Goal: Transaction & Acquisition: Purchase product/service

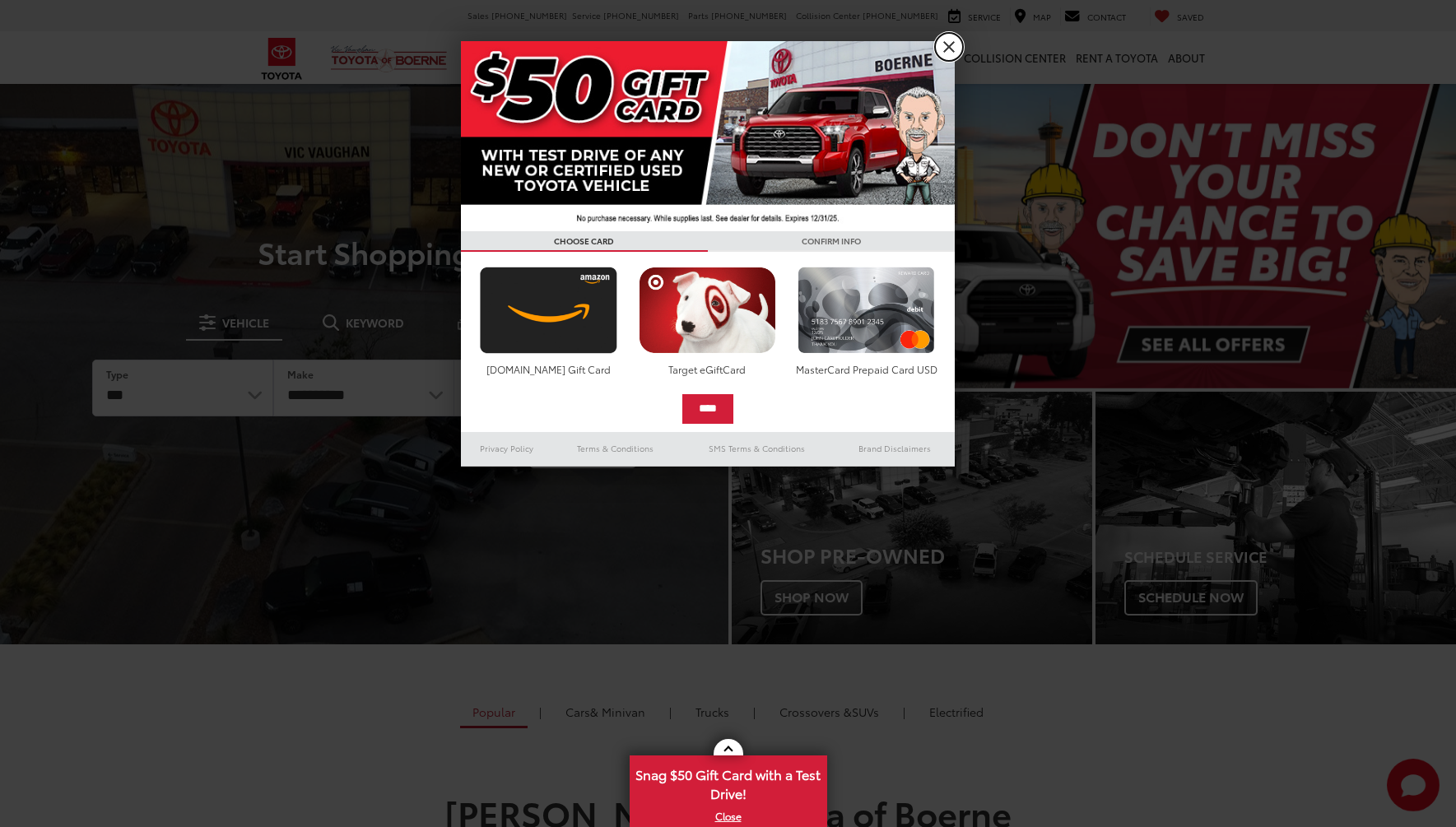
click at [952, 52] on link "X" at bounding box center [948, 47] width 28 height 28
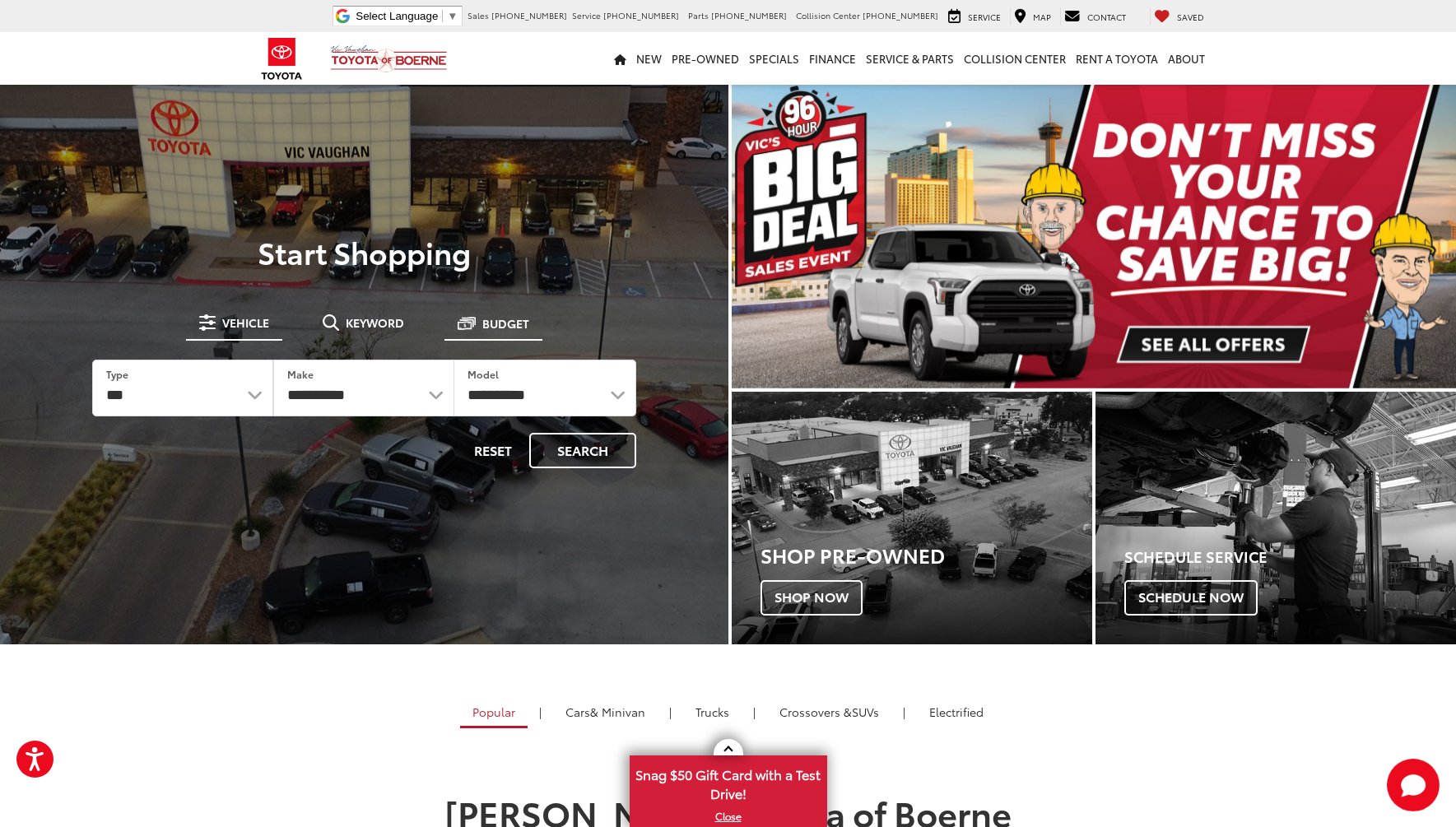
click at [507, 328] on span "Budget" at bounding box center [506, 323] width 47 height 12
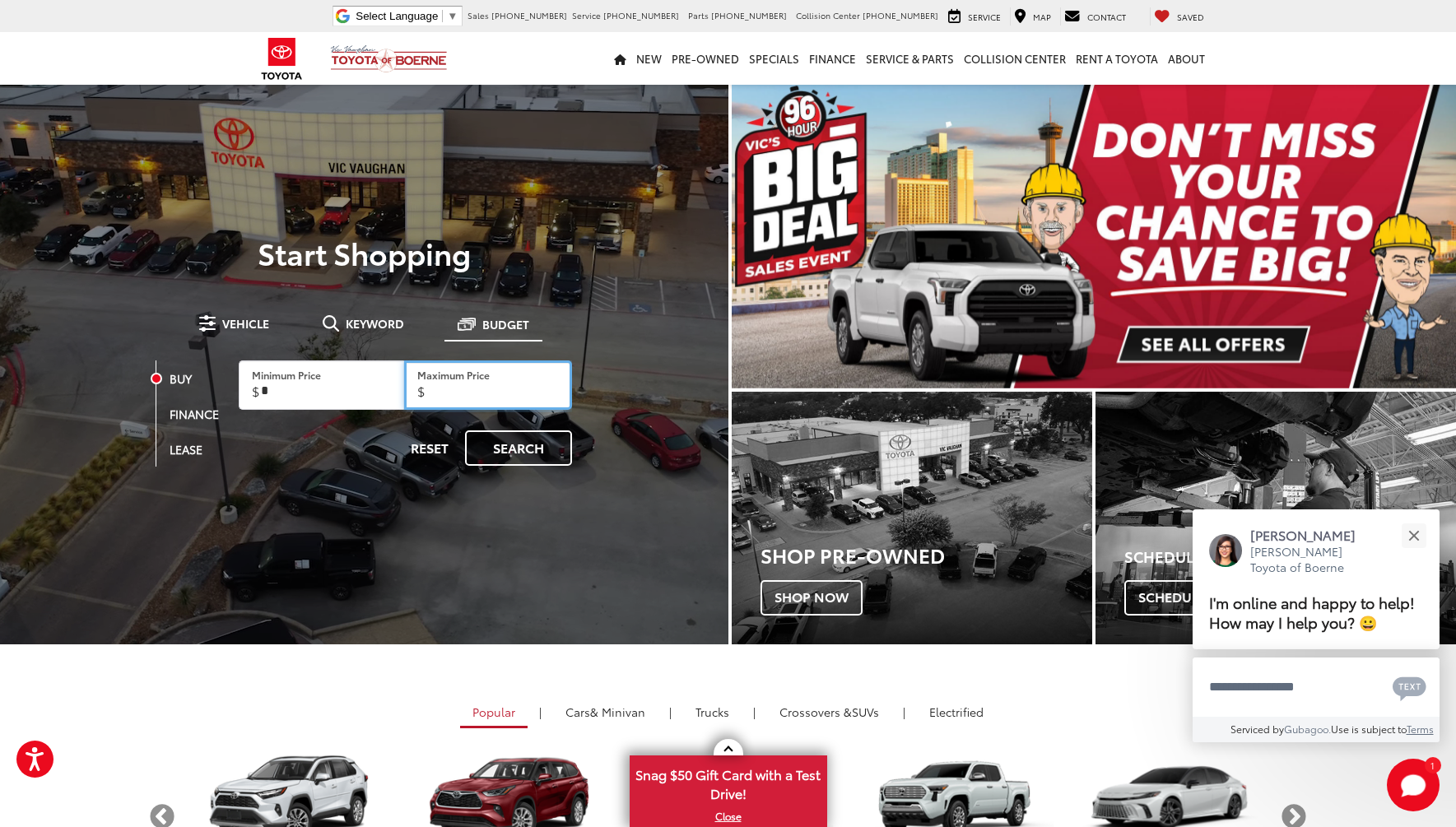
drag, startPoint x: 486, startPoint y: 395, endPoint x: 401, endPoint y: 407, distance: 85.8
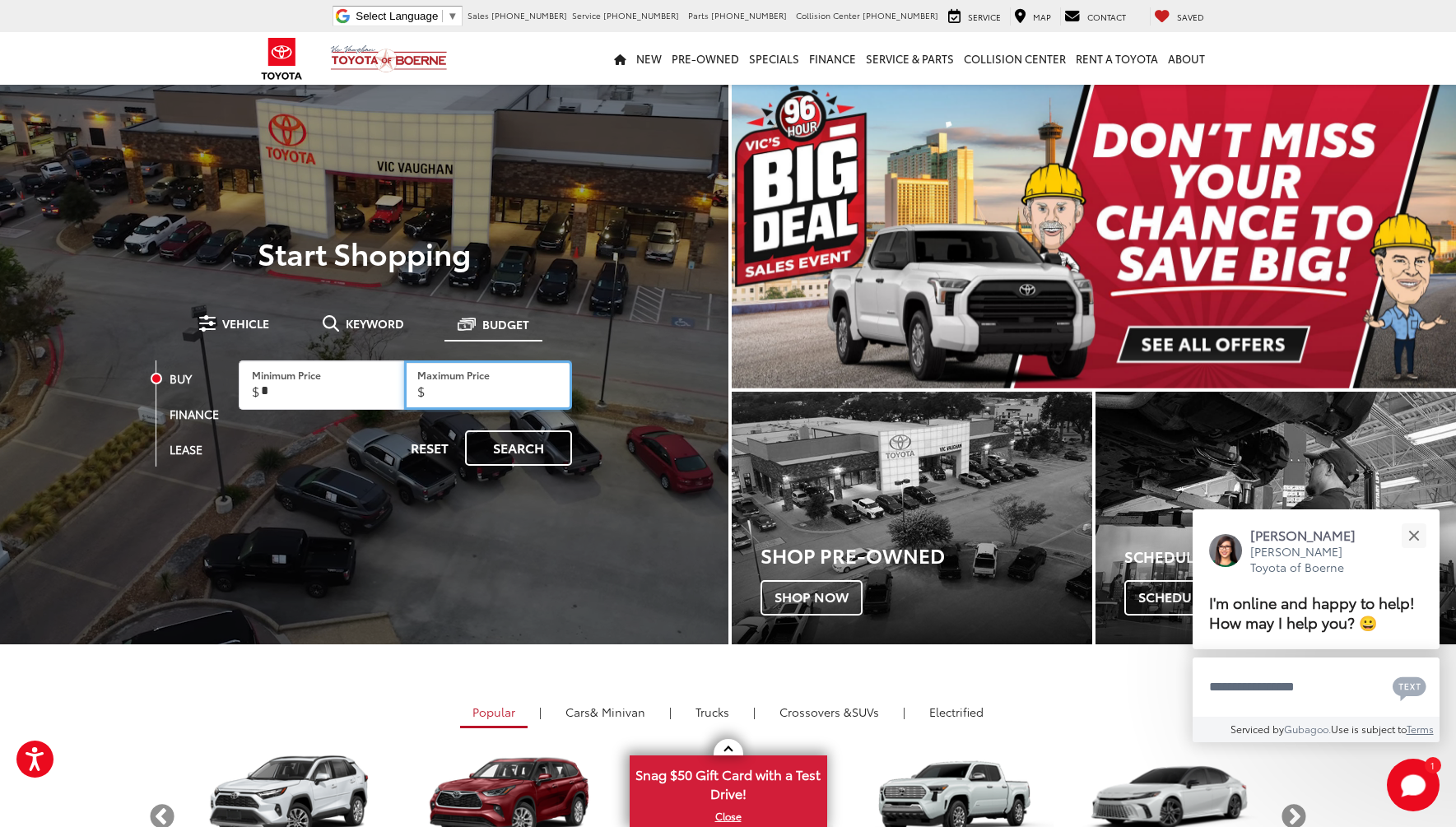
click at [401, 407] on div "Minimum Price Maximum Price" at bounding box center [406, 385] width 333 height 49
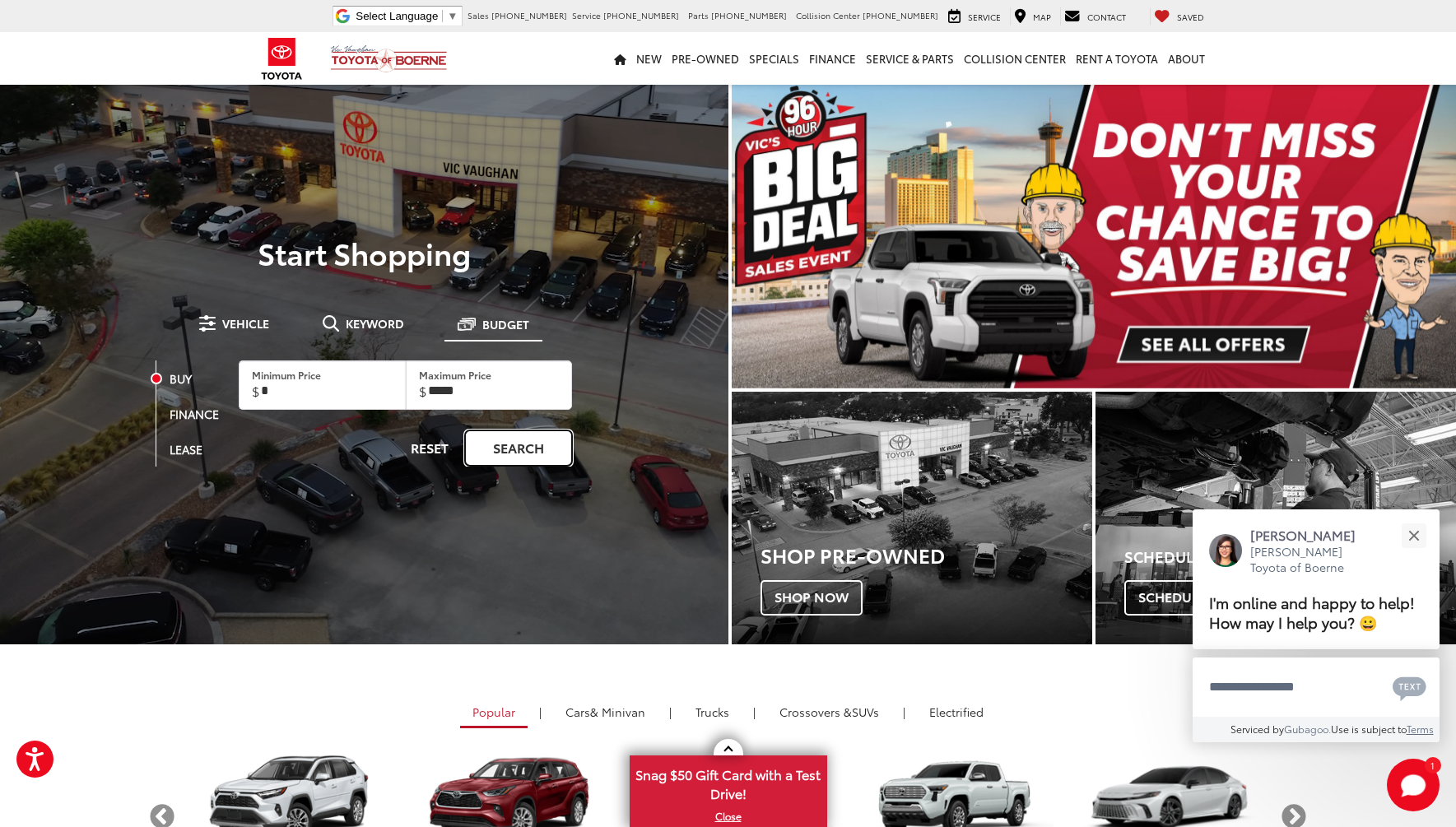
type input "******"
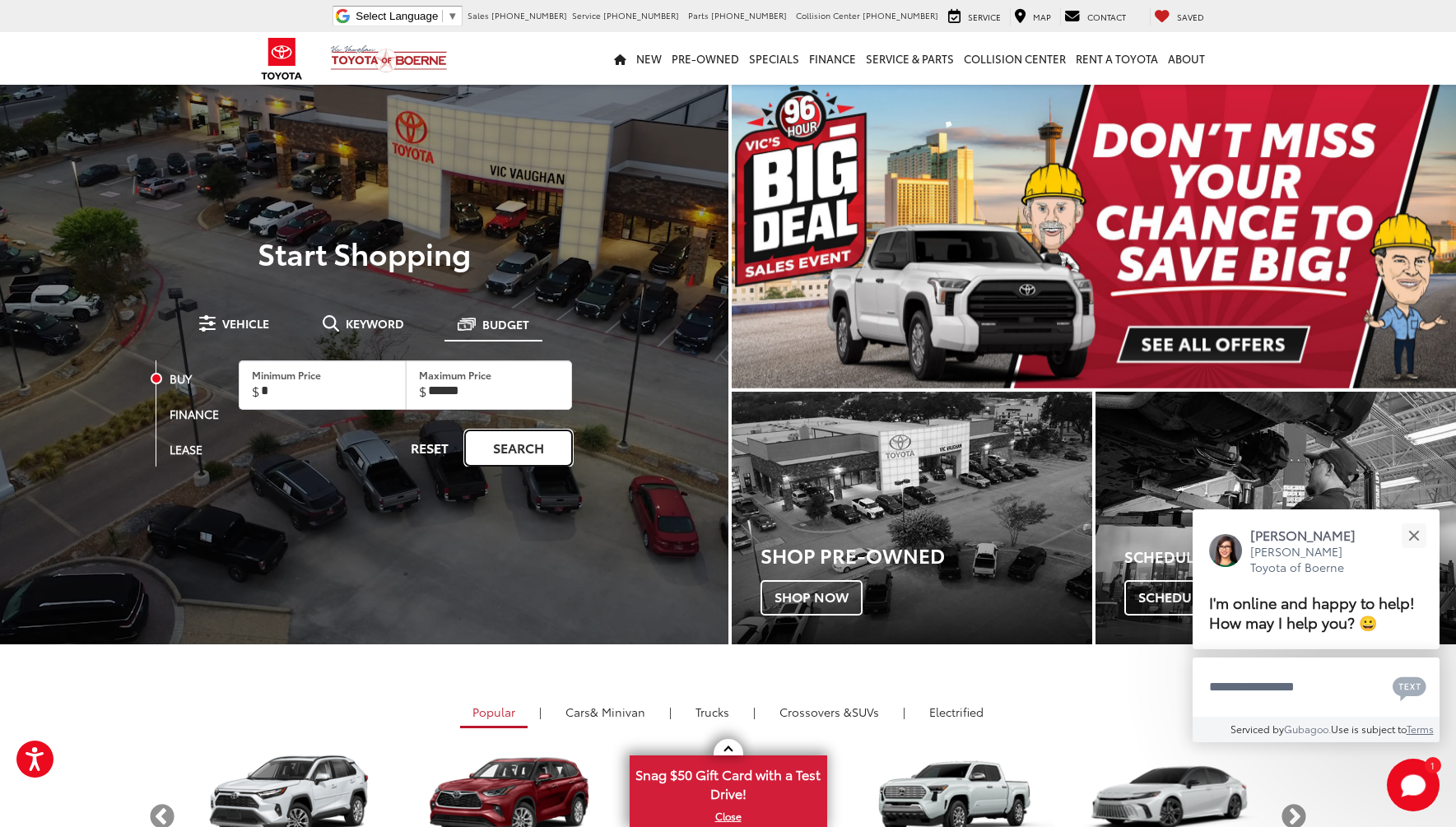
click at [560, 457] on link "Search" at bounding box center [518, 448] width 107 height 35
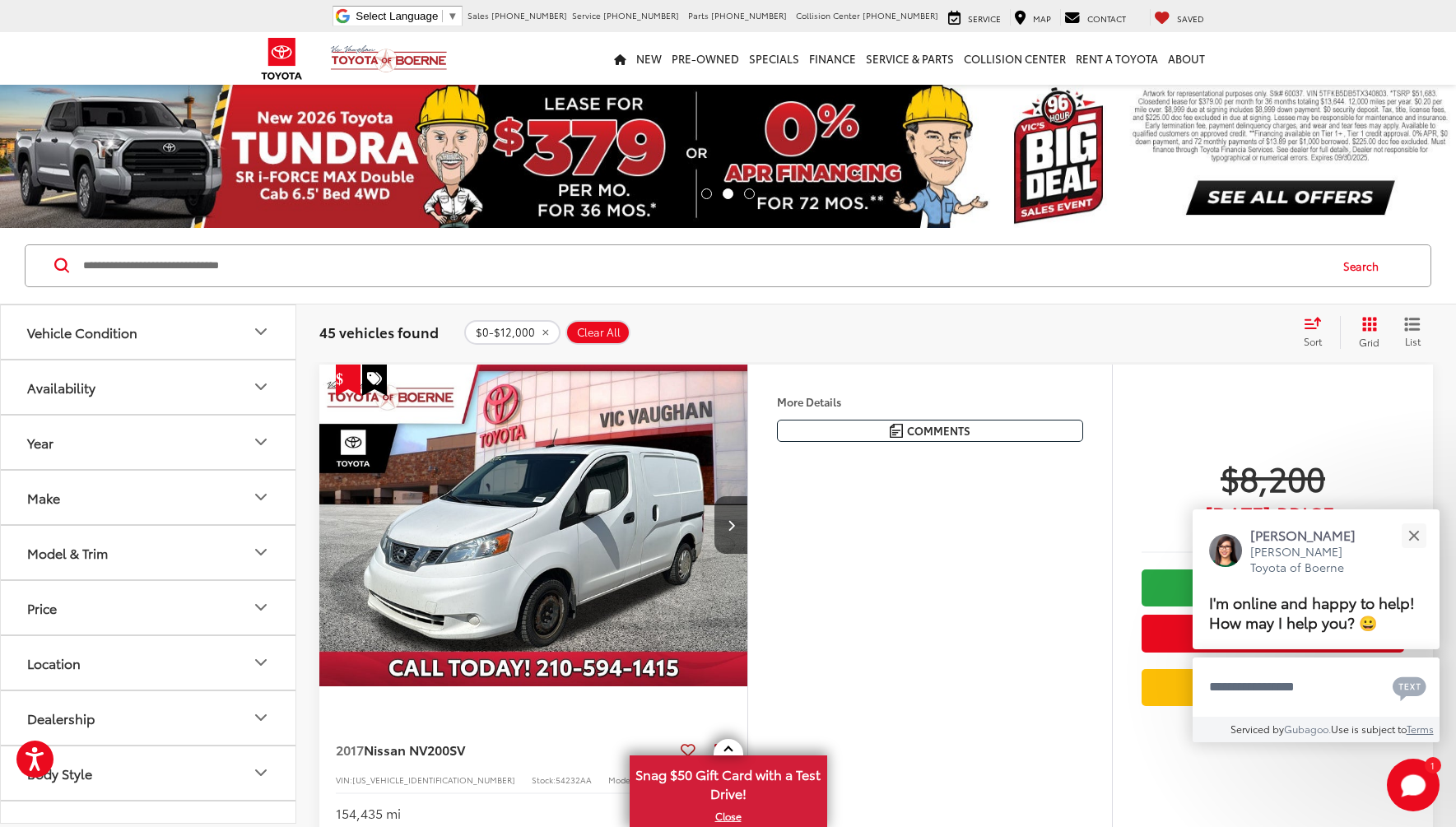
click at [1312, 338] on span "Sort" at bounding box center [1312, 341] width 18 height 14
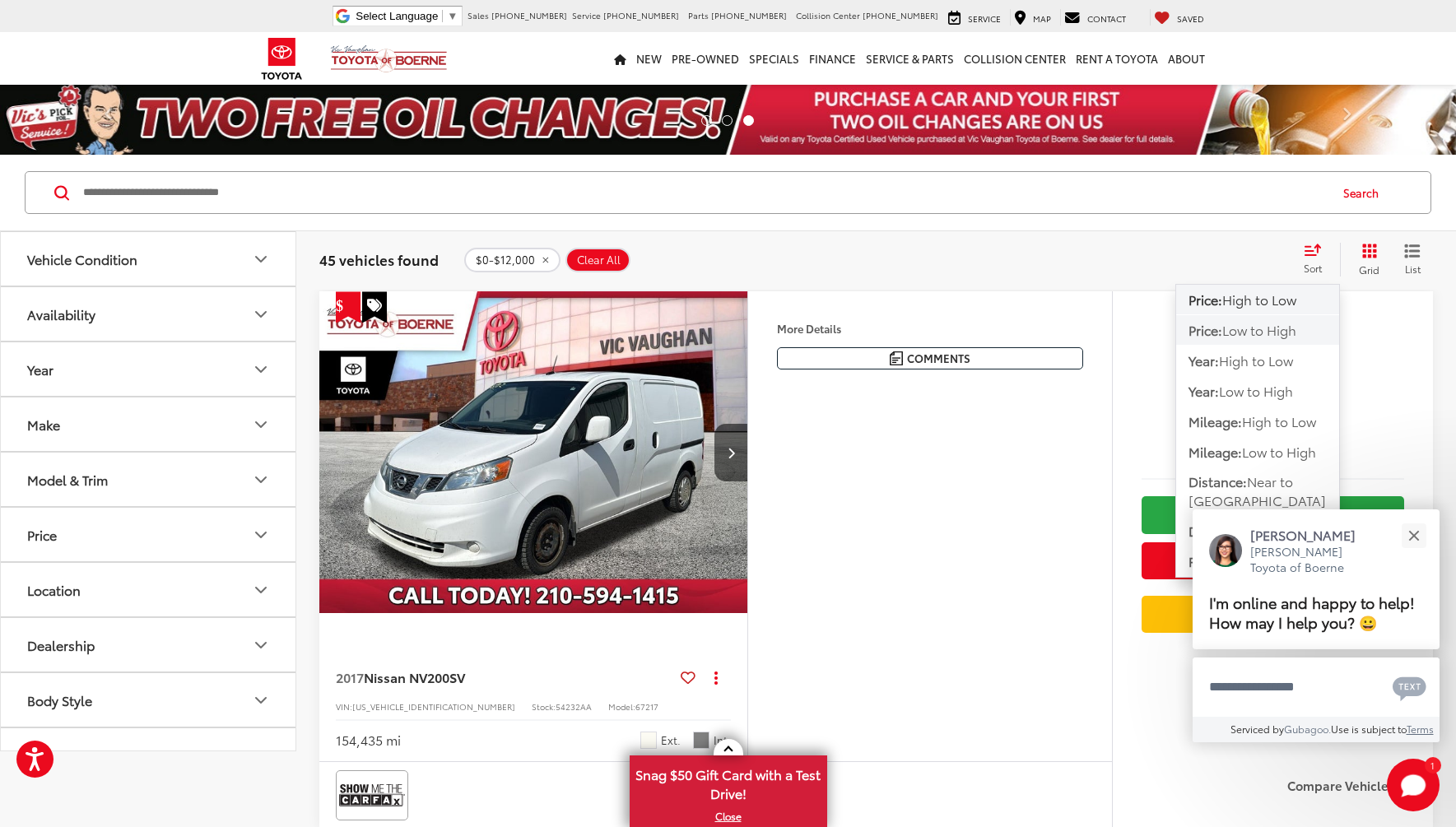
click at [1231, 331] on span "Low to High" at bounding box center [1259, 329] width 74 height 19
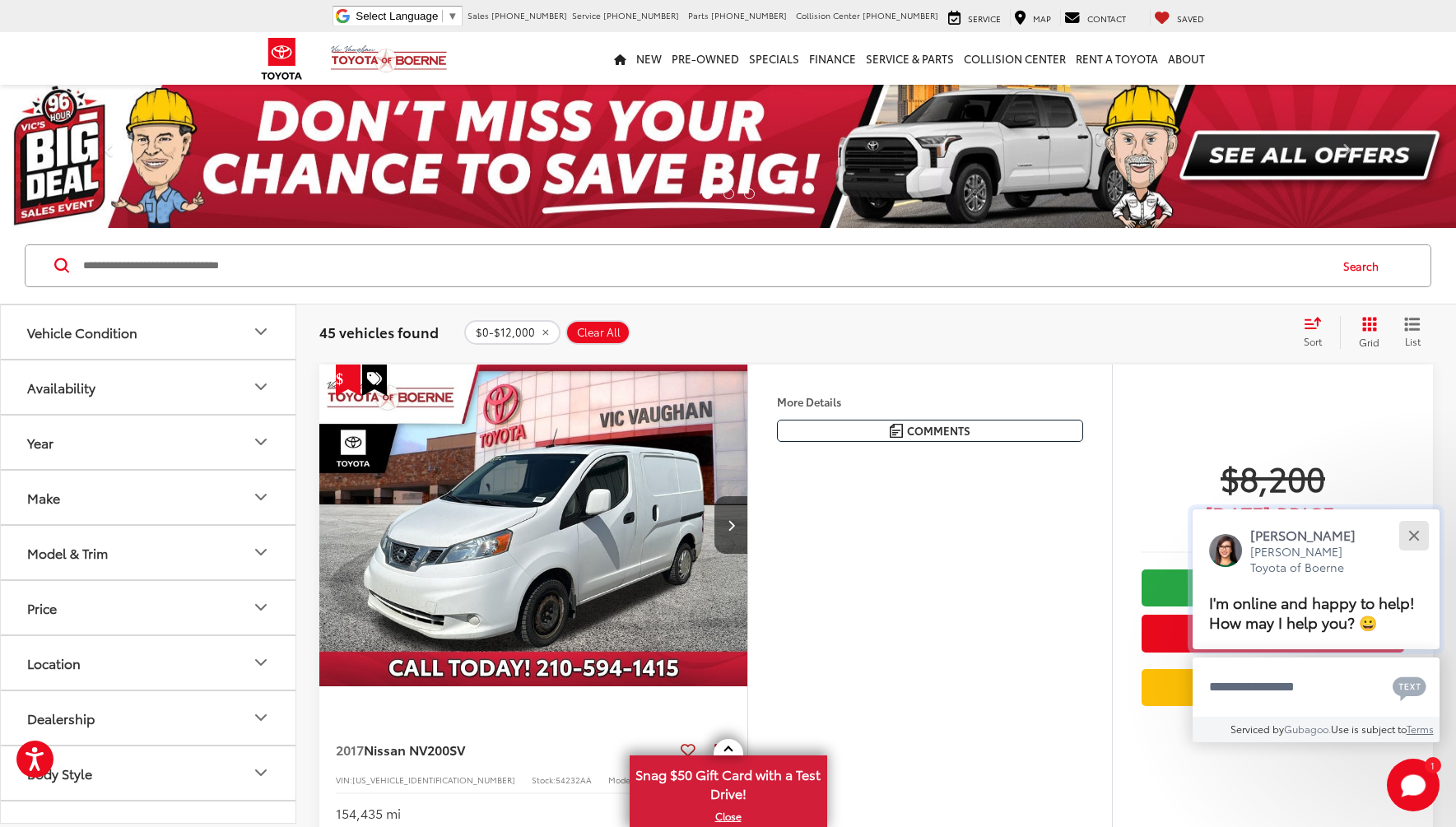
click at [1415, 540] on button "Close" at bounding box center [1413, 535] width 35 height 35
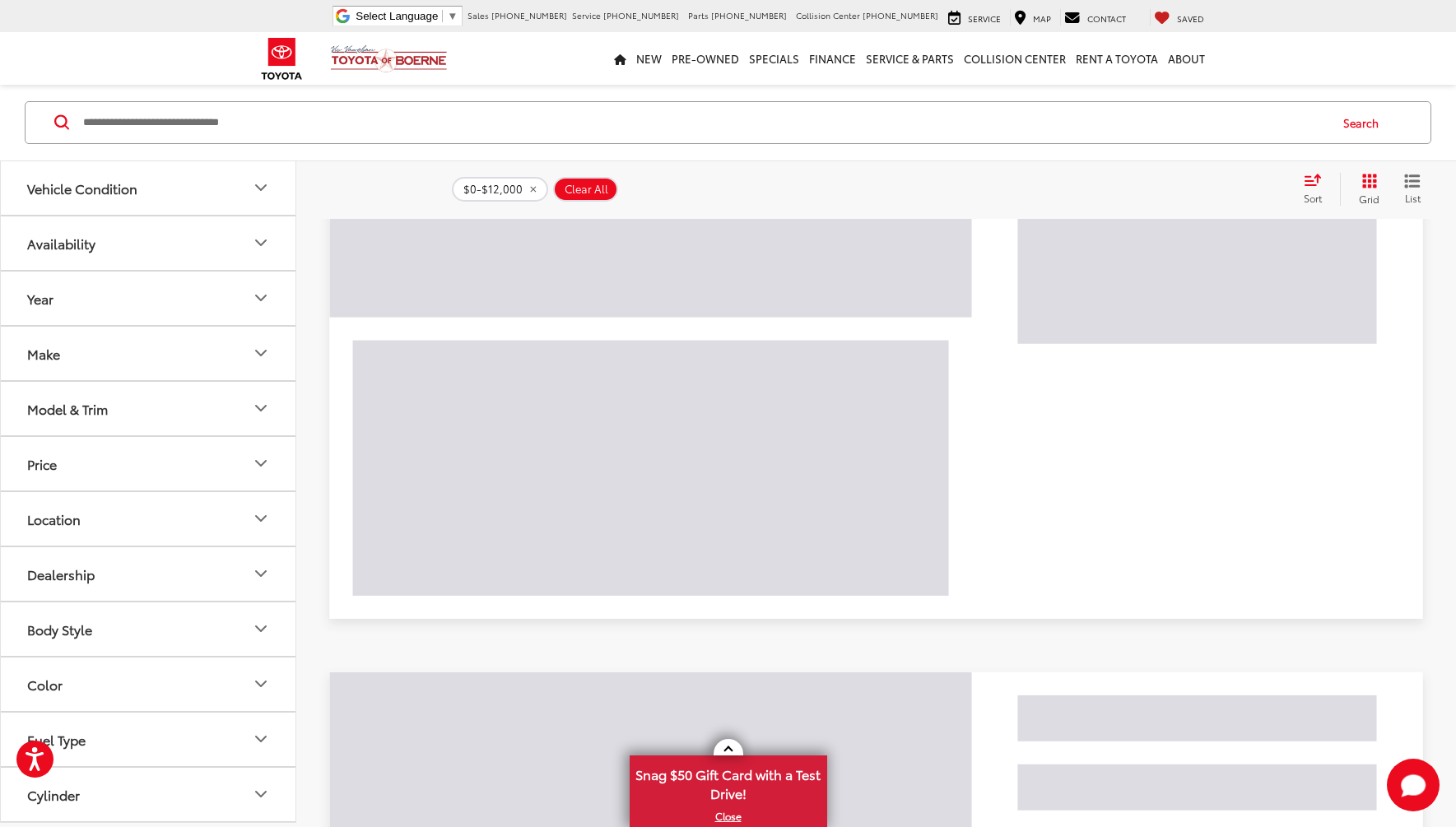
scroll to position [562, 0]
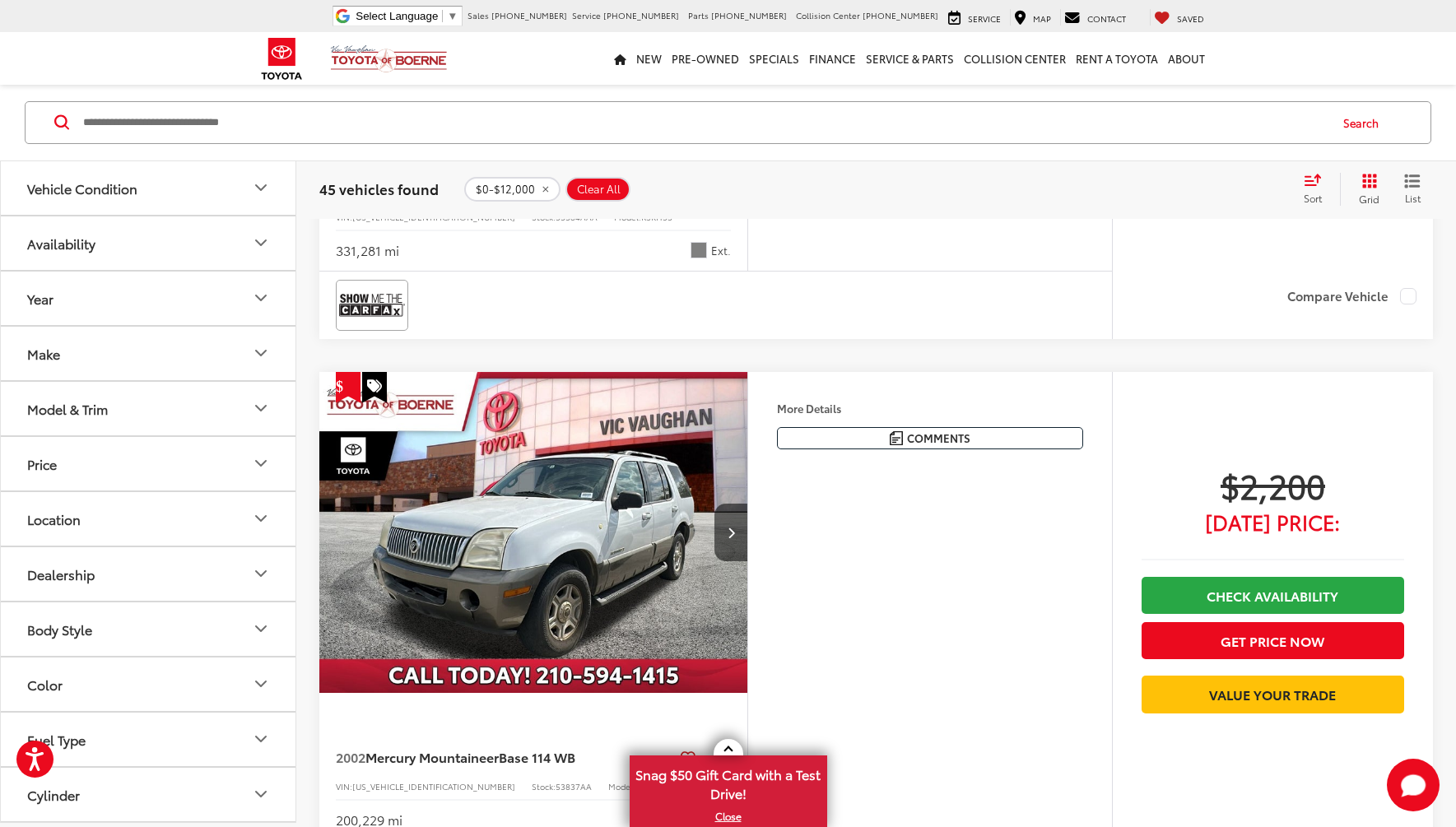
click at [244, 463] on button "Price" at bounding box center [149, 463] width 296 height 54
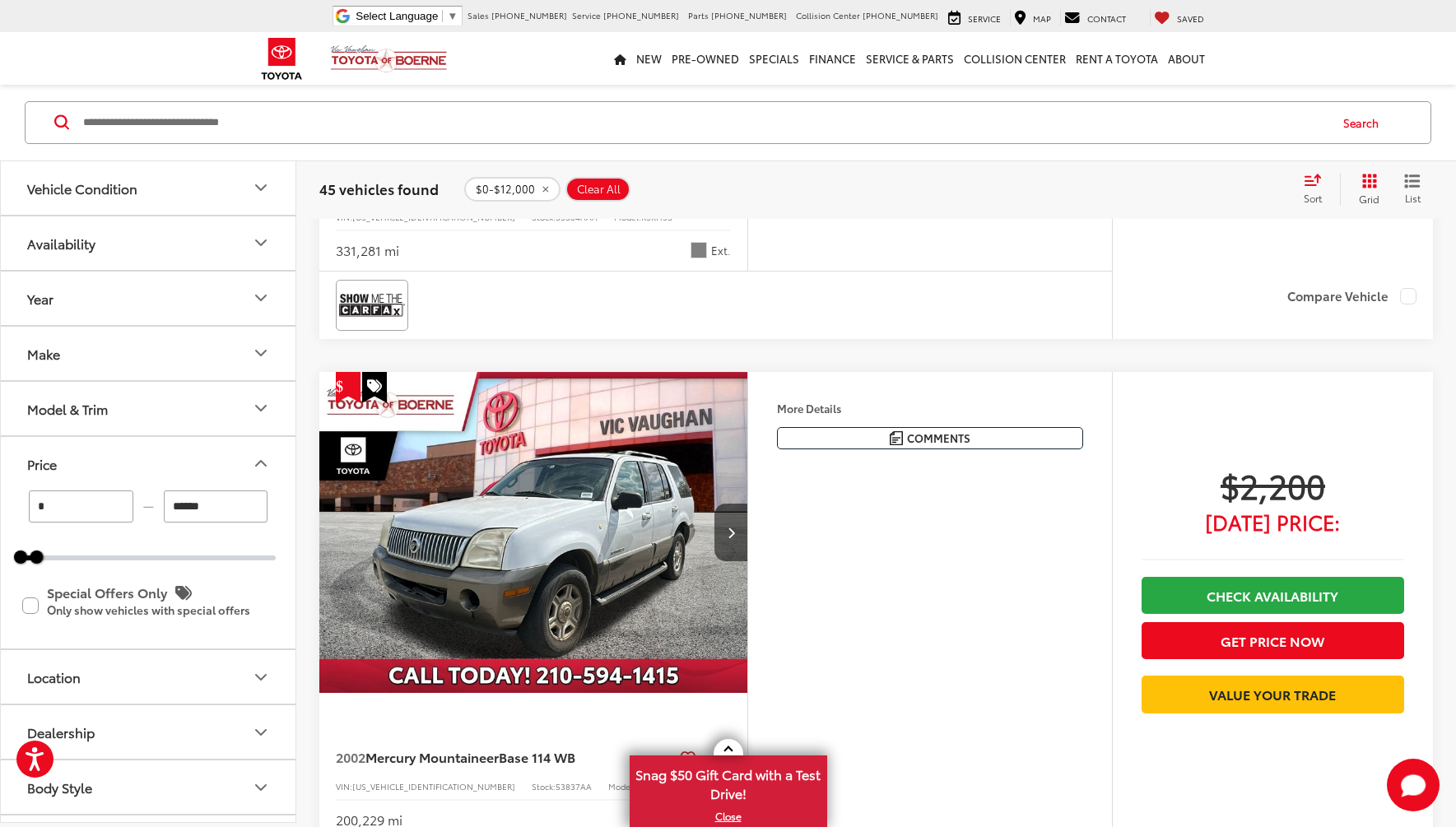
drag, startPoint x: 61, startPoint y: 512, endPoint x: -8, endPoint y: 514, distance: 69.0
click at [1014, 284] on div at bounding box center [715, 305] width 759 height 50
type input "*****"
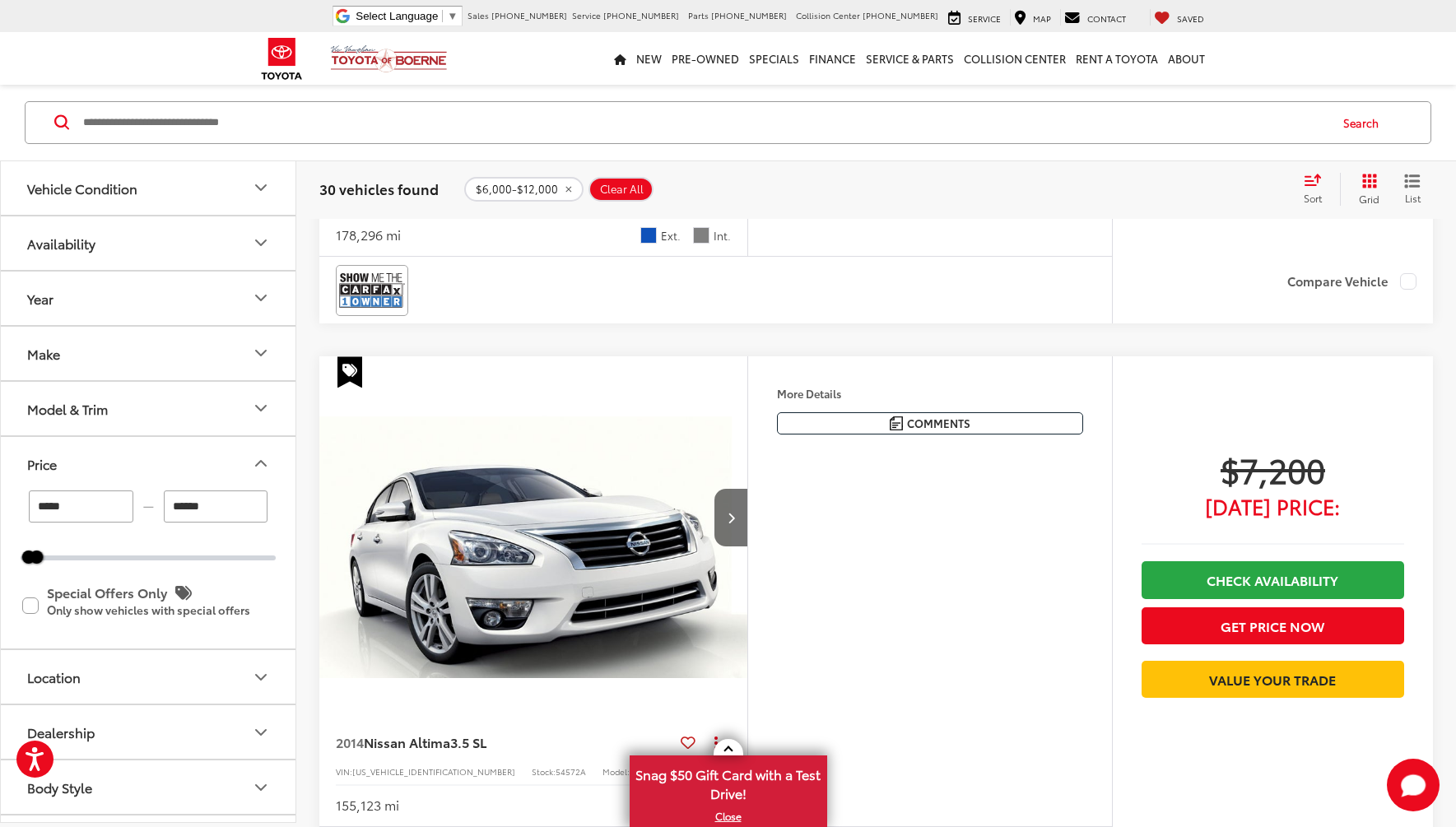
scroll to position [5739, 0]
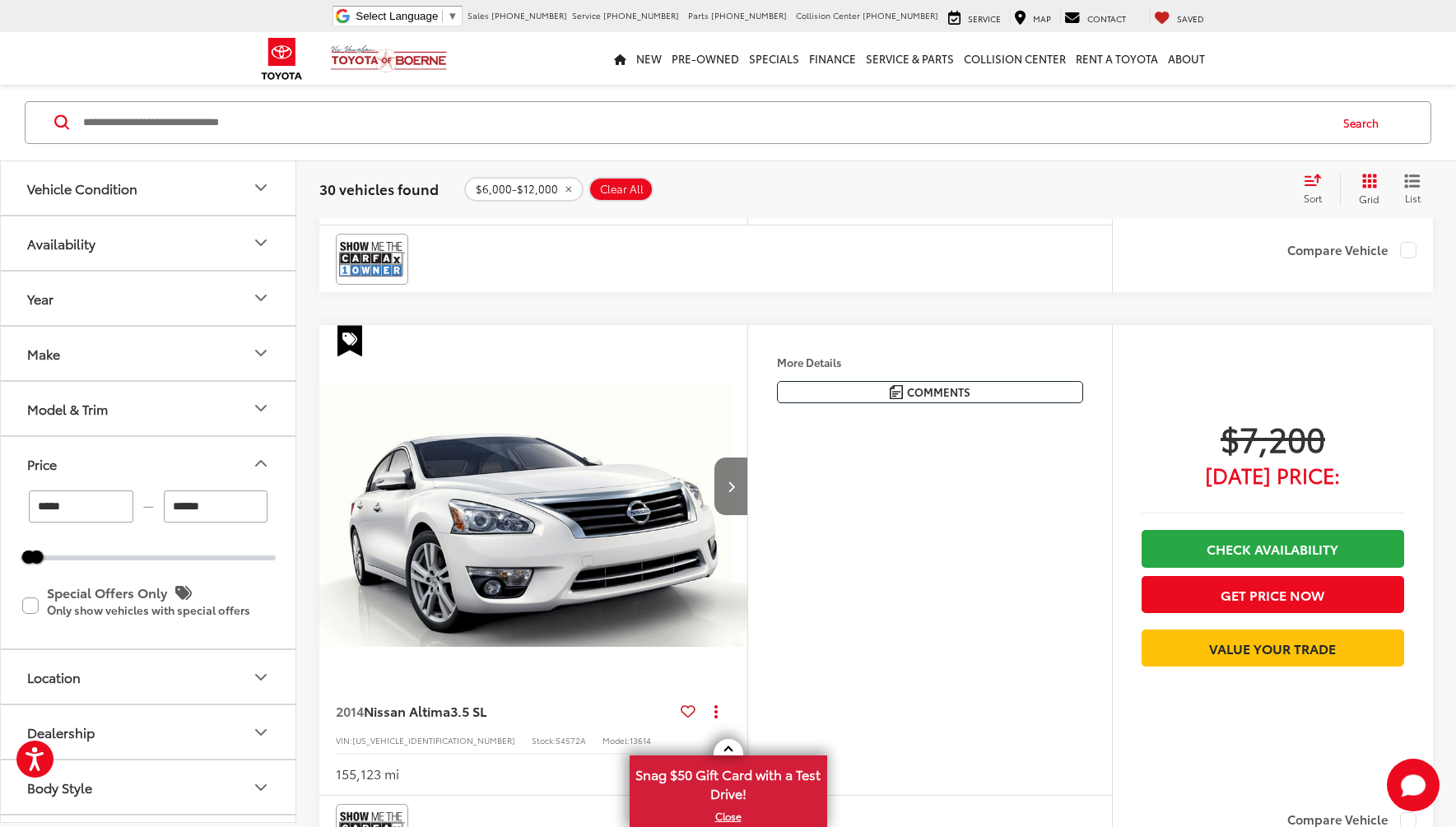
click at [735, 499] on button "Next image" at bounding box center [731, 486] width 33 height 58
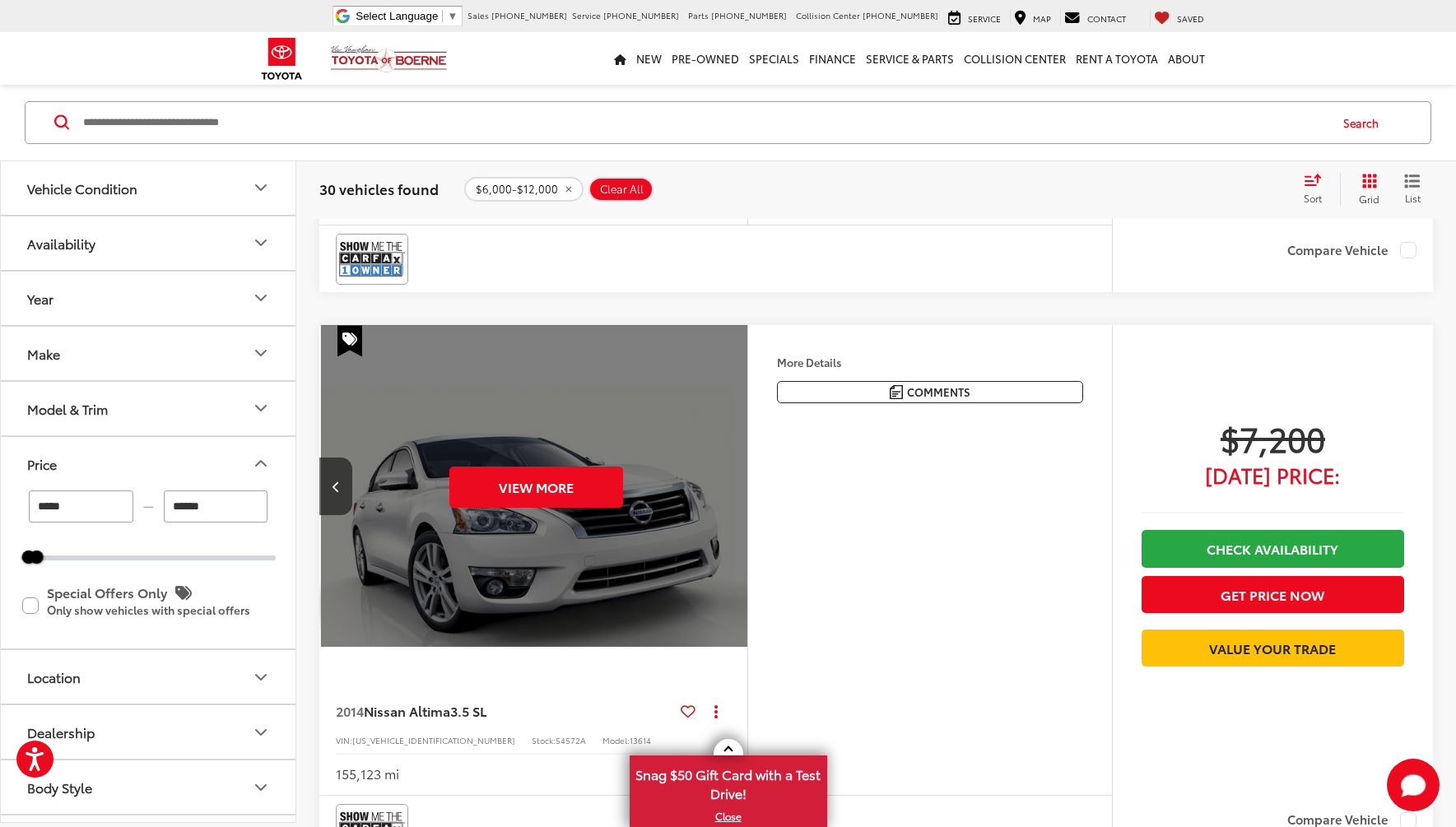
scroll to position [0, 861]
click at [735, 500] on div "View More" at bounding box center [533, 486] width 430 height 322
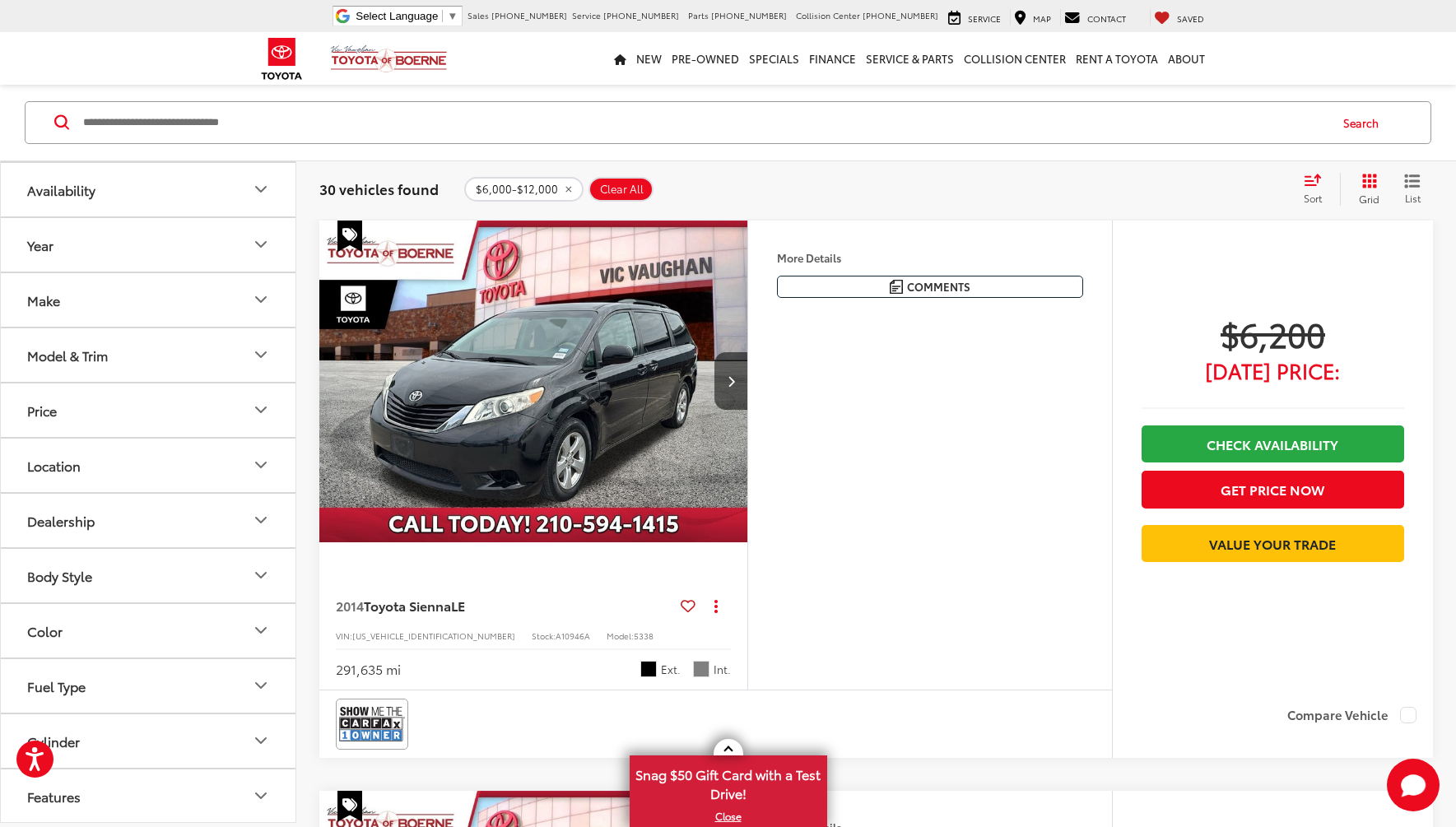
scroll to position [82, 0]
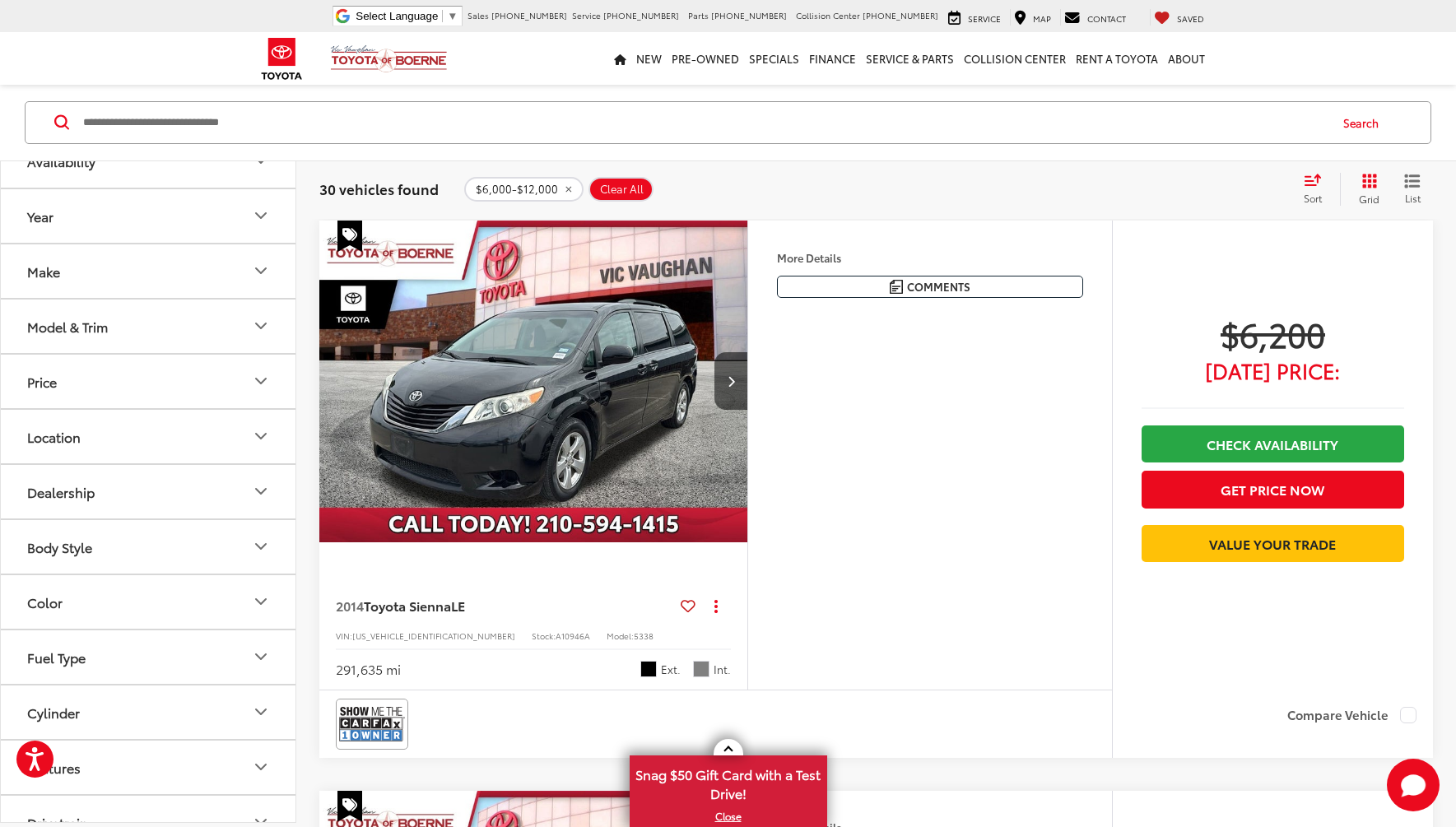
click at [177, 661] on button "Fuel Type" at bounding box center [149, 657] width 296 height 54
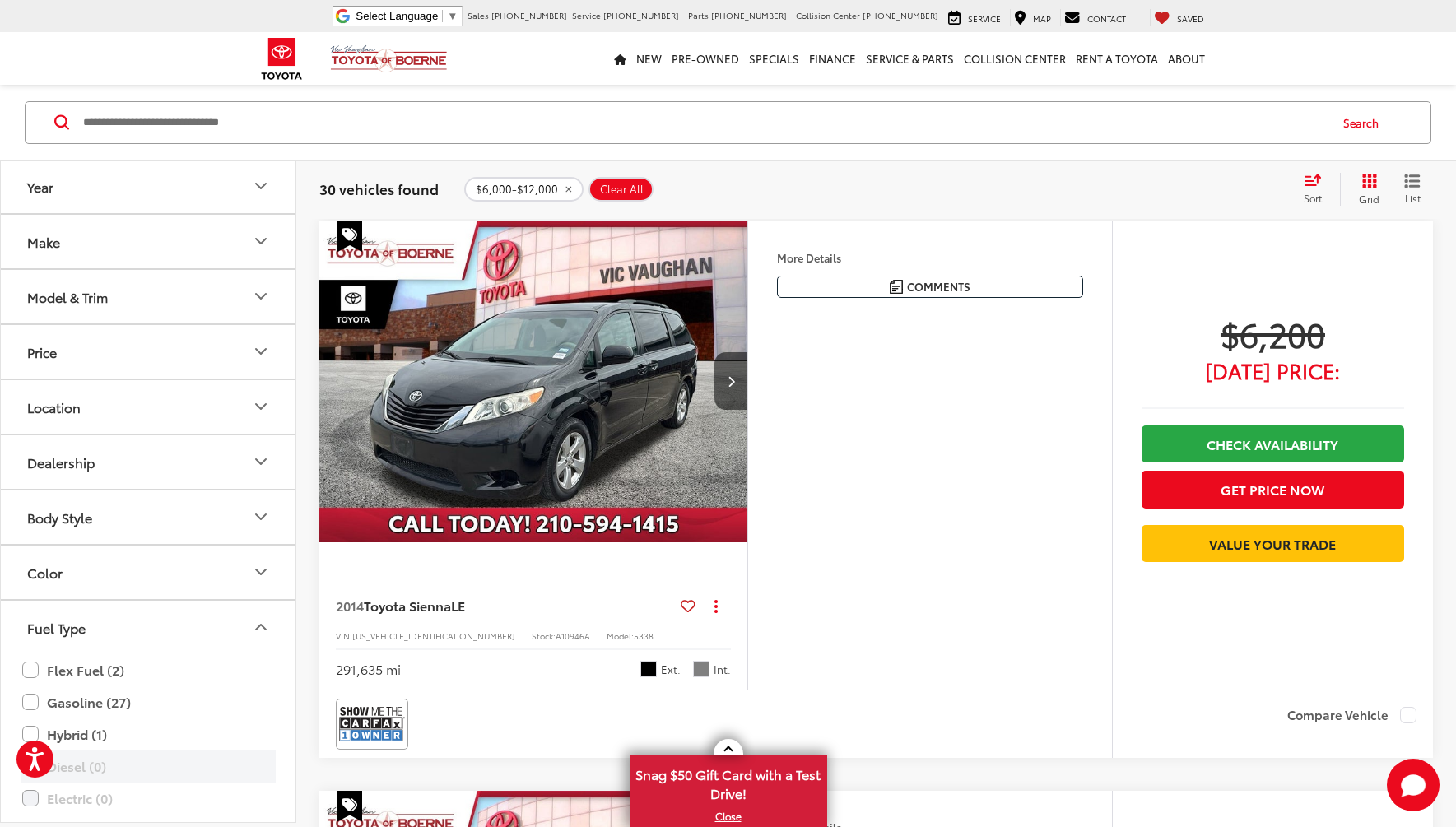
scroll to position [165, 0]
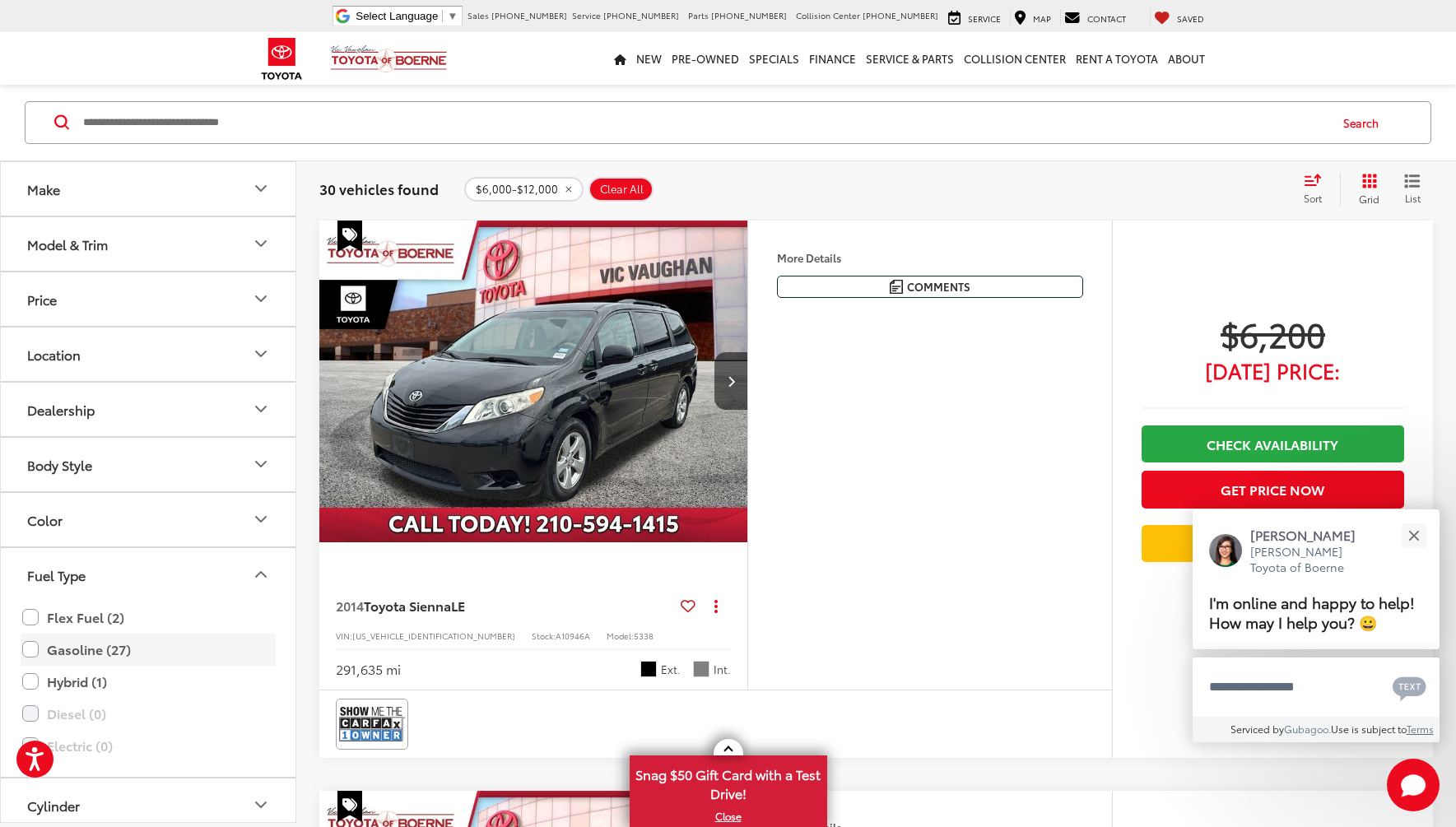
click at [101, 656] on label "Gasoline (27)" at bounding box center [148, 649] width 252 height 28
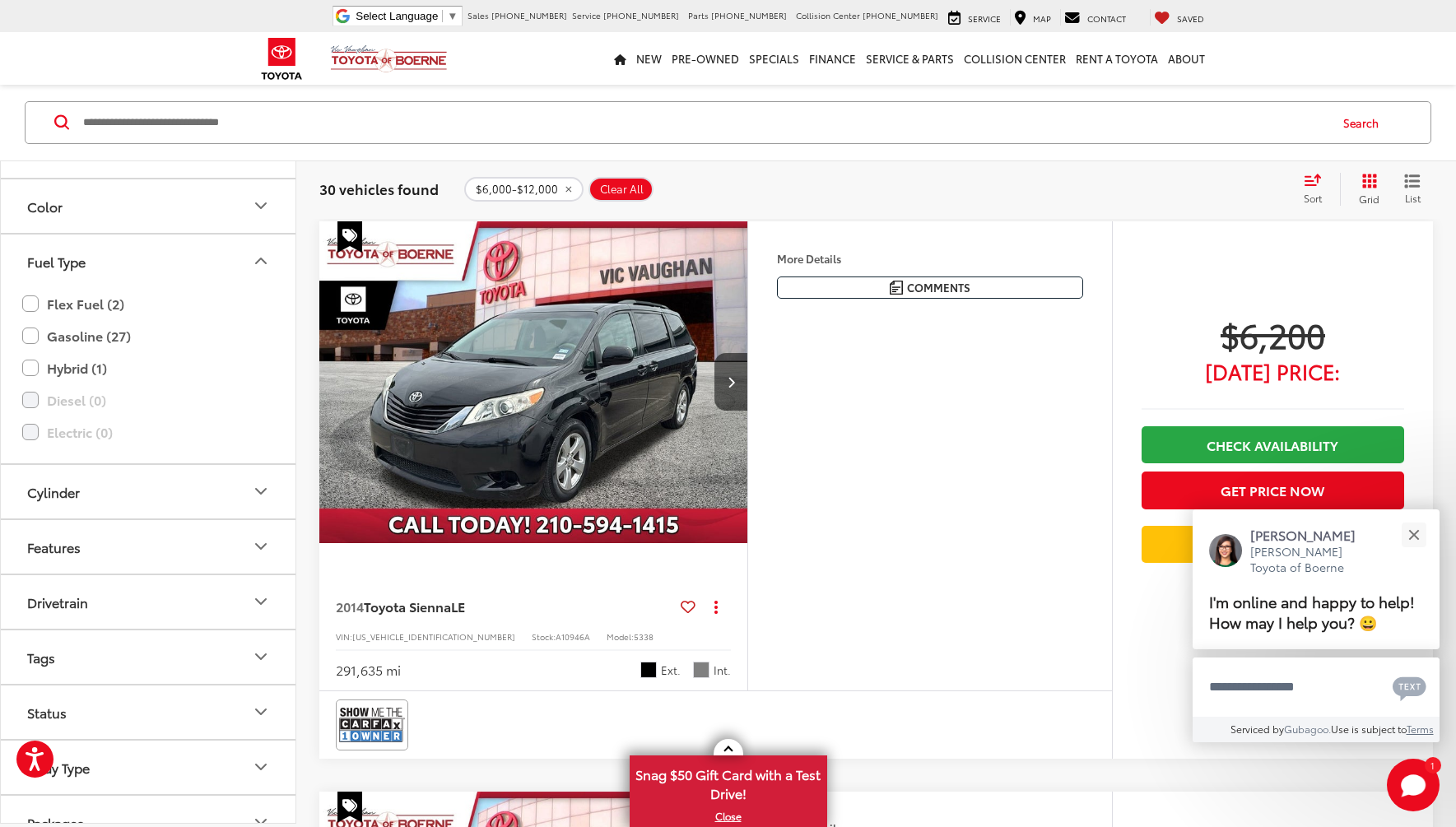
scroll to position [494, 0]
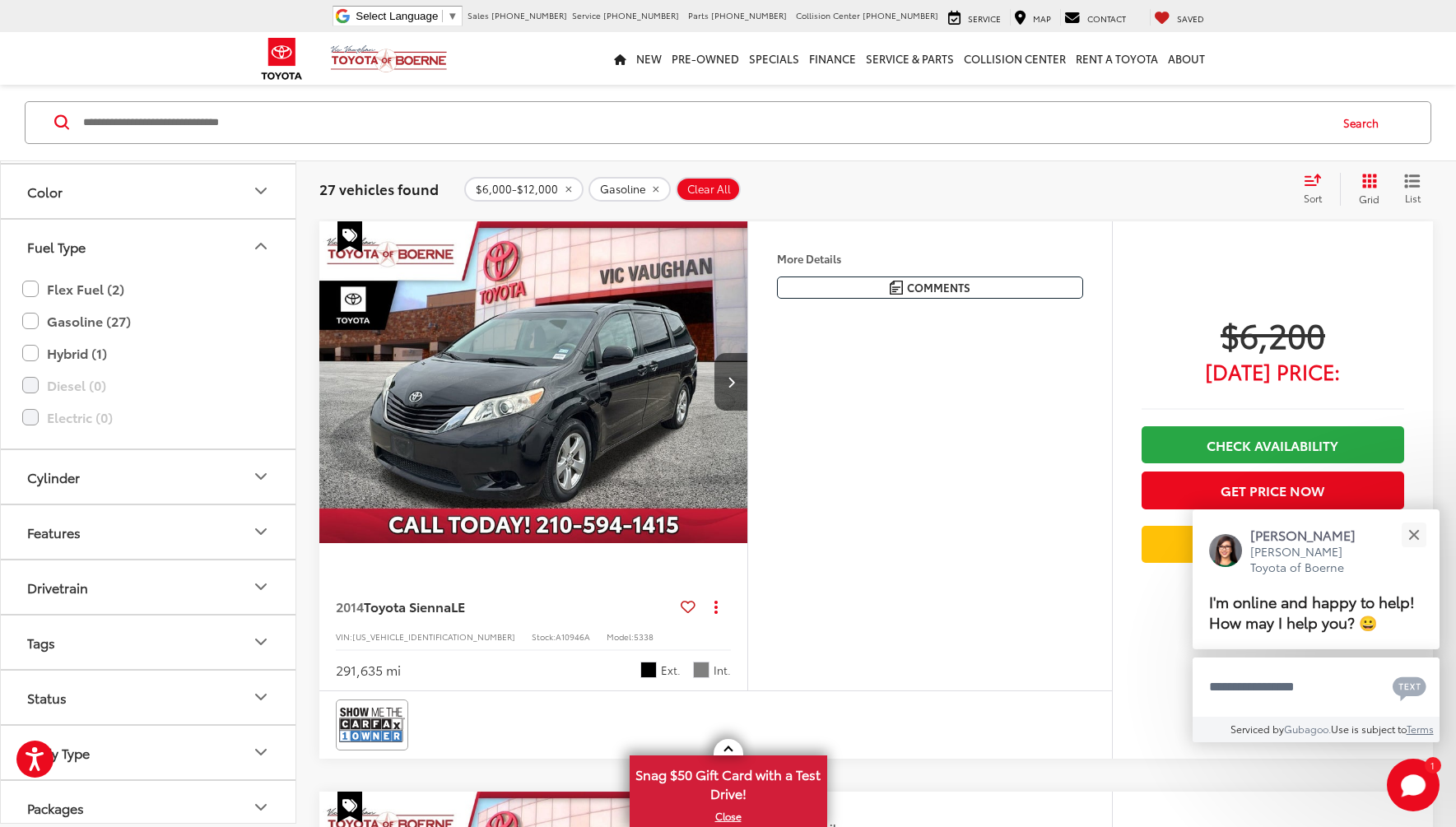
click at [179, 480] on button "Cylinder" at bounding box center [149, 476] width 296 height 54
click at [26, 517] on label "4 (11)" at bounding box center [46, 517] width 52 height 27
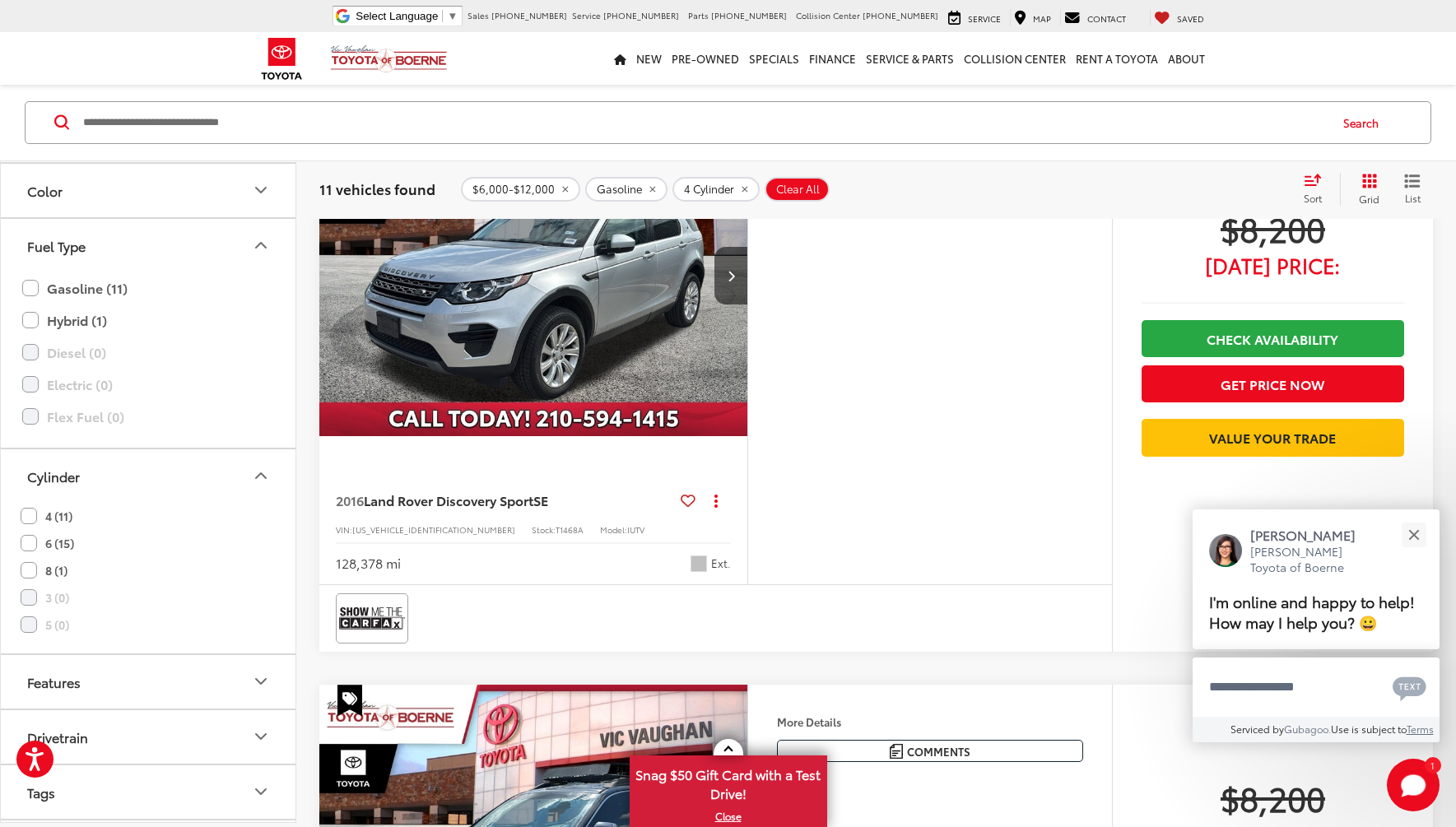
scroll to position [2448, 0]
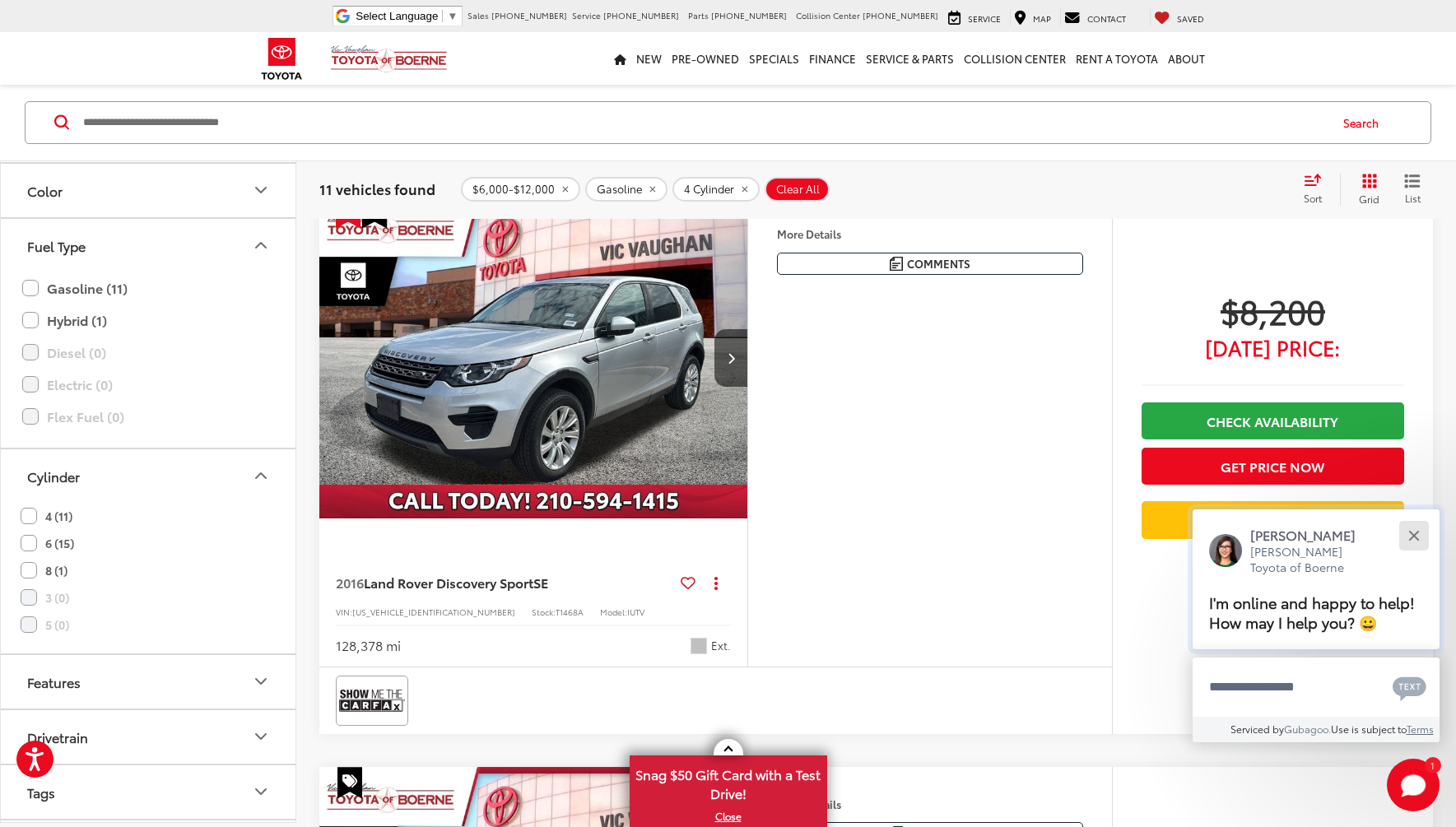
click at [1412, 542] on button "Close" at bounding box center [1413, 535] width 35 height 35
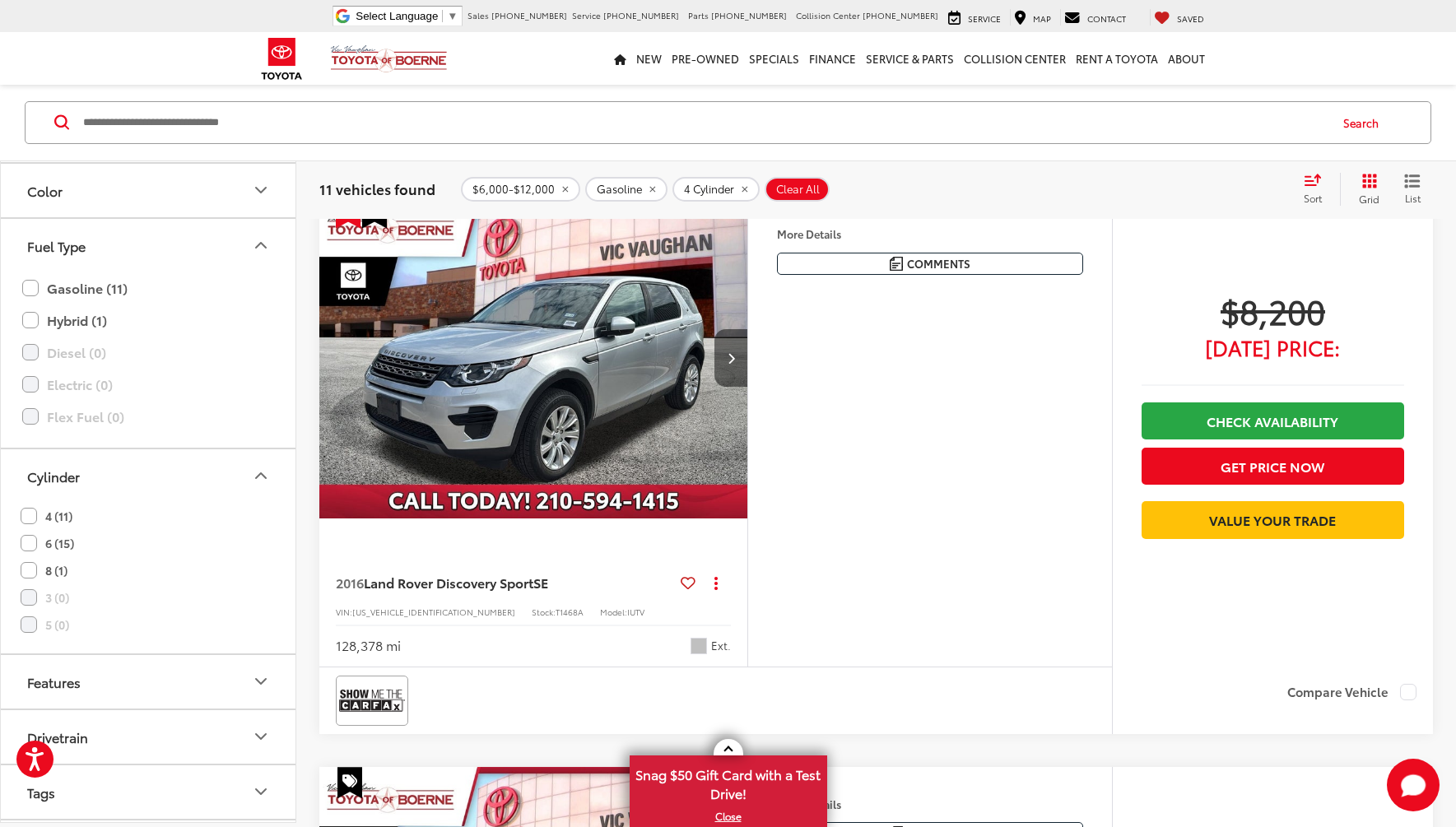
click at [736, 373] on button "Next image" at bounding box center [731, 358] width 33 height 58
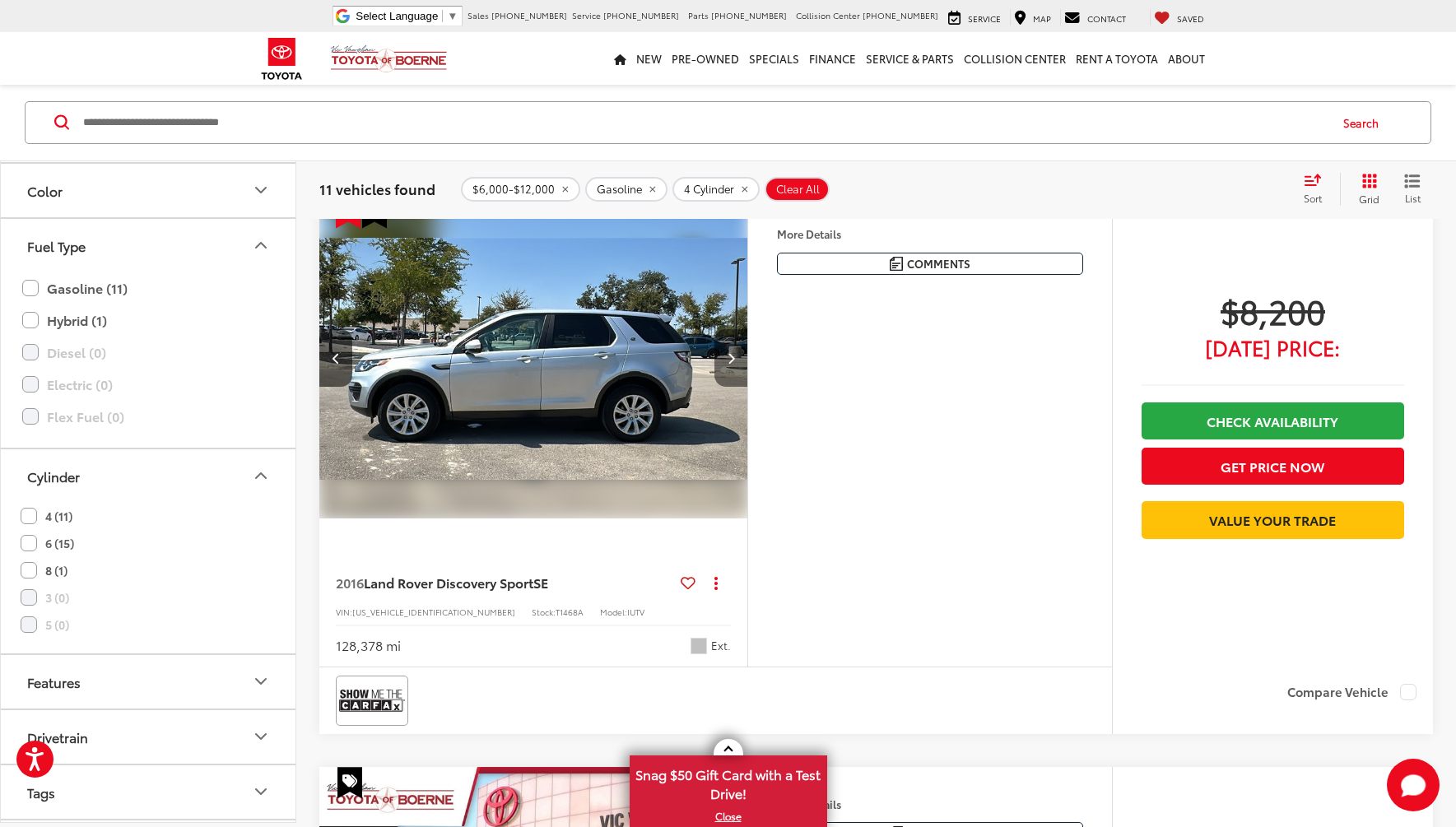
click at [736, 373] on button "Next image" at bounding box center [731, 358] width 33 height 58
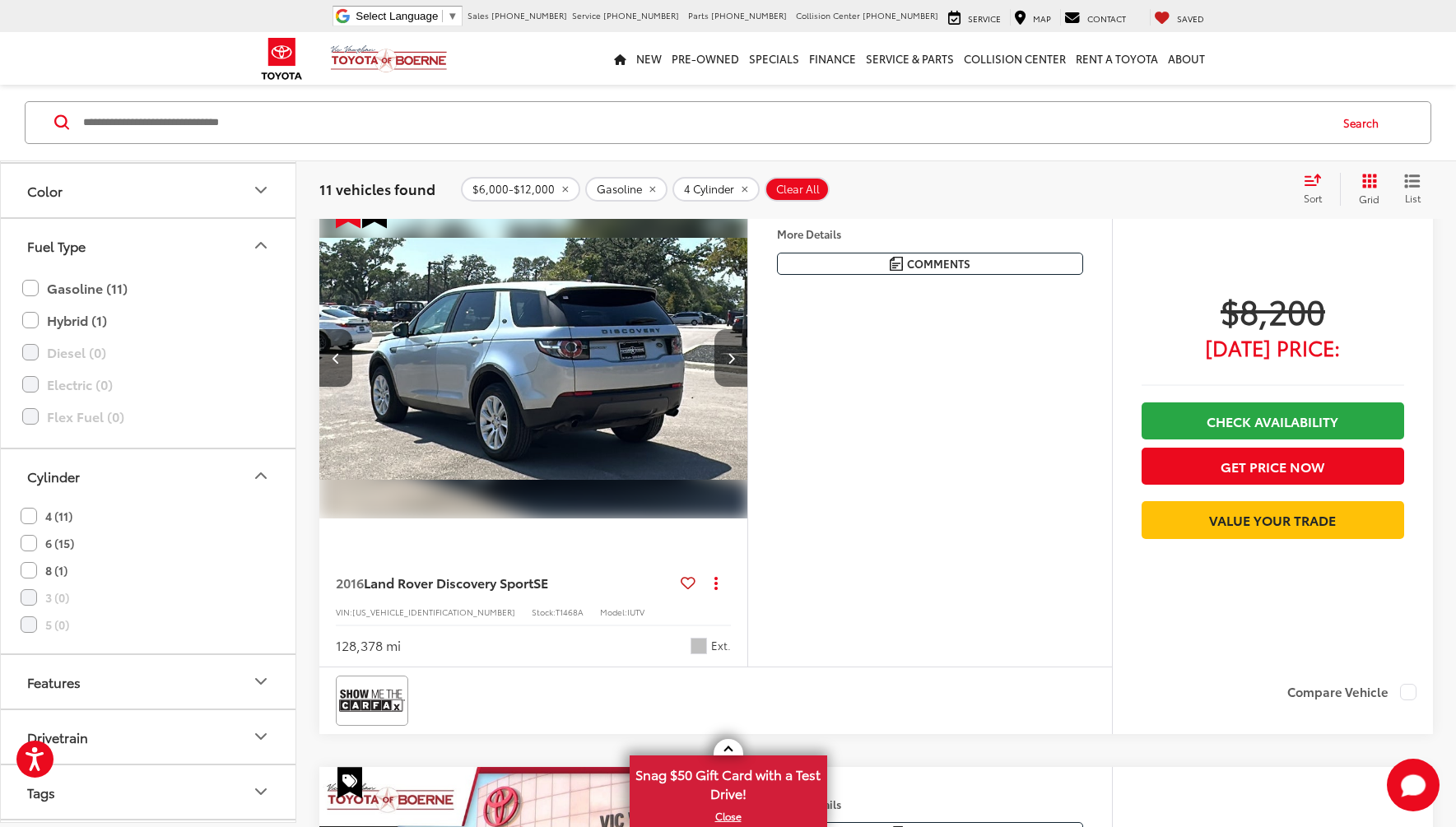
scroll to position [0, 861]
click at [729, 366] on button "Next image" at bounding box center [731, 358] width 33 height 58
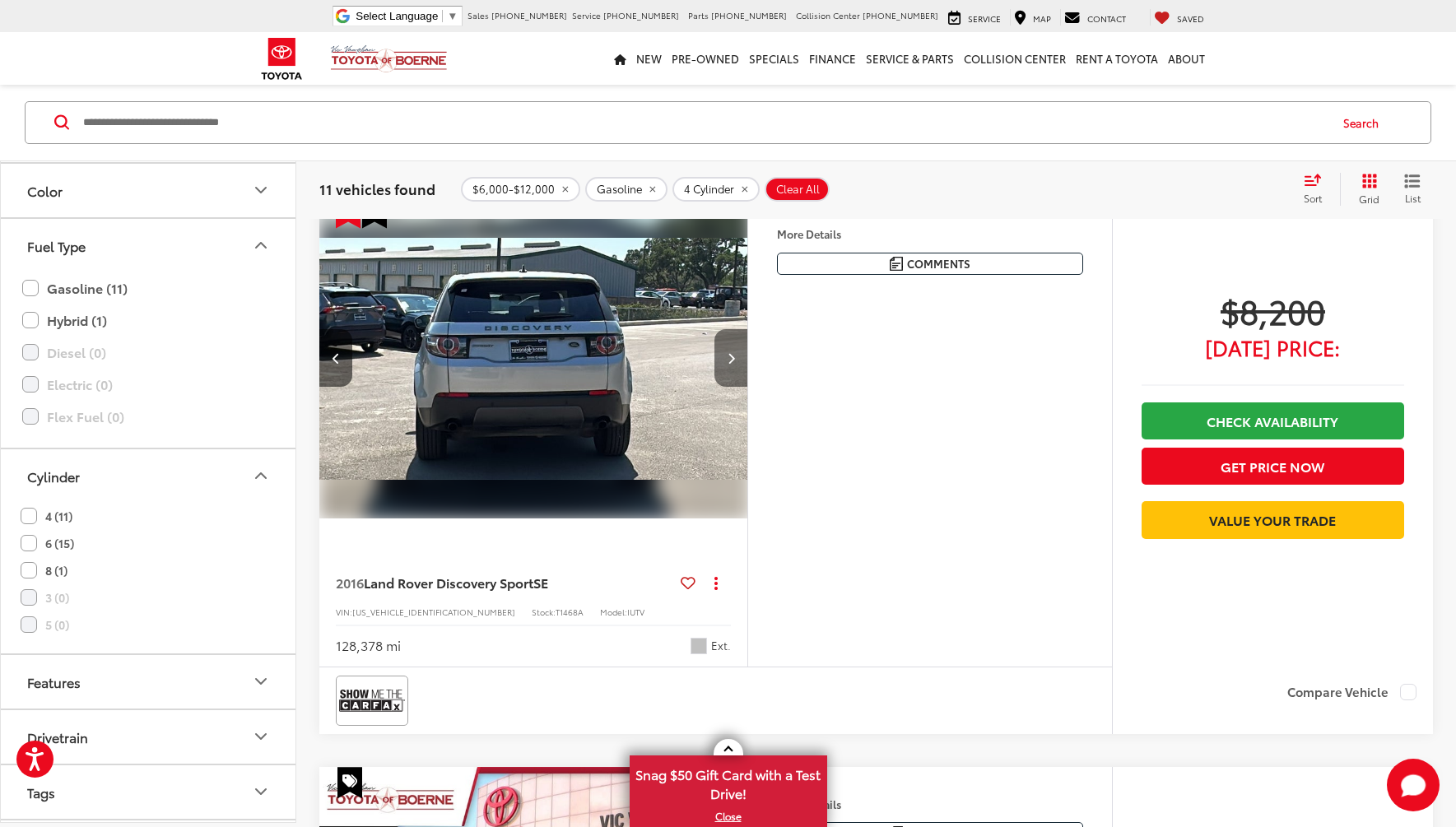
scroll to position [0, 1291]
click at [729, 366] on button "Next image" at bounding box center [731, 358] width 33 height 58
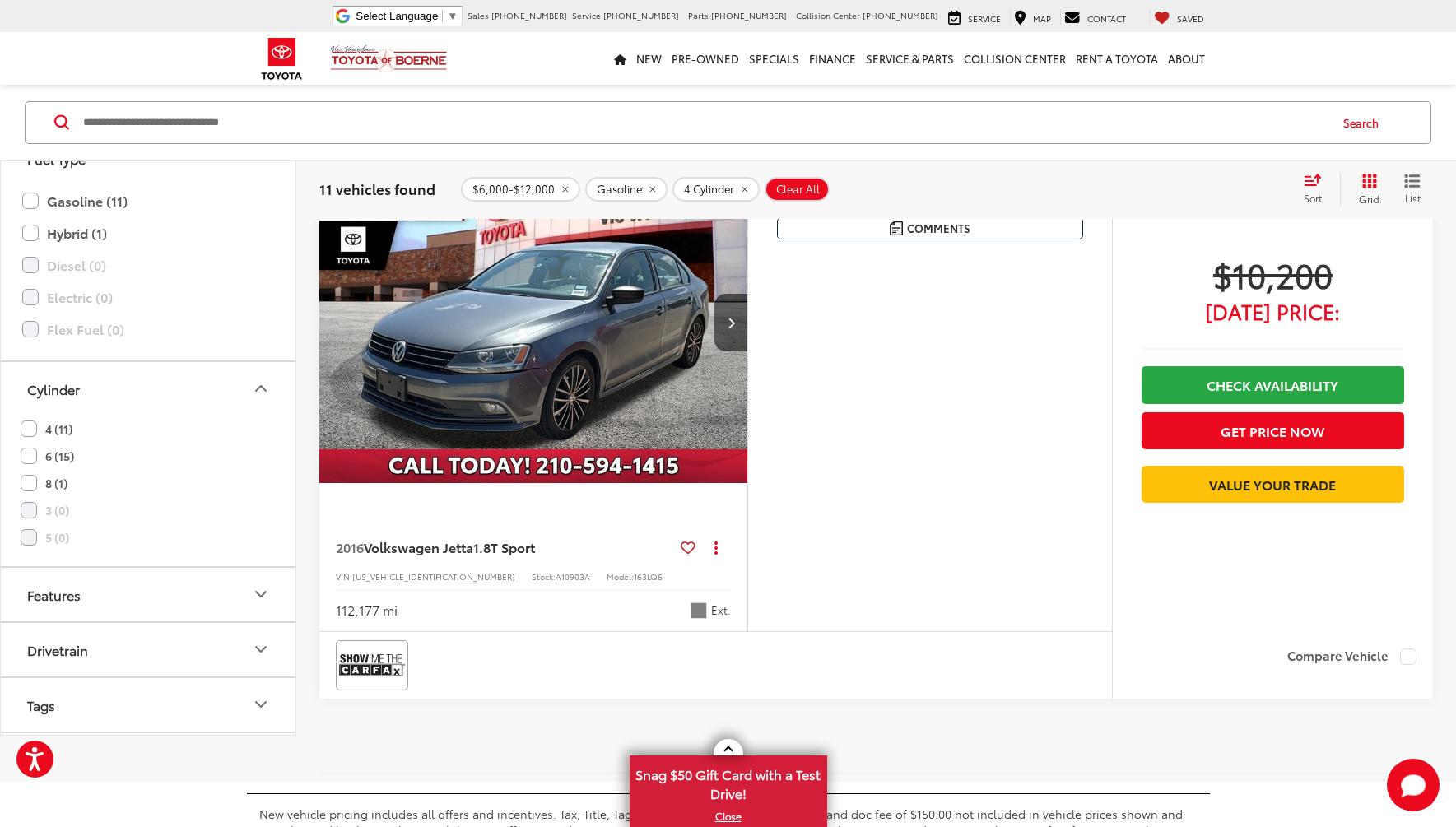
scroll to position [5904, 0]
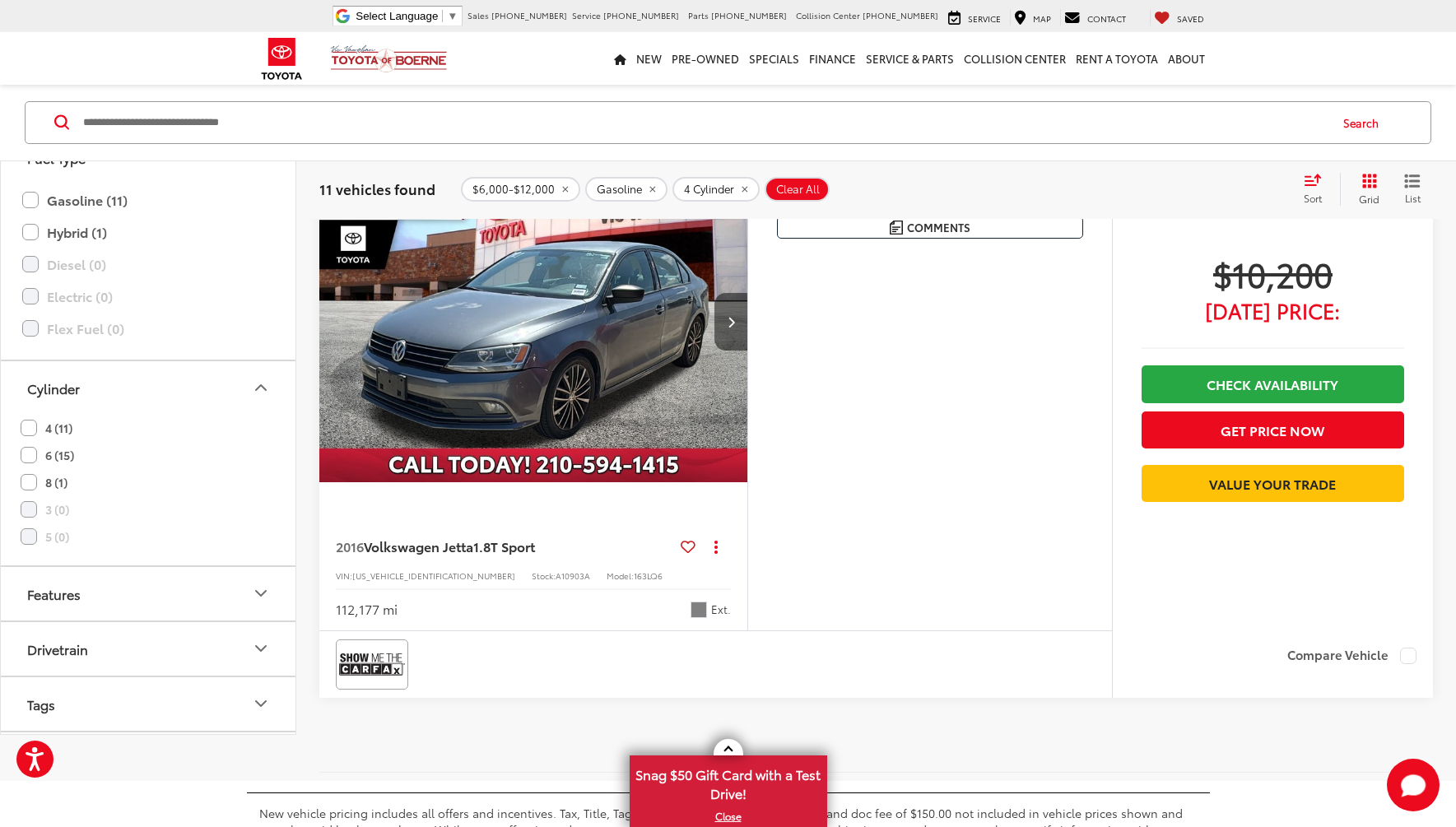
click at [727, 332] on button "Next image" at bounding box center [731, 321] width 33 height 58
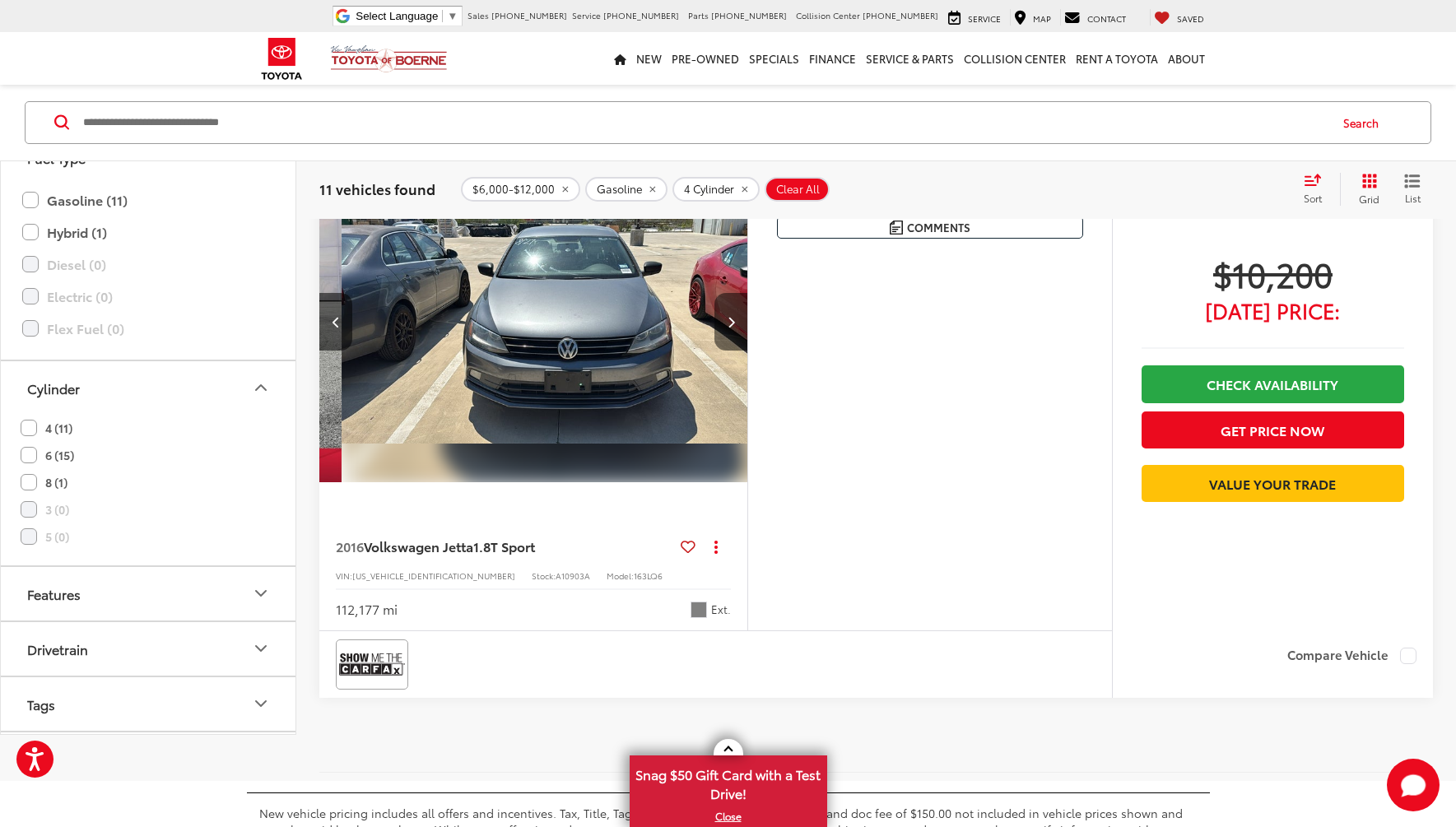
scroll to position [0, 430]
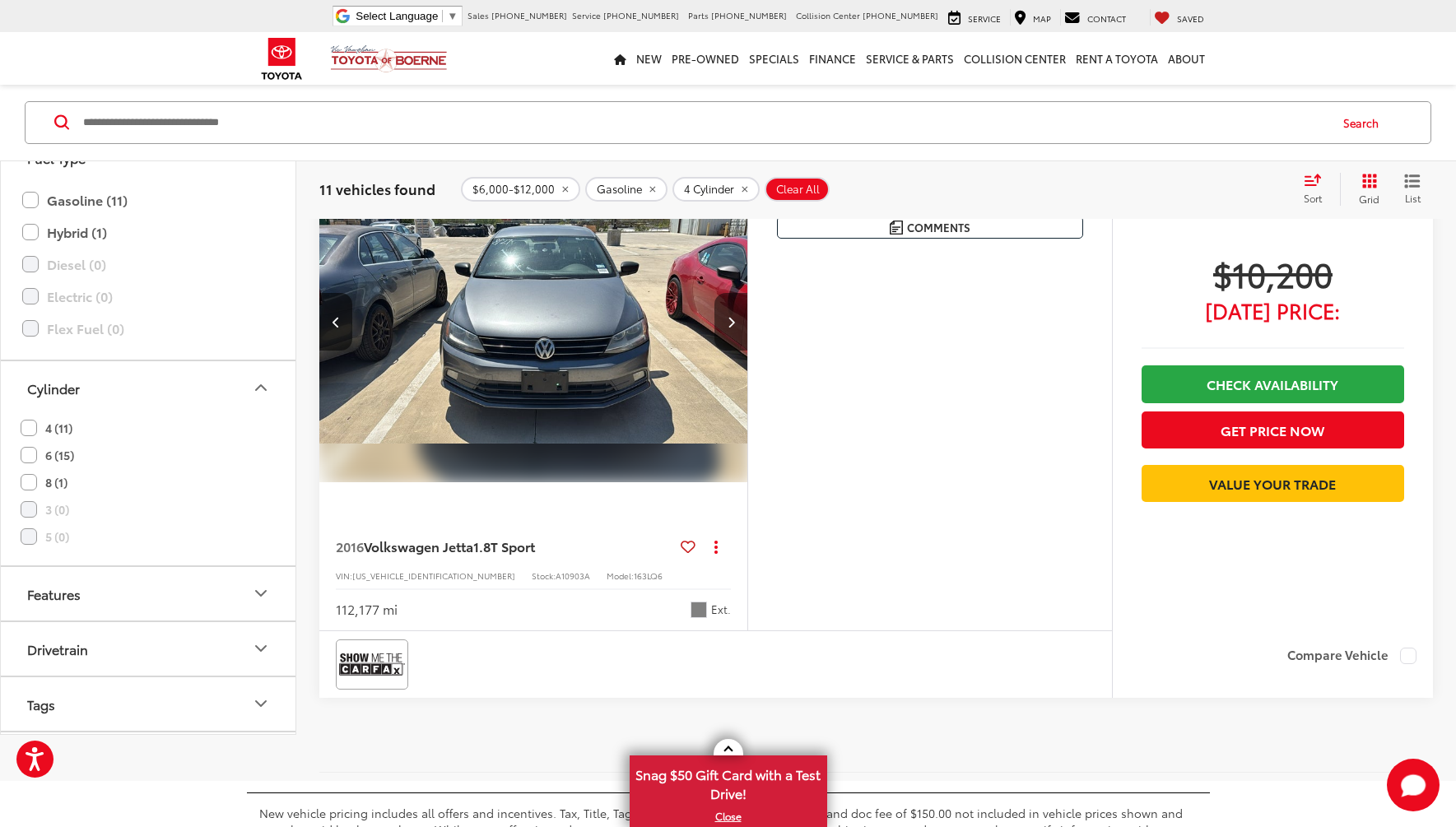
click at [727, 332] on button "Next image" at bounding box center [731, 321] width 33 height 58
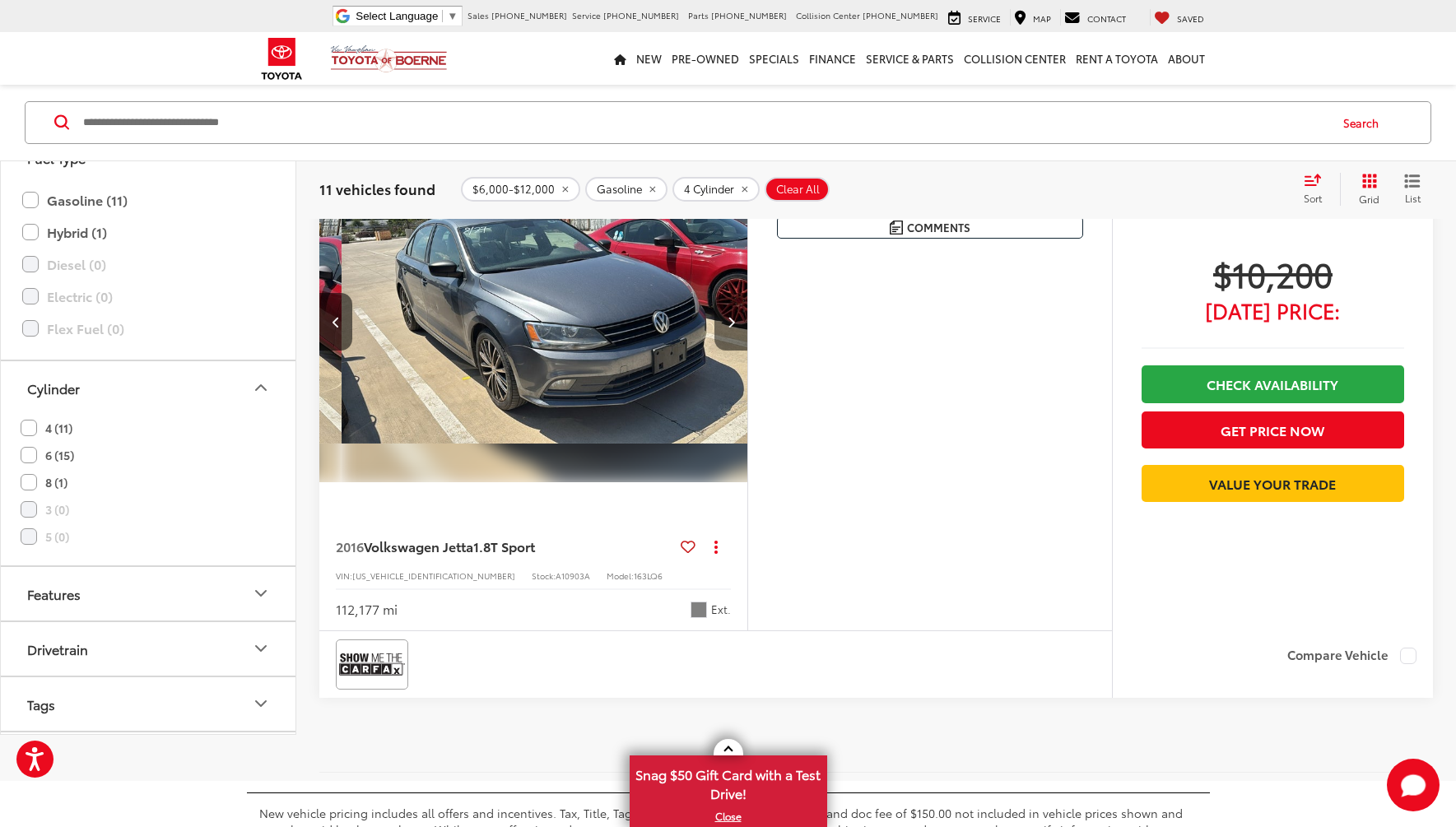
scroll to position [0, 861]
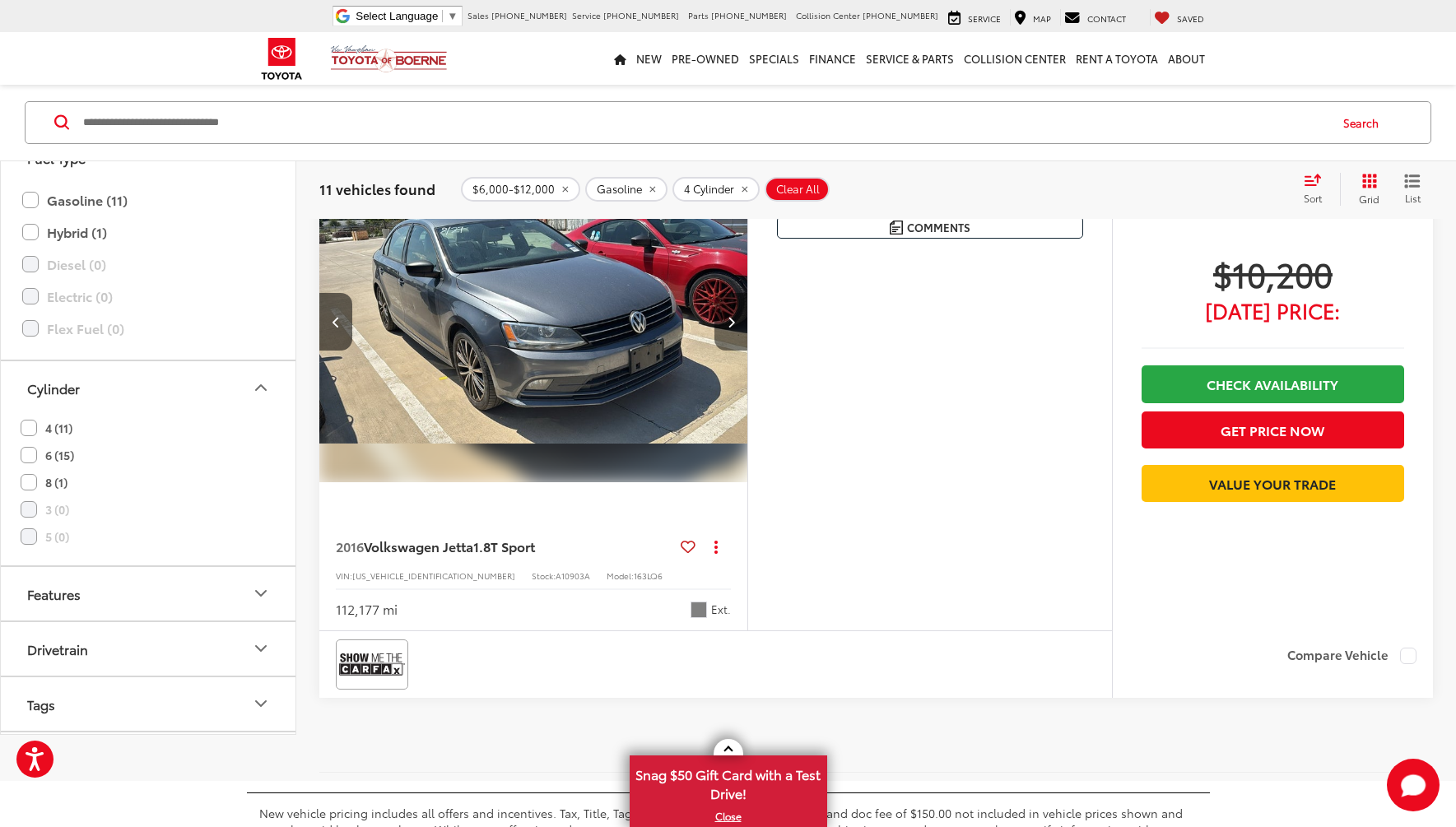
click at [727, 331] on button "Next image" at bounding box center [731, 321] width 33 height 58
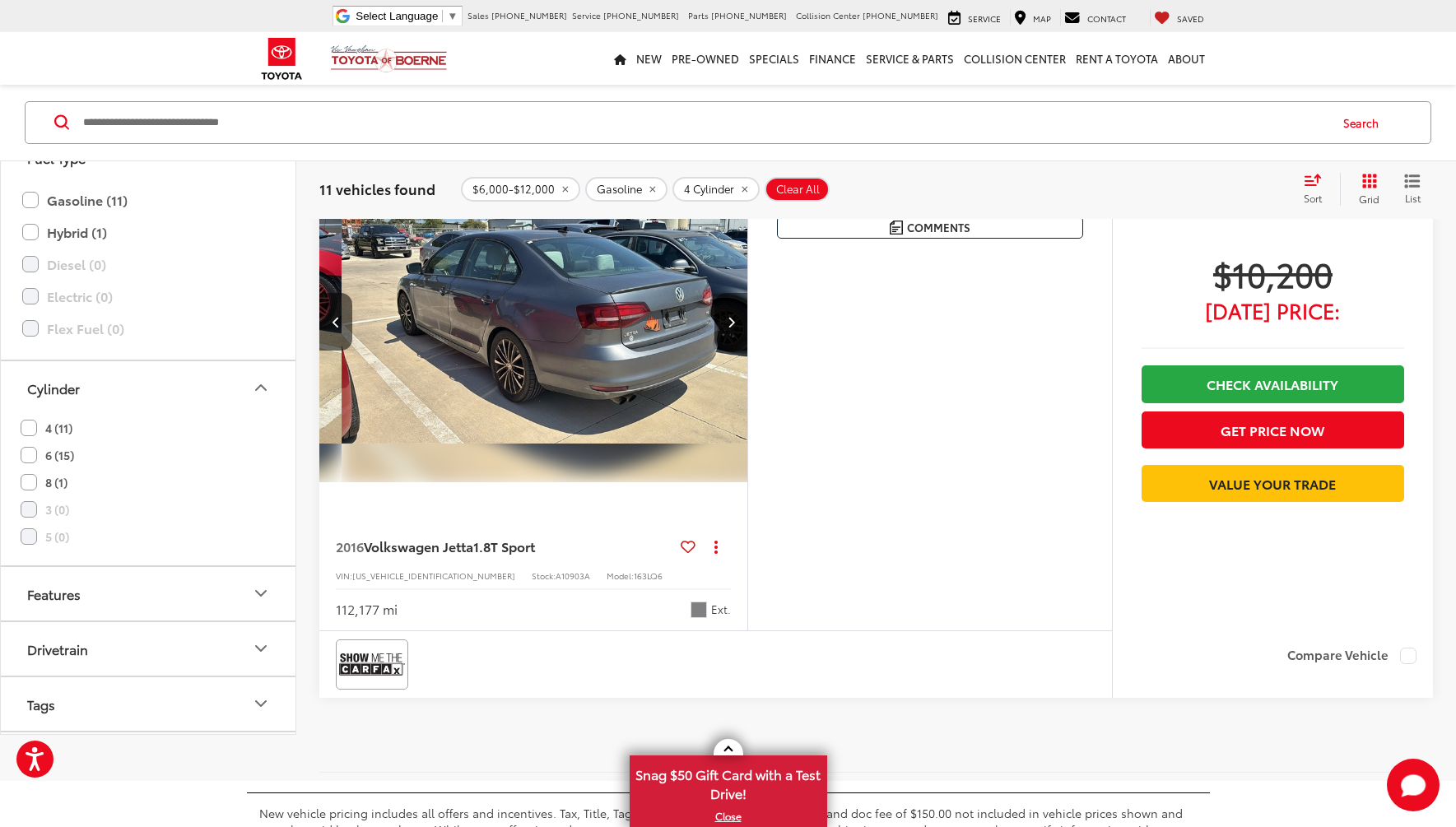
scroll to position [0, 1291]
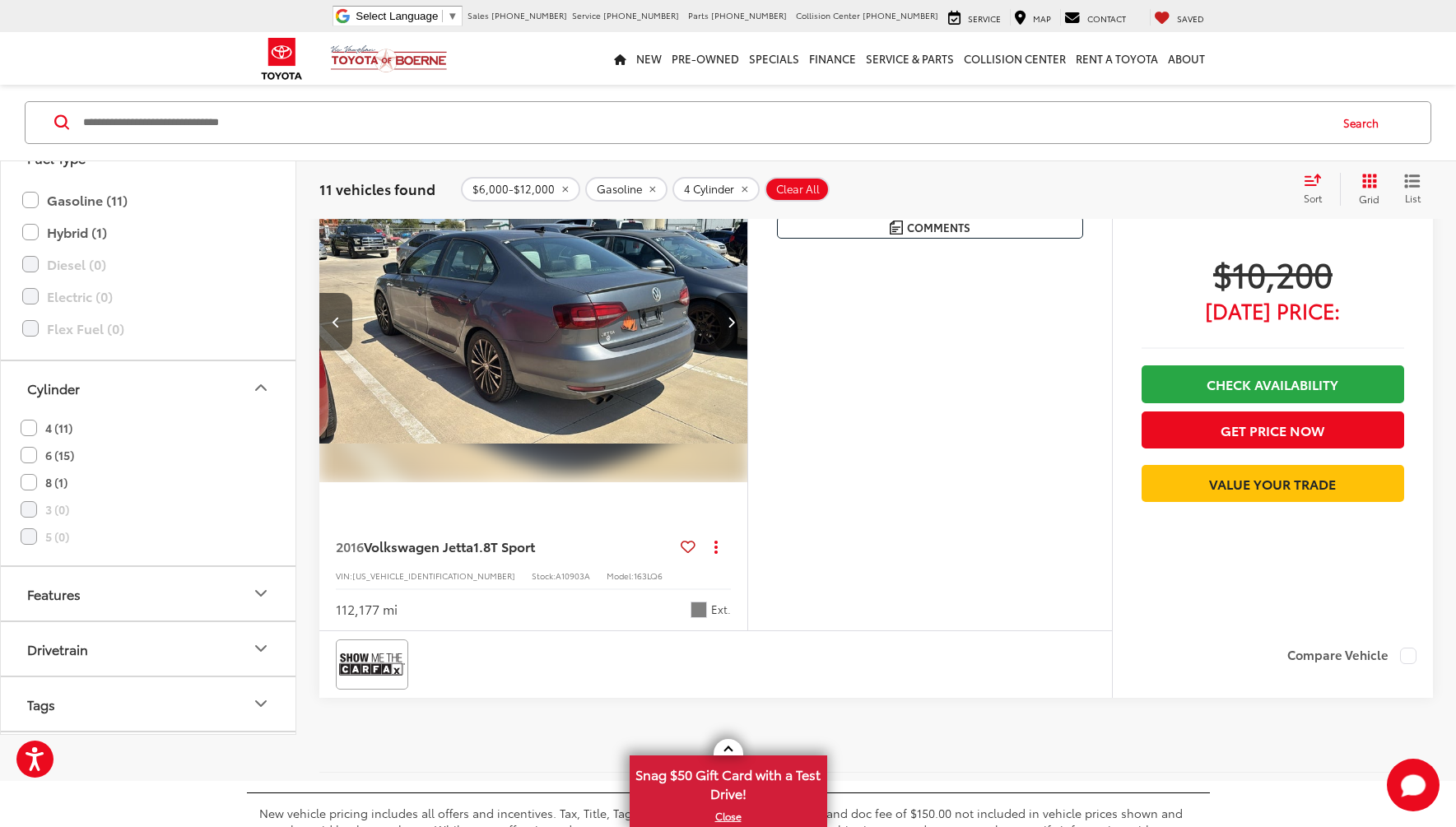
click at [727, 331] on button "Next image" at bounding box center [731, 321] width 33 height 58
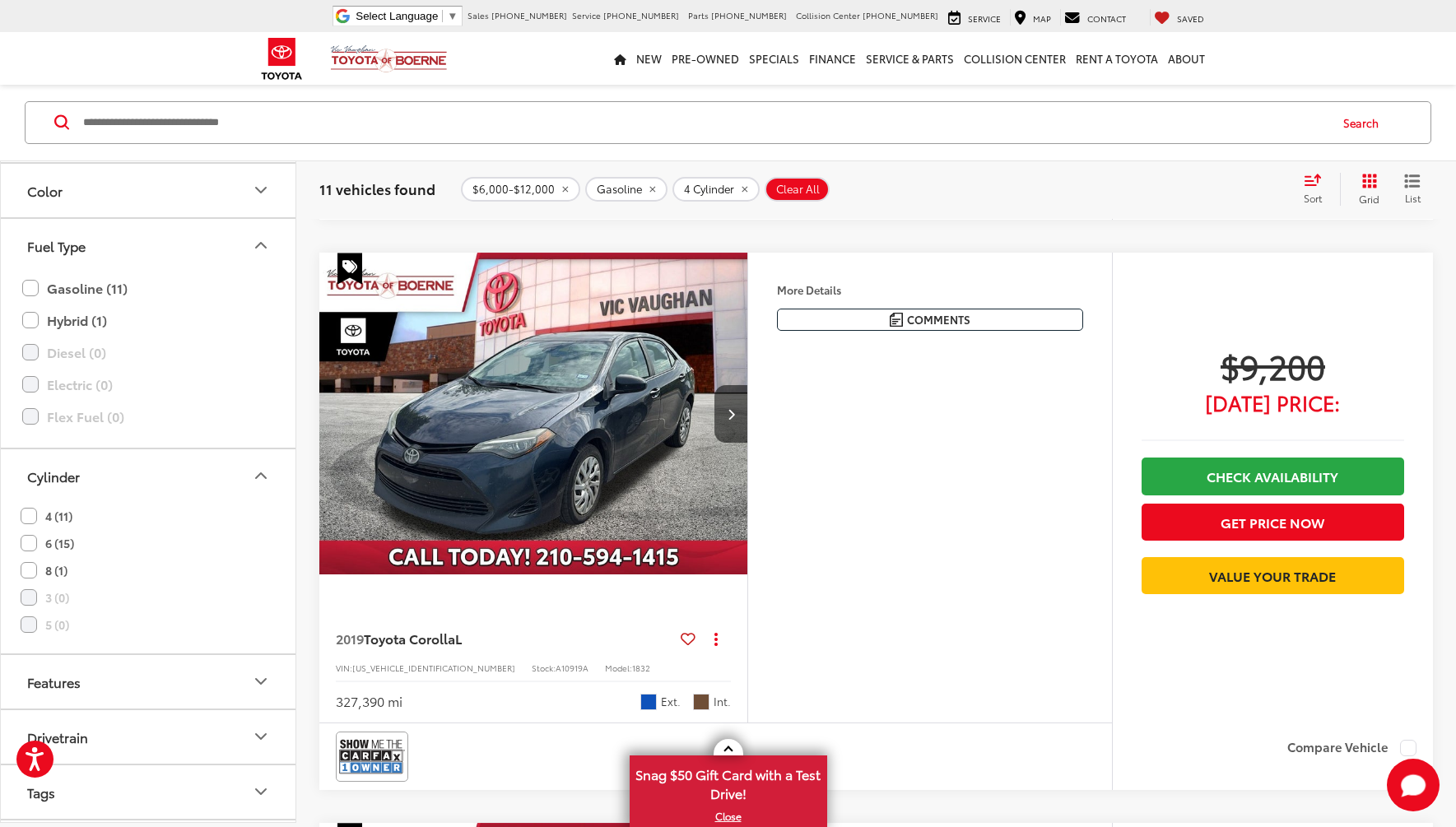
scroll to position [4094, 0]
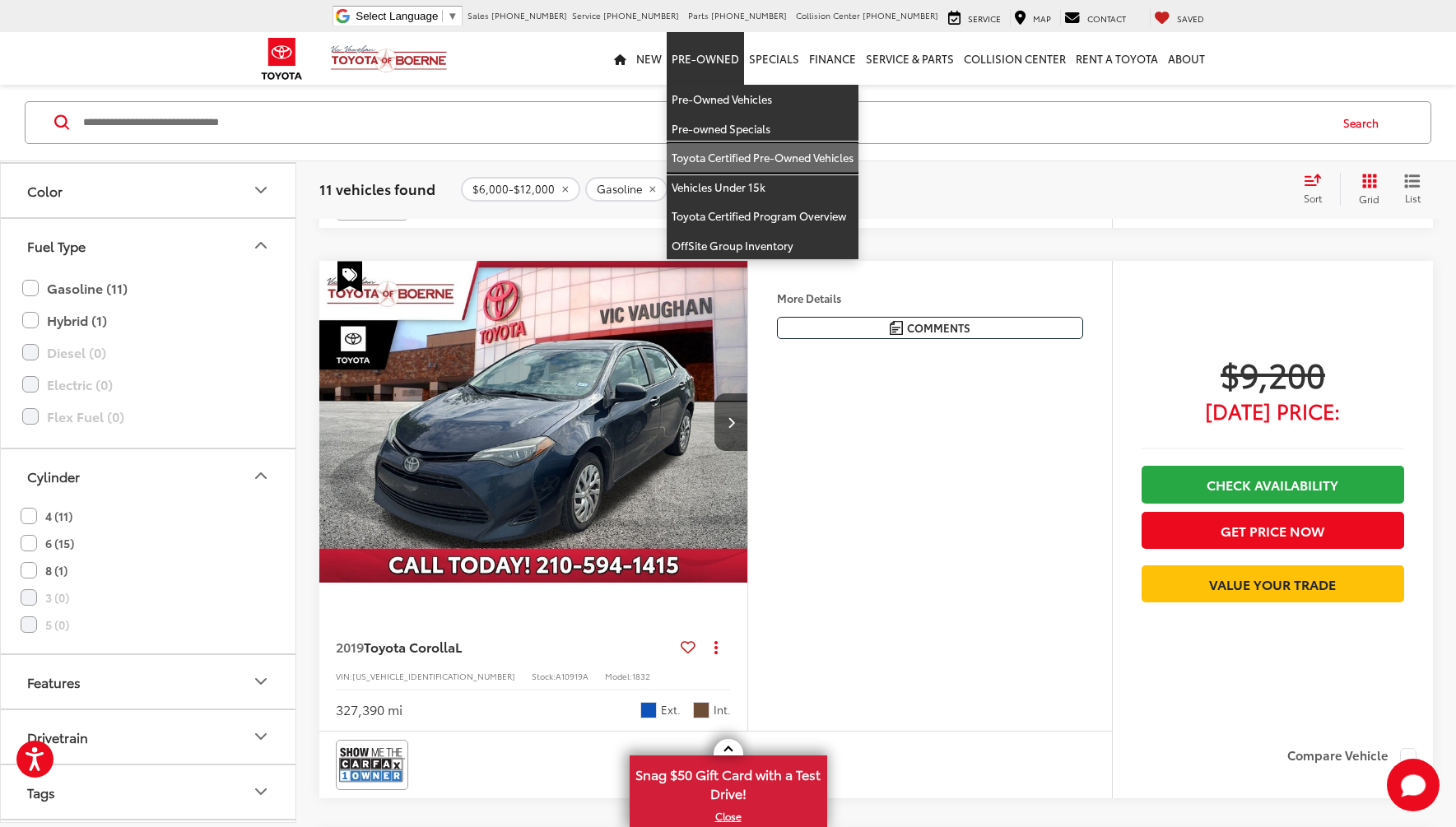
click at [752, 157] on link "Toyota Certified Pre-Owned Vehicles" at bounding box center [762, 158] width 192 height 29
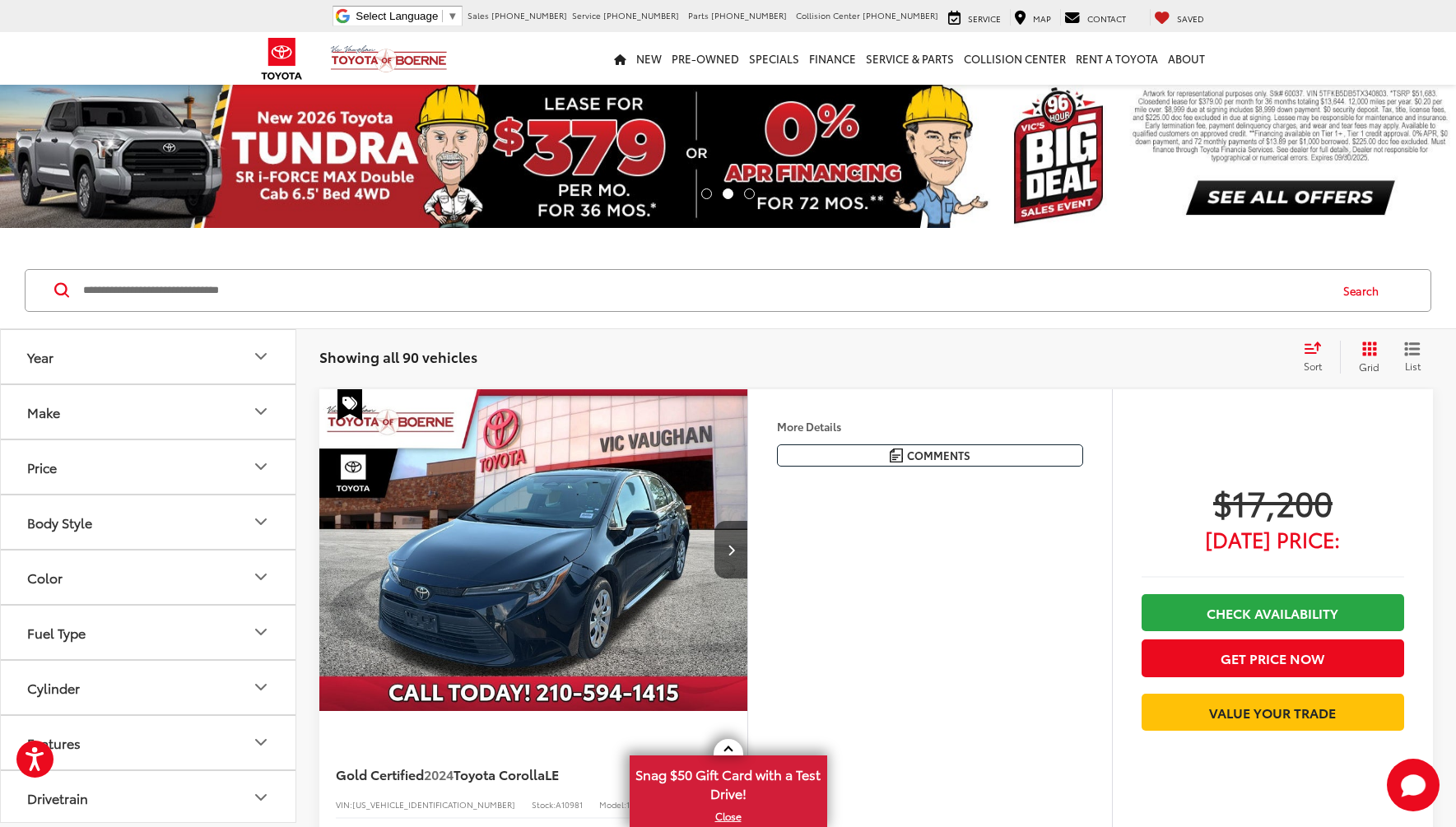
click at [1313, 351] on icon "Select sort value" at bounding box center [1312, 348] width 18 height 13
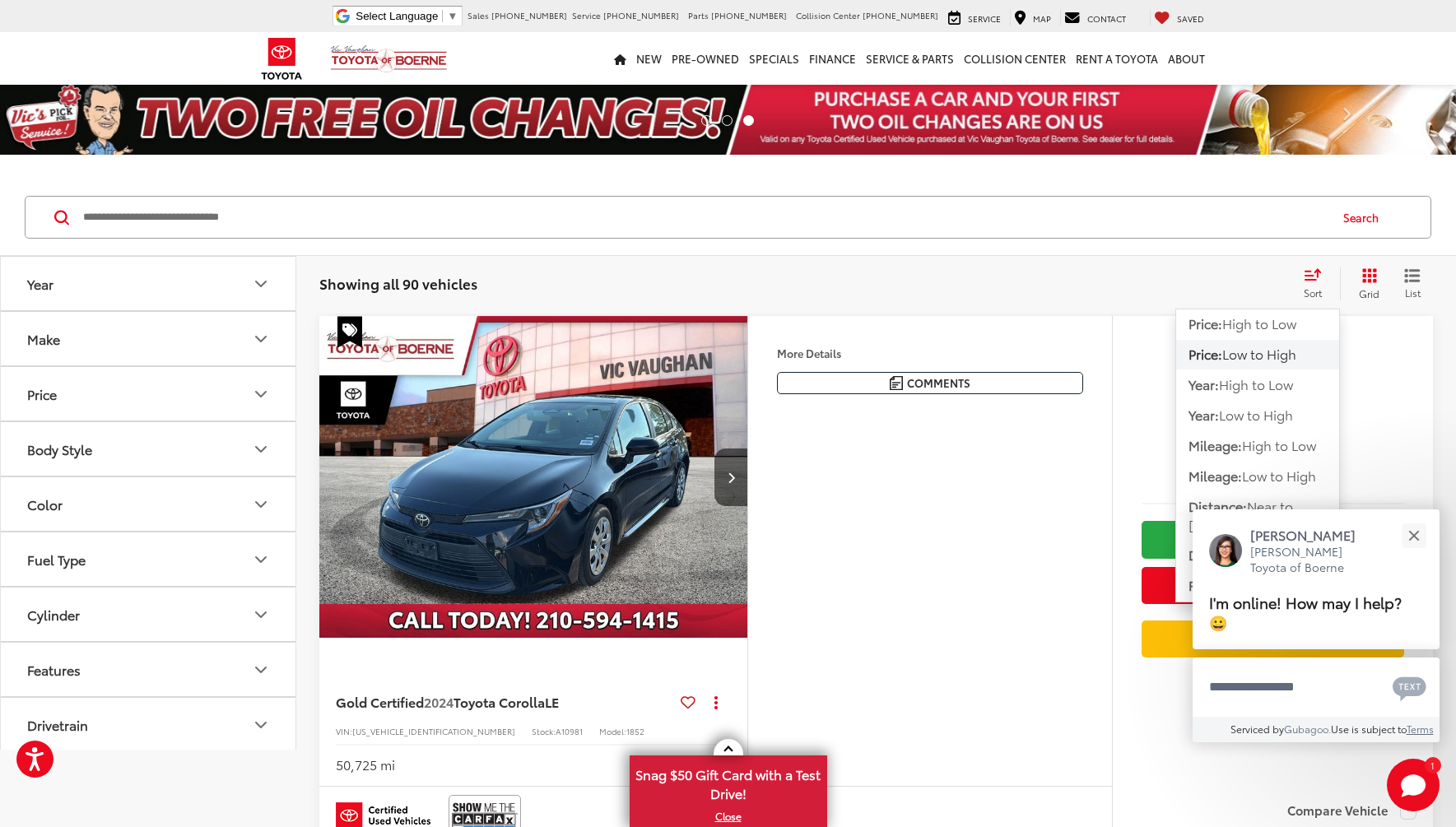
click at [1280, 434] on button "Mileage: High to Low" at bounding box center [1257, 446] width 163 height 29
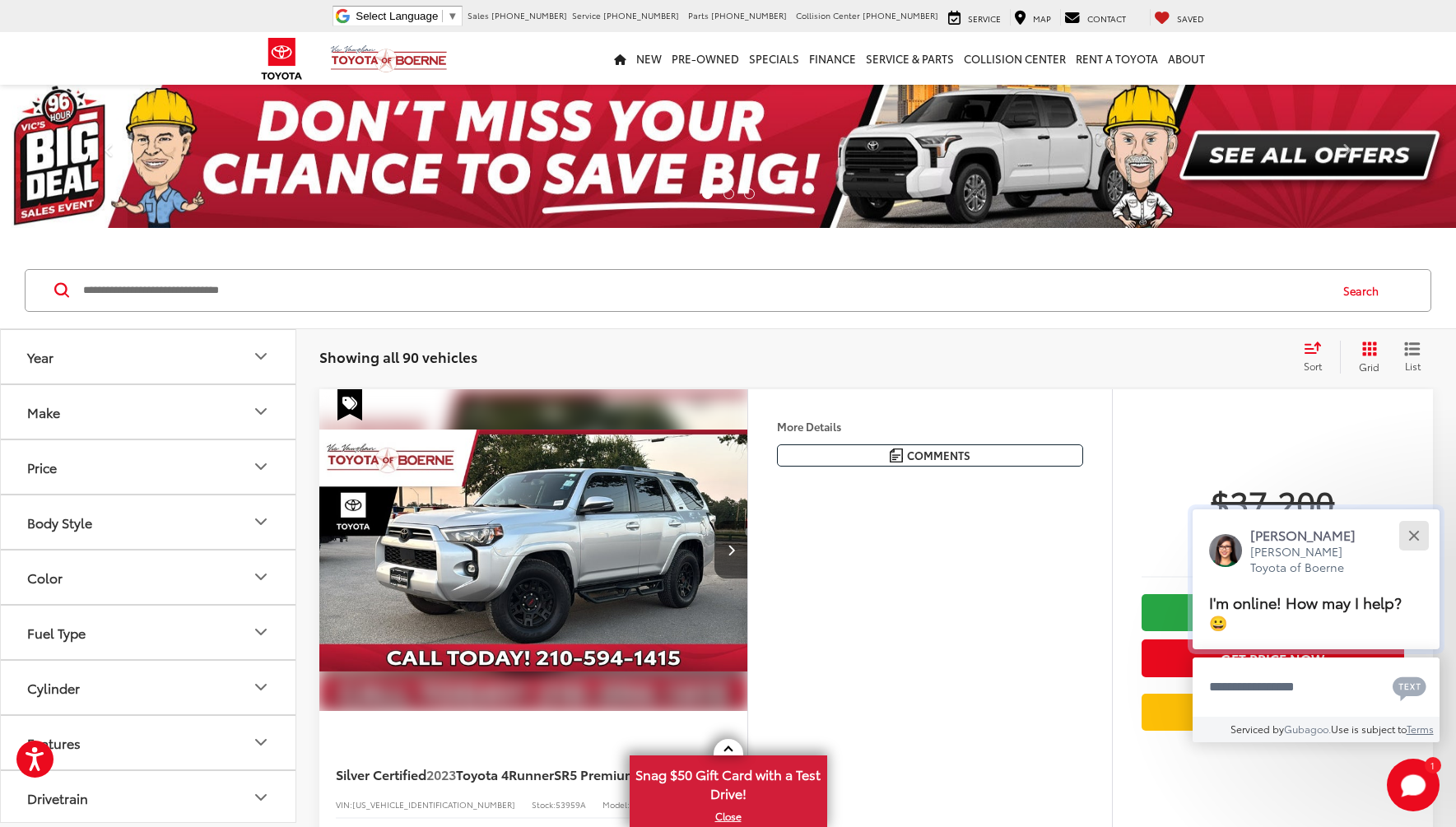
click at [1418, 540] on div "Close" at bounding box center [1413, 535] width 11 height 11
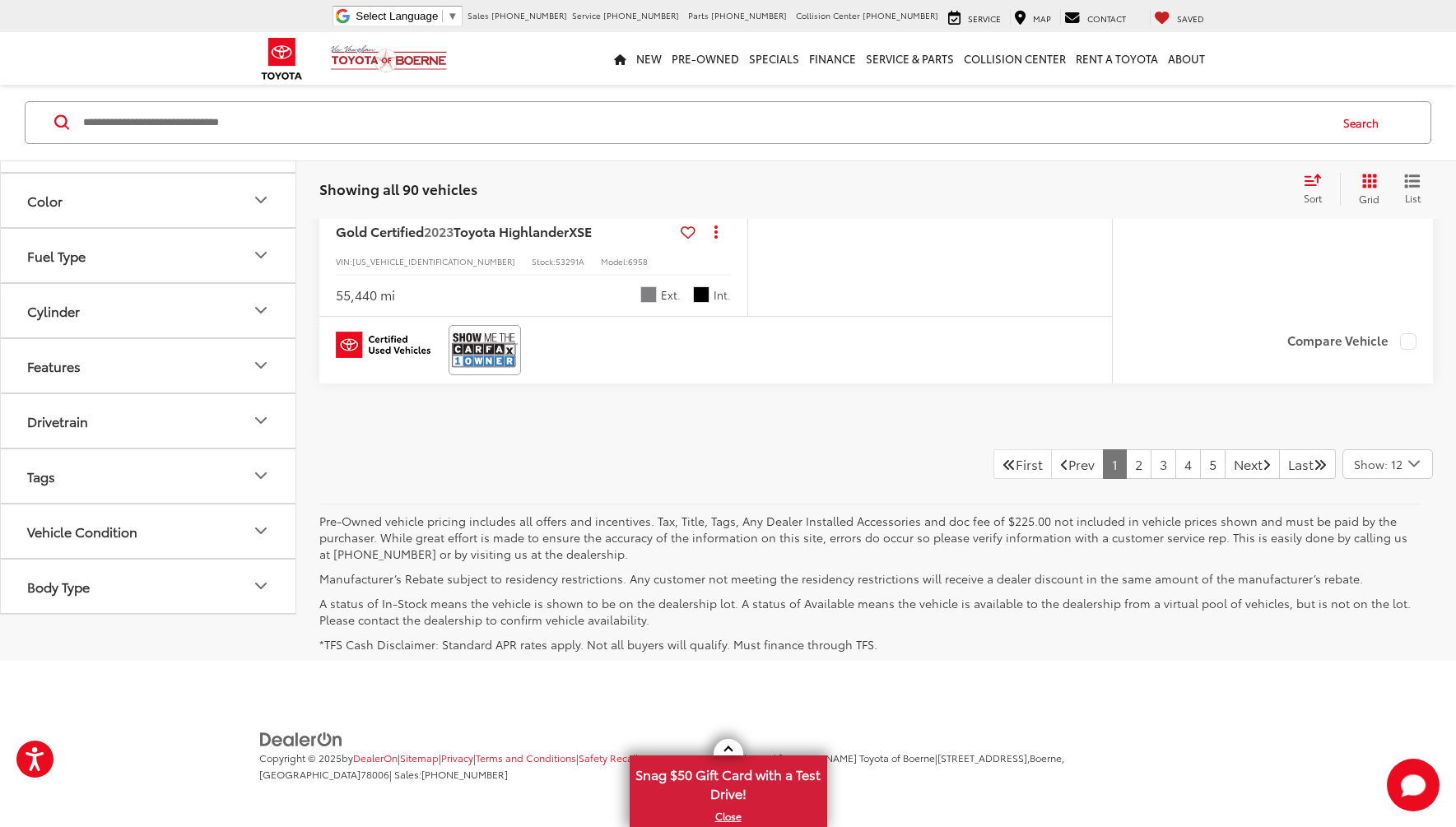
scroll to position [6831, 0]
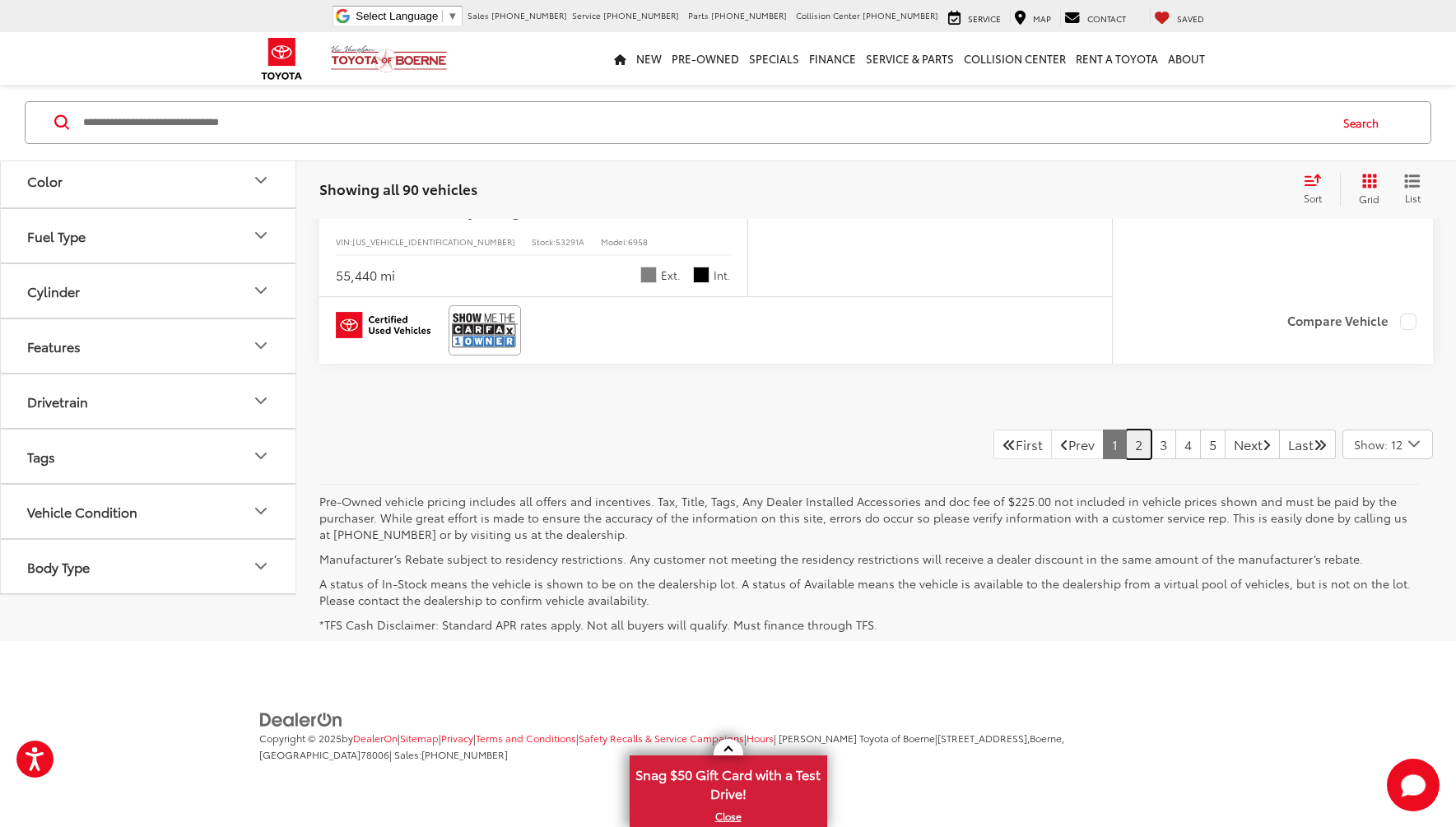
click at [1126, 460] on link "2" at bounding box center [1139, 444] width 25 height 29
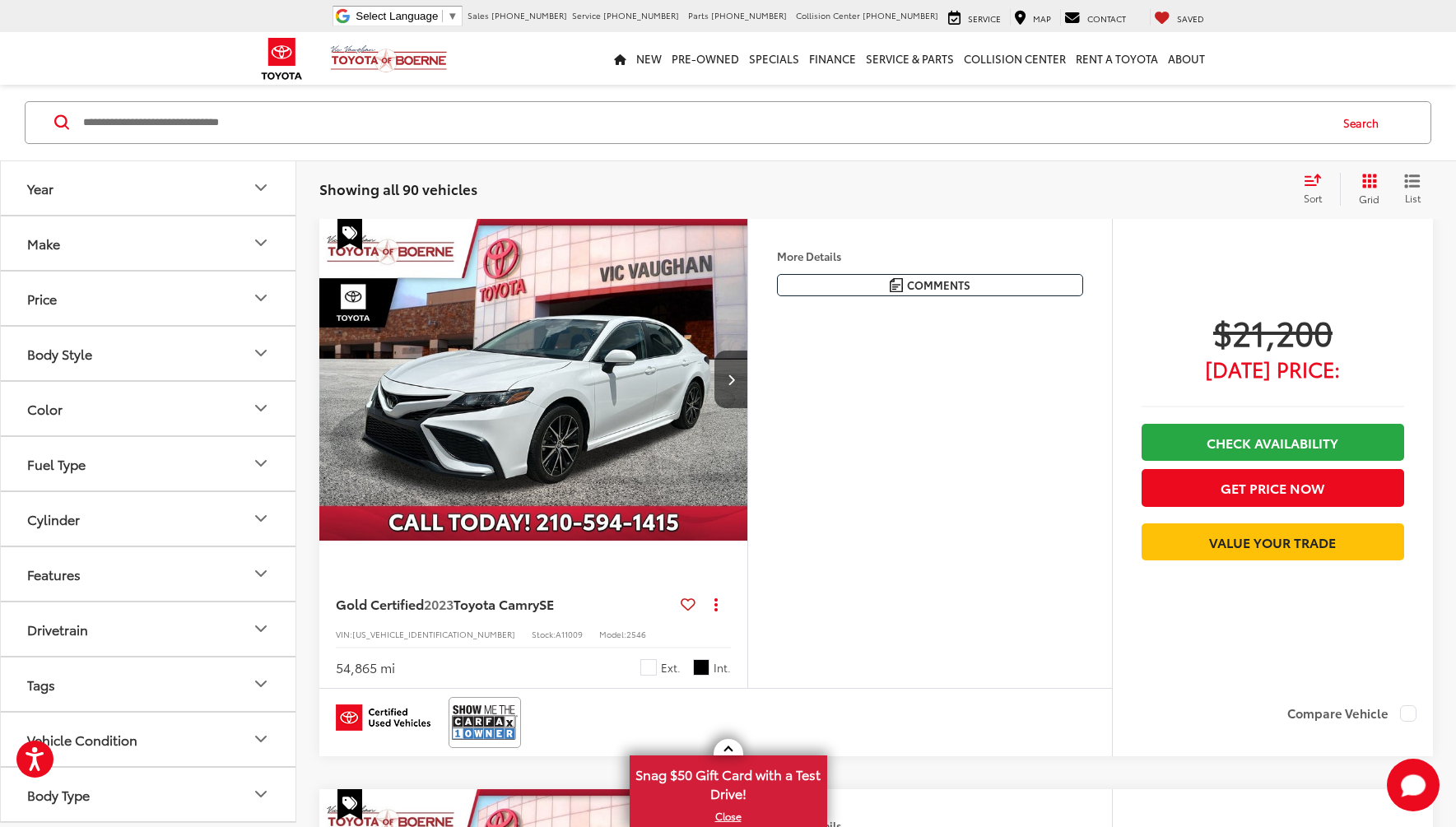
scroll to position [168, 0]
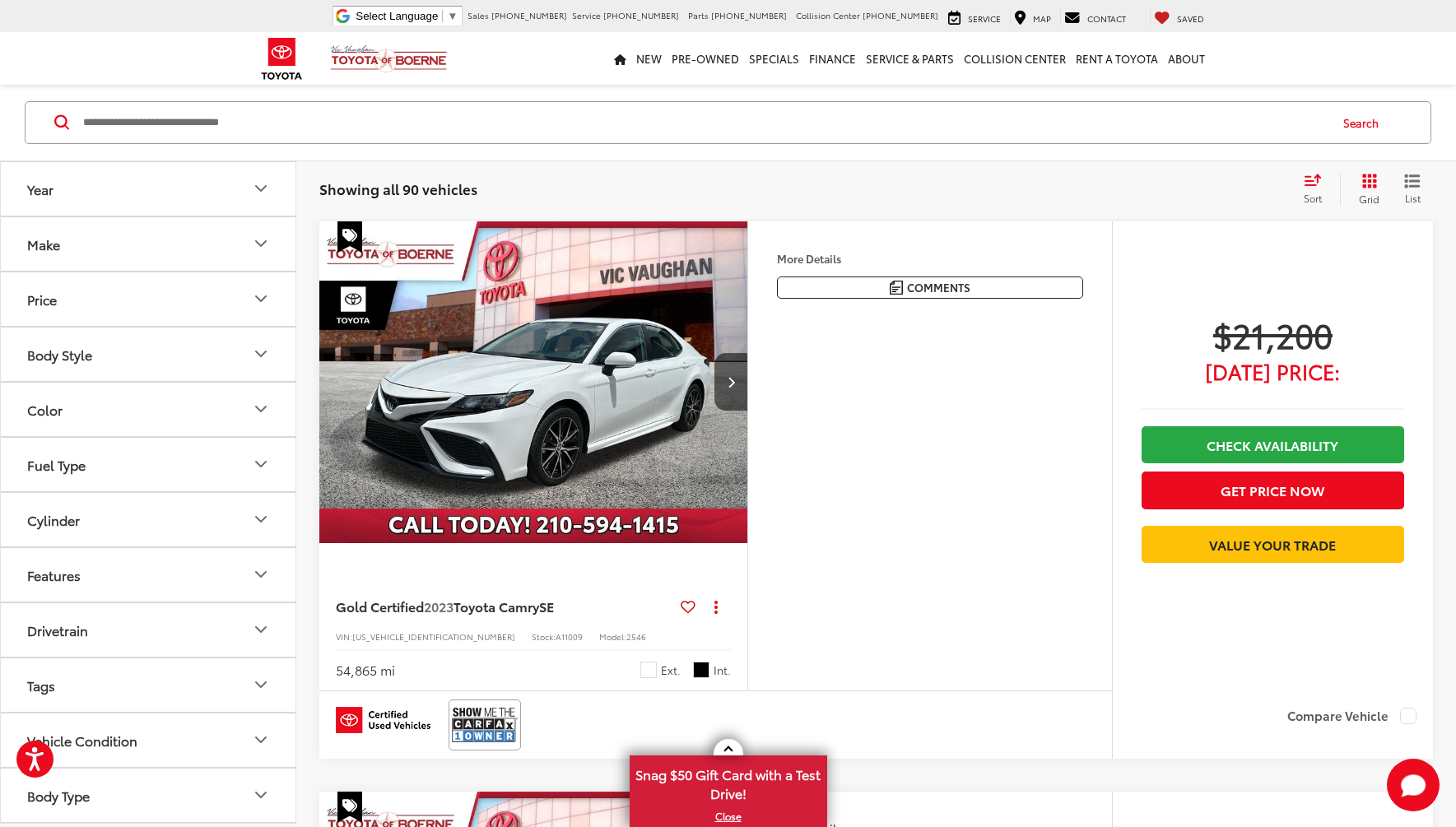
click at [165, 532] on button "Cylinder" at bounding box center [149, 519] width 296 height 54
click at [27, 560] on label "4 (75)" at bounding box center [48, 560] width 55 height 27
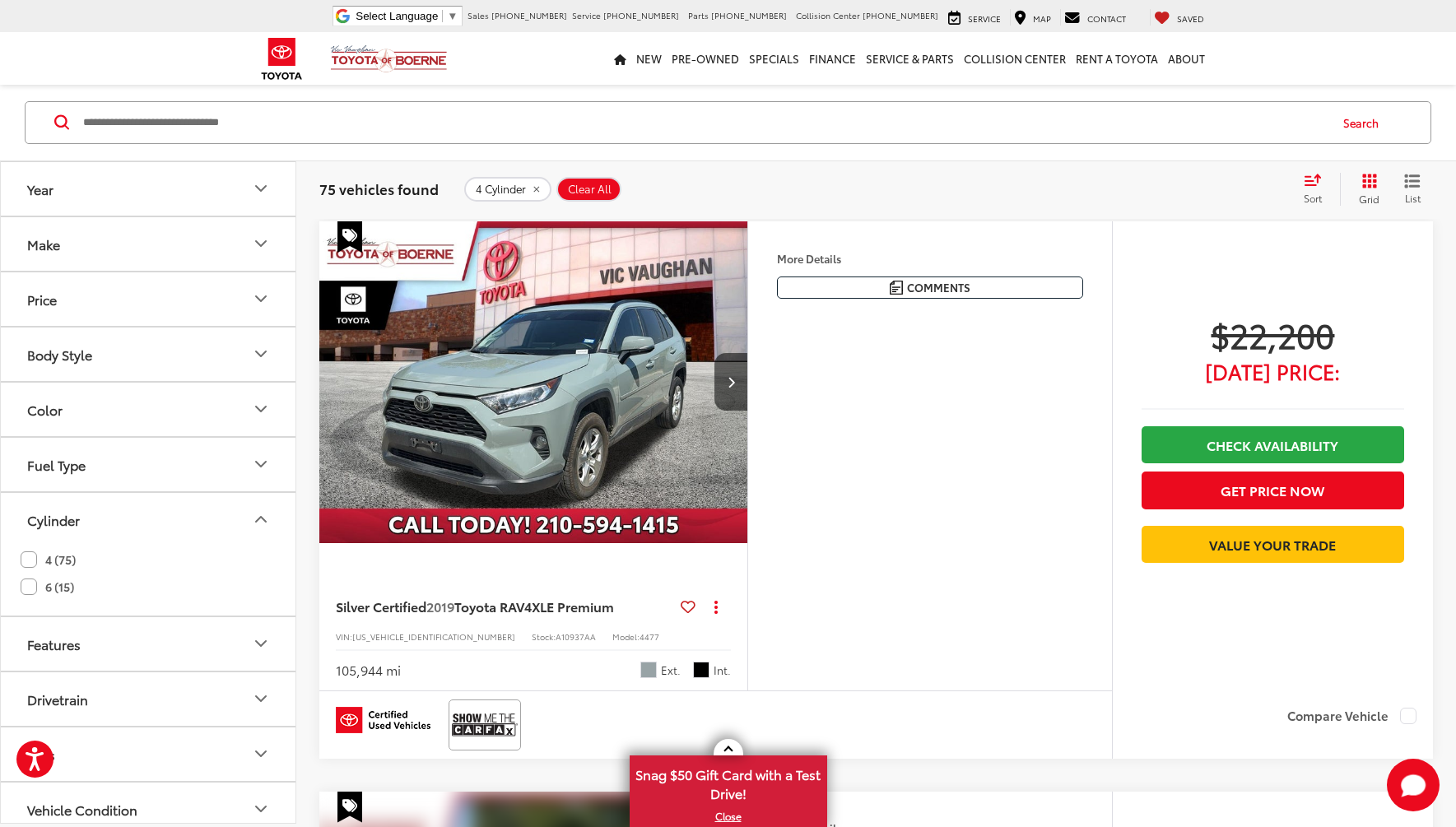
click at [242, 407] on button "Color" at bounding box center [149, 410] width 296 height 54
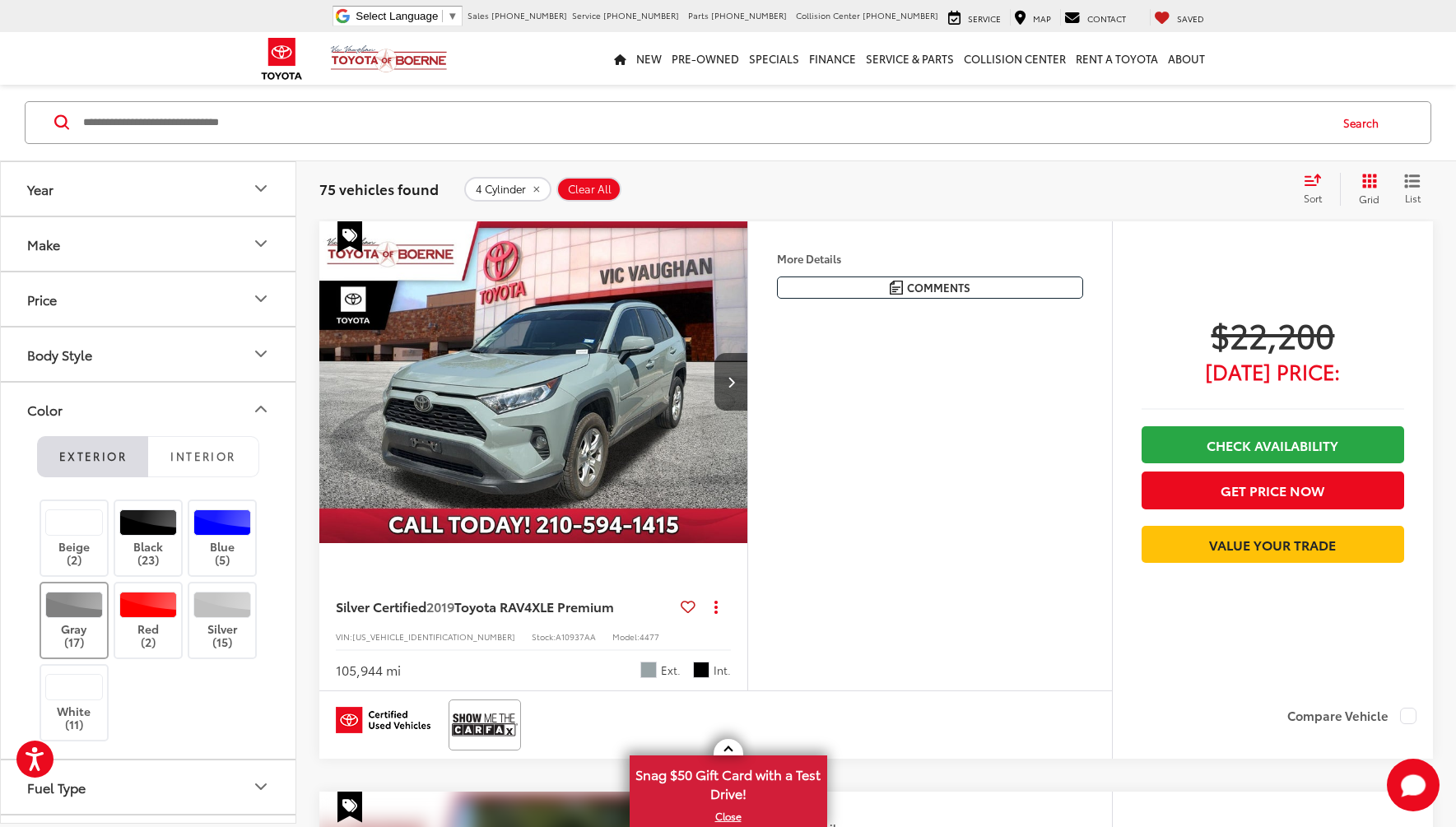
click at [67, 631] on label "Gray (17)" at bounding box center [74, 621] width 67 height 59
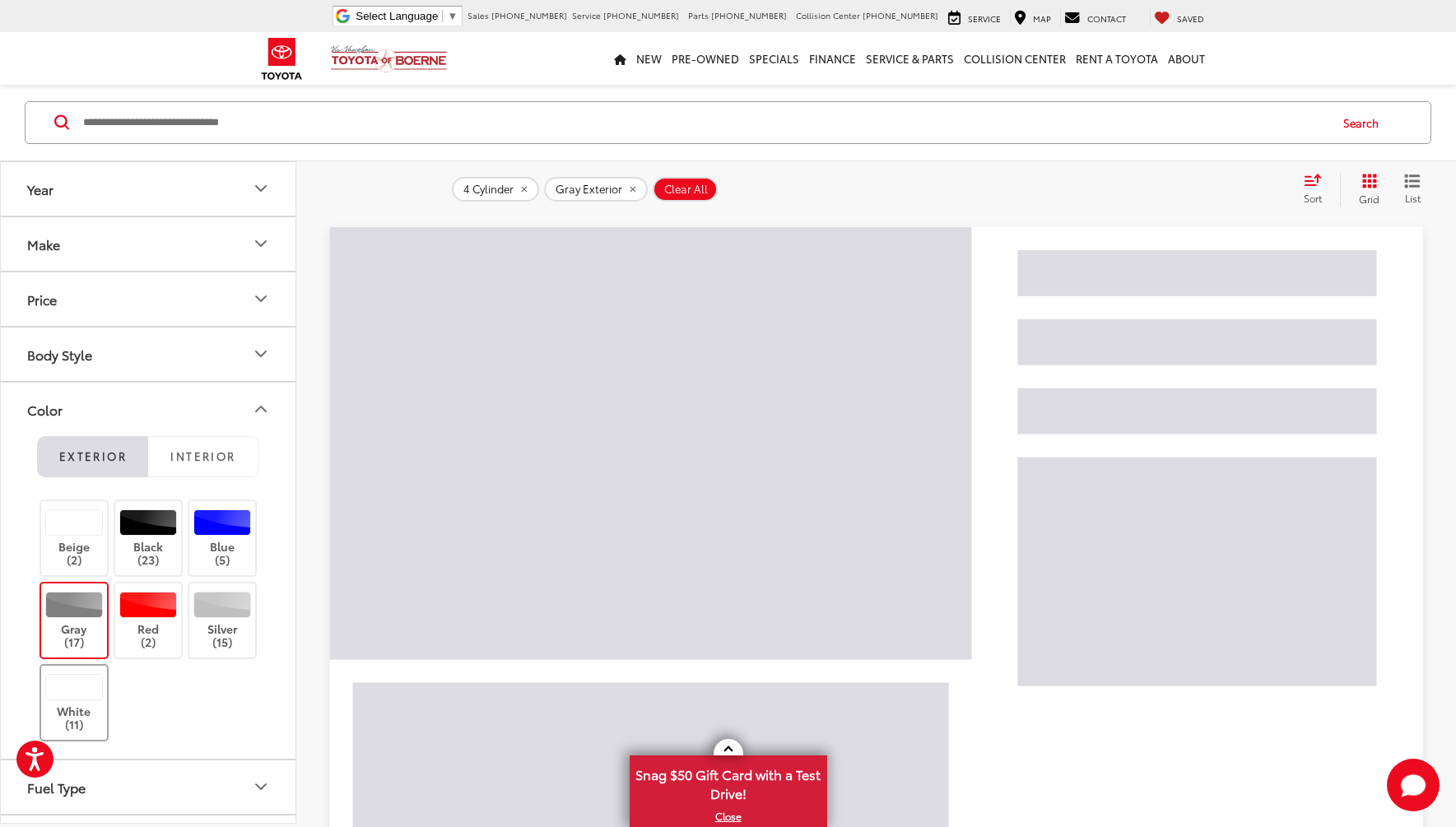
click at [64, 698] on div at bounding box center [74, 687] width 59 height 26
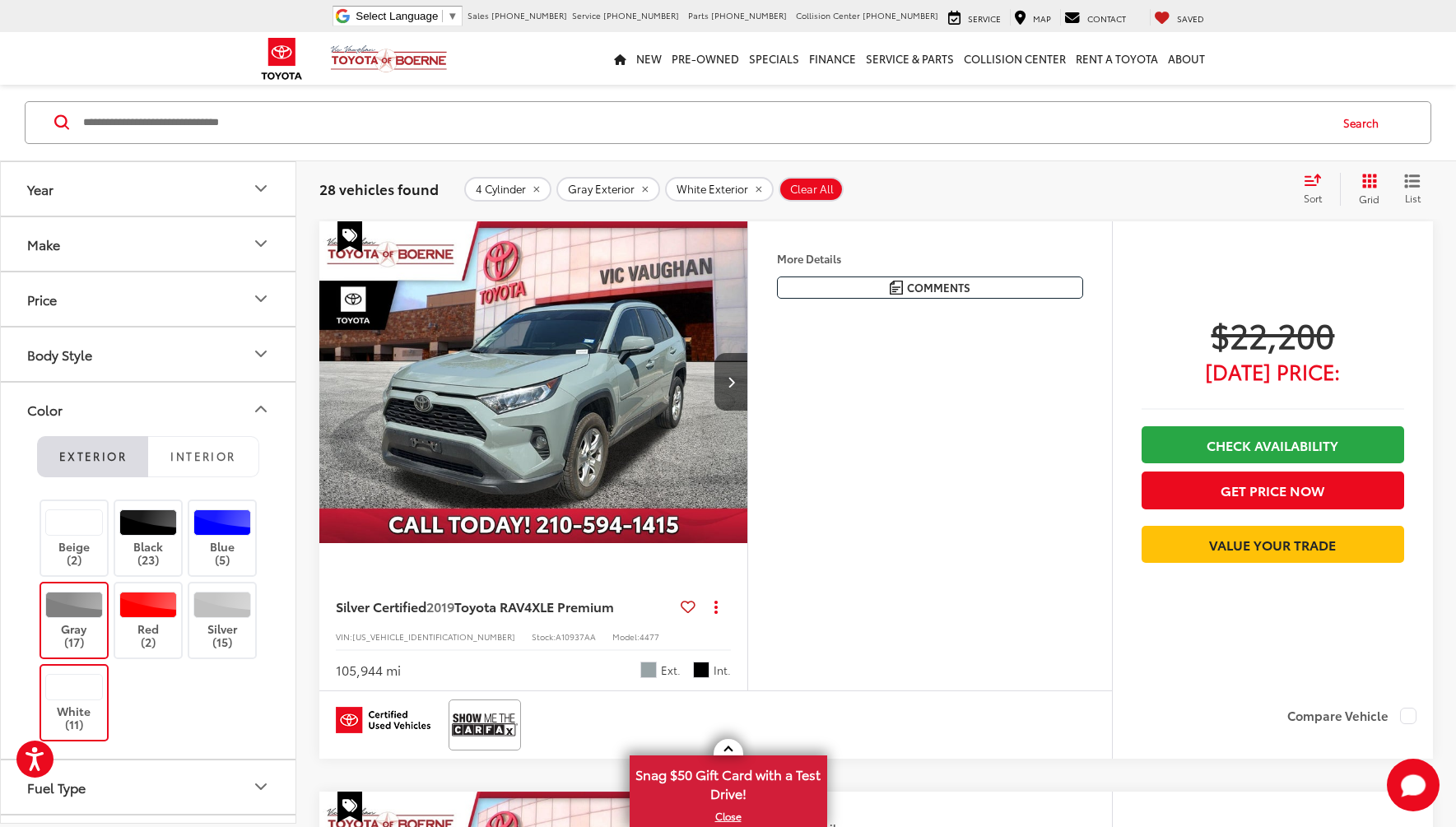
click at [260, 297] on icon "Price" at bounding box center [261, 299] width 20 height 20
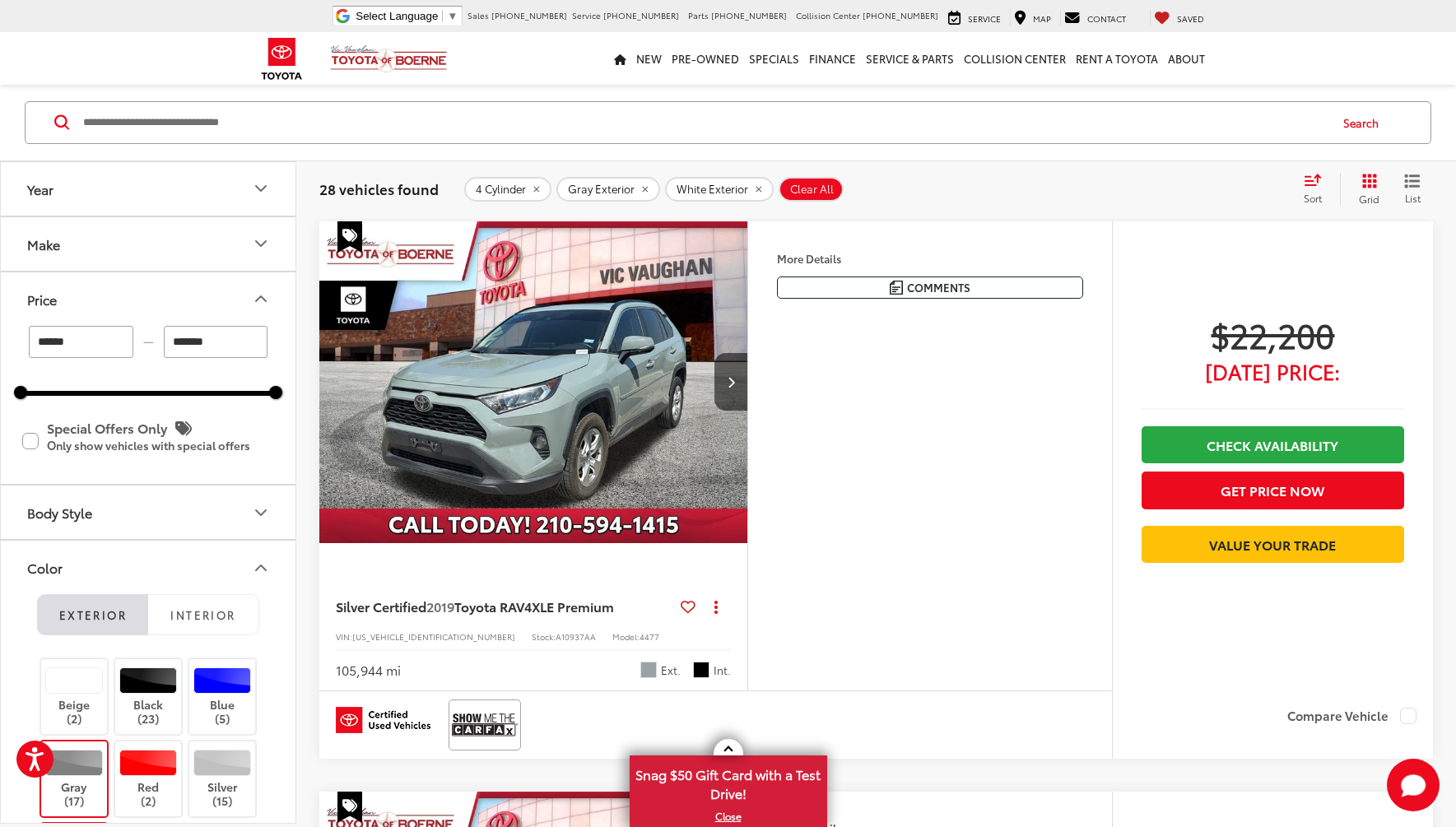
drag, startPoint x: 221, startPoint y: 341, endPoint x: 162, endPoint y: 343, distance: 59.0
click at [162, 342] on div "****** — *******" at bounding box center [148, 342] width 255 height 32
type input "******"
drag, startPoint x: 48, startPoint y: 341, endPoint x: 22, endPoint y: 335, distance: 26.7
click at [22, 335] on div "****** — ******" at bounding box center [148, 342] width 255 height 32
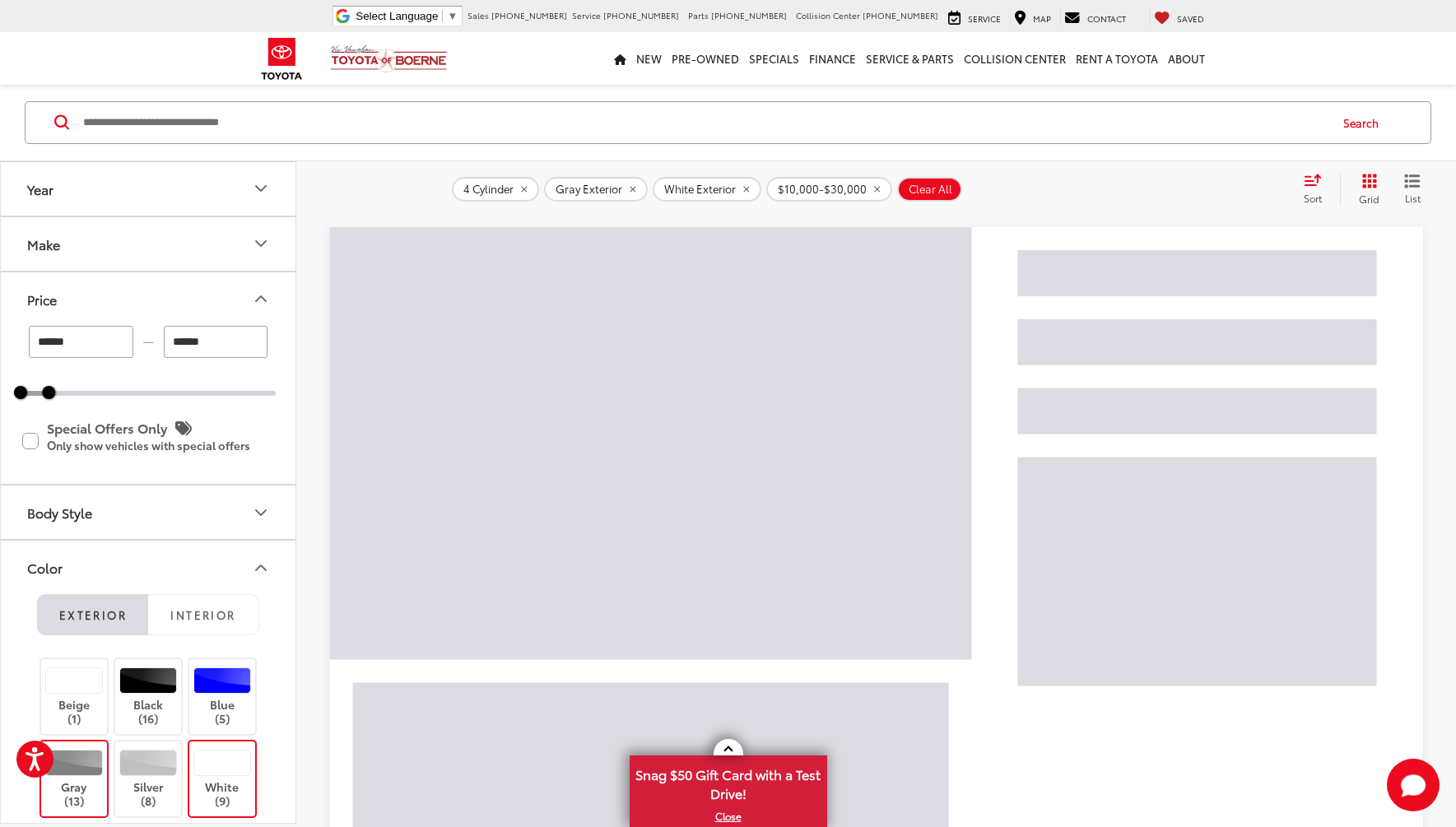
type input "*****"
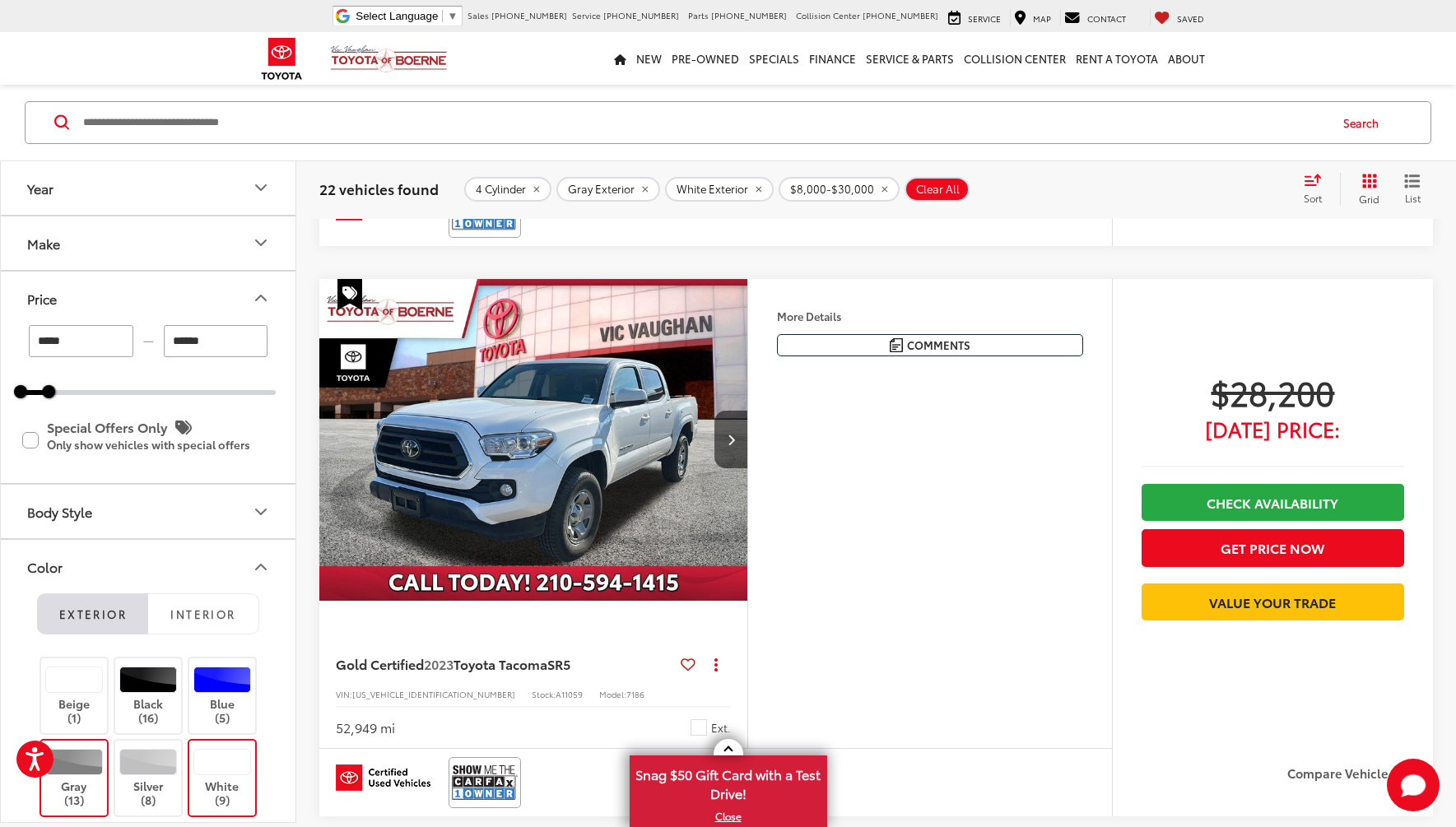
scroll to position [1814, 0]
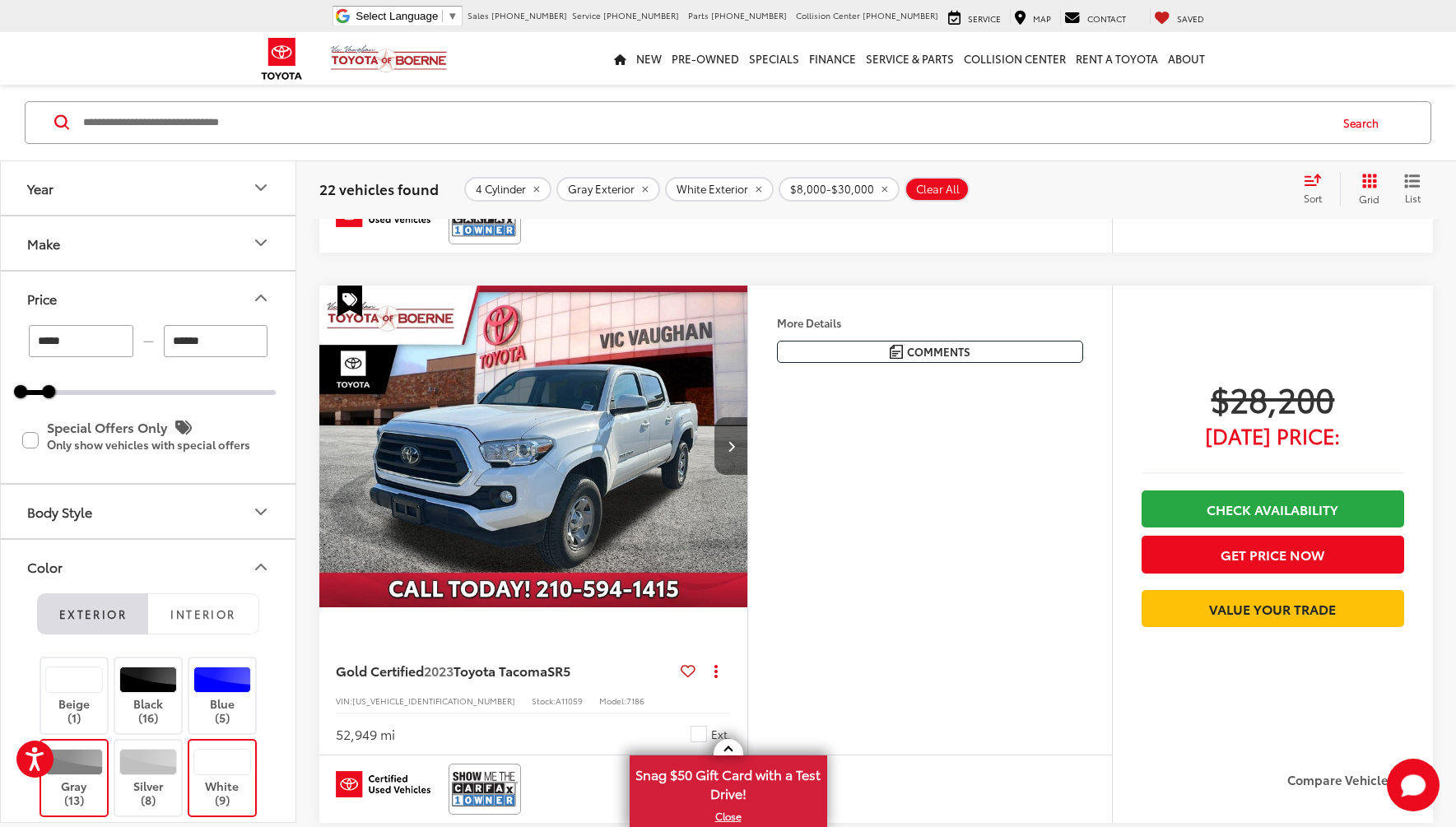
click at [722, 439] on button "Next image" at bounding box center [731, 446] width 33 height 58
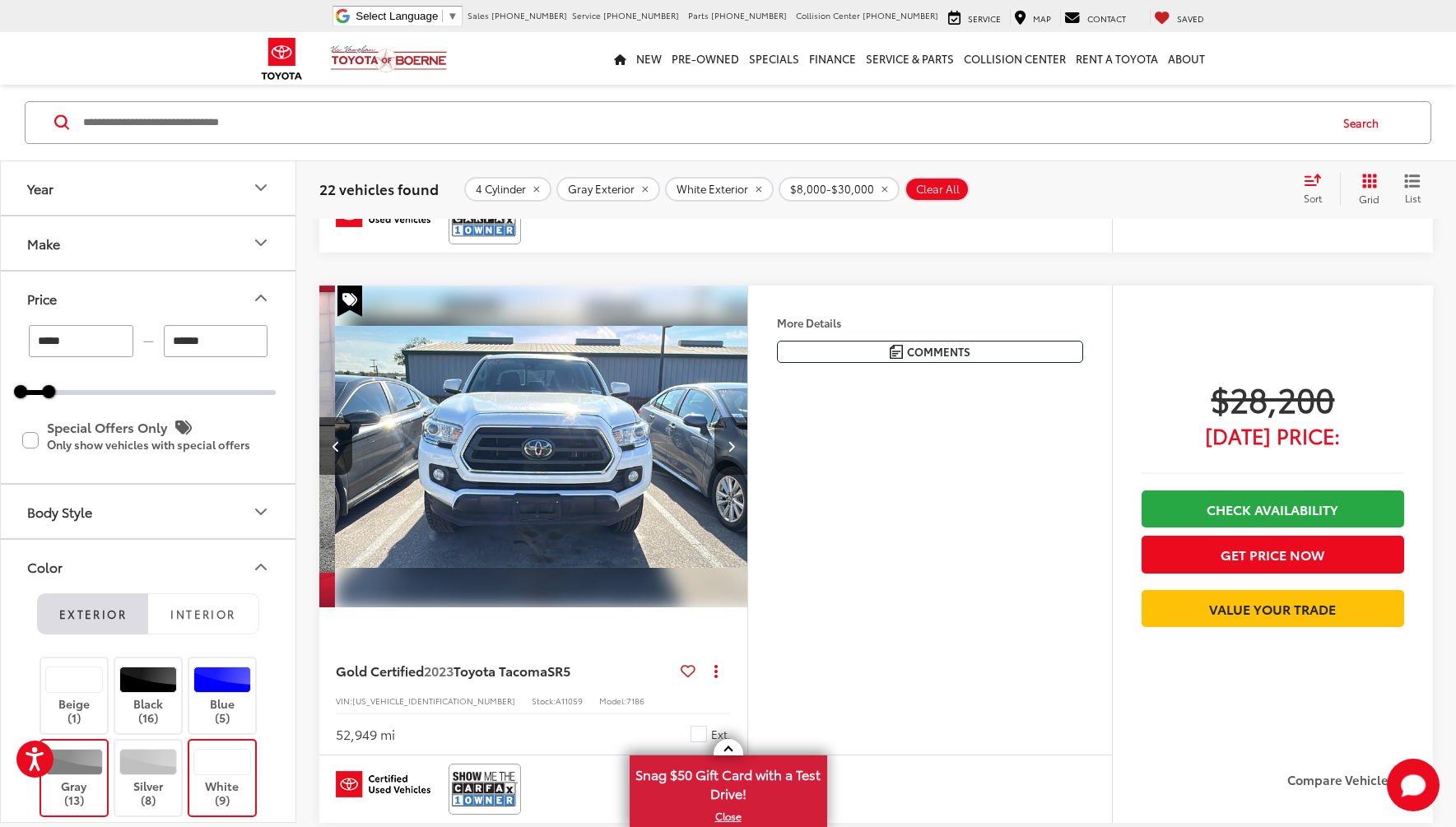
scroll to position [0, 430]
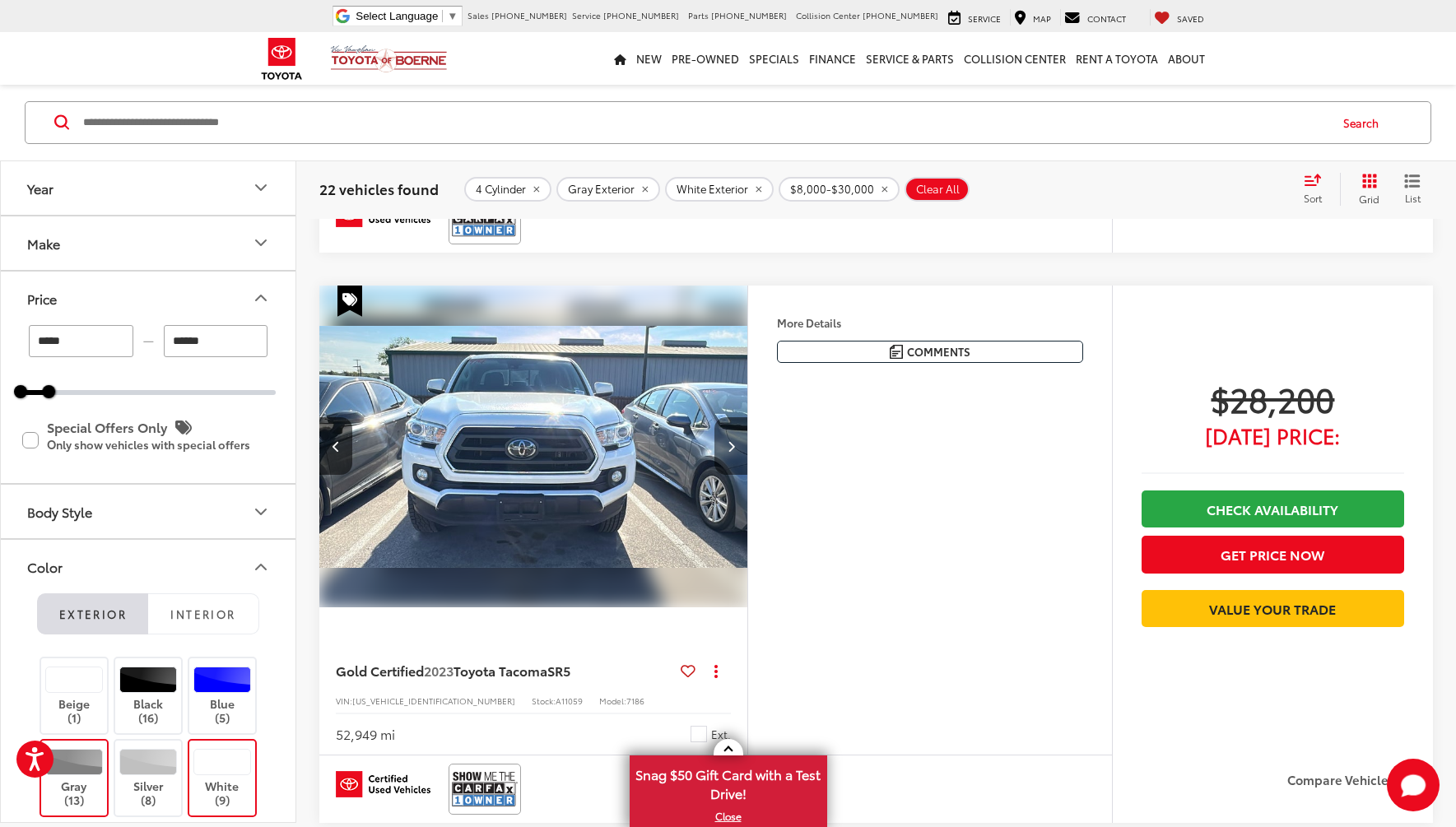
click at [722, 440] on button "Next image" at bounding box center [731, 446] width 33 height 58
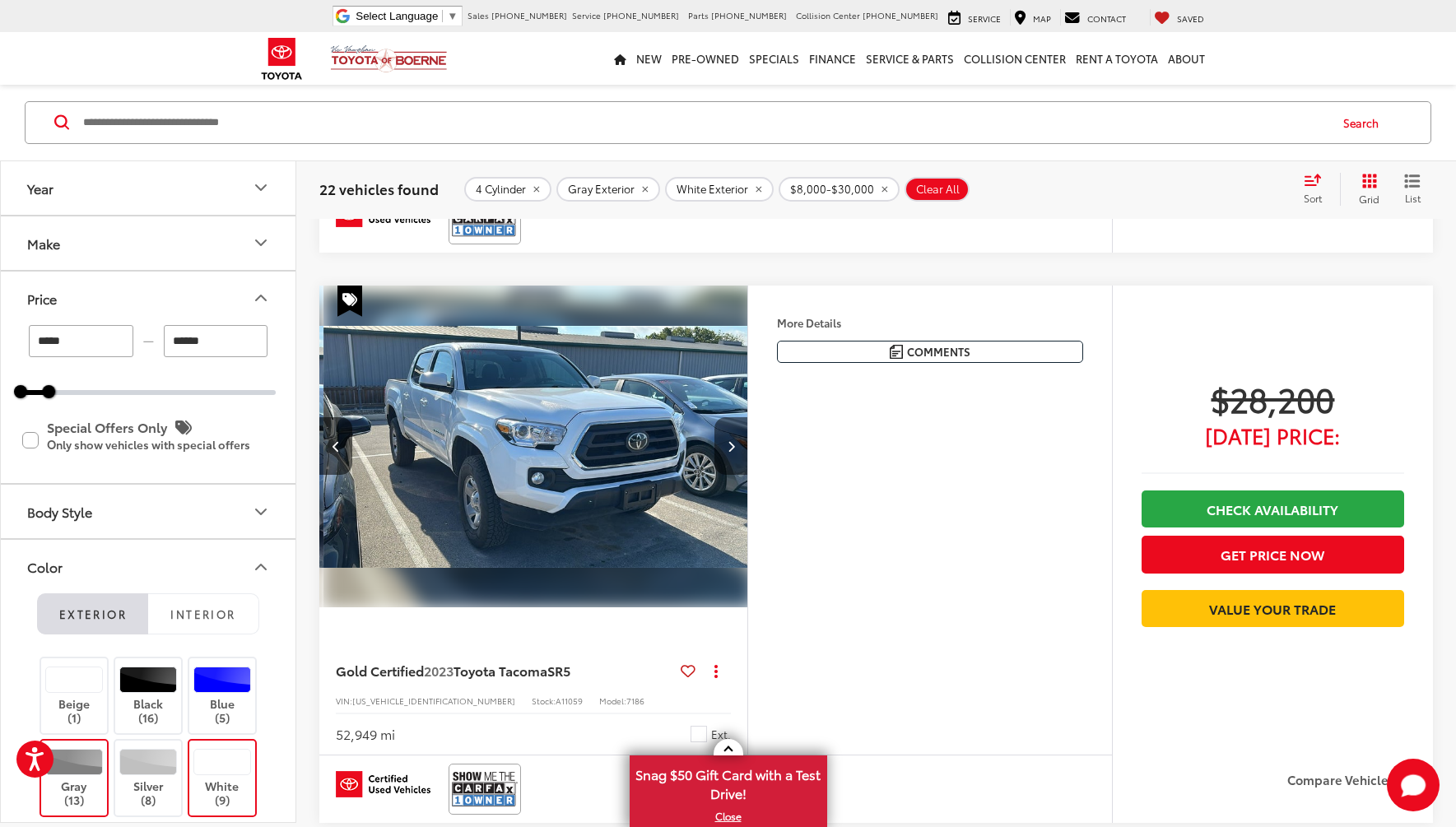
scroll to position [0, 861]
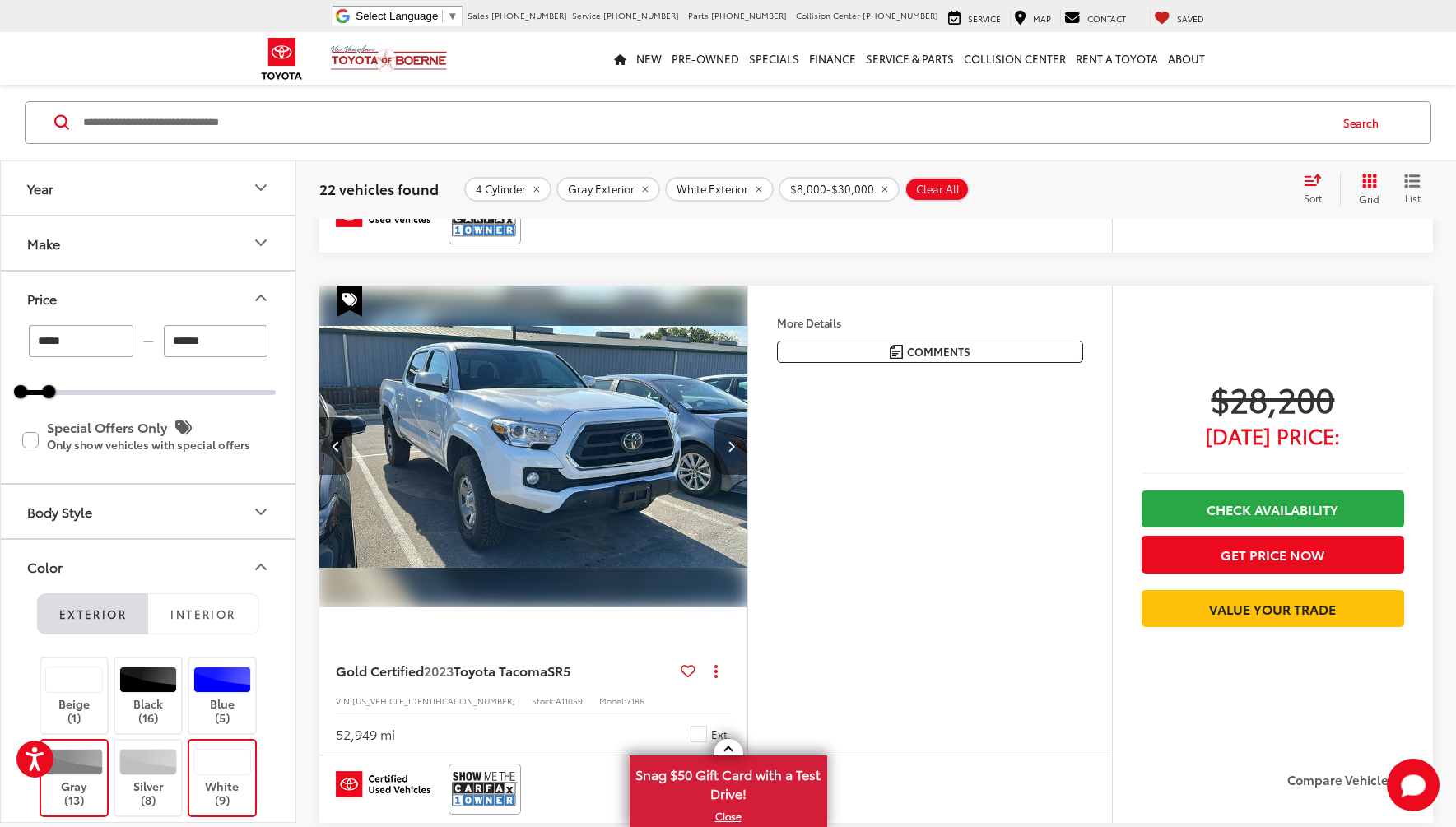
click at [722, 440] on button "Next image" at bounding box center [731, 446] width 33 height 58
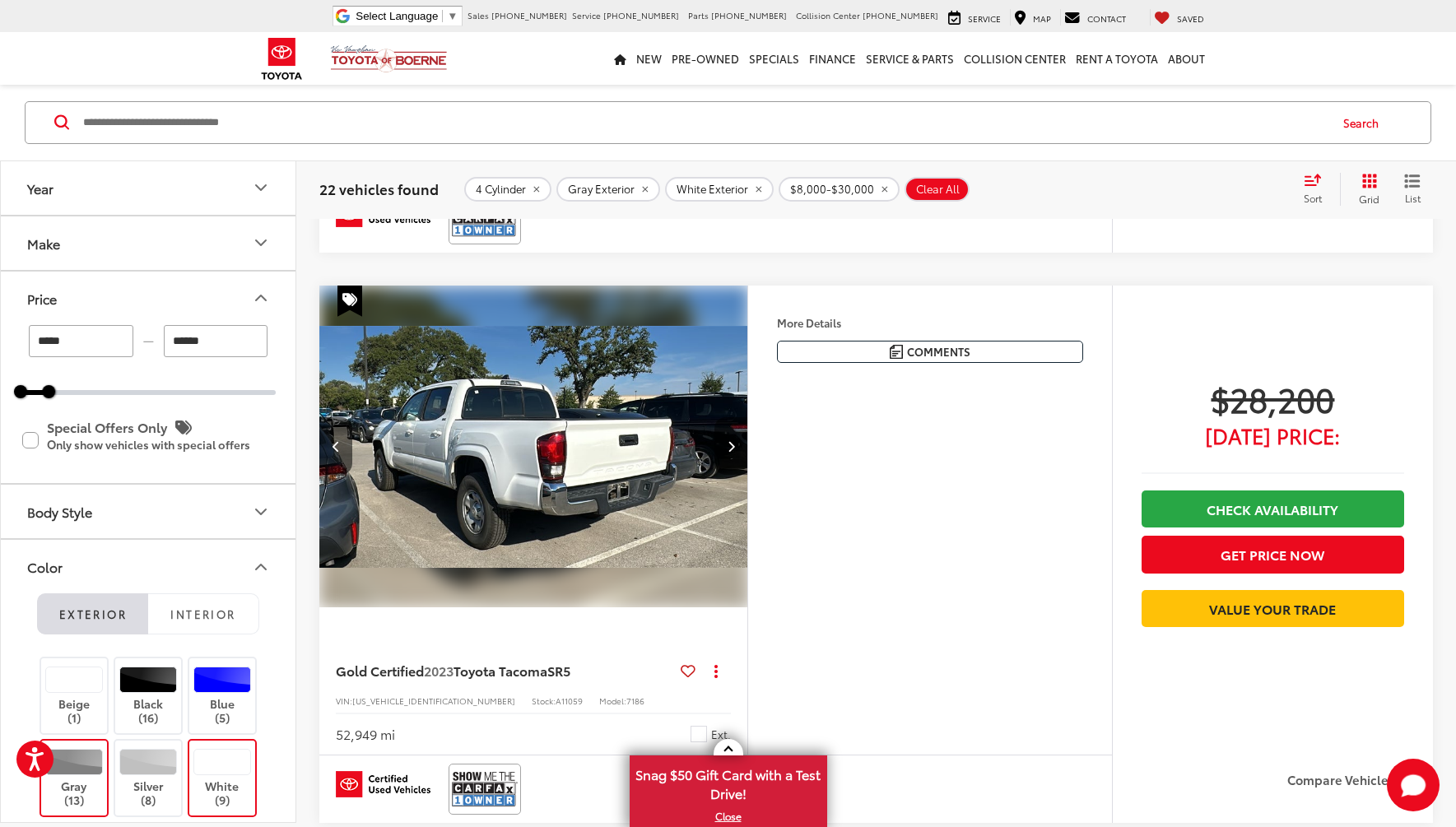
scroll to position [0, 1291]
click at [728, 445] on icon "Next image" at bounding box center [731, 446] width 8 height 12
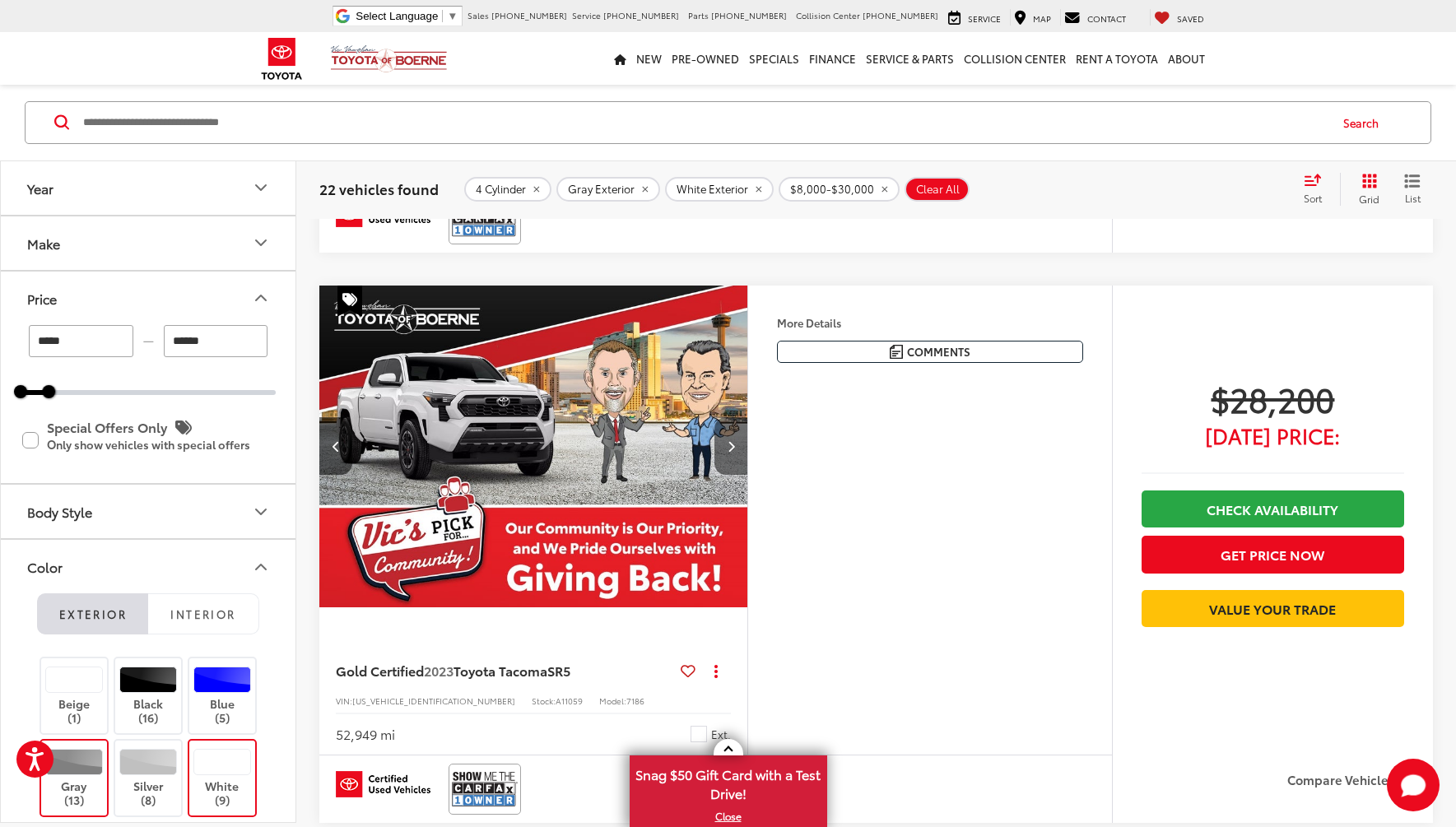
scroll to position [0, 1722]
click at [606, 411] on img "2023 Toyota Tacoma SR5 4" at bounding box center [533, 446] width 430 height 322
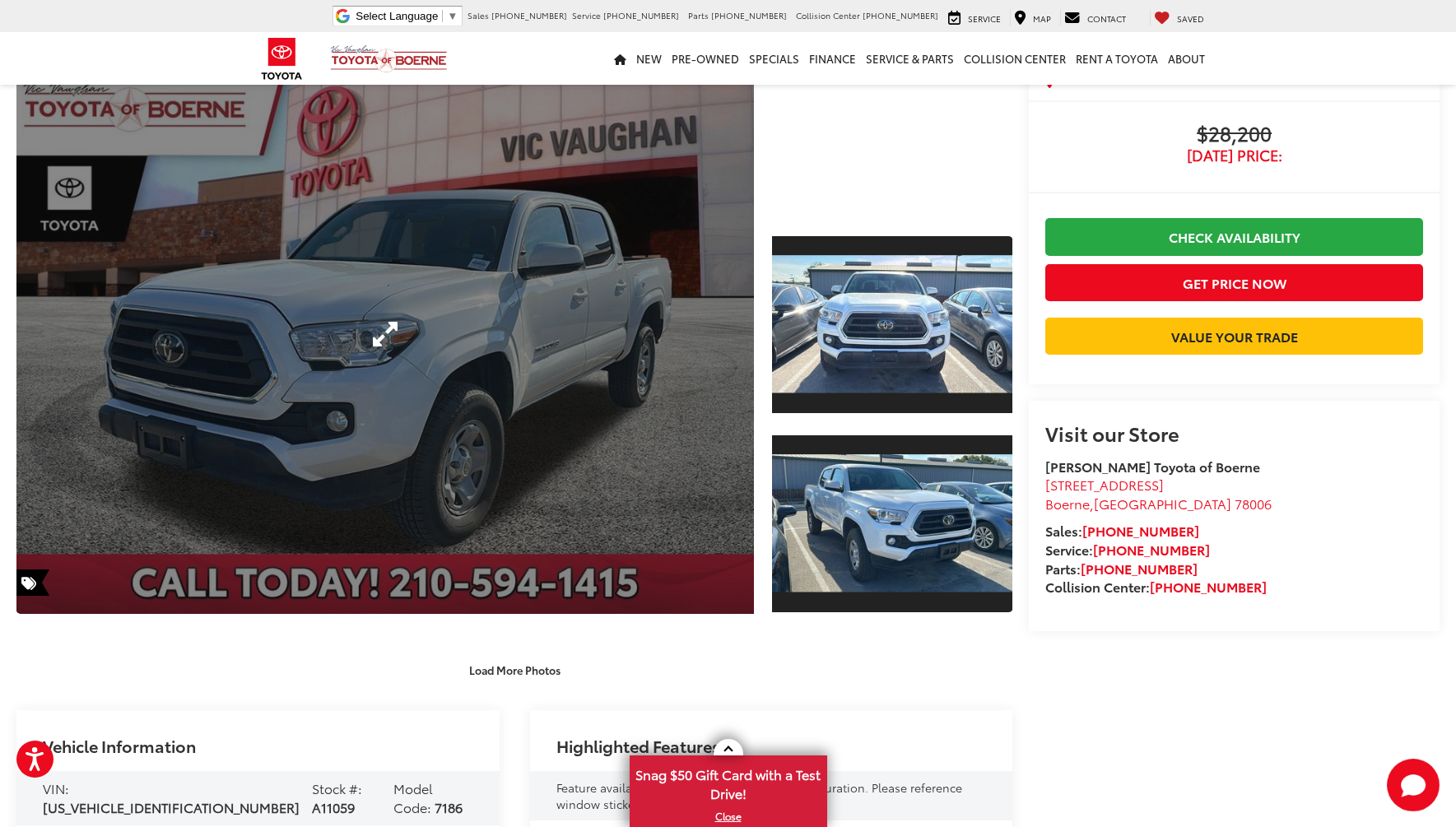
scroll to position [116, 0]
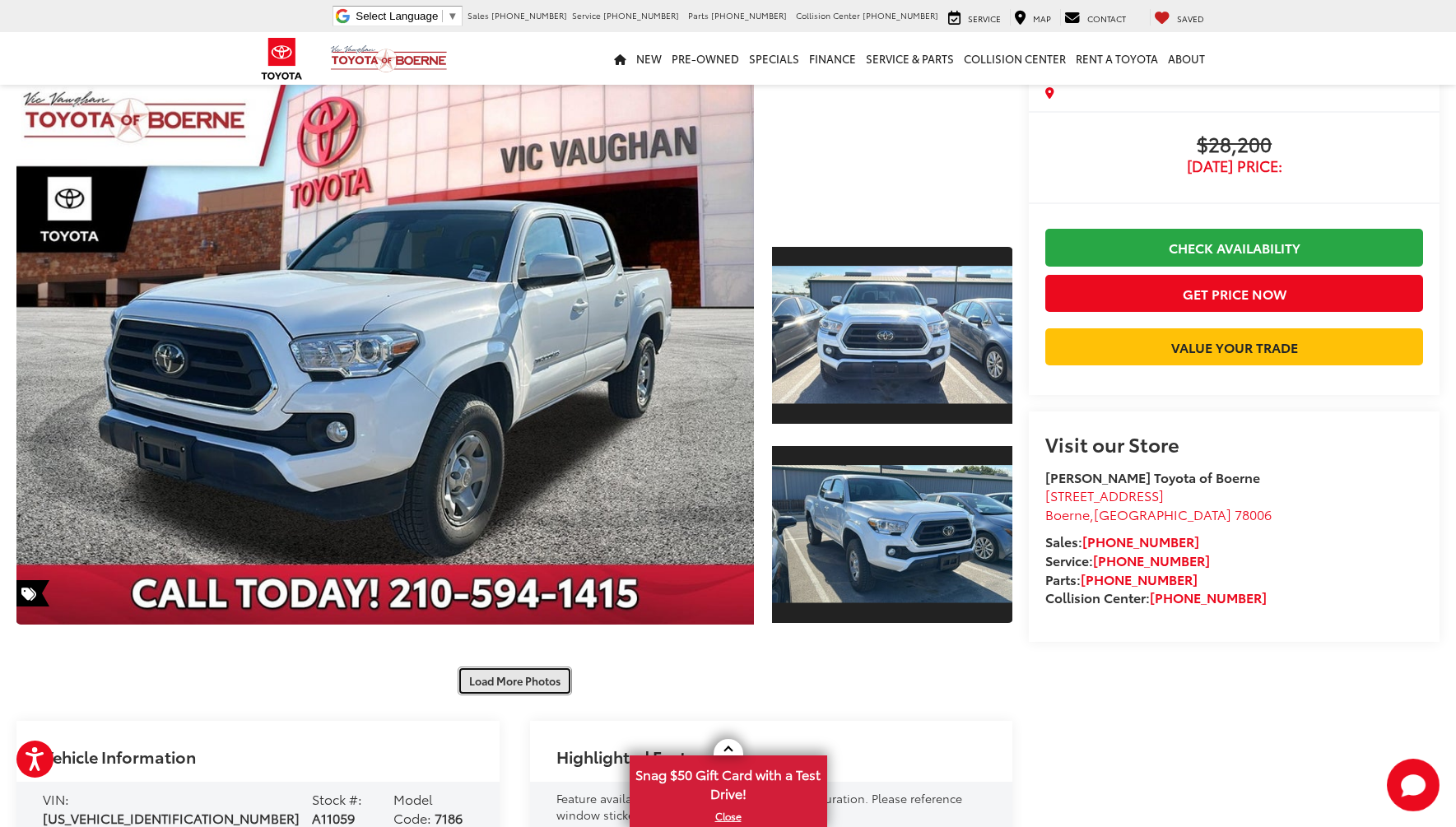
drag, startPoint x: 534, startPoint y: 677, endPoint x: 539, endPoint y: 661, distance: 16.8
click at [533, 677] on button "Load More Photos" at bounding box center [514, 680] width 115 height 28
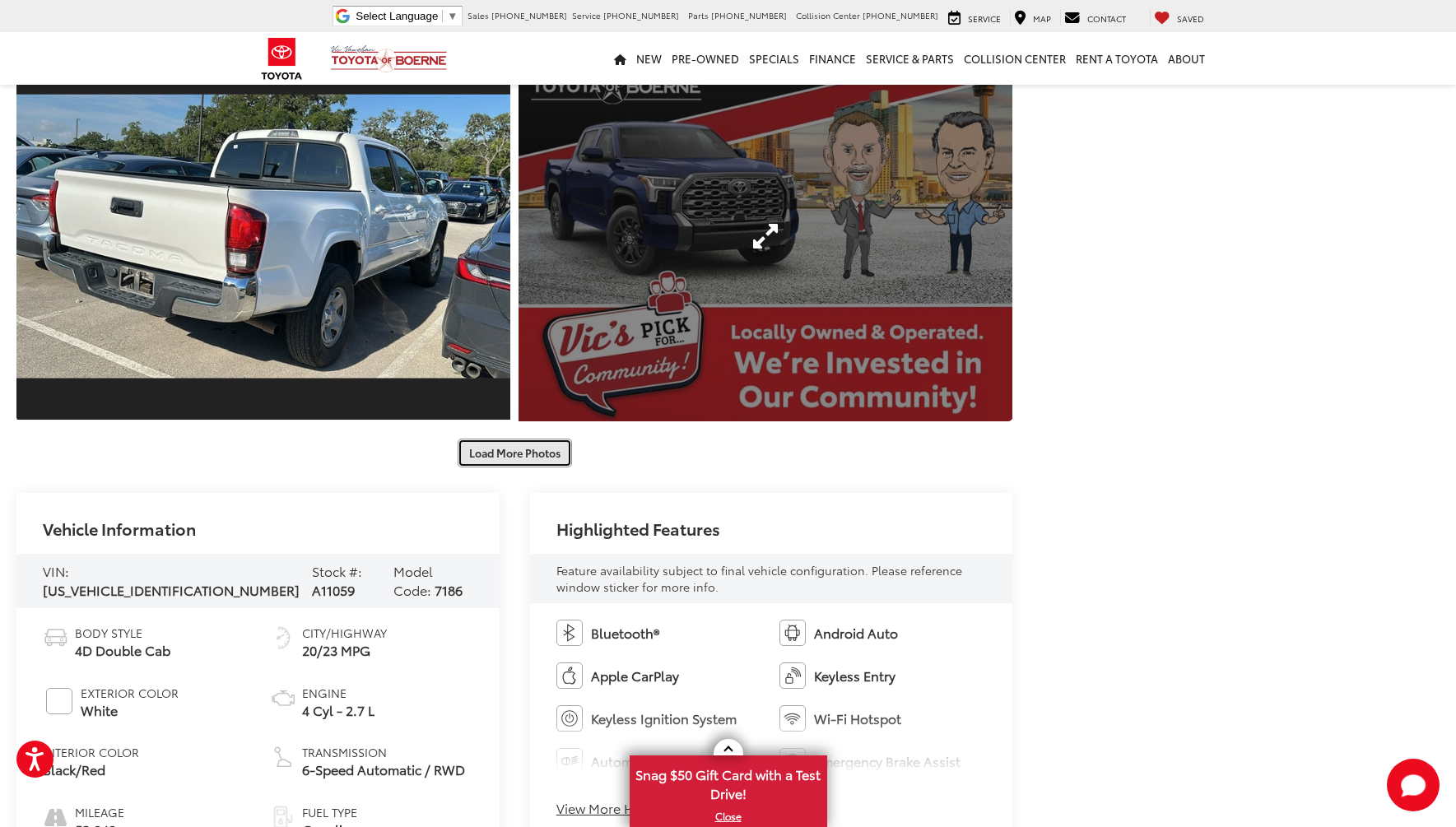
scroll to position [1267, 0]
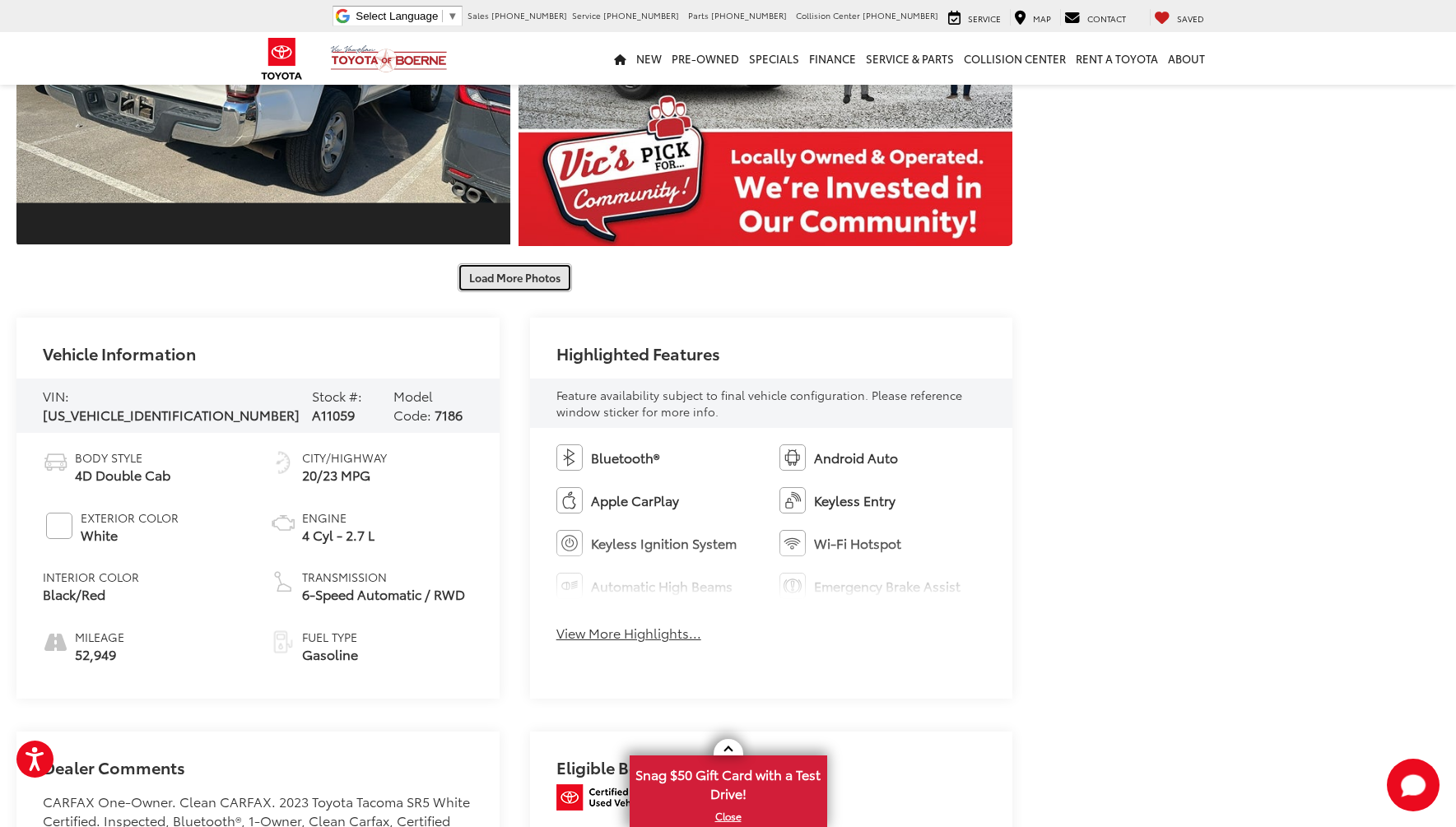
click at [527, 265] on button "Load More Photos" at bounding box center [514, 277] width 115 height 28
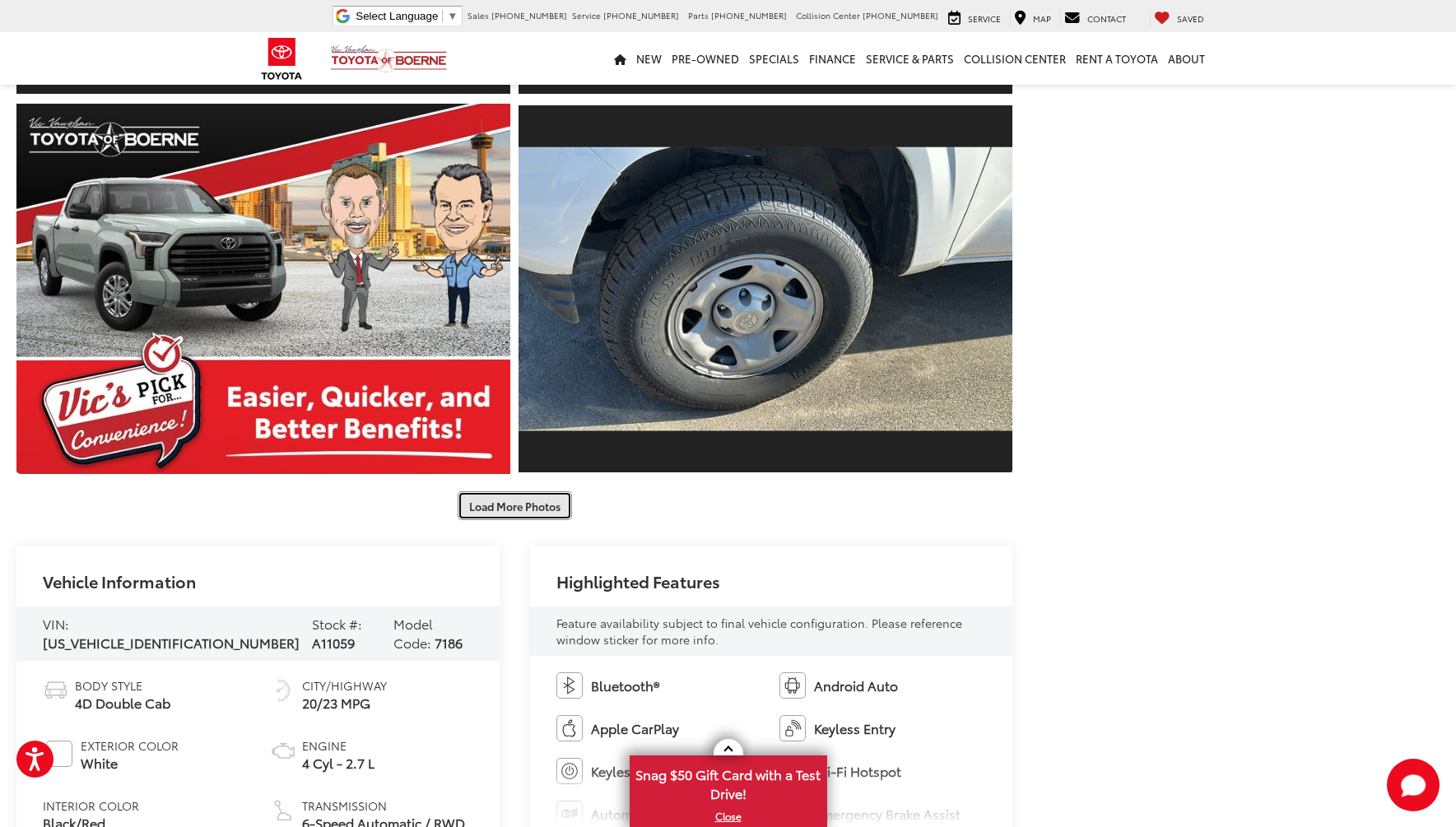
scroll to position [1843, 0]
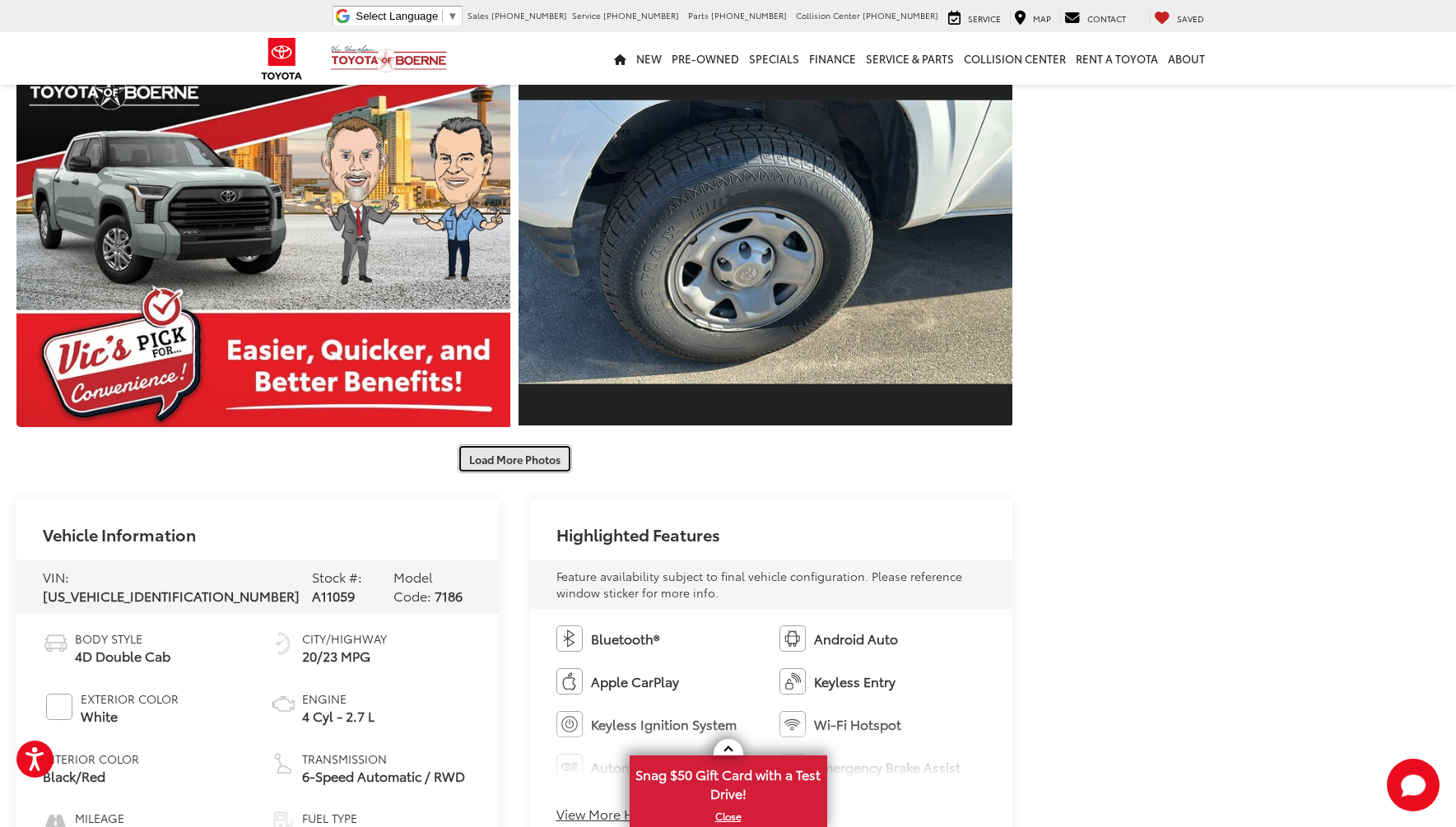
click at [540, 457] on button "Load More Photos" at bounding box center [514, 459] width 115 height 28
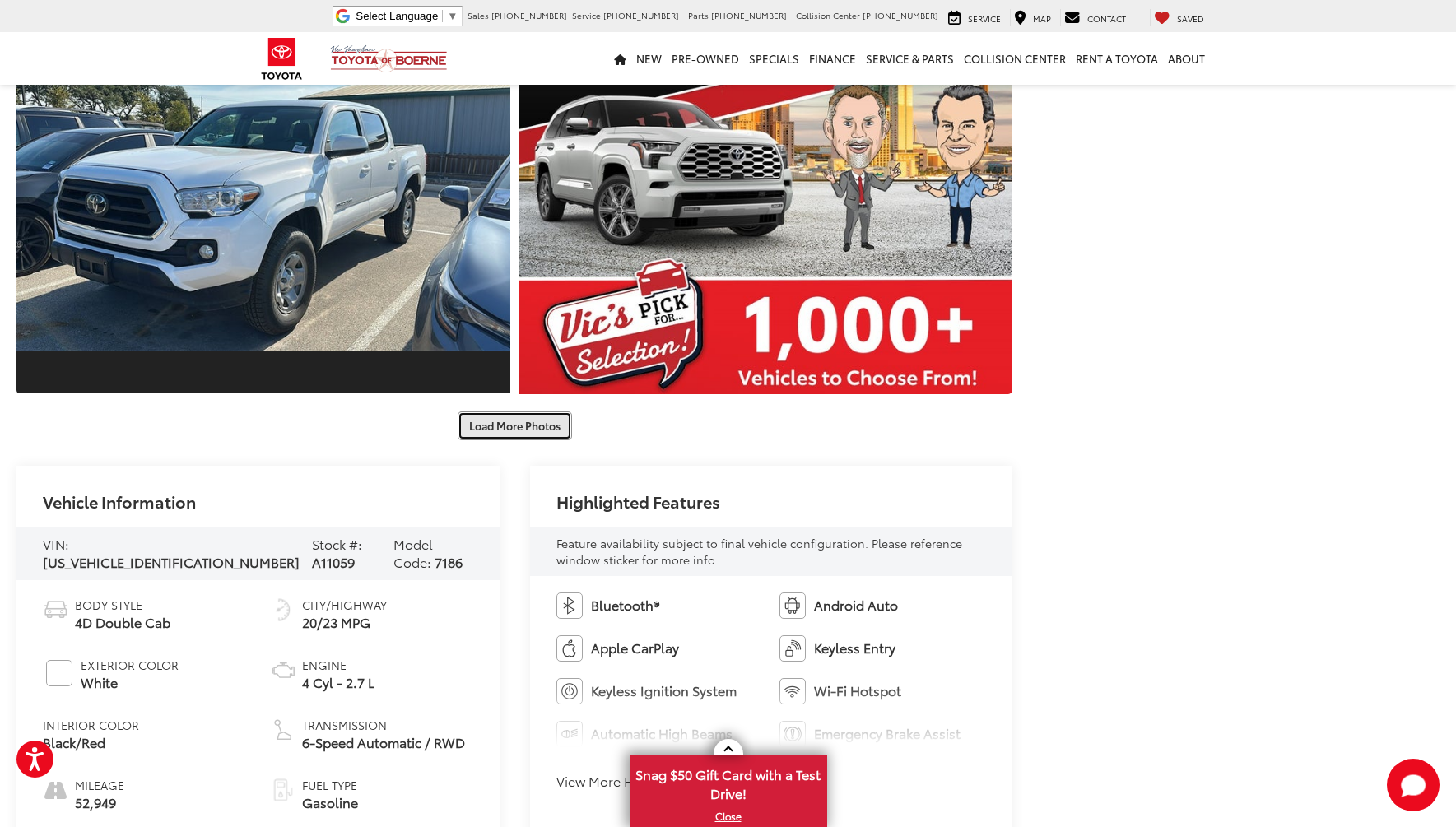
scroll to position [2666, 0]
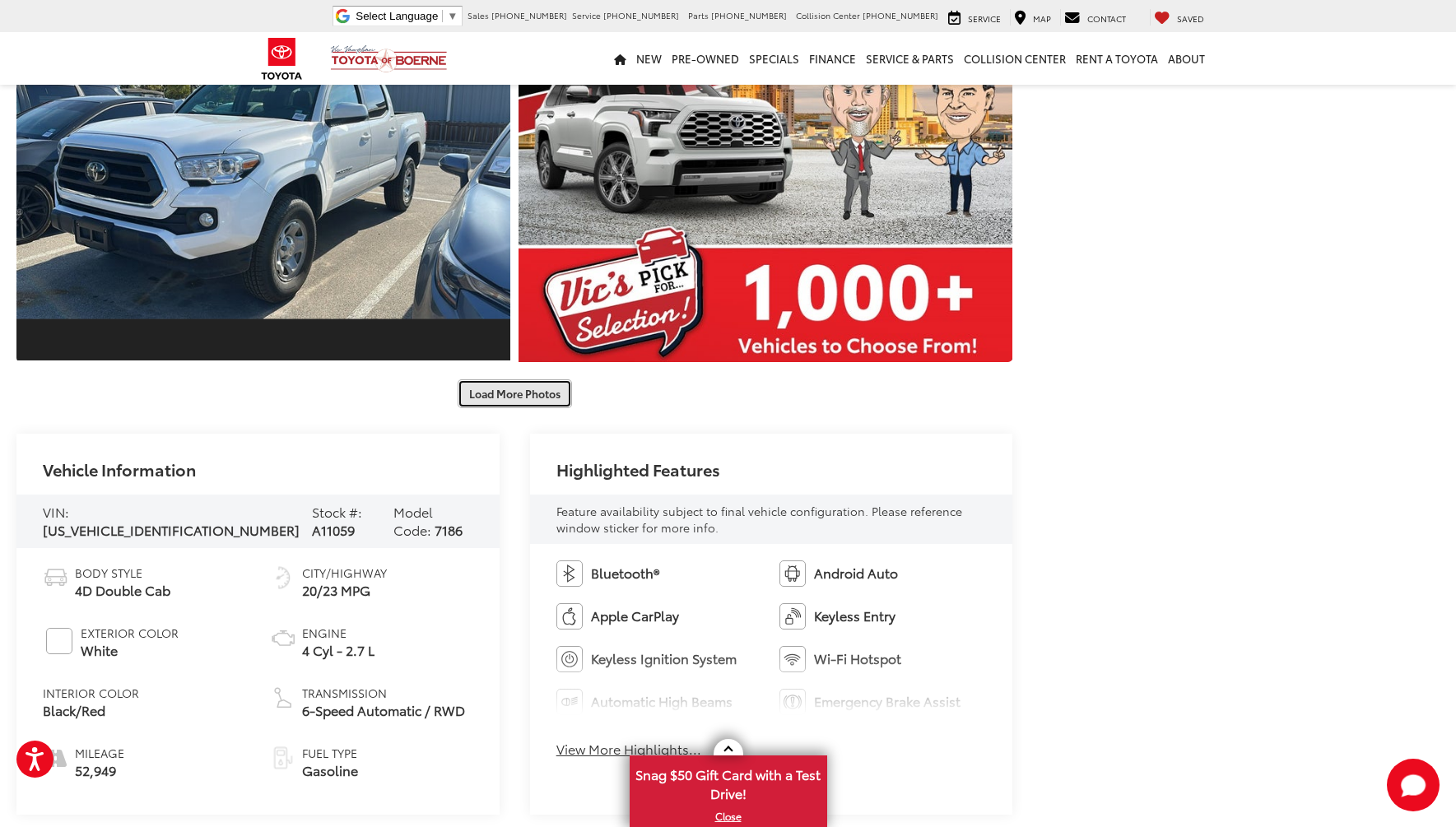
click at [505, 401] on button "Load More Photos" at bounding box center [514, 393] width 115 height 28
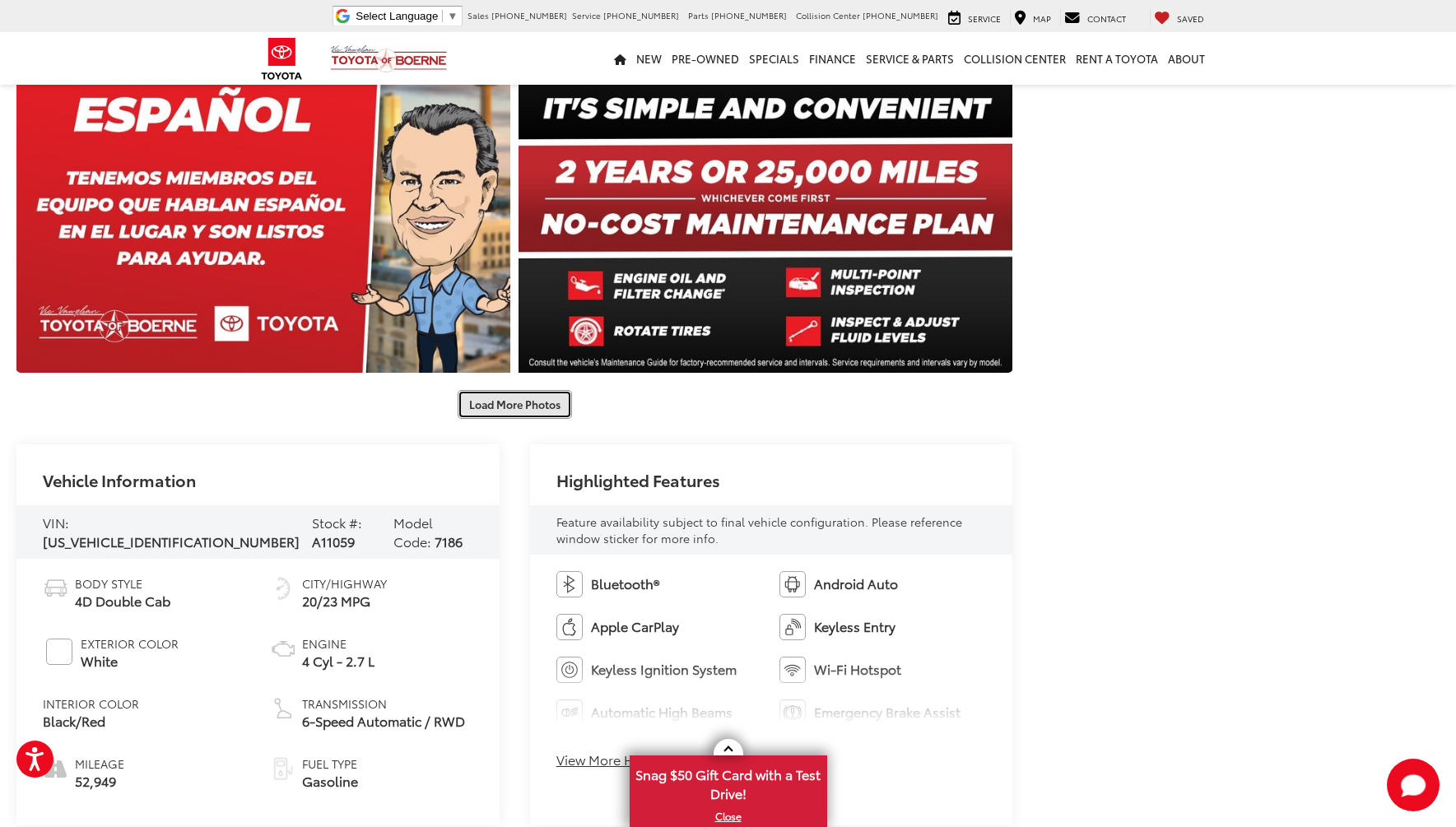
scroll to position [3489, 0]
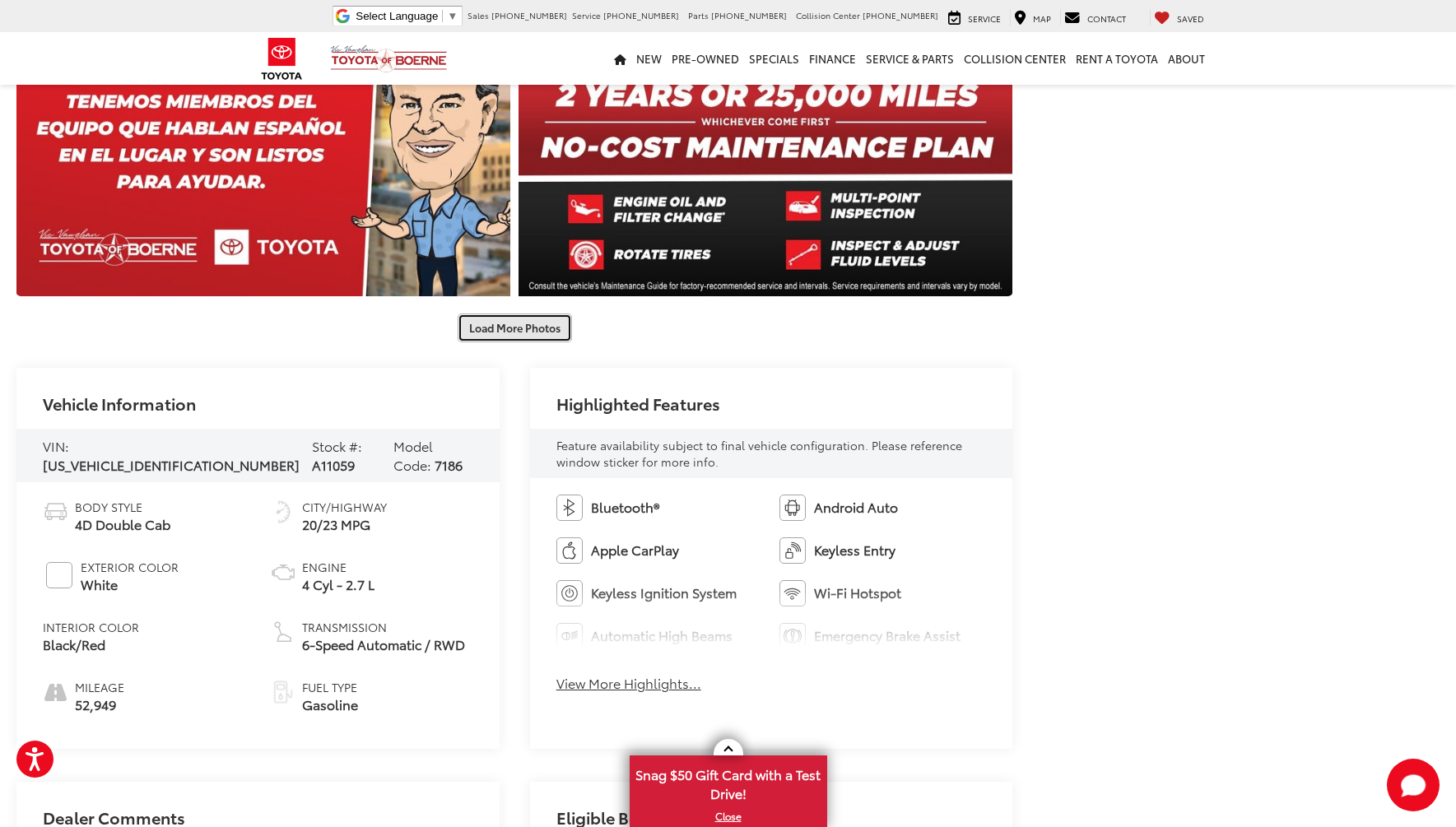
click at [498, 318] on button "Load More Photos" at bounding box center [514, 327] width 115 height 28
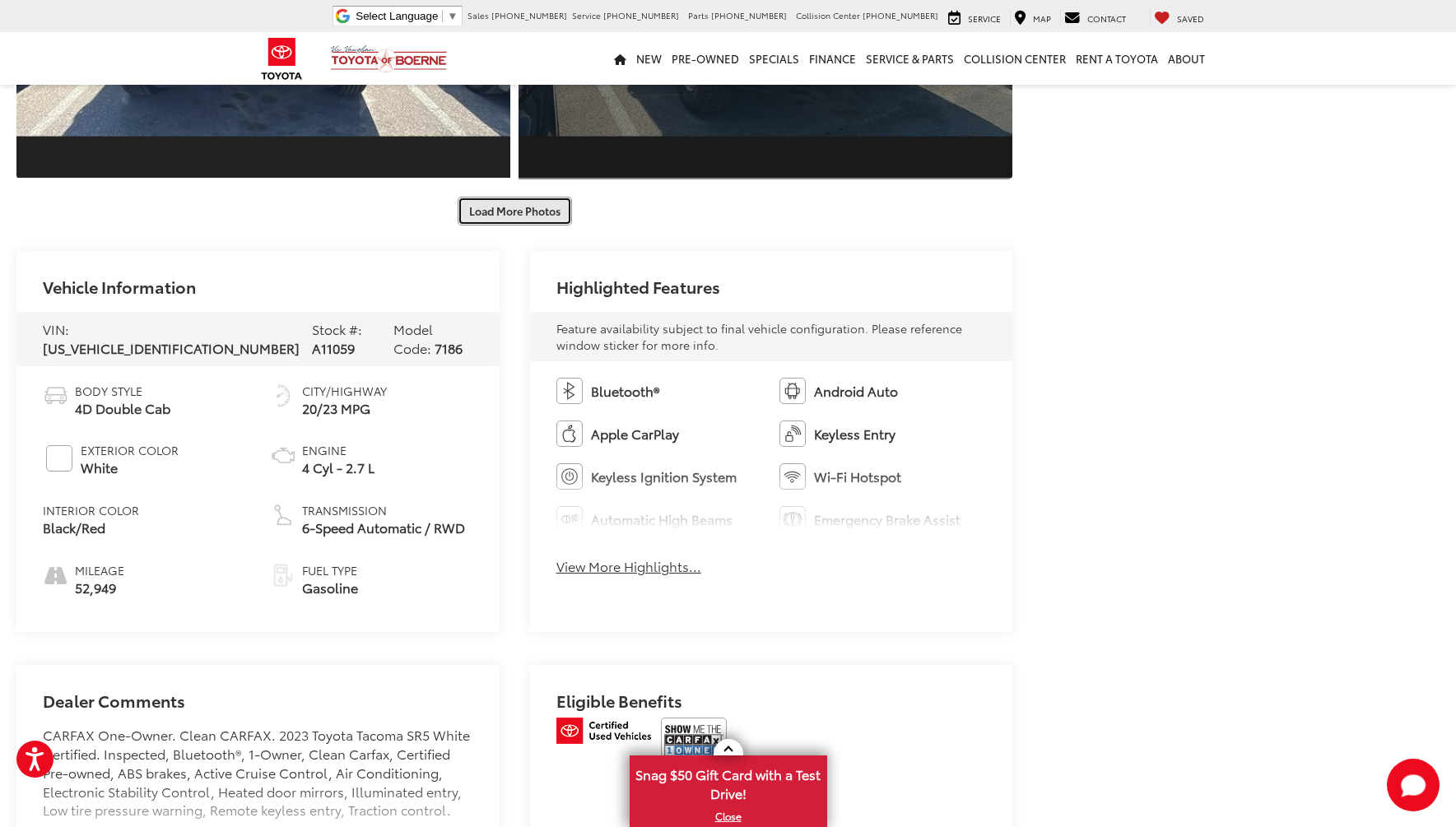
scroll to position [4477, 0]
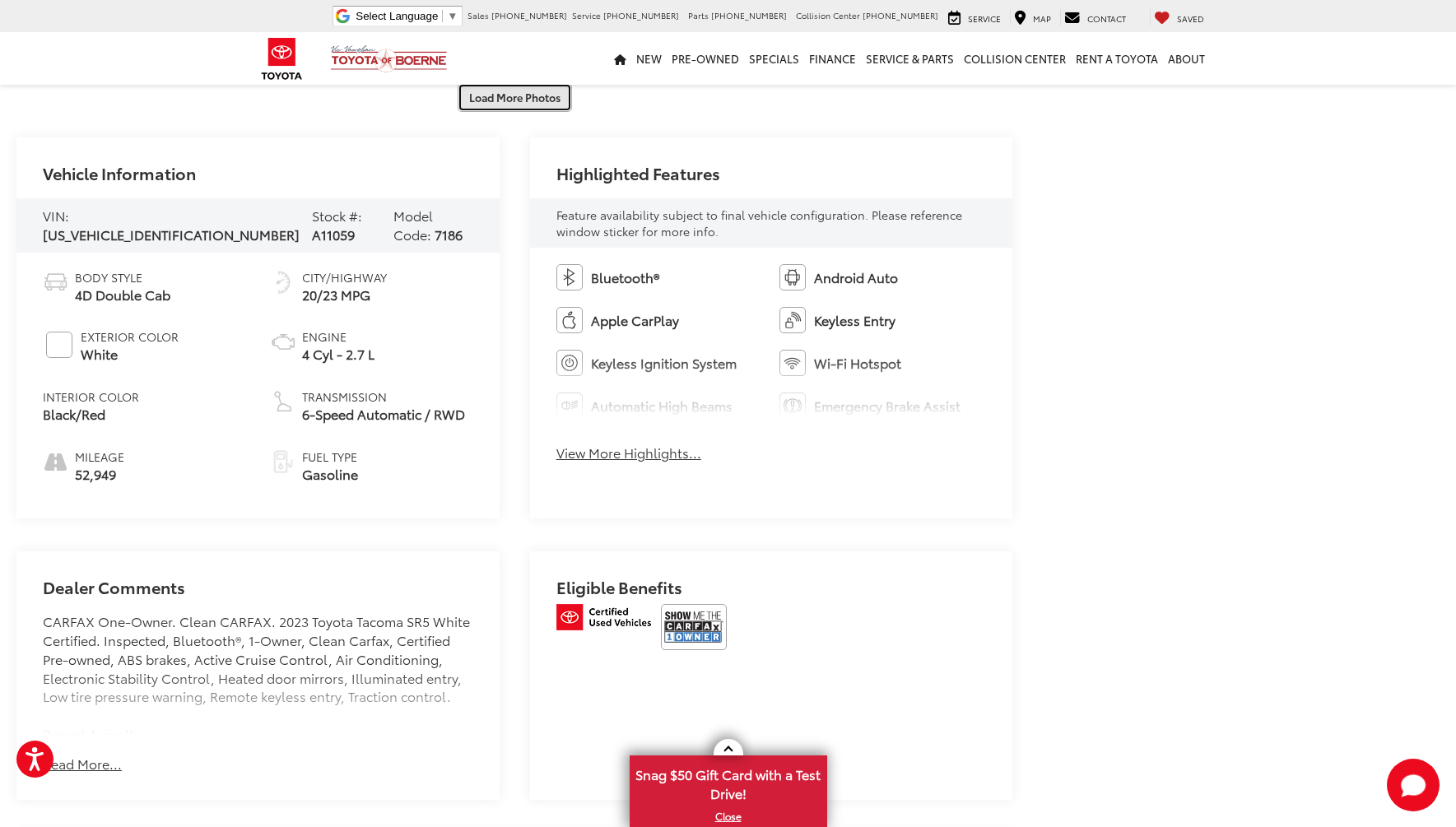
click at [492, 94] on button "Load More Photos" at bounding box center [514, 97] width 115 height 28
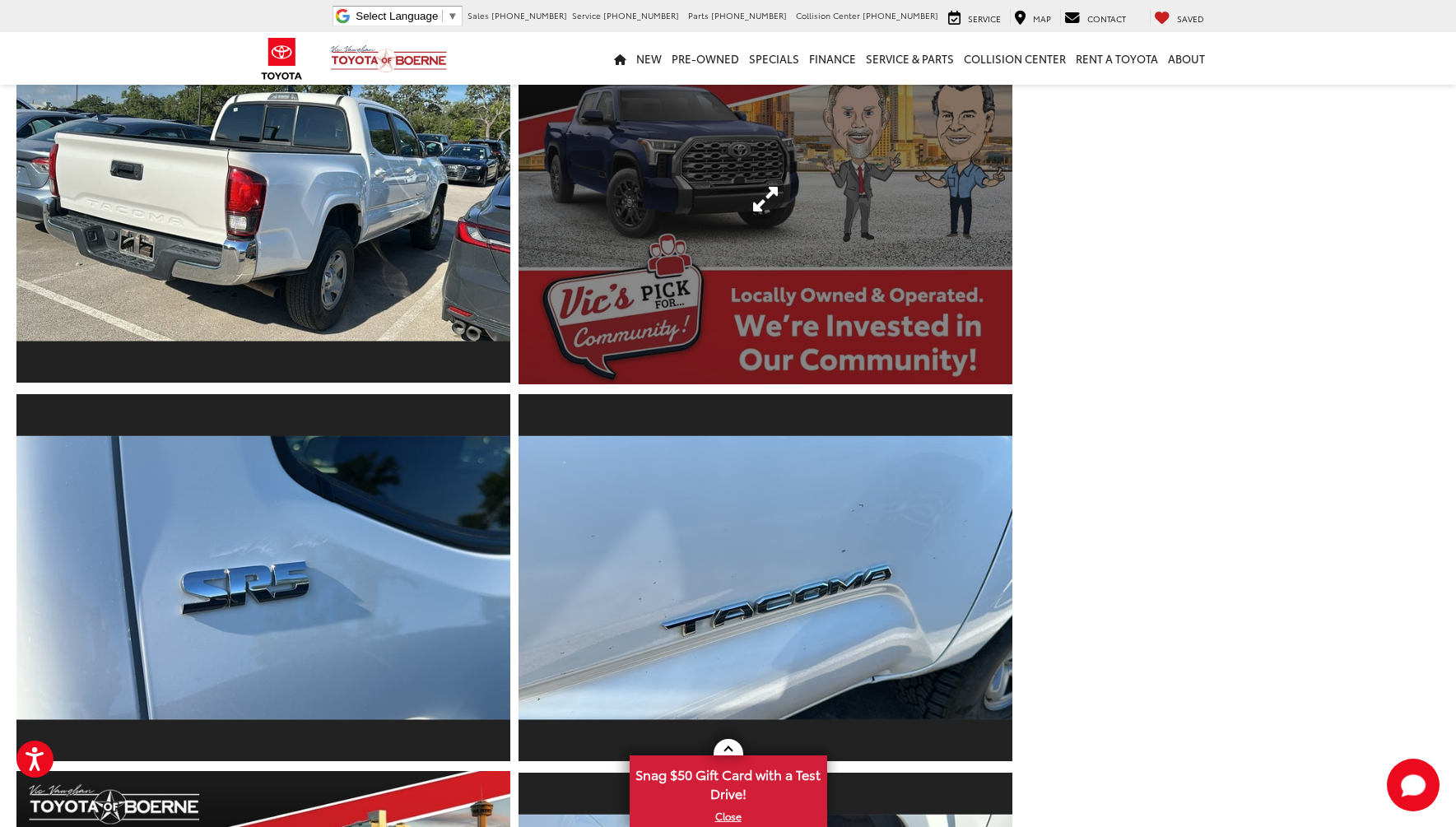
scroll to position [938, 0]
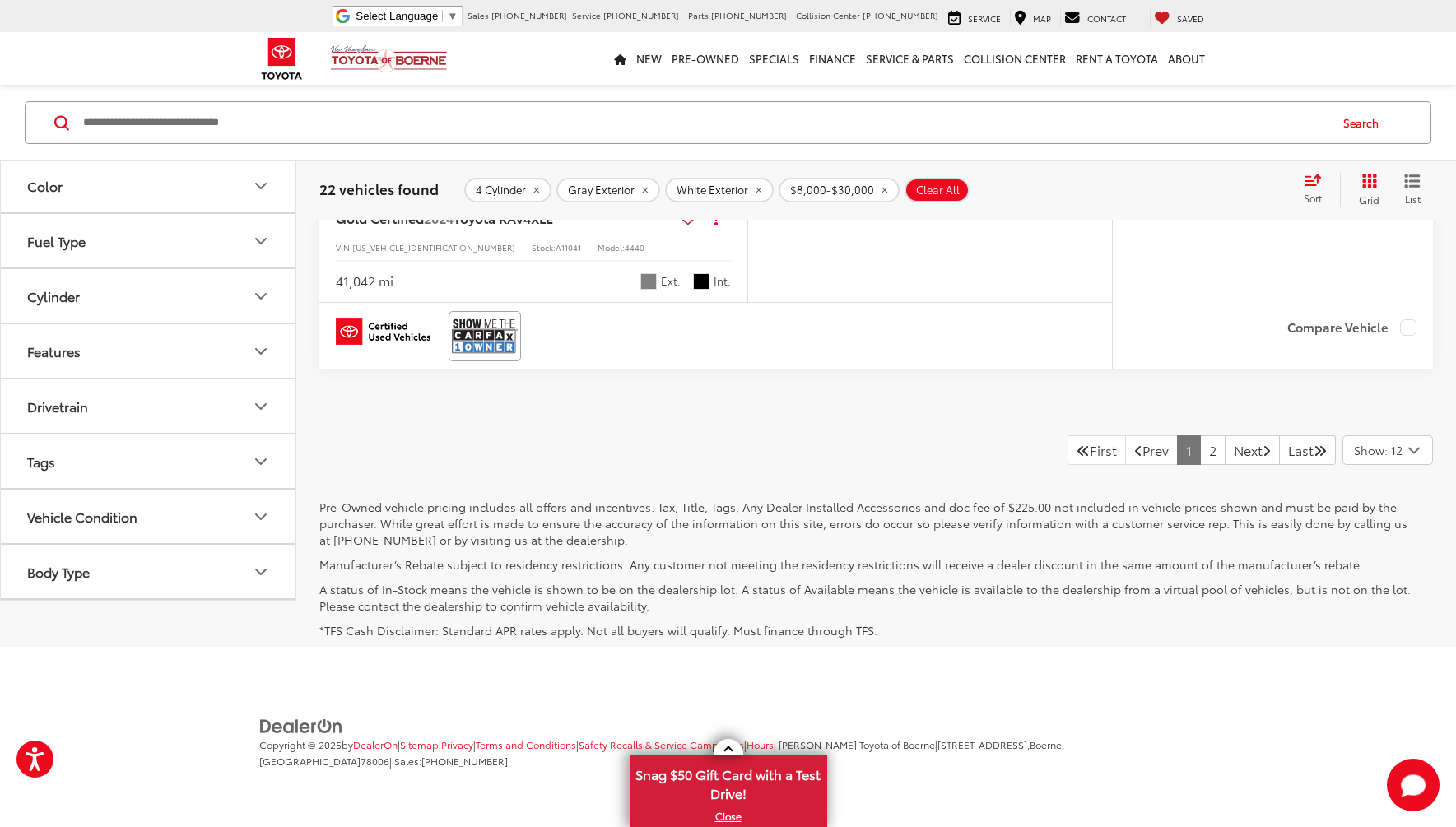
scroll to position [6682, 0]
click at [1200, 465] on link "2" at bounding box center [1213, 450] width 25 height 29
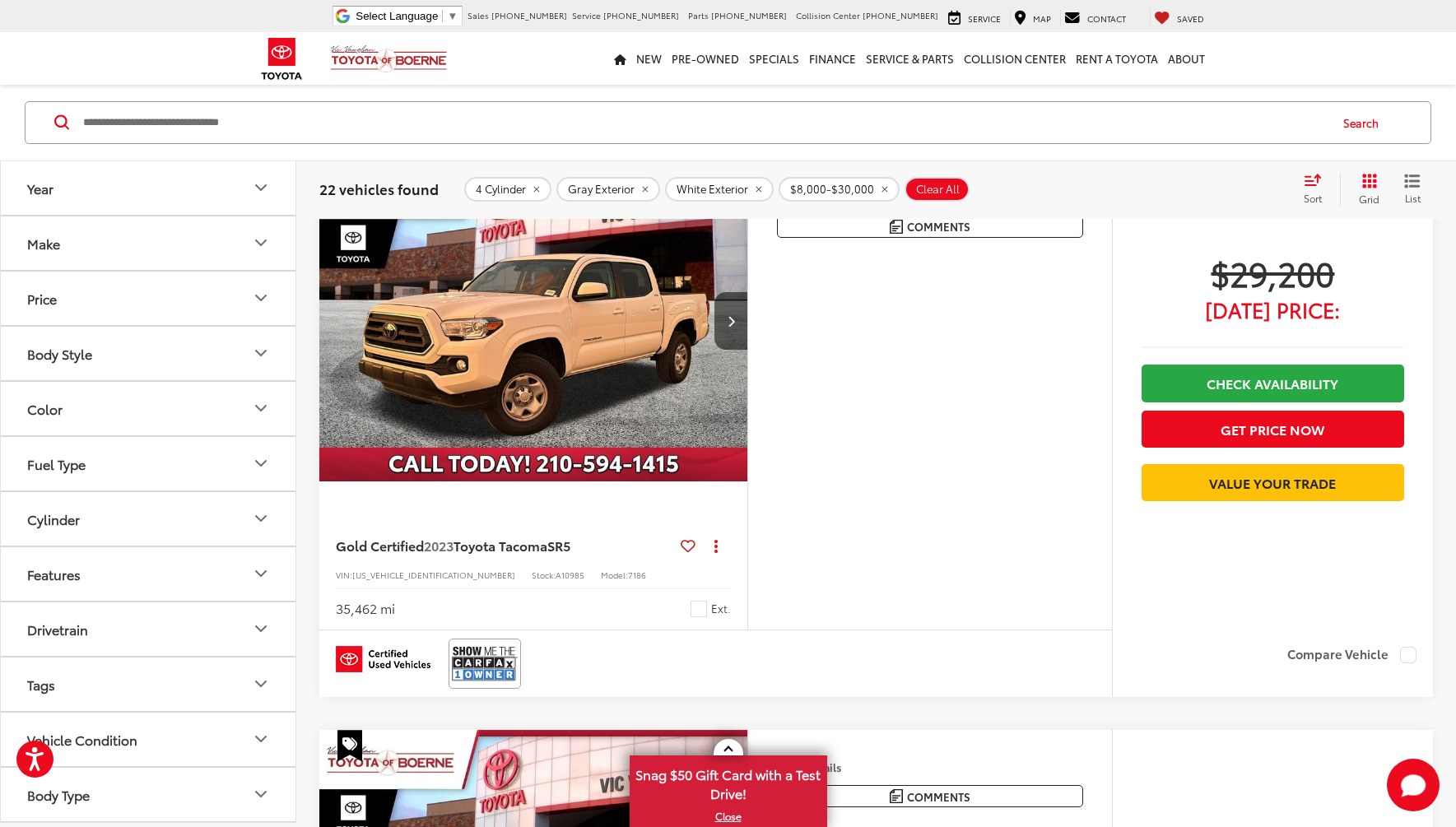
scroll to position [4201, 0]
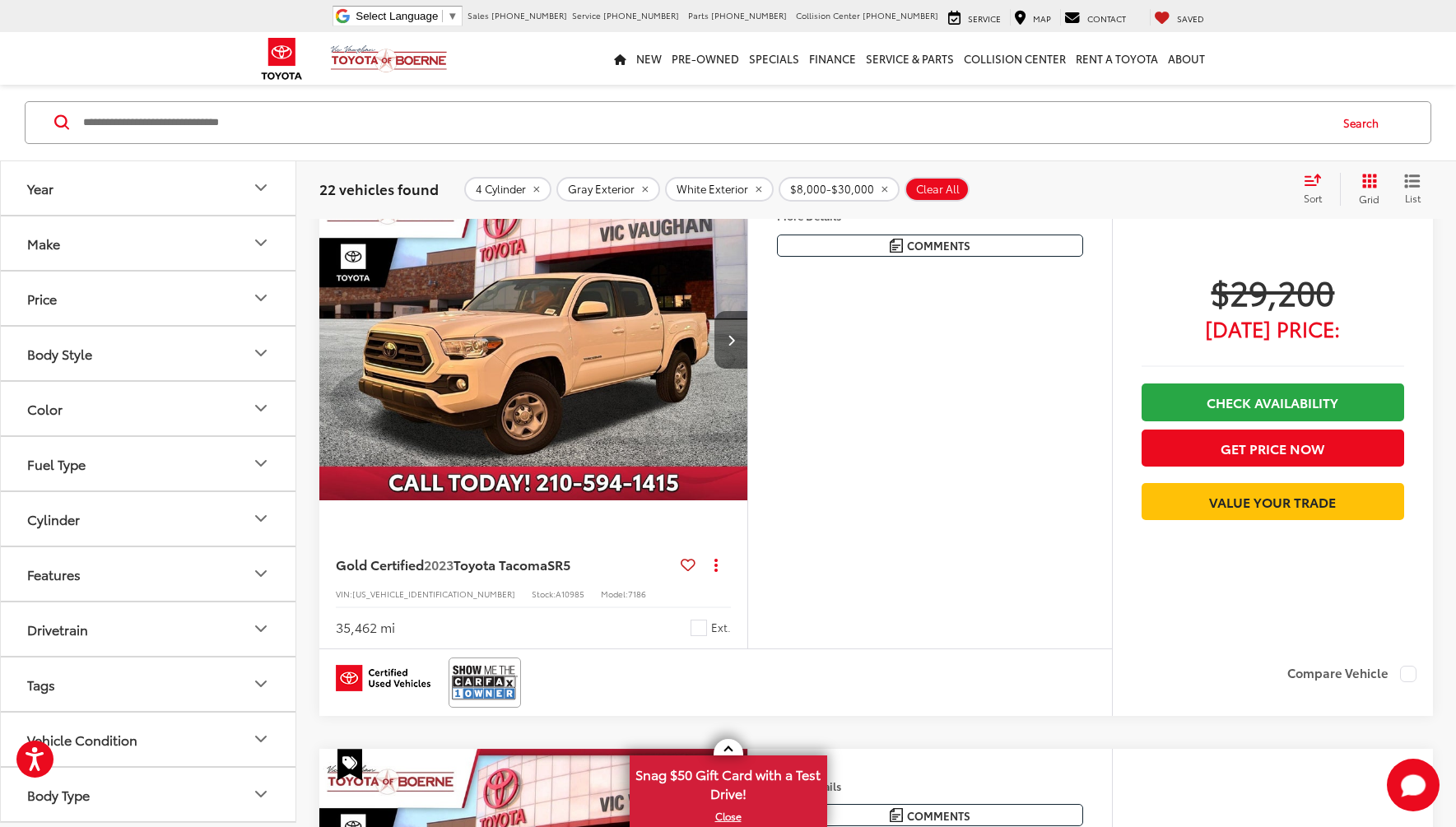
click at [724, 331] on button "Next image" at bounding box center [731, 339] width 33 height 58
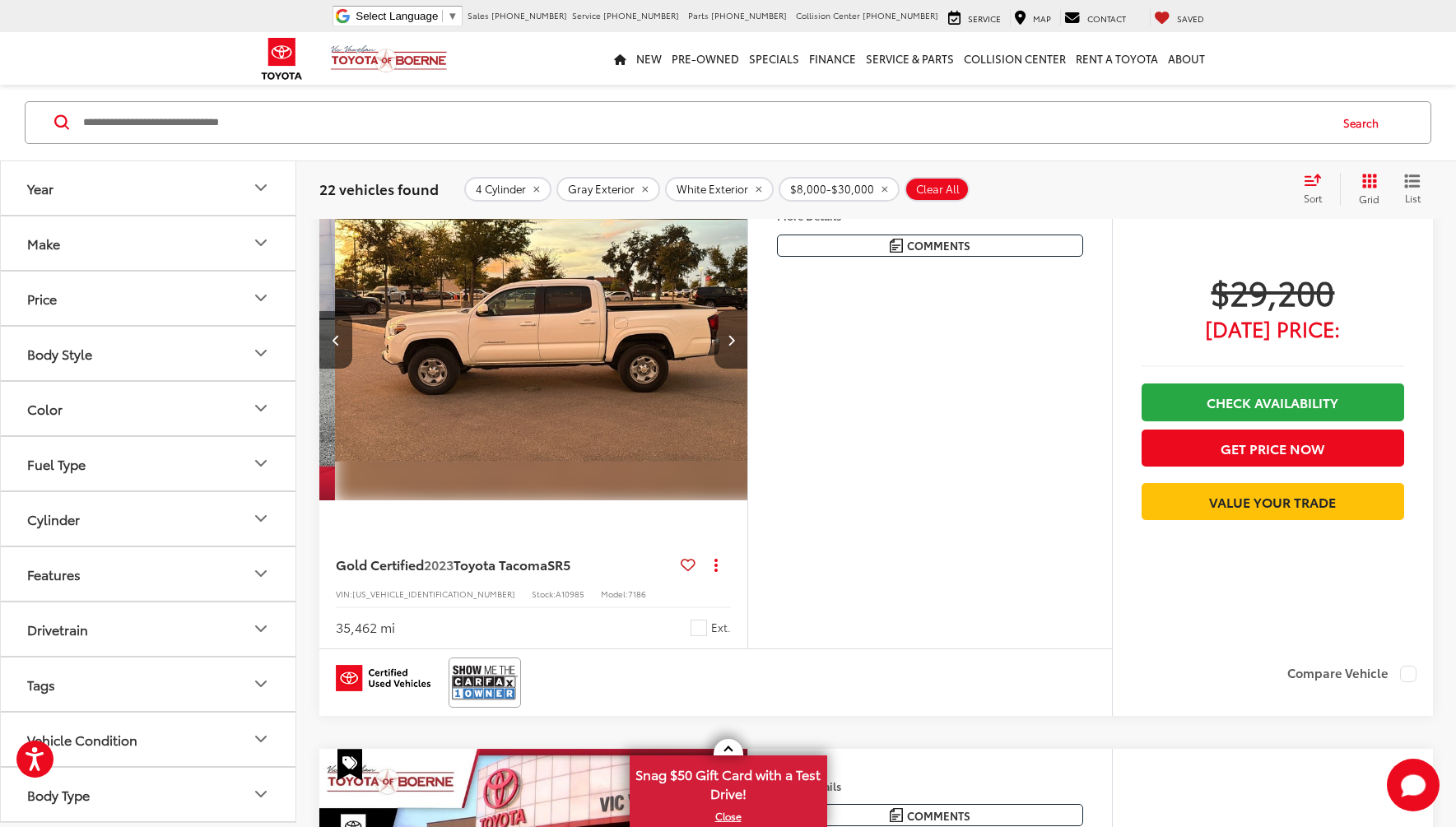
scroll to position [0, 430]
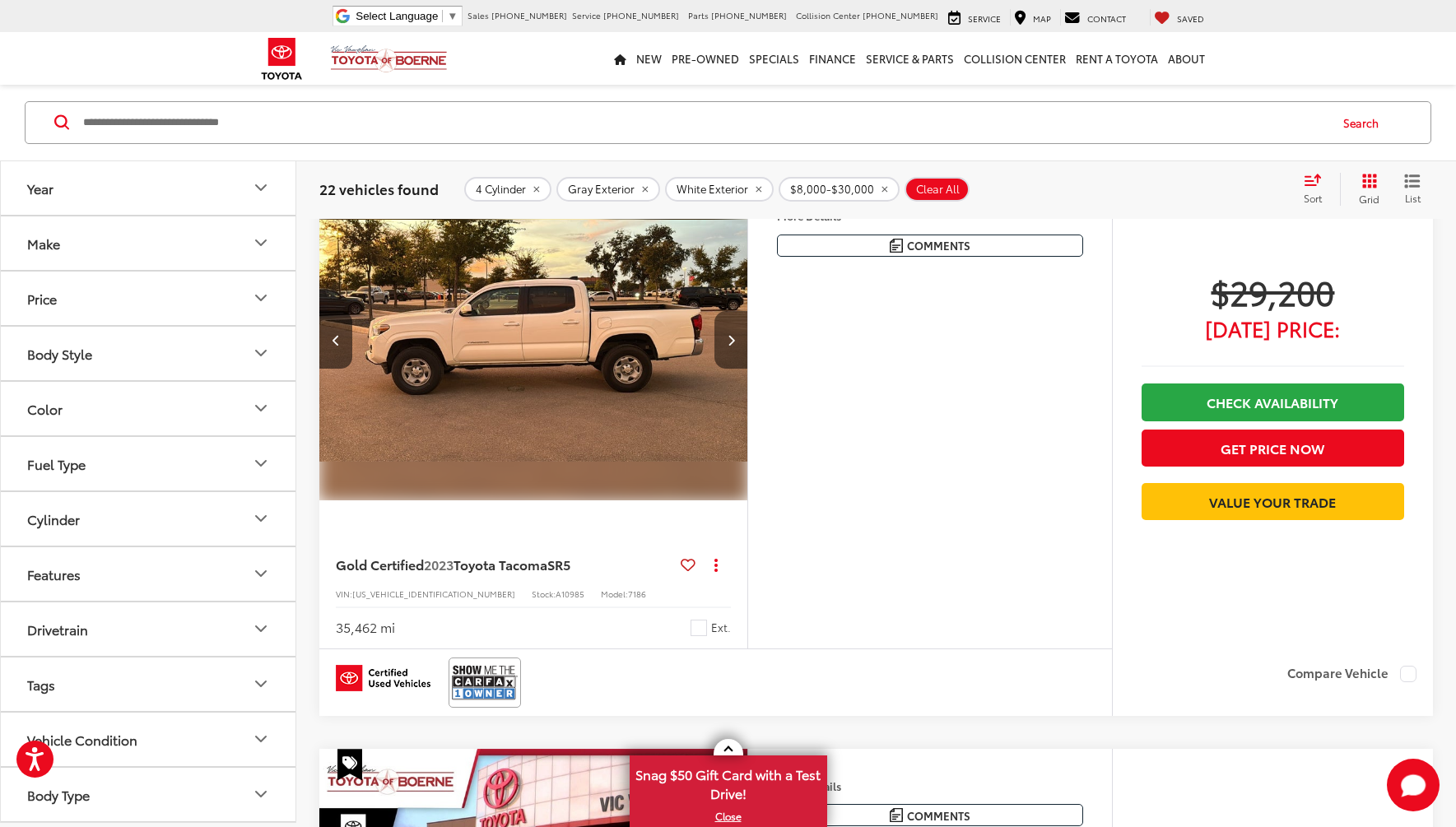
click at [724, 331] on button "Next image" at bounding box center [731, 339] width 33 height 58
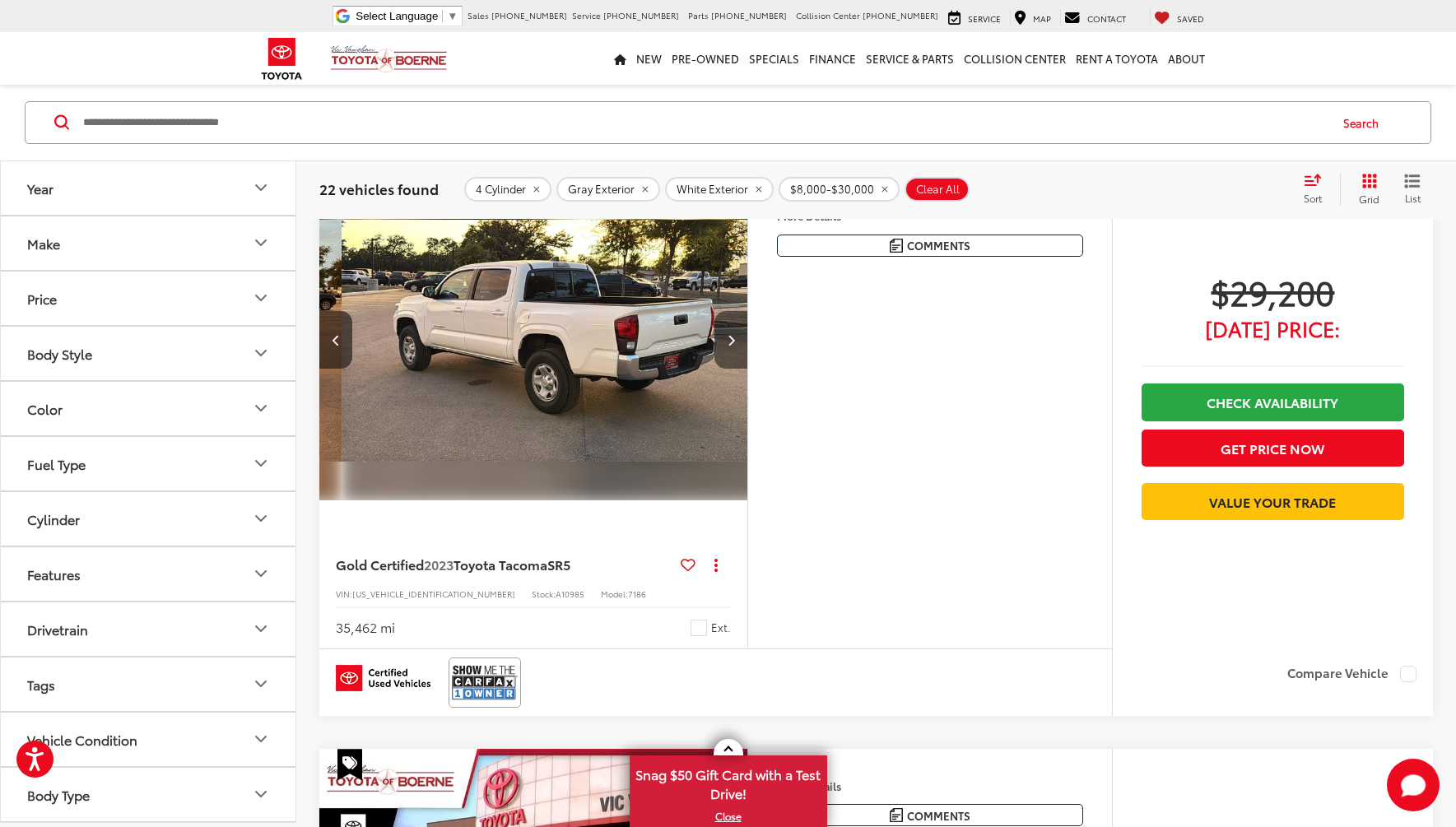
scroll to position [0, 861]
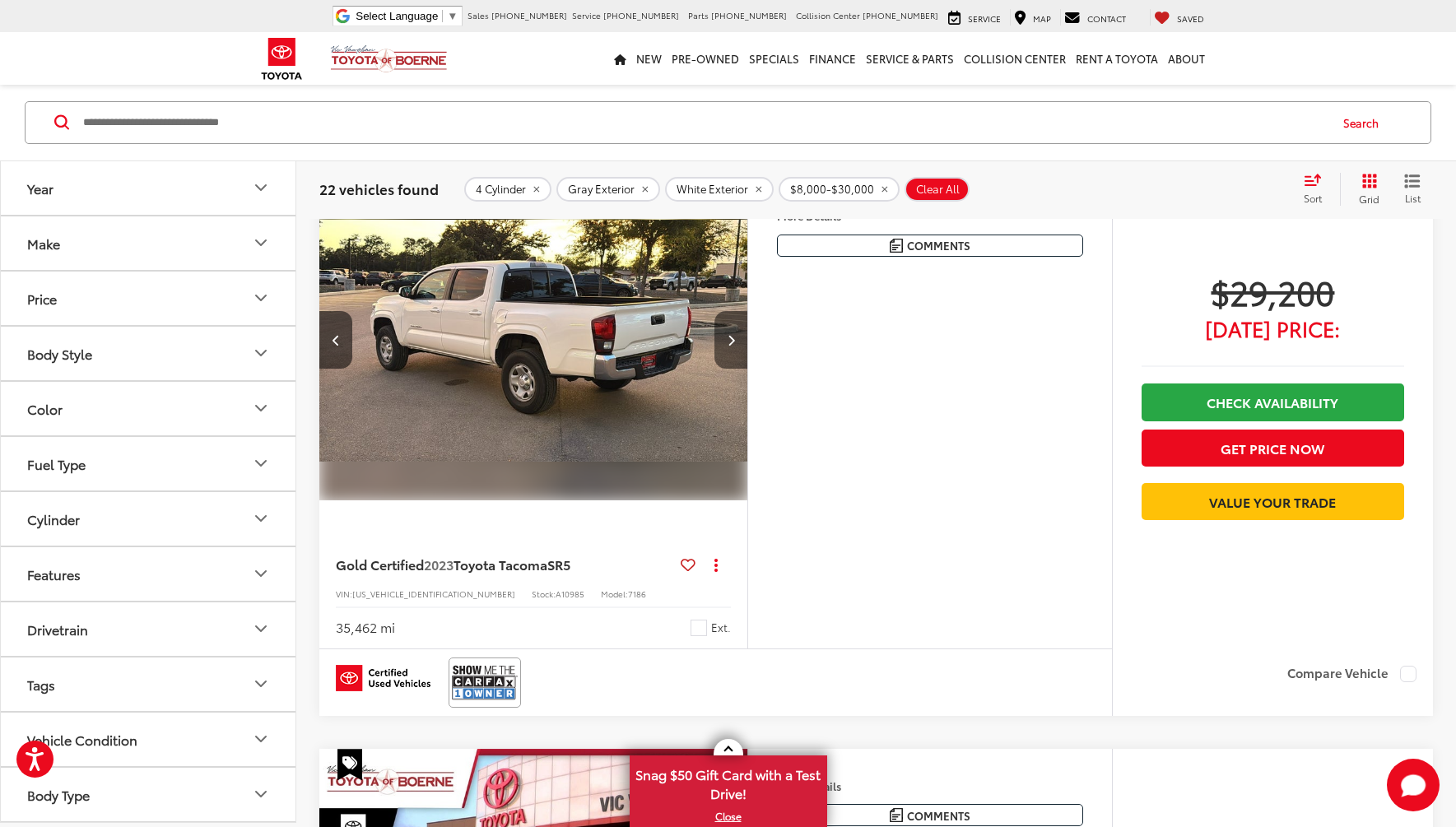
click at [731, 339] on icon "Next image" at bounding box center [731, 340] width 8 height 12
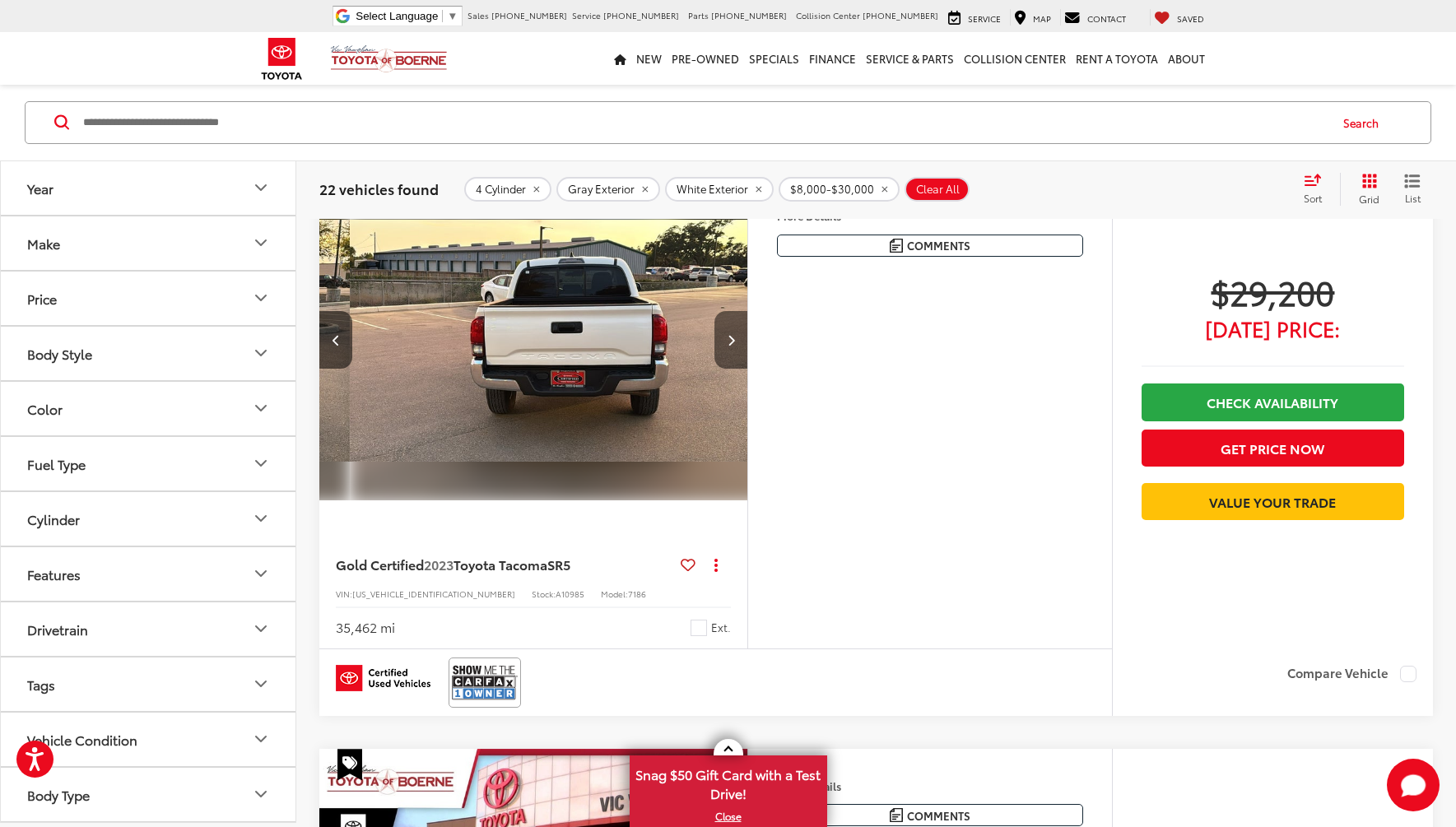
scroll to position [0, 1291]
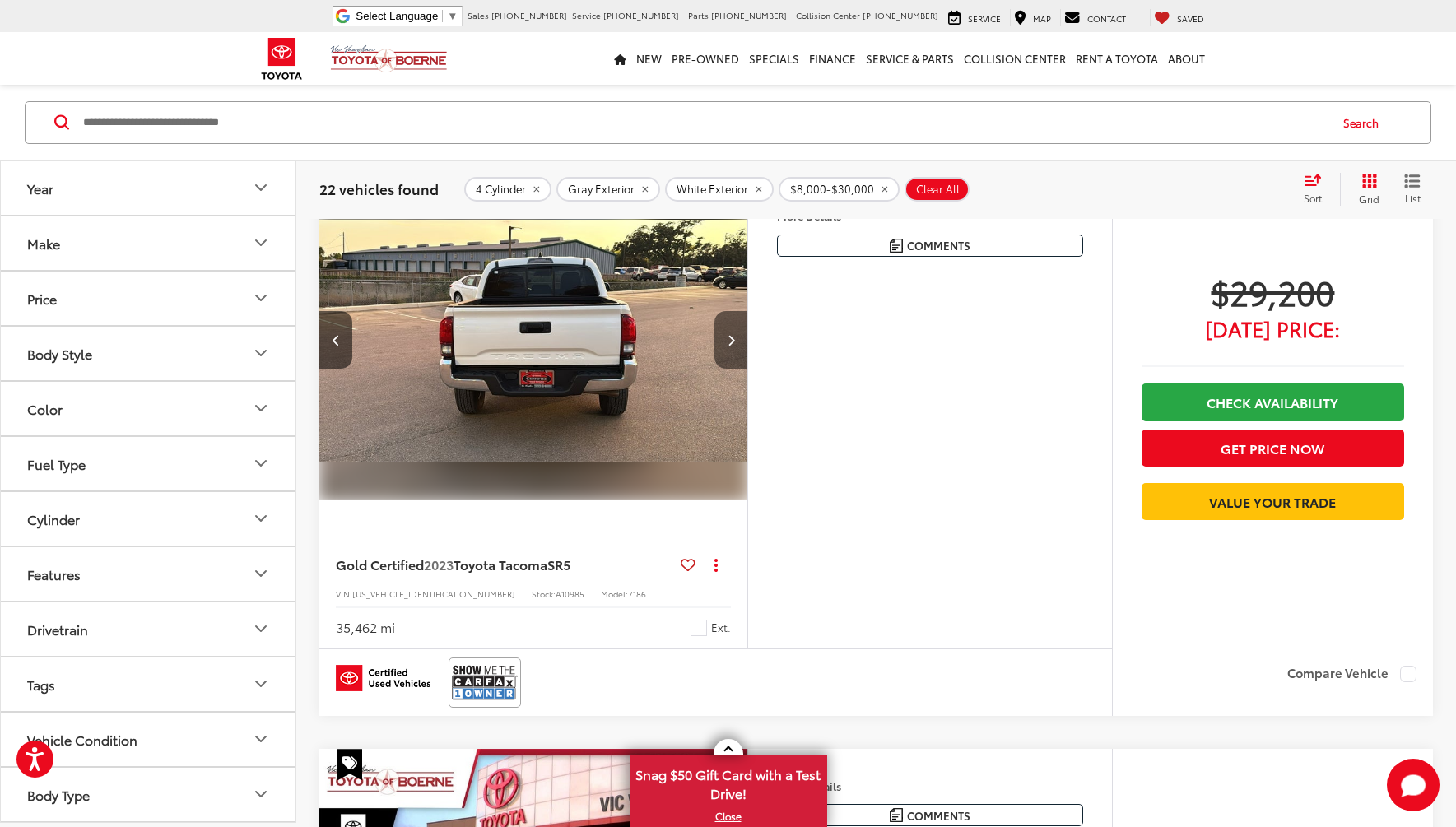
click at [731, 339] on icon "Next image" at bounding box center [731, 340] width 8 height 12
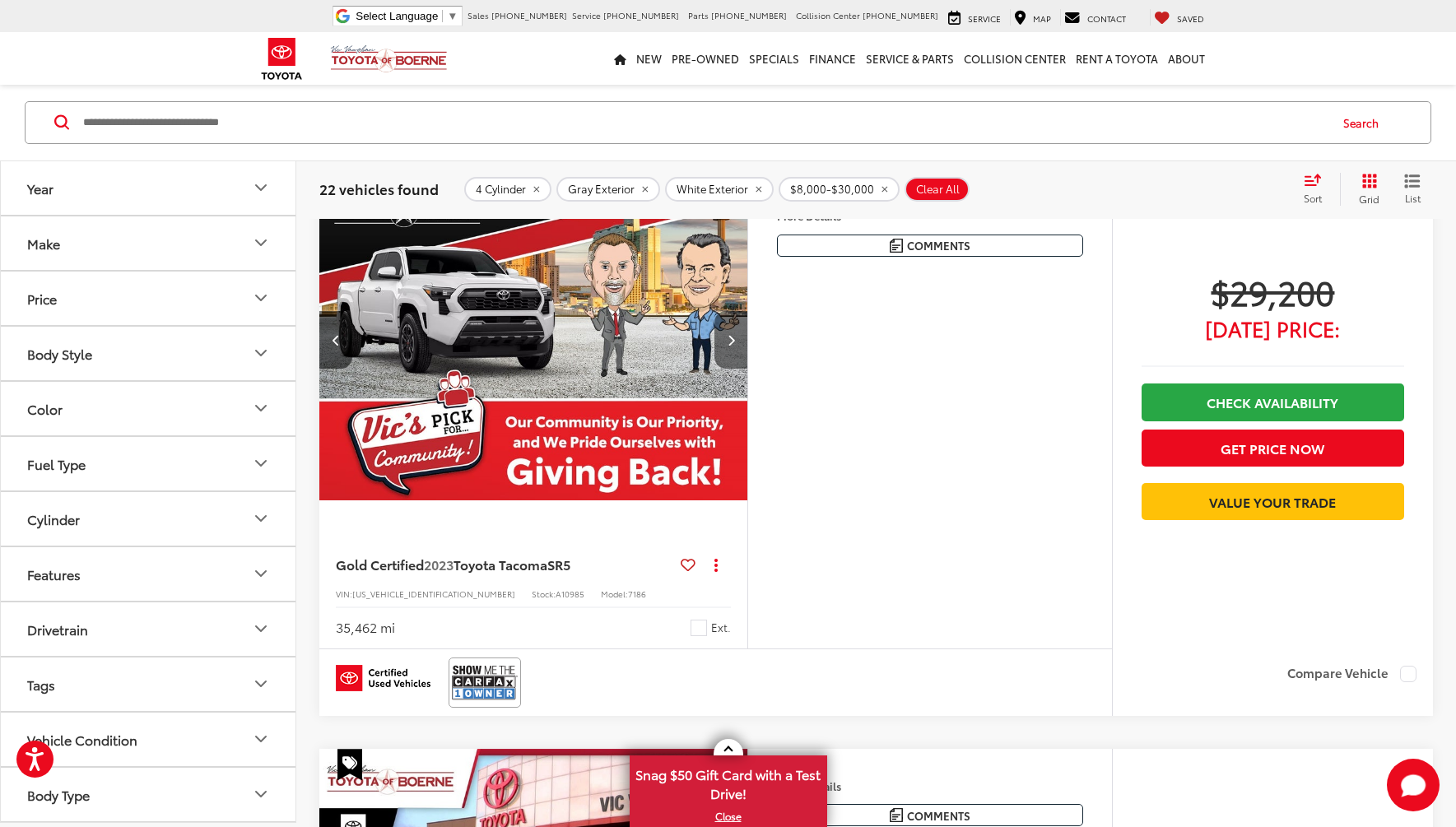
scroll to position [0, 1722]
click at [731, 339] on icon "Next image" at bounding box center [731, 340] width 8 height 12
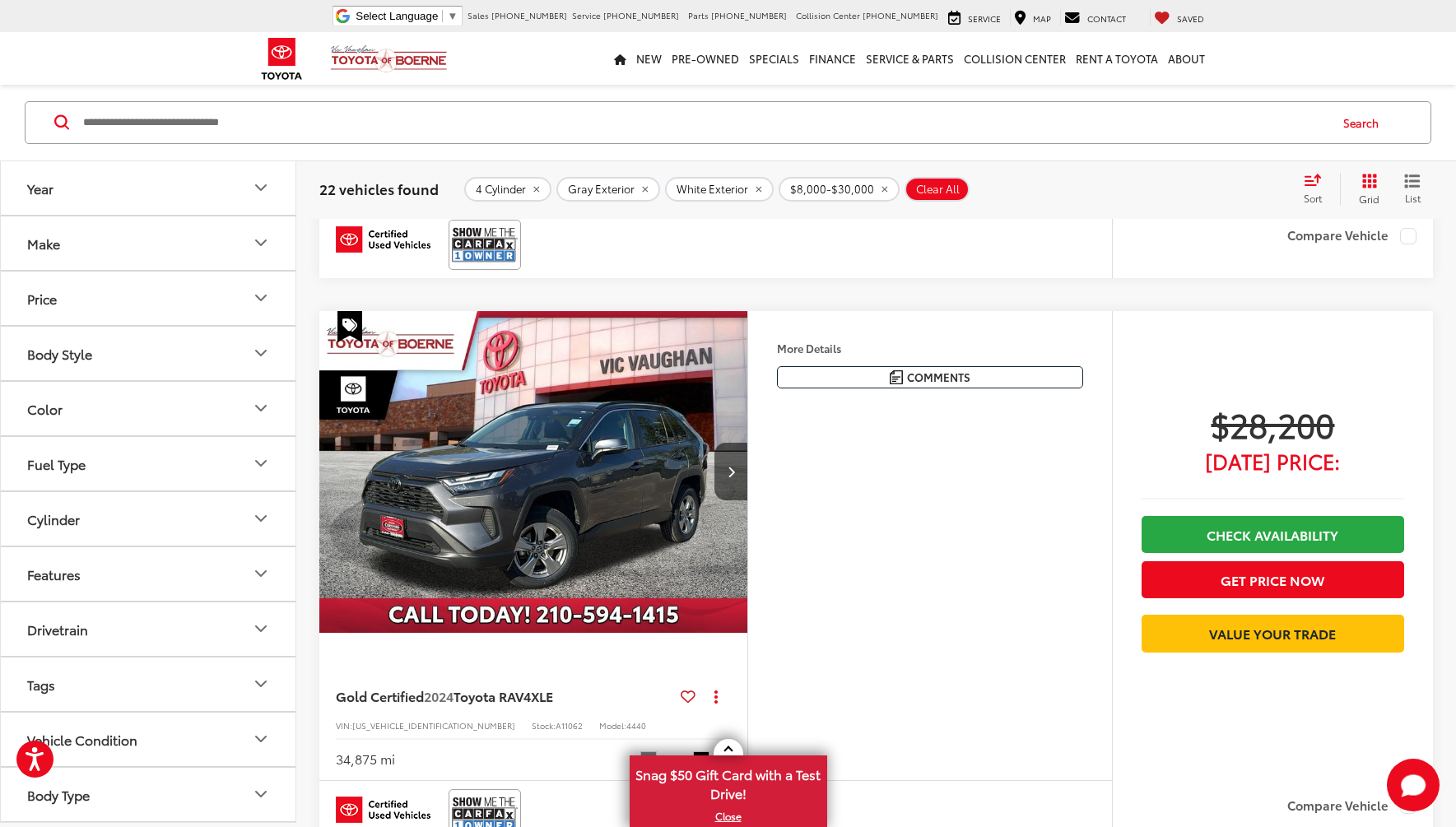
scroll to position [5199, 0]
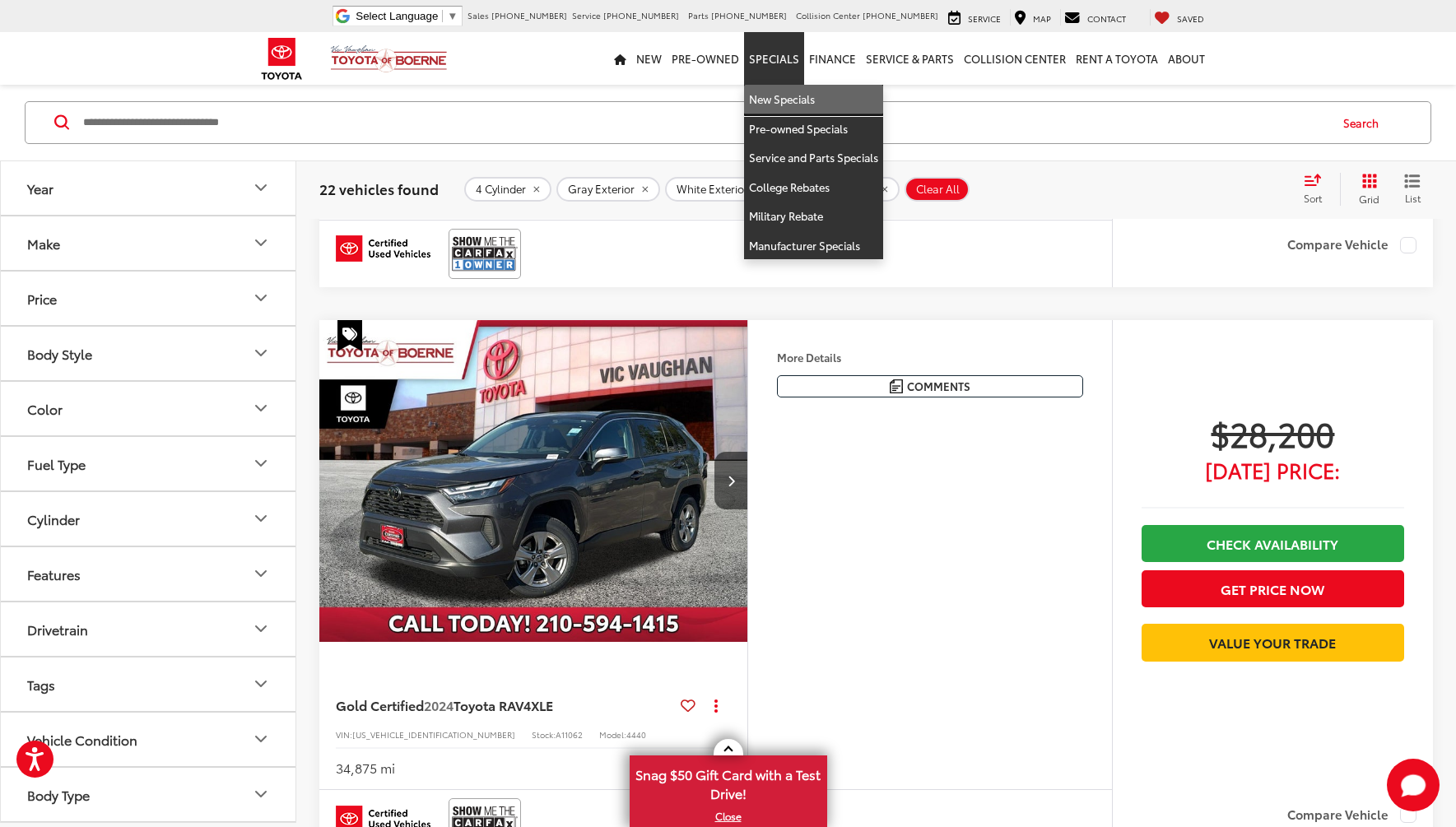
click at [793, 96] on link "New Specials" at bounding box center [813, 100] width 139 height 29
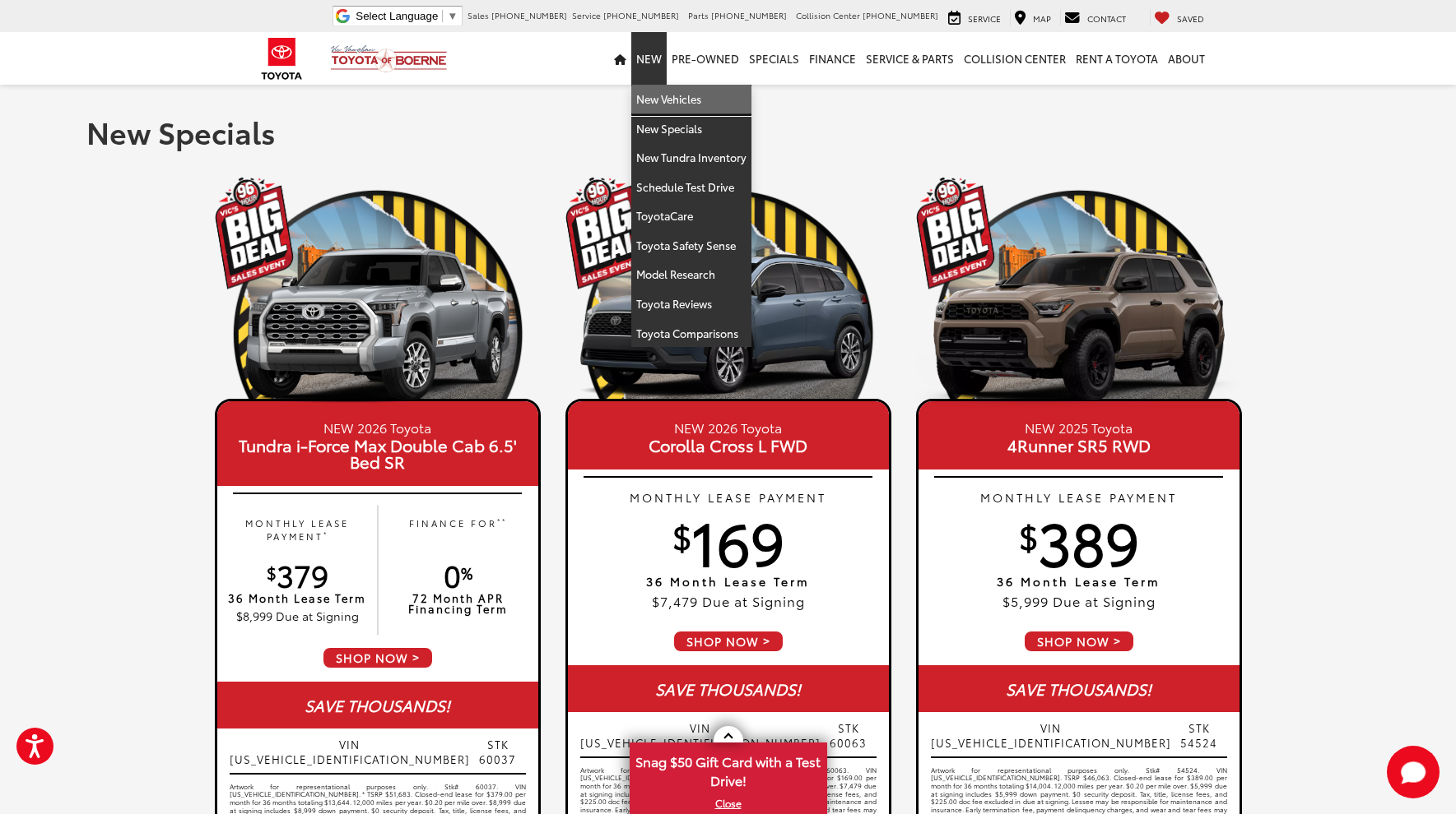
click at [675, 101] on link "New Vehicles" at bounding box center [691, 100] width 121 height 29
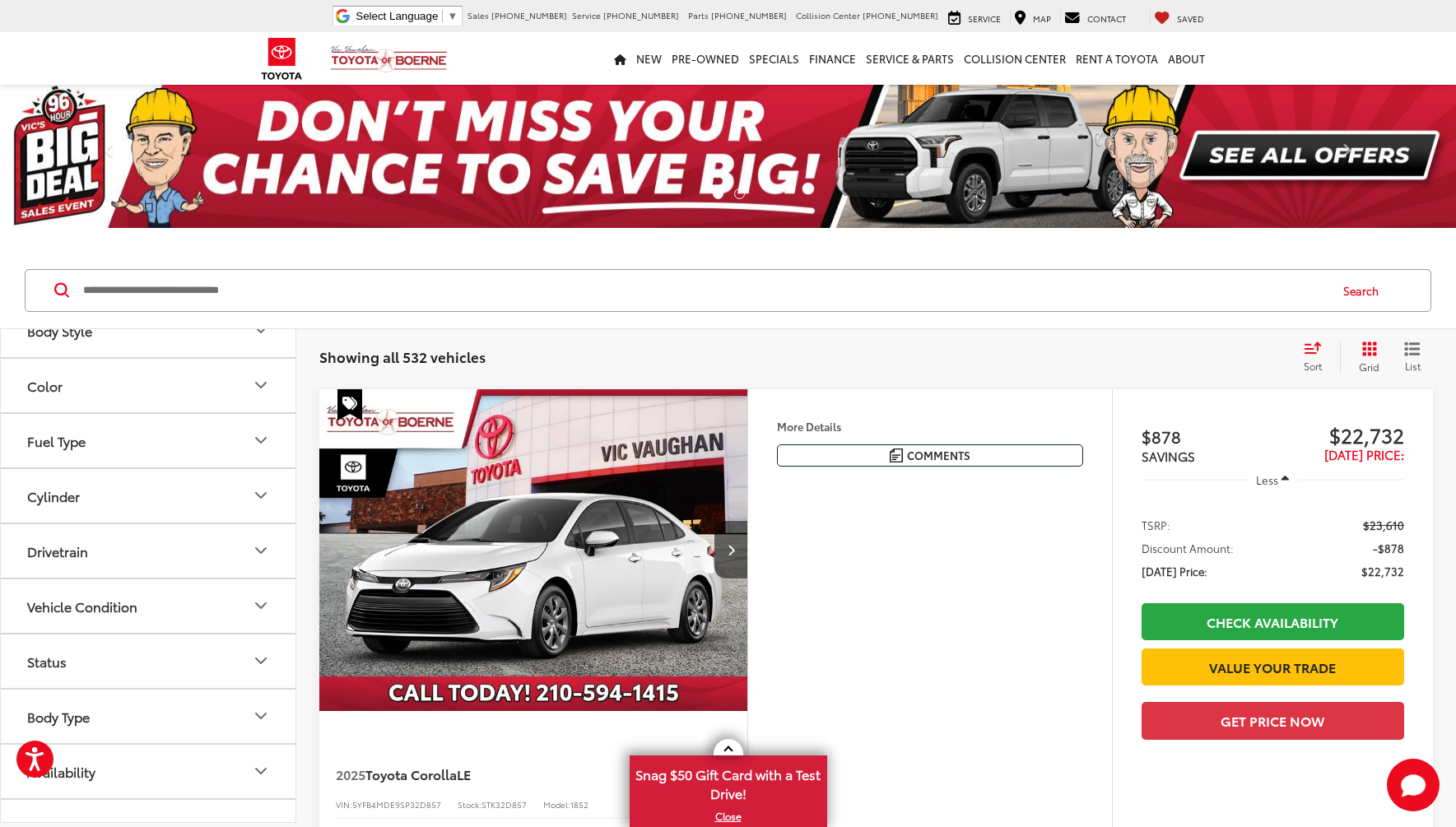
click at [141, 510] on button "Cylinder" at bounding box center [149, 496] width 296 height 54
click at [79, 562] on label "4 (481)" at bounding box center [50, 563] width 60 height 27
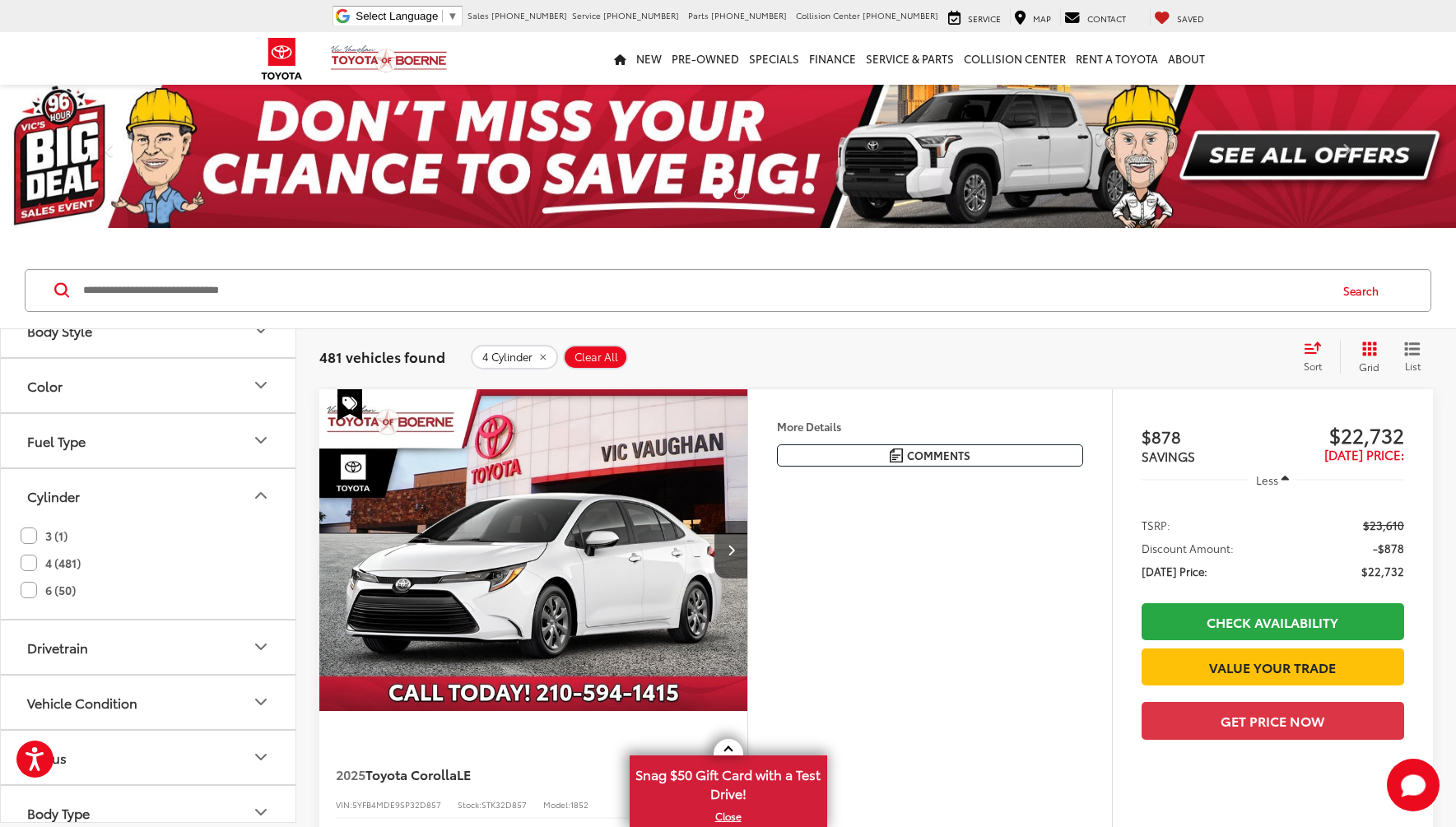
click at [234, 383] on button "Color" at bounding box center [149, 385] width 296 height 54
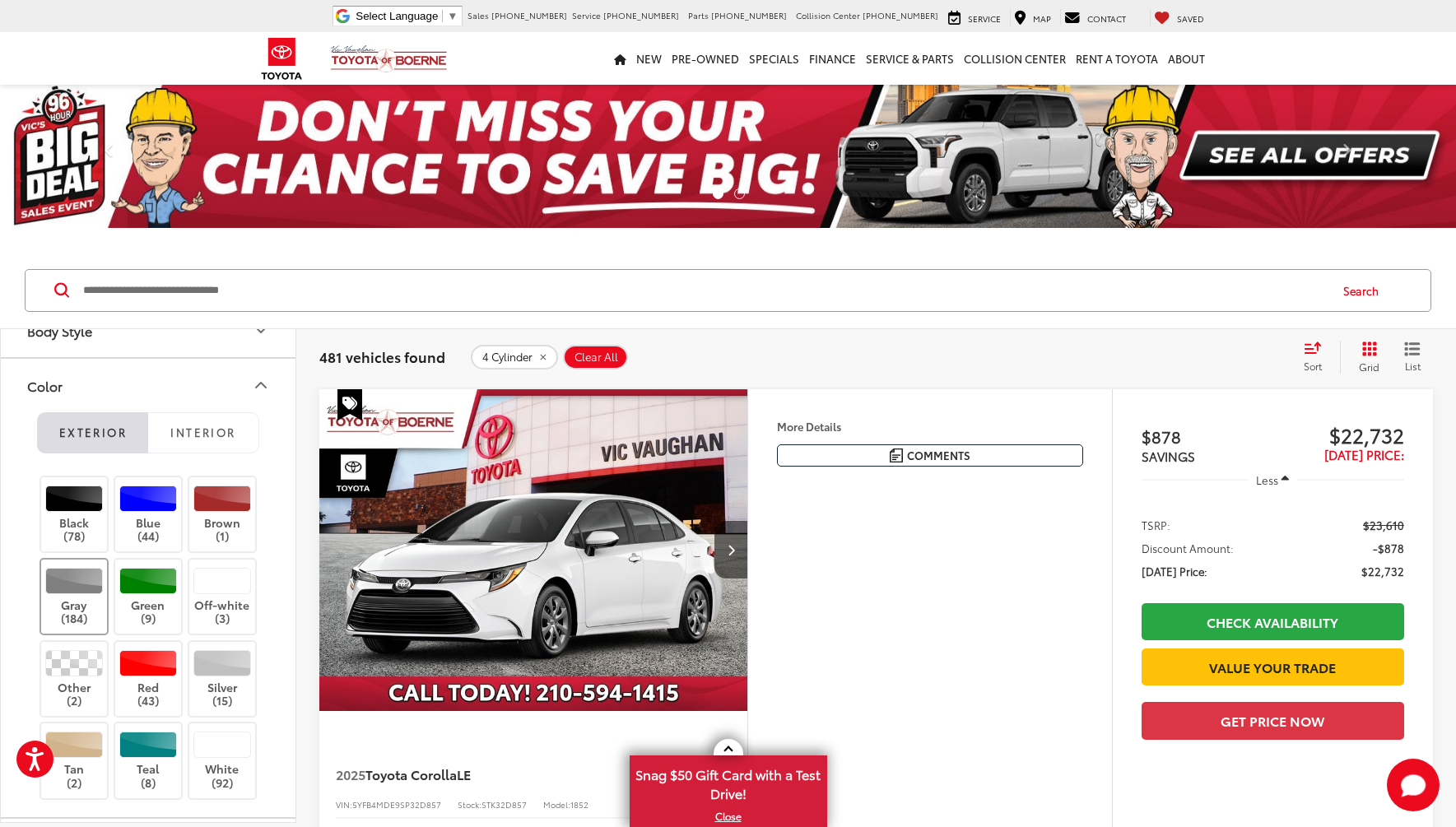
click at [73, 608] on label "Gray (184)" at bounding box center [74, 598] width 67 height 59
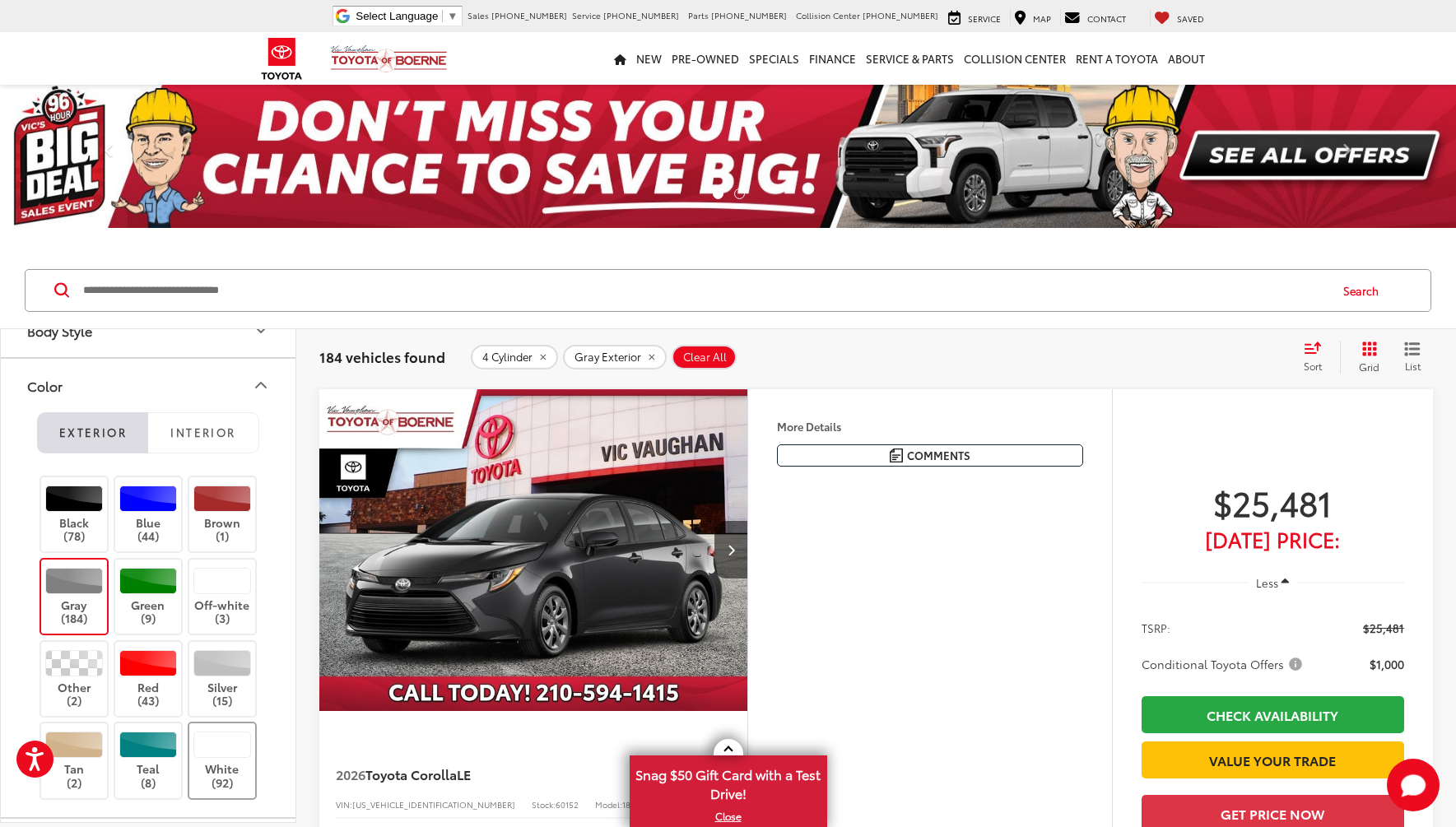
click at [213, 749] on div at bounding box center [222, 745] width 59 height 26
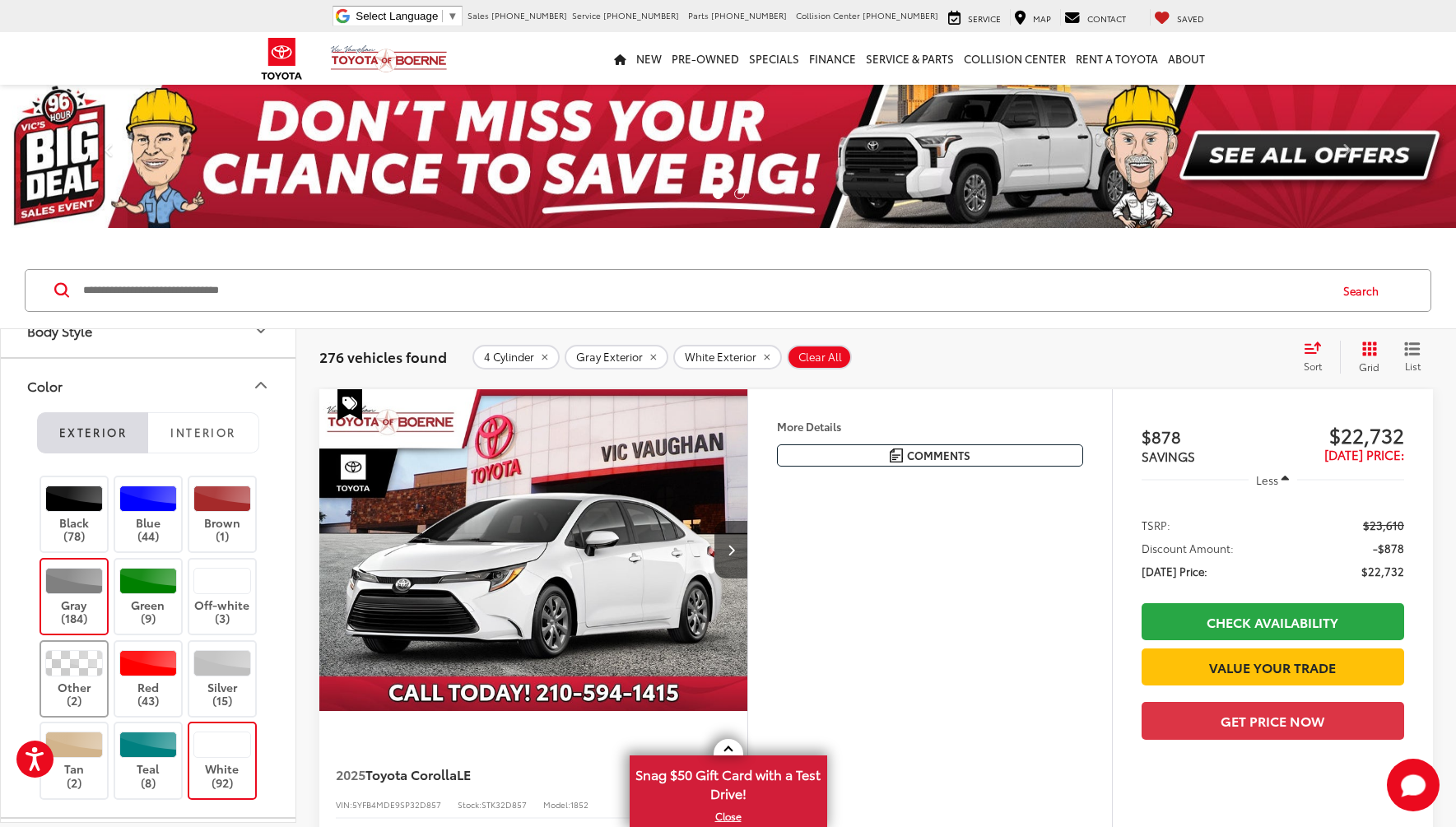
click at [80, 677] on label "Other (2)" at bounding box center [74, 680] width 67 height 59
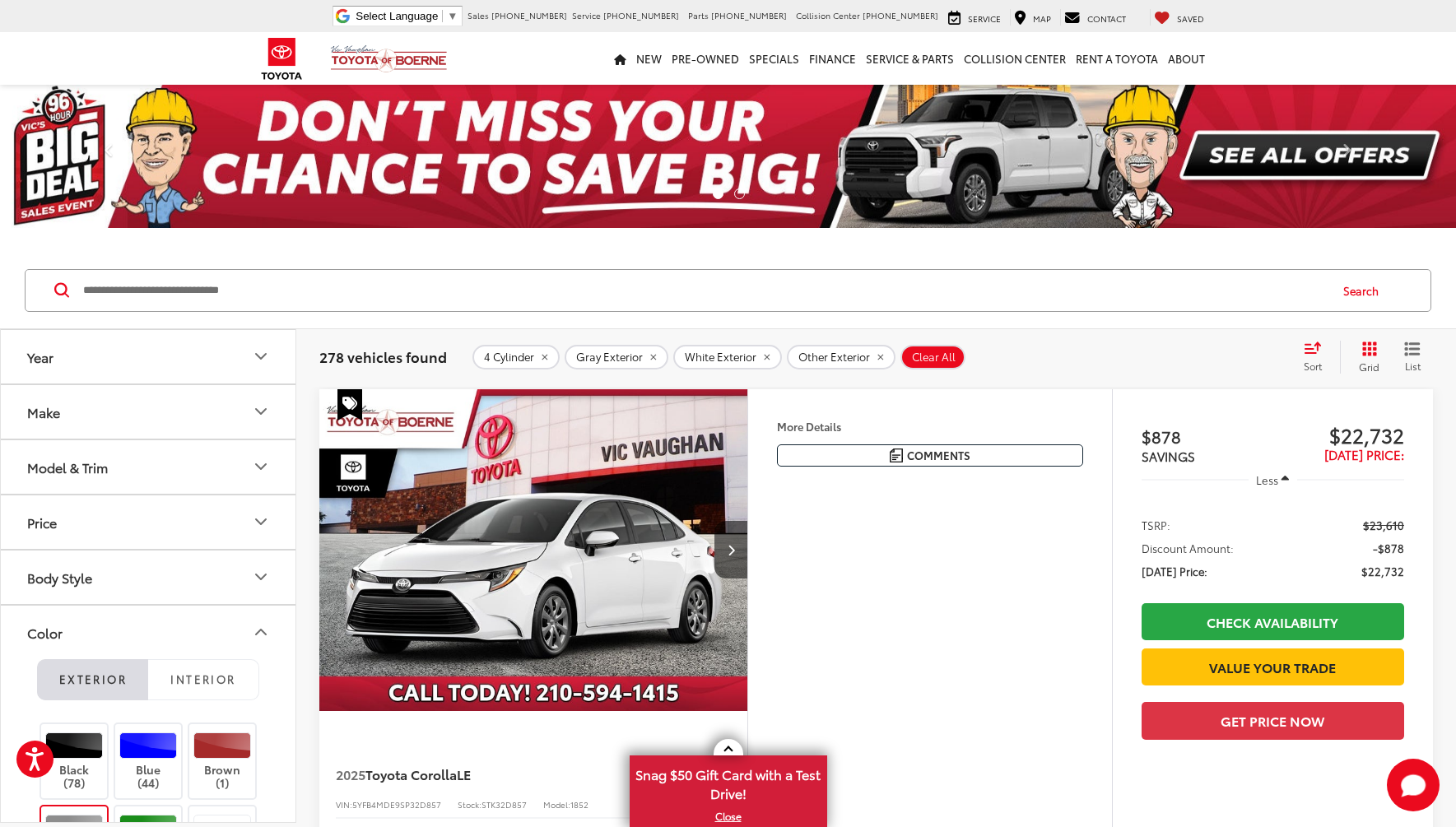
click at [127, 516] on button "Price" at bounding box center [149, 522] width 296 height 54
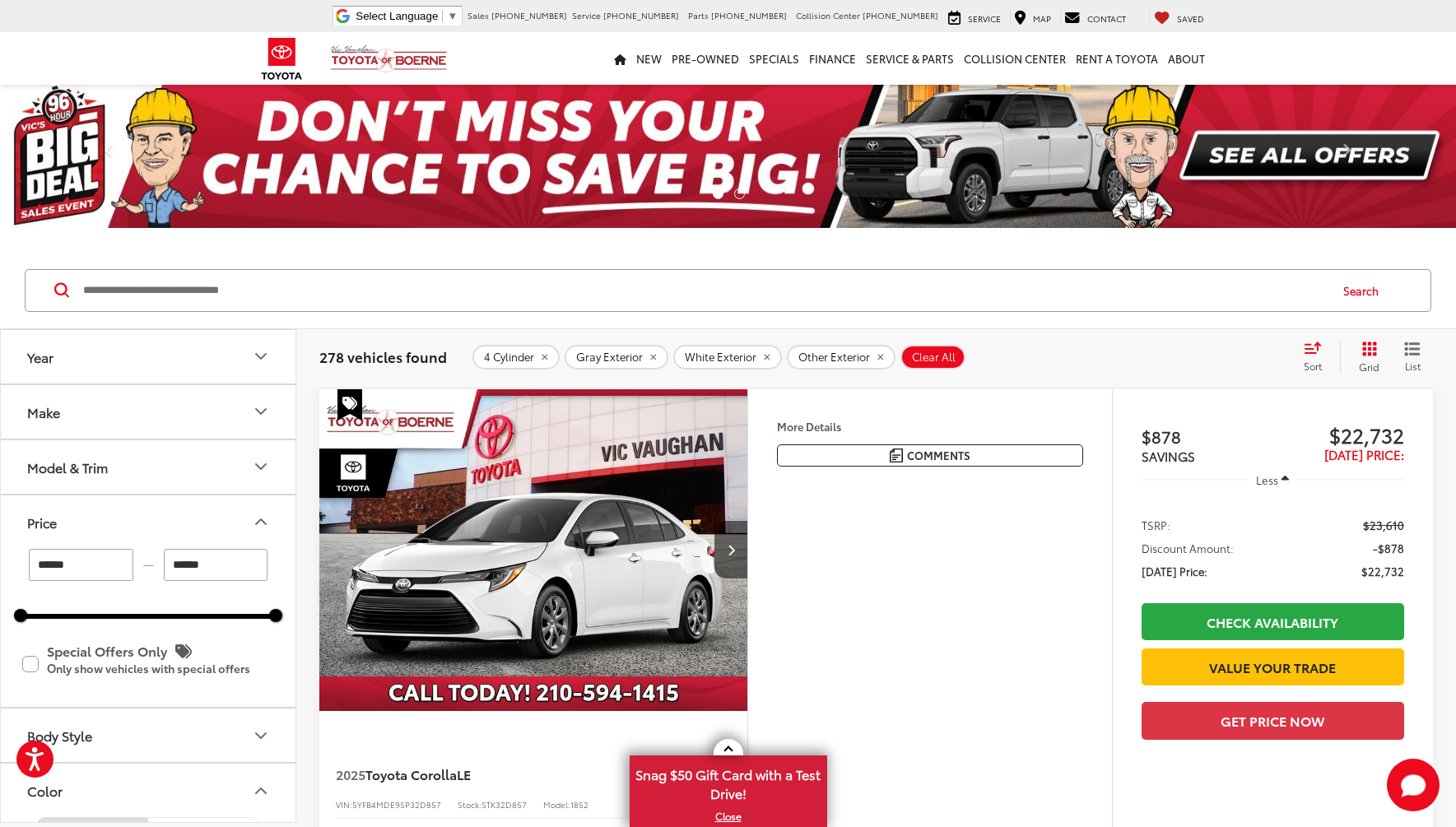
drag, startPoint x: 239, startPoint y: 563, endPoint x: 141, endPoint y: 553, distance: 98.5
click at [141, 553] on div "****** — ******" at bounding box center [148, 564] width 255 height 32
type input "******"
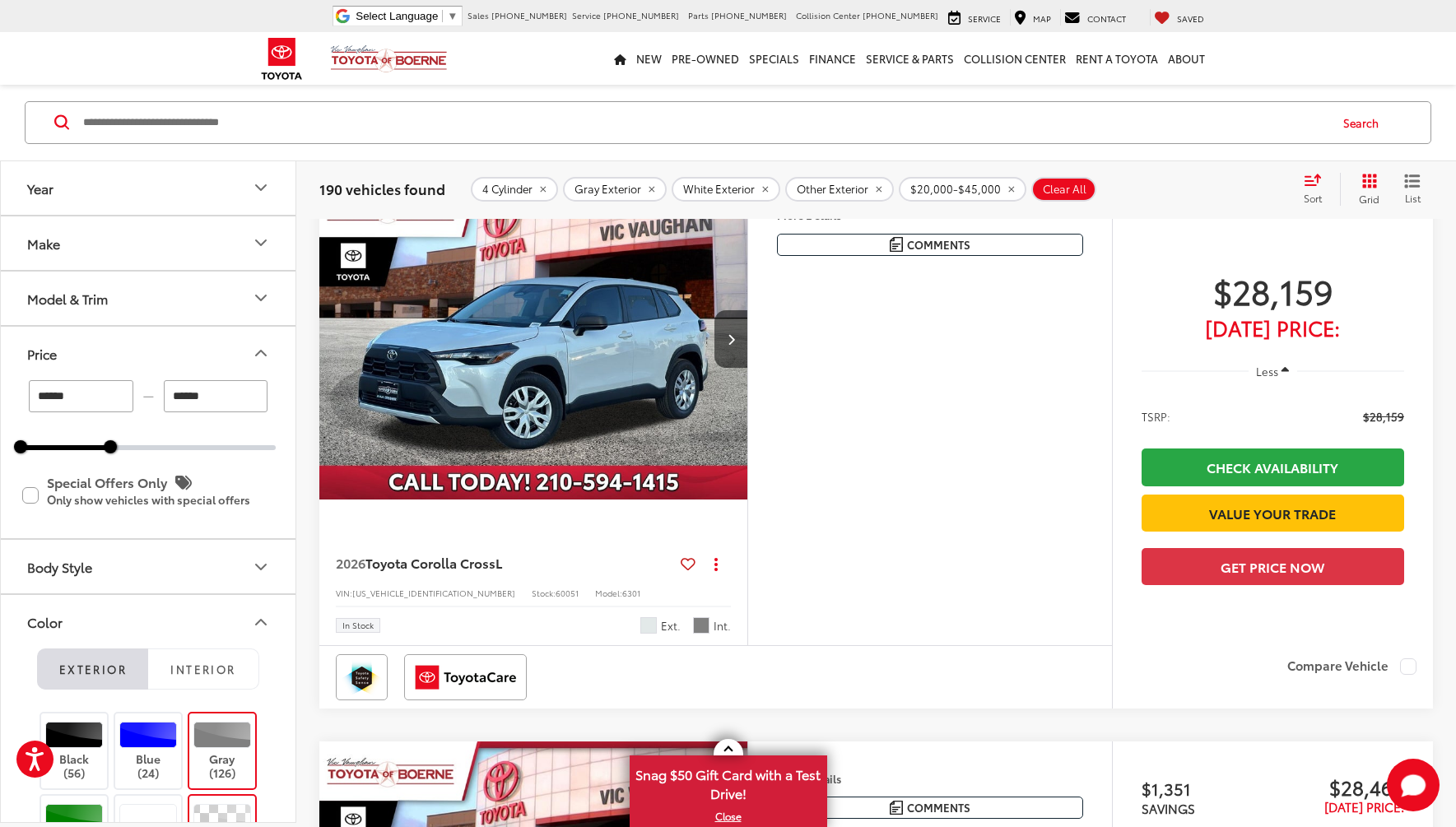
scroll to position [2552, 0]
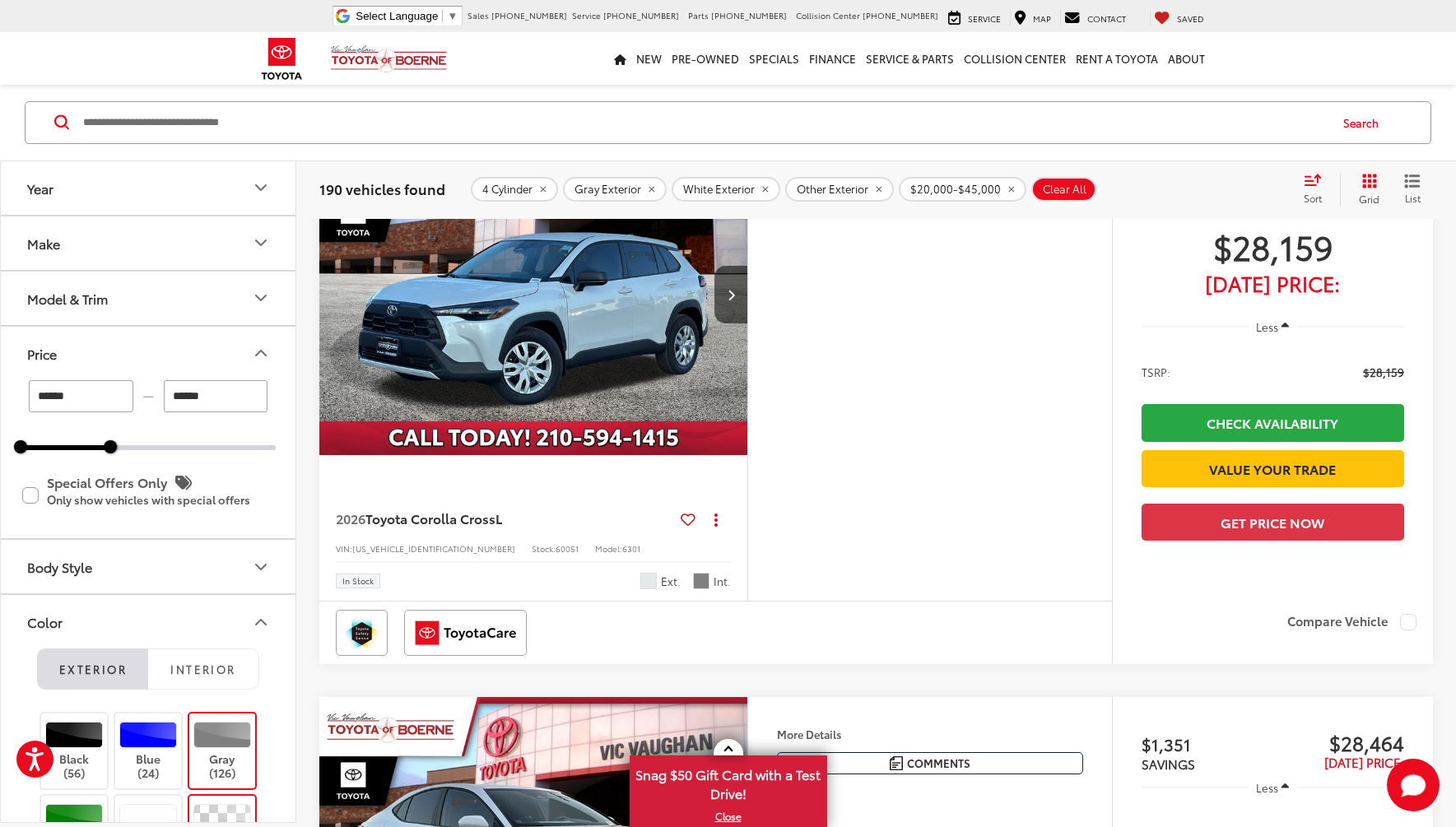
click at [246, 190] on button "Year" at bounding box center [149, 188] width 296 height 54
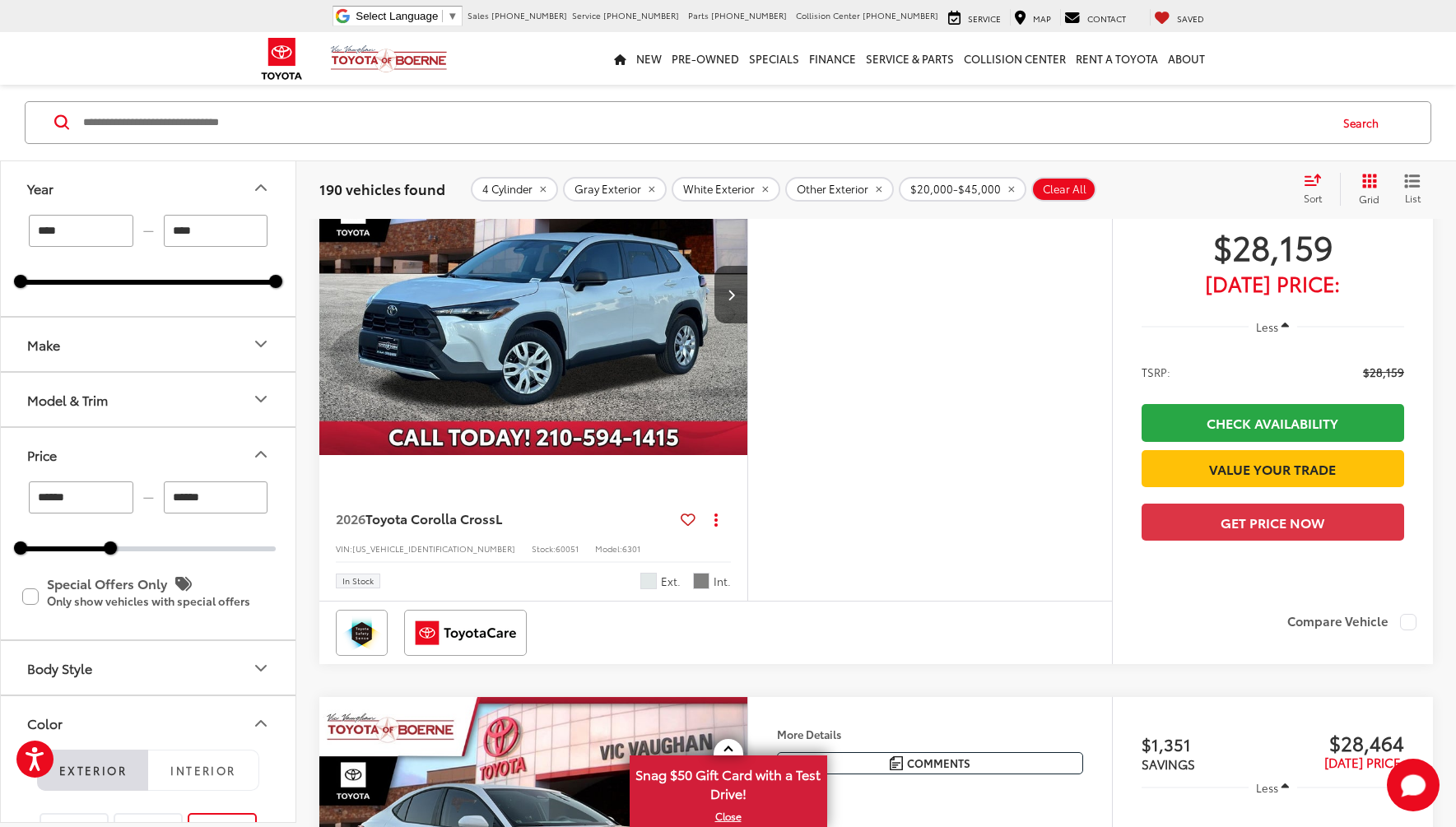
drag, startPoint x: 227, startPoint y: 239, endPoint x: 141, endPoint y: 214, distance: 89.6
click at [141, 214] on div "Year **** — **** 2025 2026" at bounding box center [148, 239] width 295 height 157
type input "****"
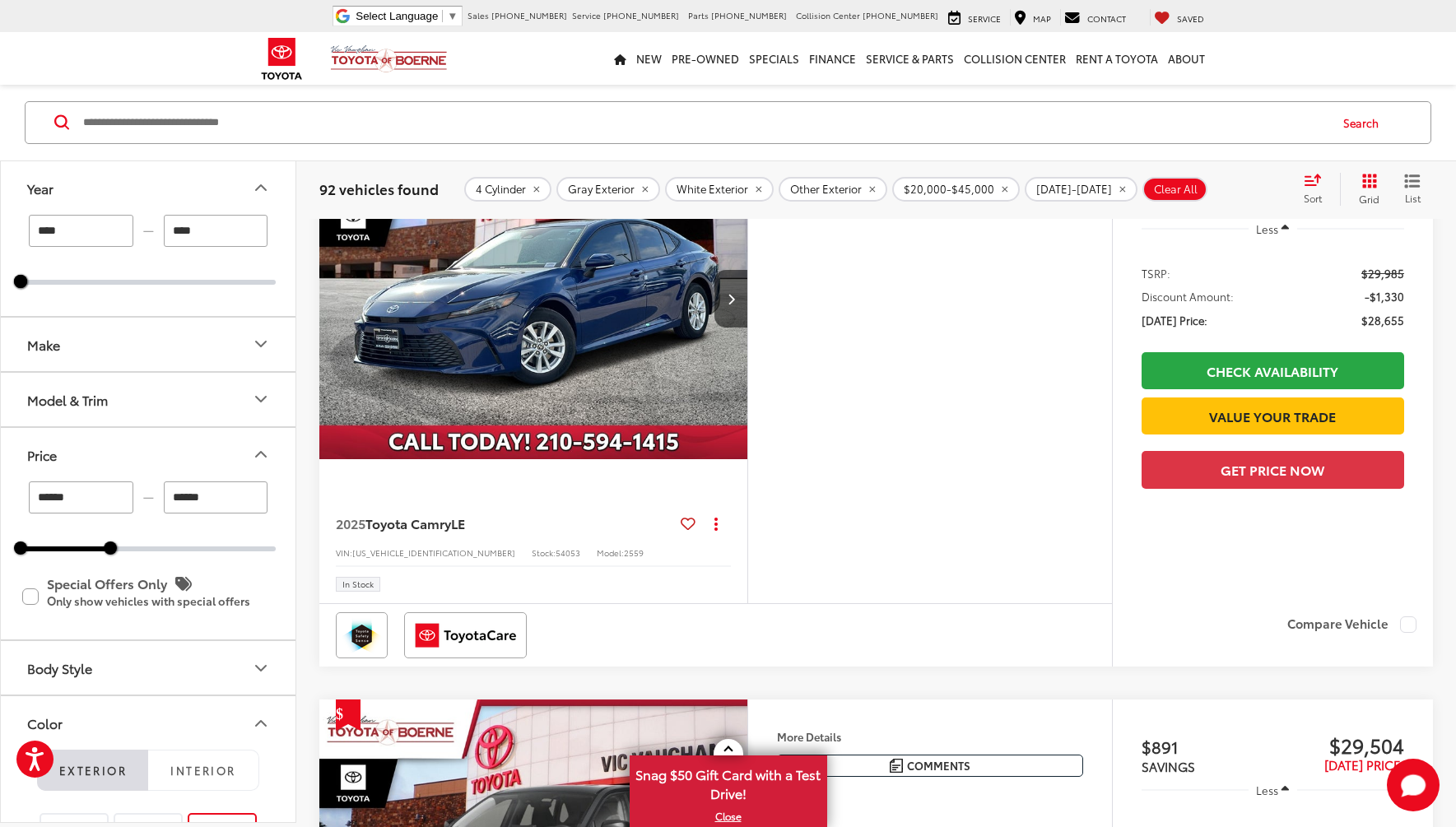
scroll to position [1978, 0]
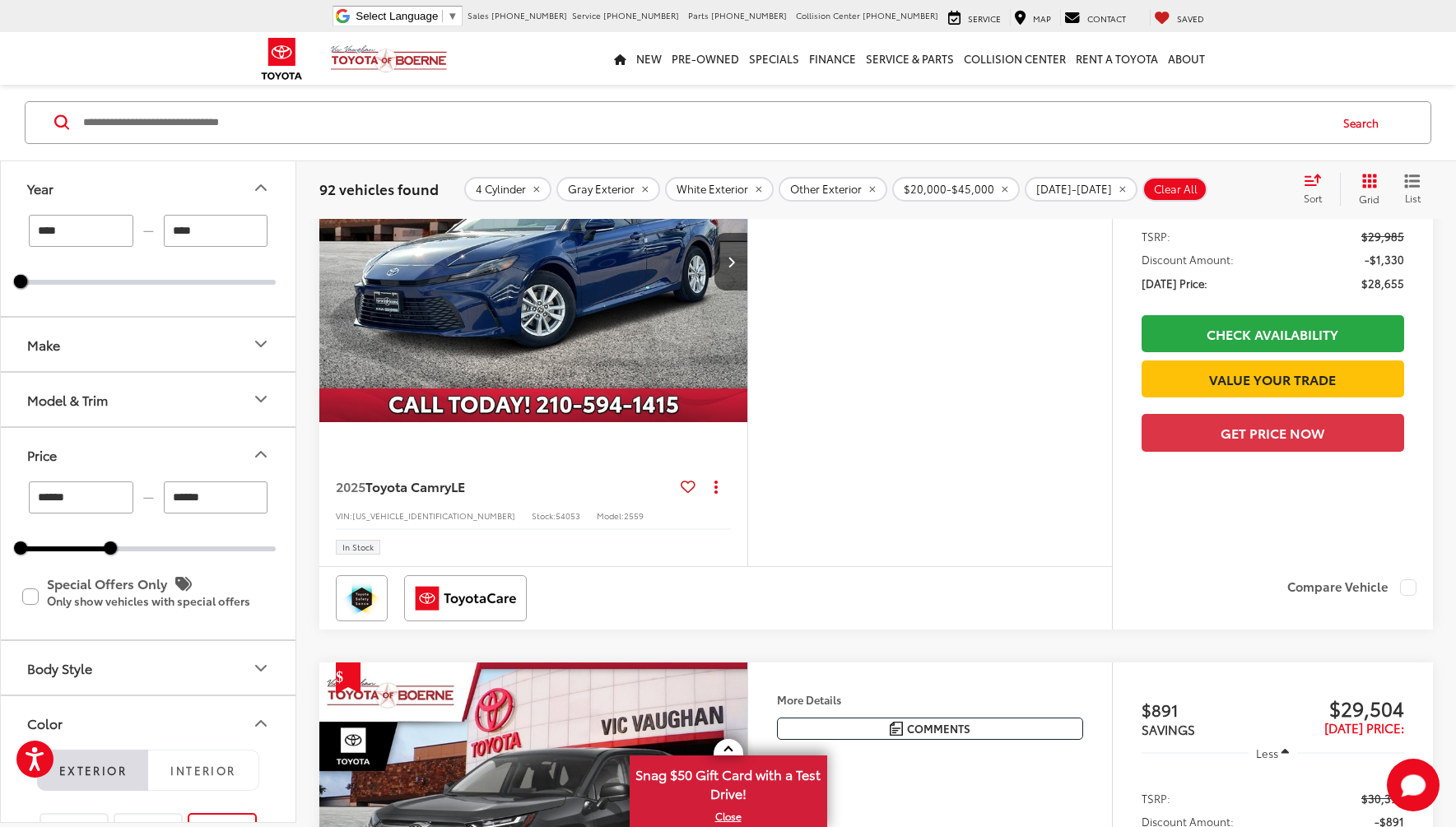
click at [1313, 189] on div "Sort" at bounding box center [1317, 189] width 44 height 33
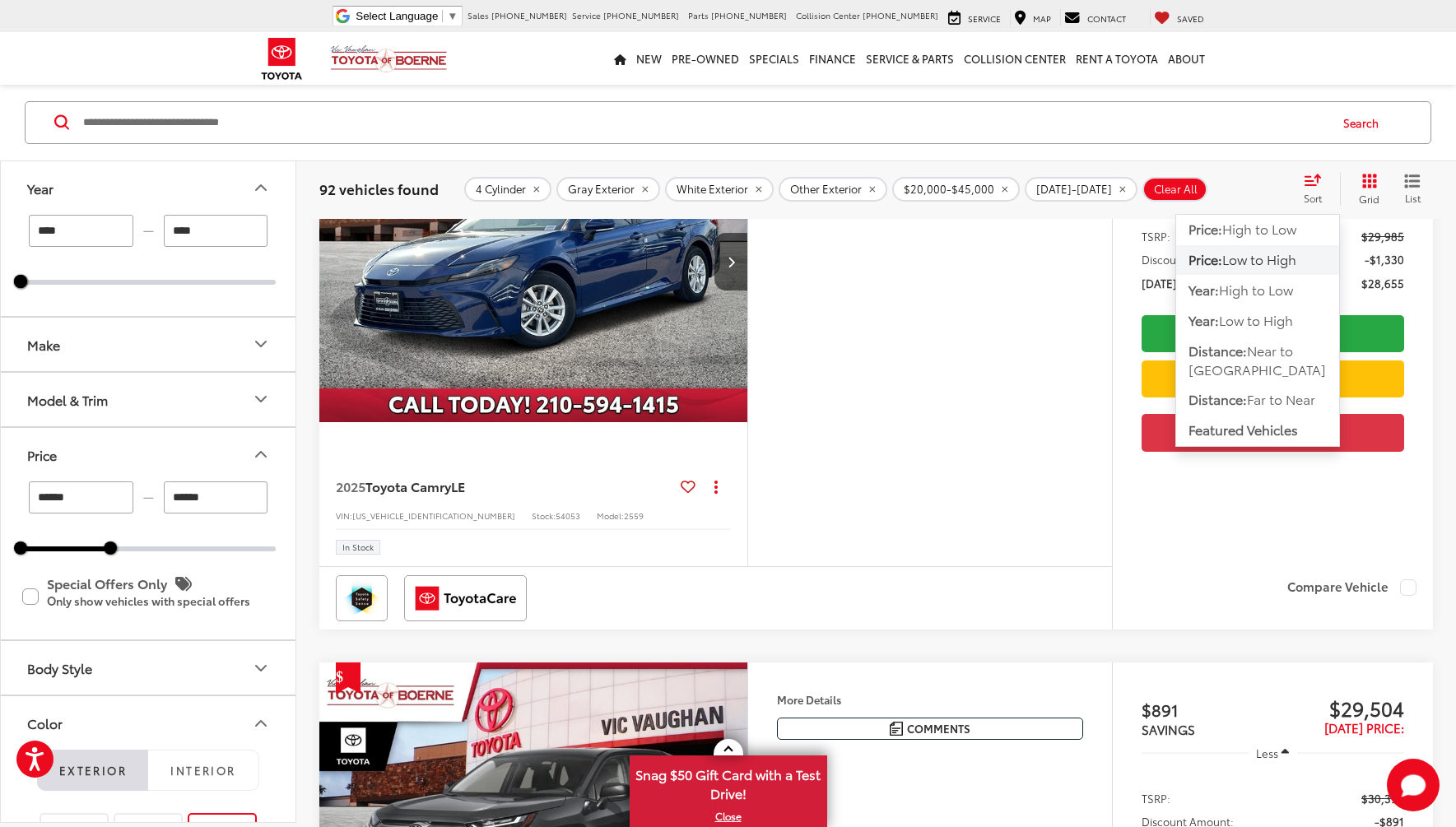
click at [1272, 262] on span "Low to High" at bounding box center [1259, 259] width 74 height 19
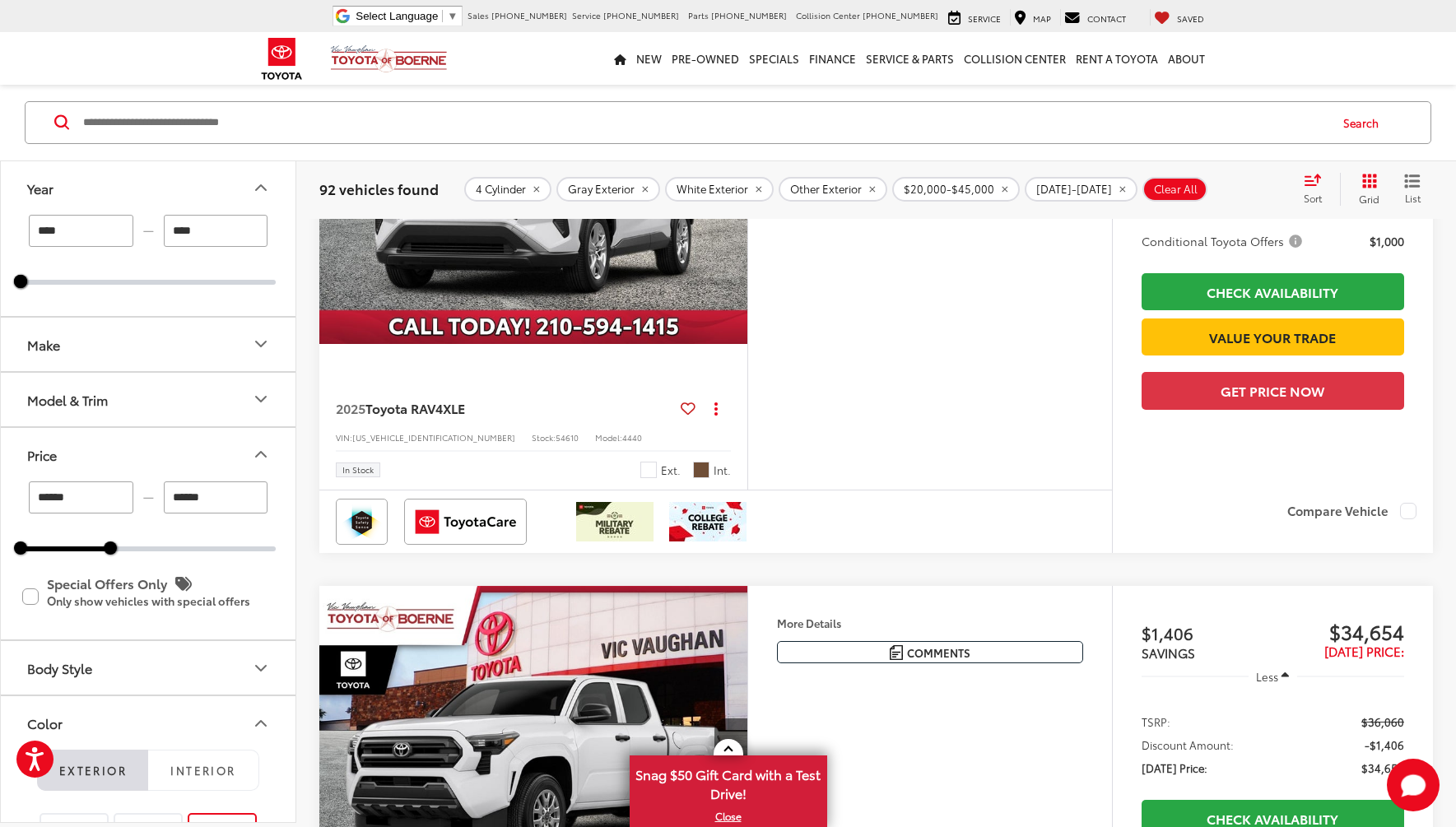
scroll to position [5353, 0]
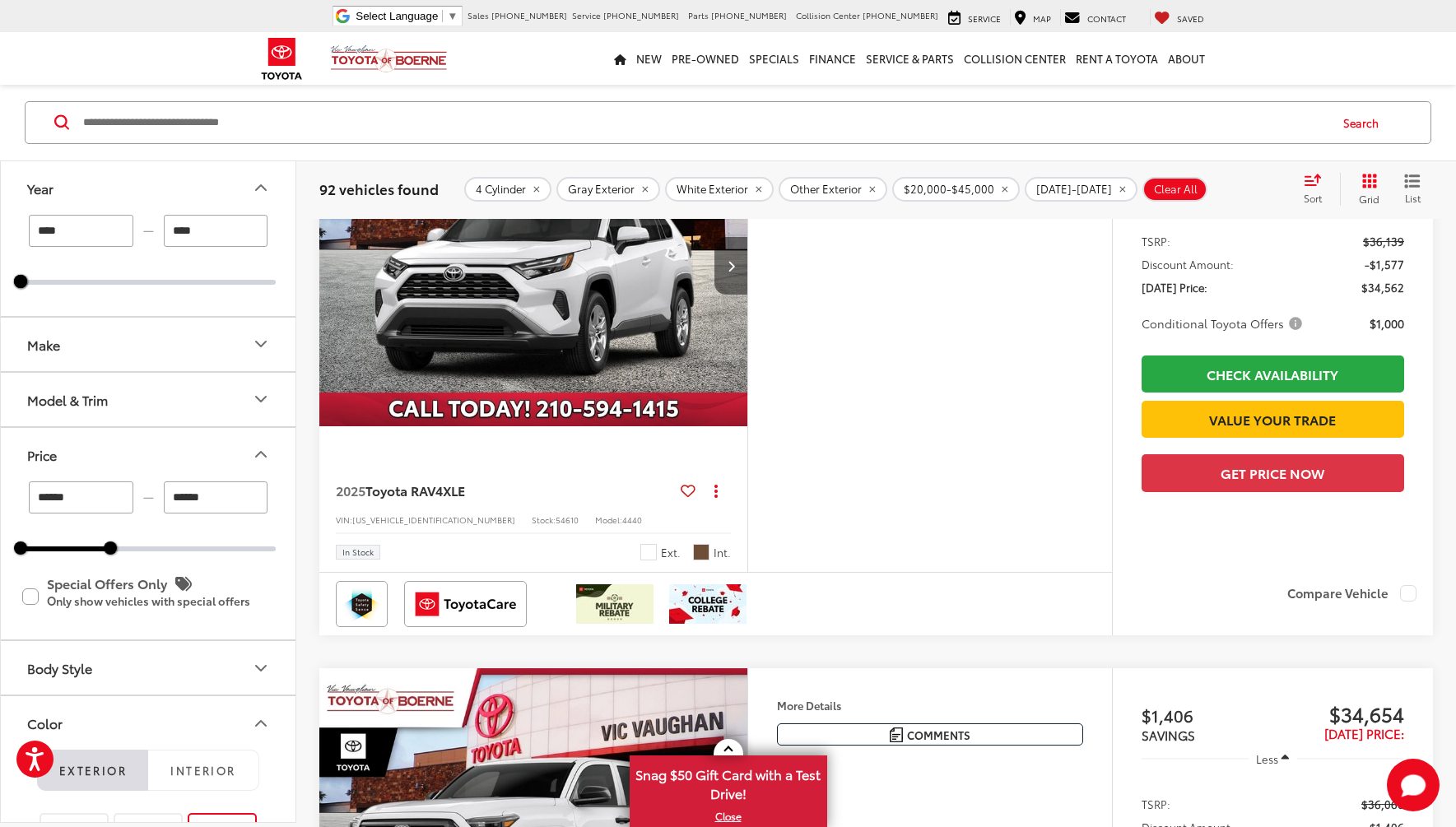
click at [727, 271] on icon "Next image" at bounding box center [731, 266] width 8 height 12
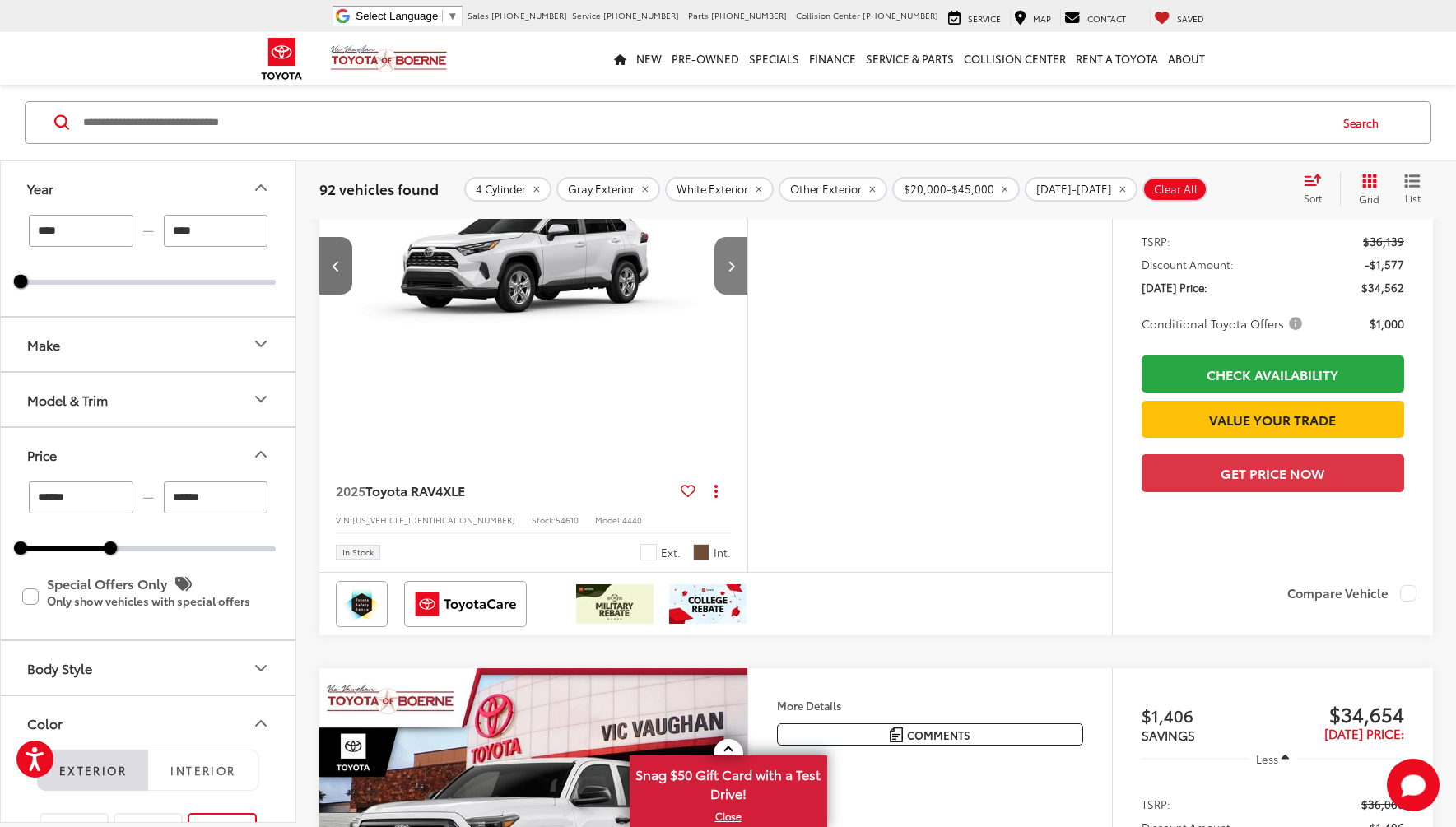
click at [727, 271] on icon "Next image" at bounding box center [731, 266] width 8 height 12
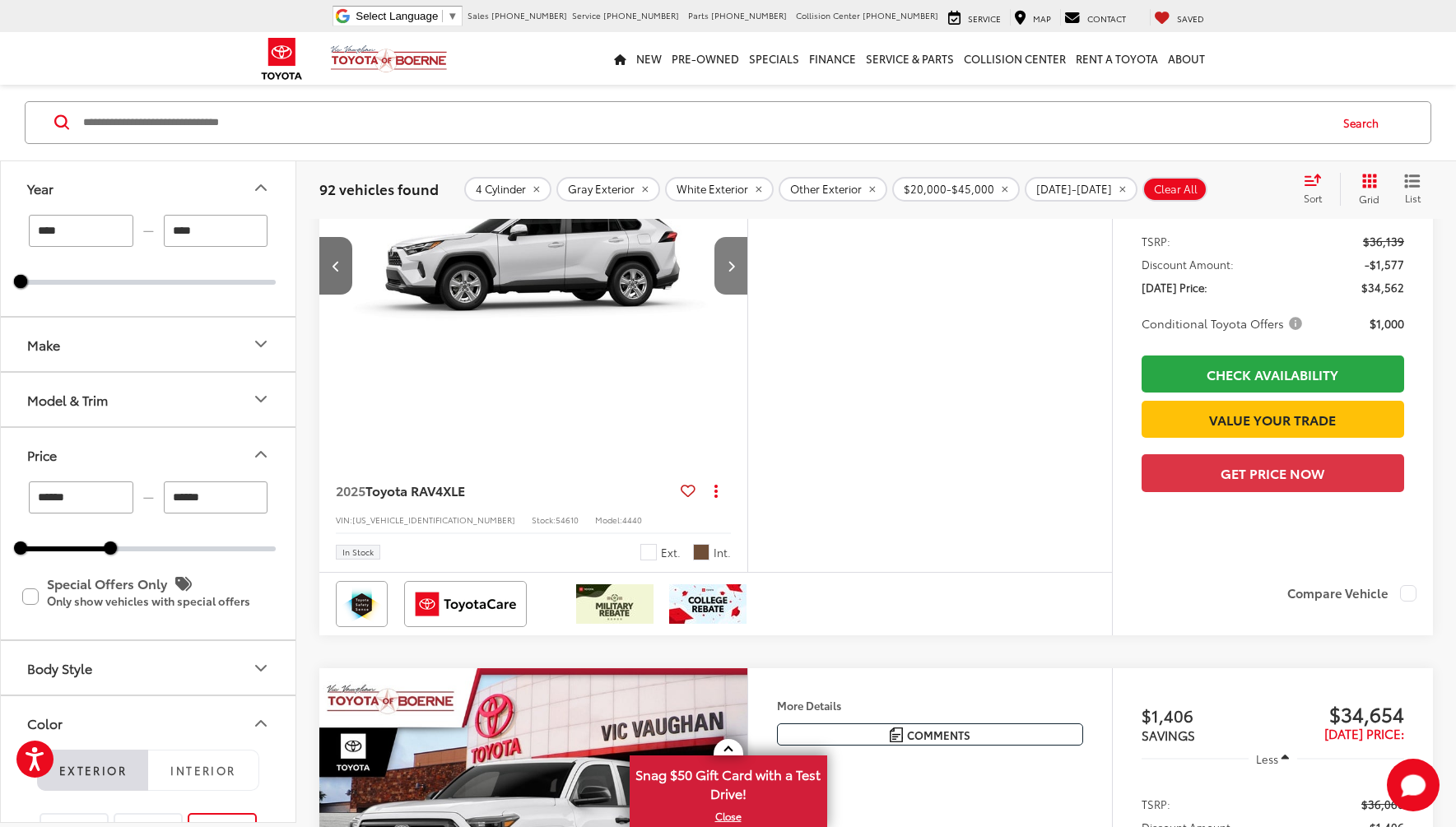
click at [727, 271] on icon "Next image" at bounding box center [731, 266] width 8 height 12
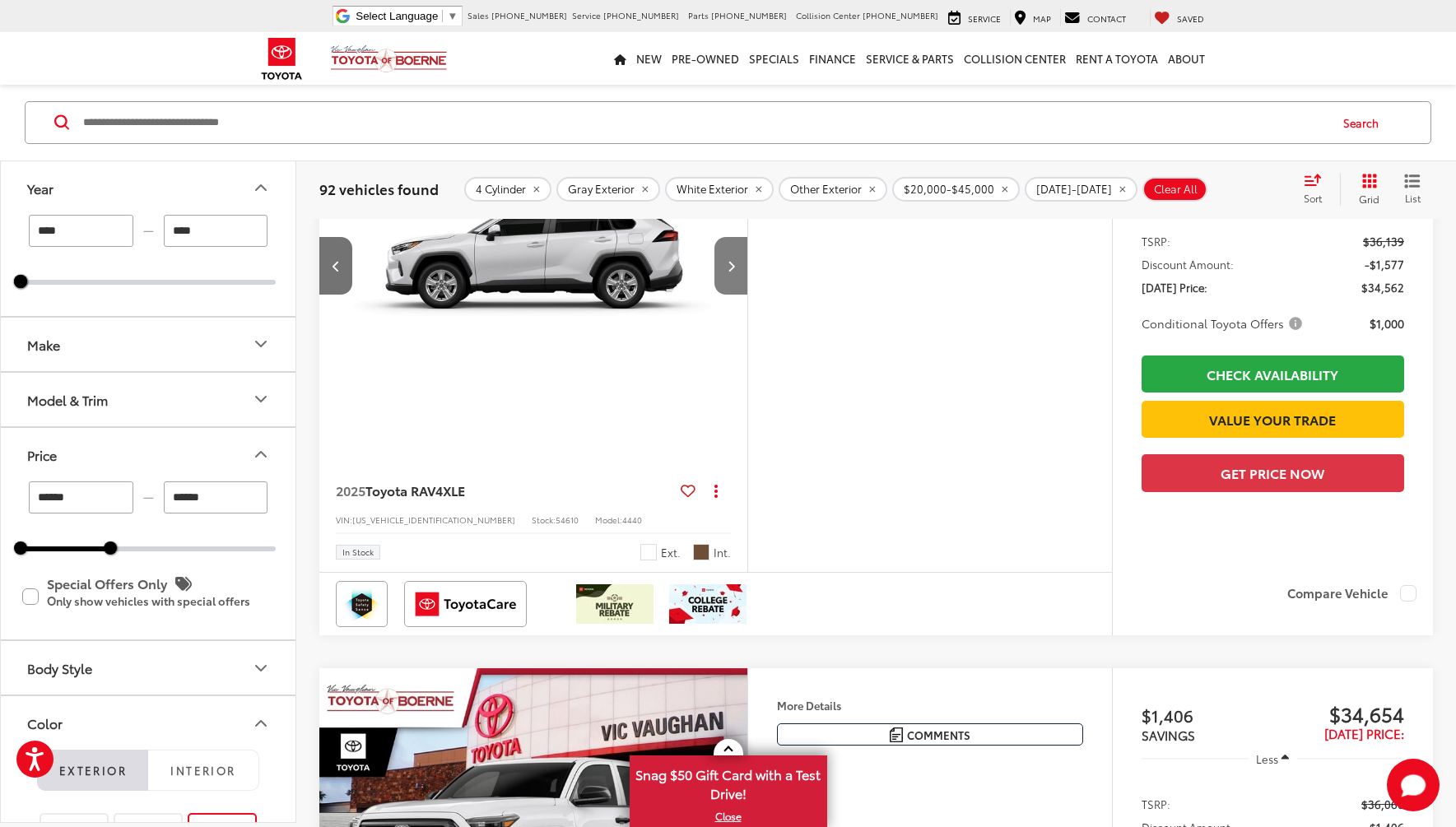
click at [727, 271] on icon "Next image" at bounding box center [731, 266] width 8 height 12
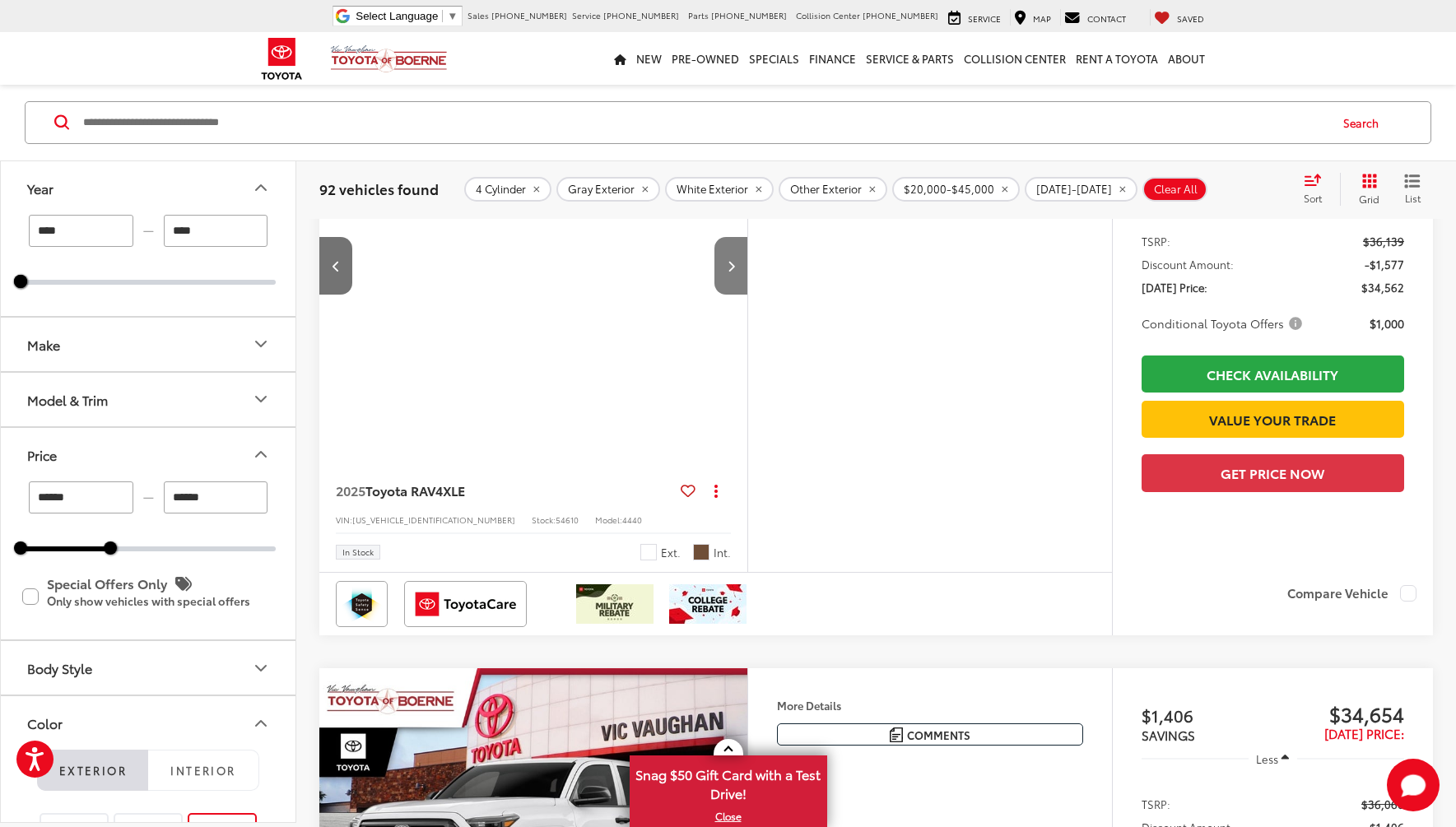
scroll to position [0, 1722]
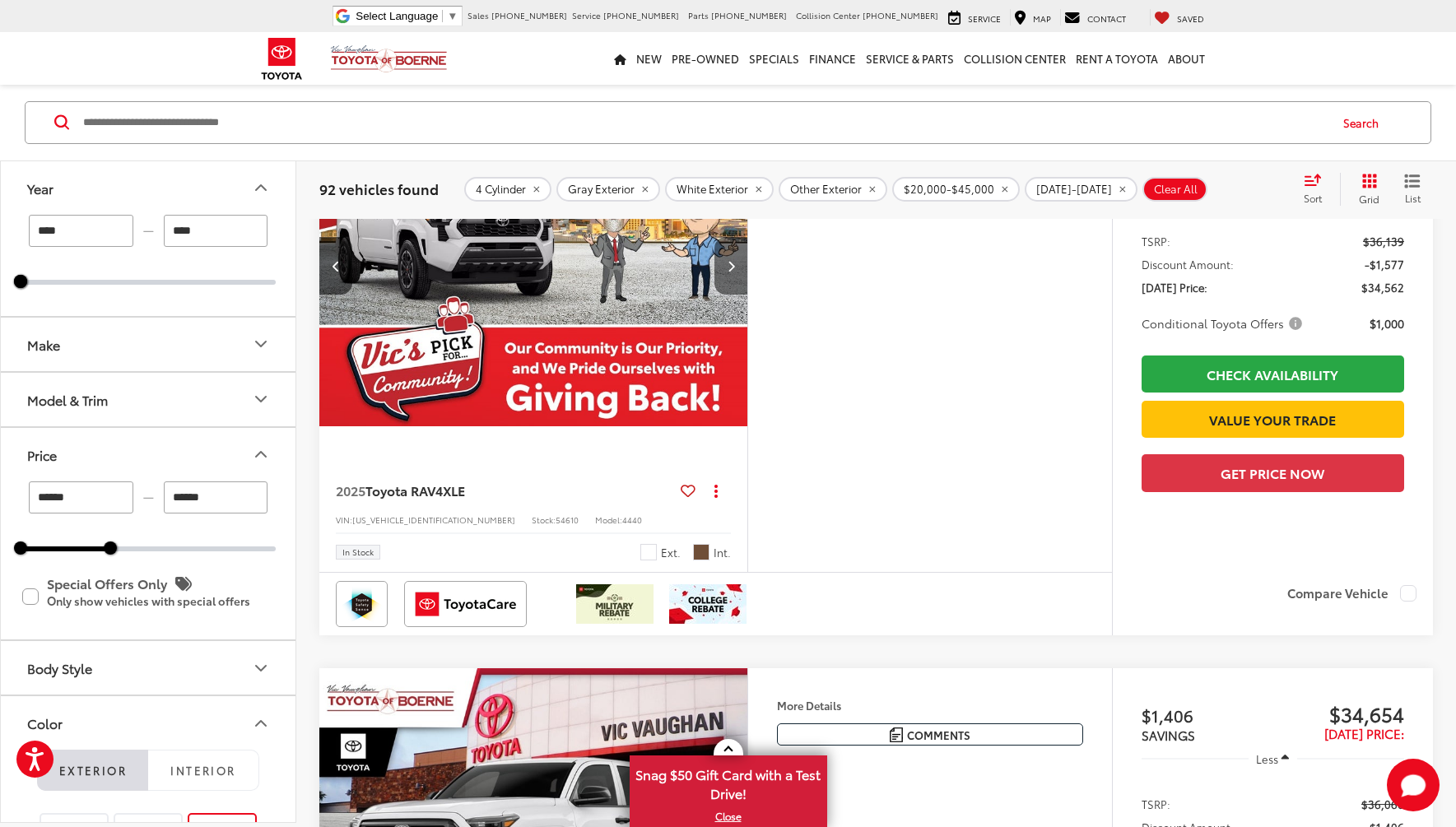
click at [727, 271] on icon "Next image" at bounding box center [731, 266] width 8 height 12
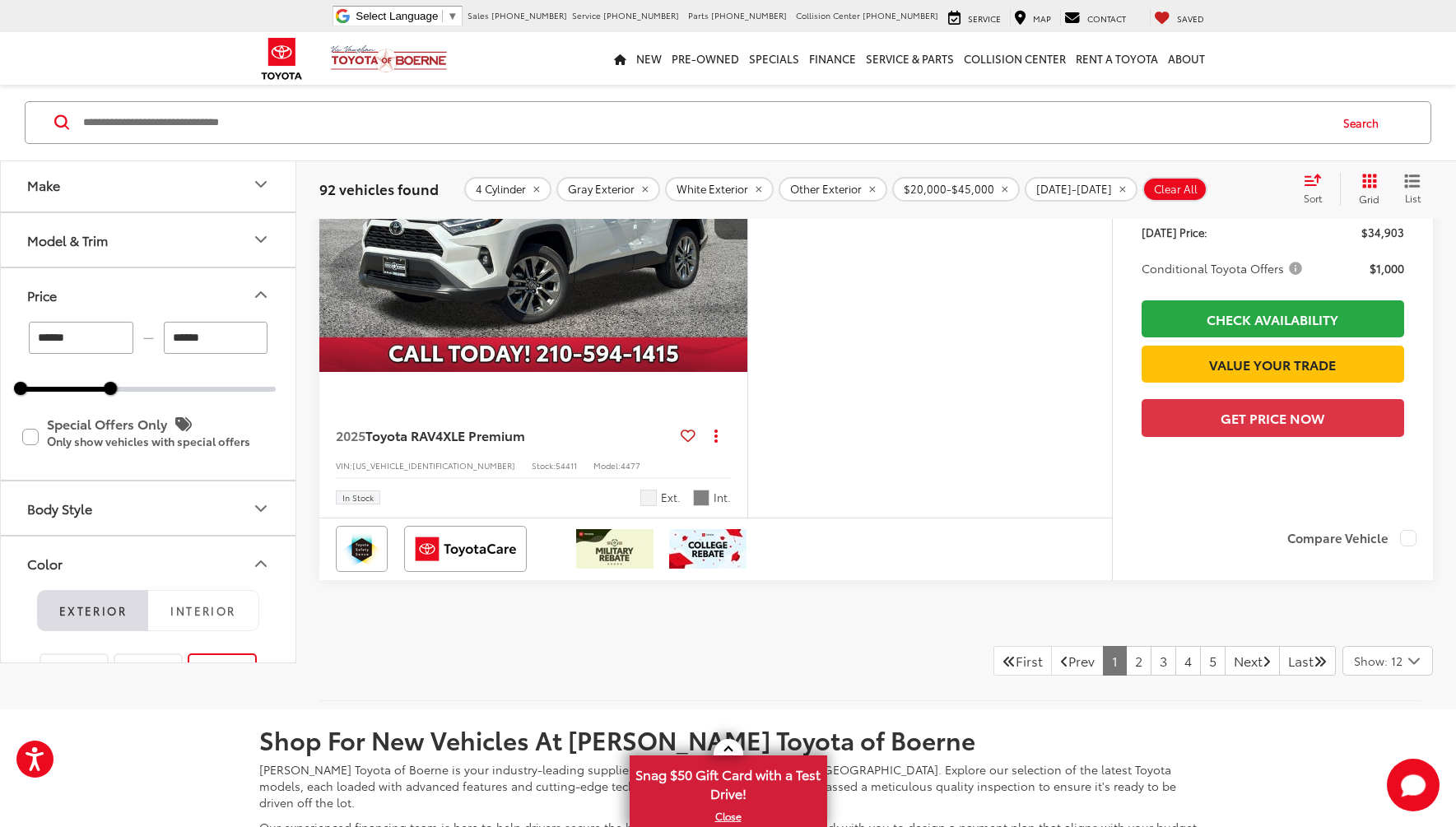
scroll to position [6504, 0]
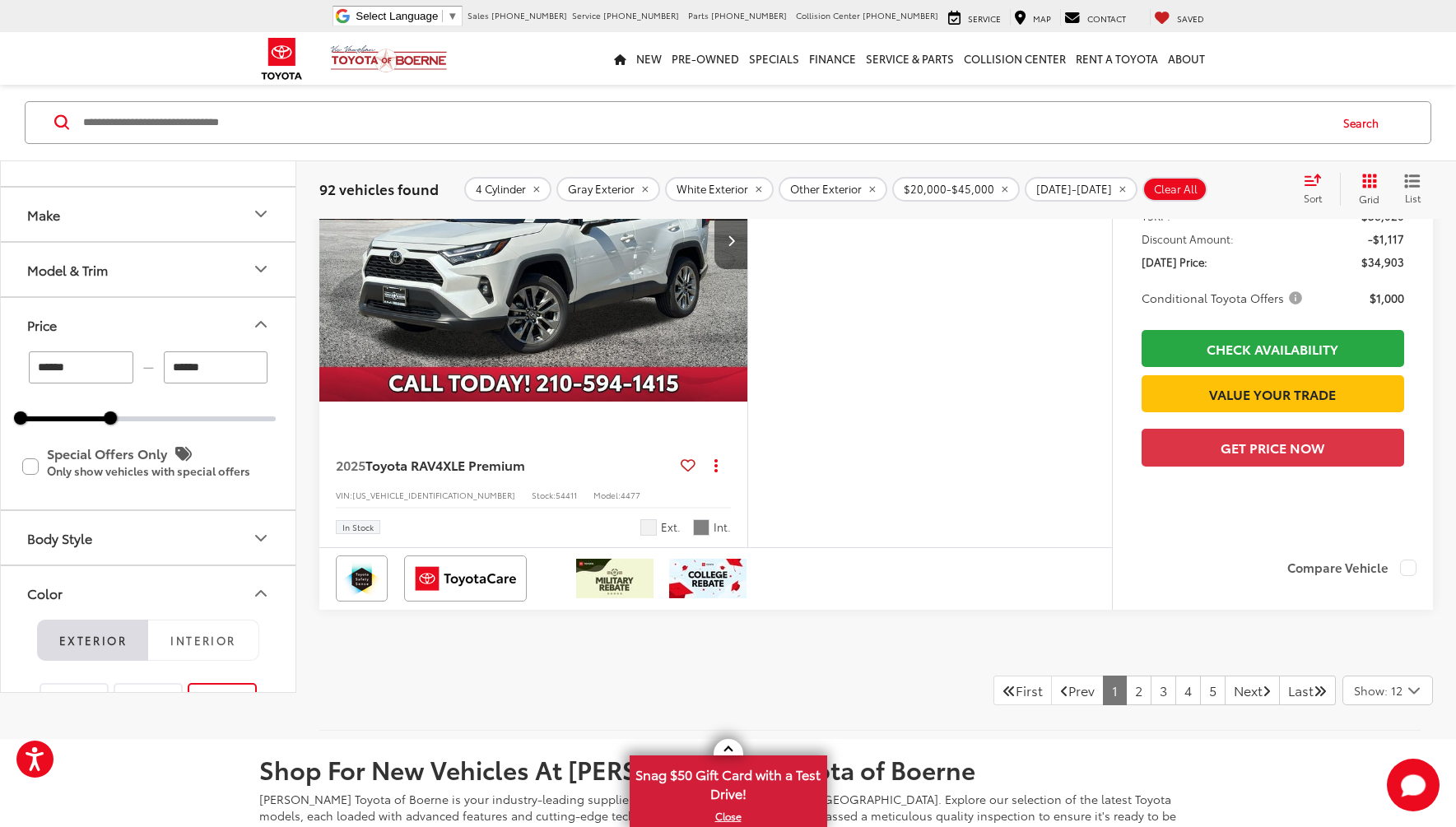
click at [736, 269] on button "Next image" at bounding box center [731, 240] width 33 height 58
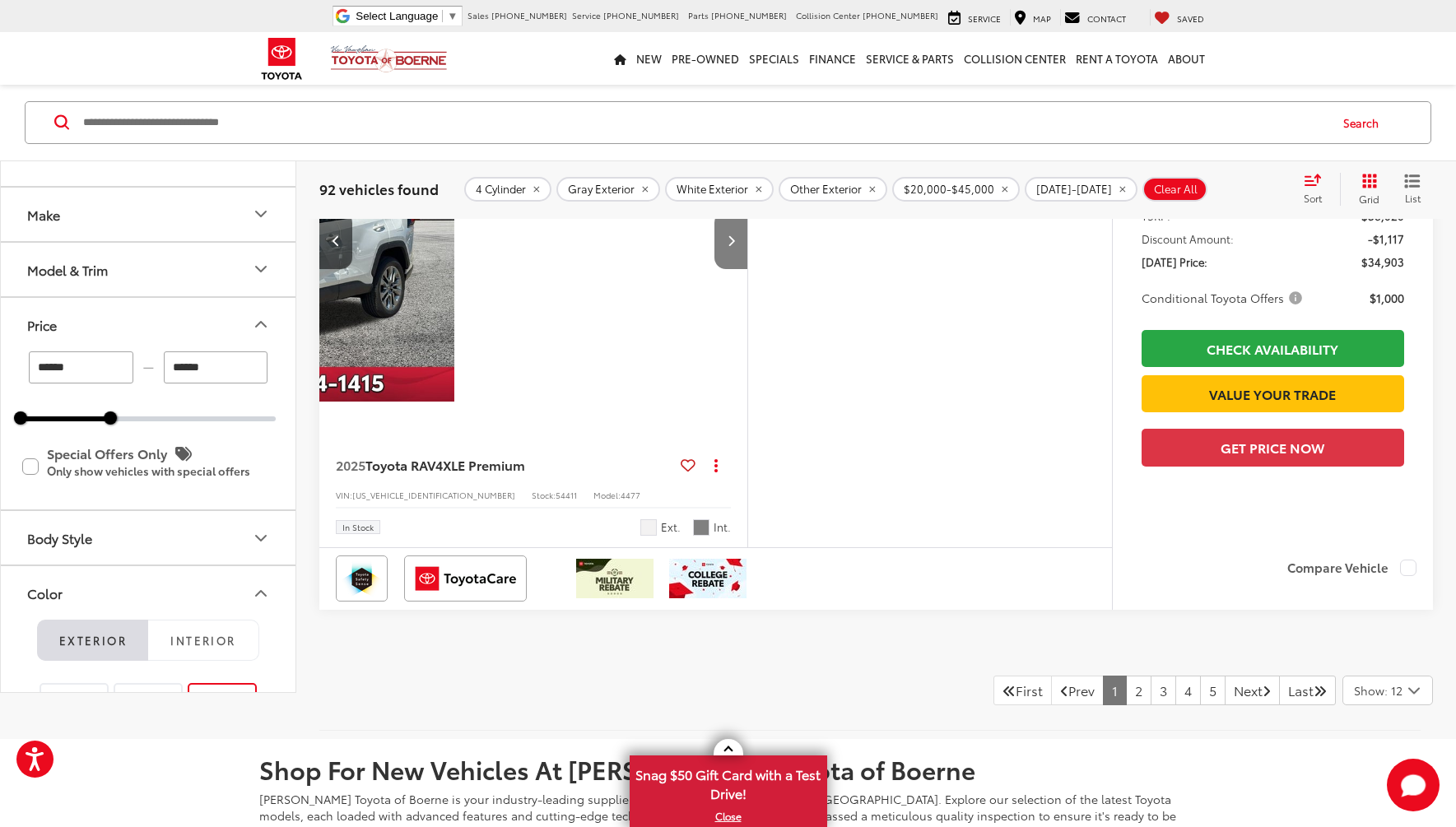
scroll to position [0, 430]
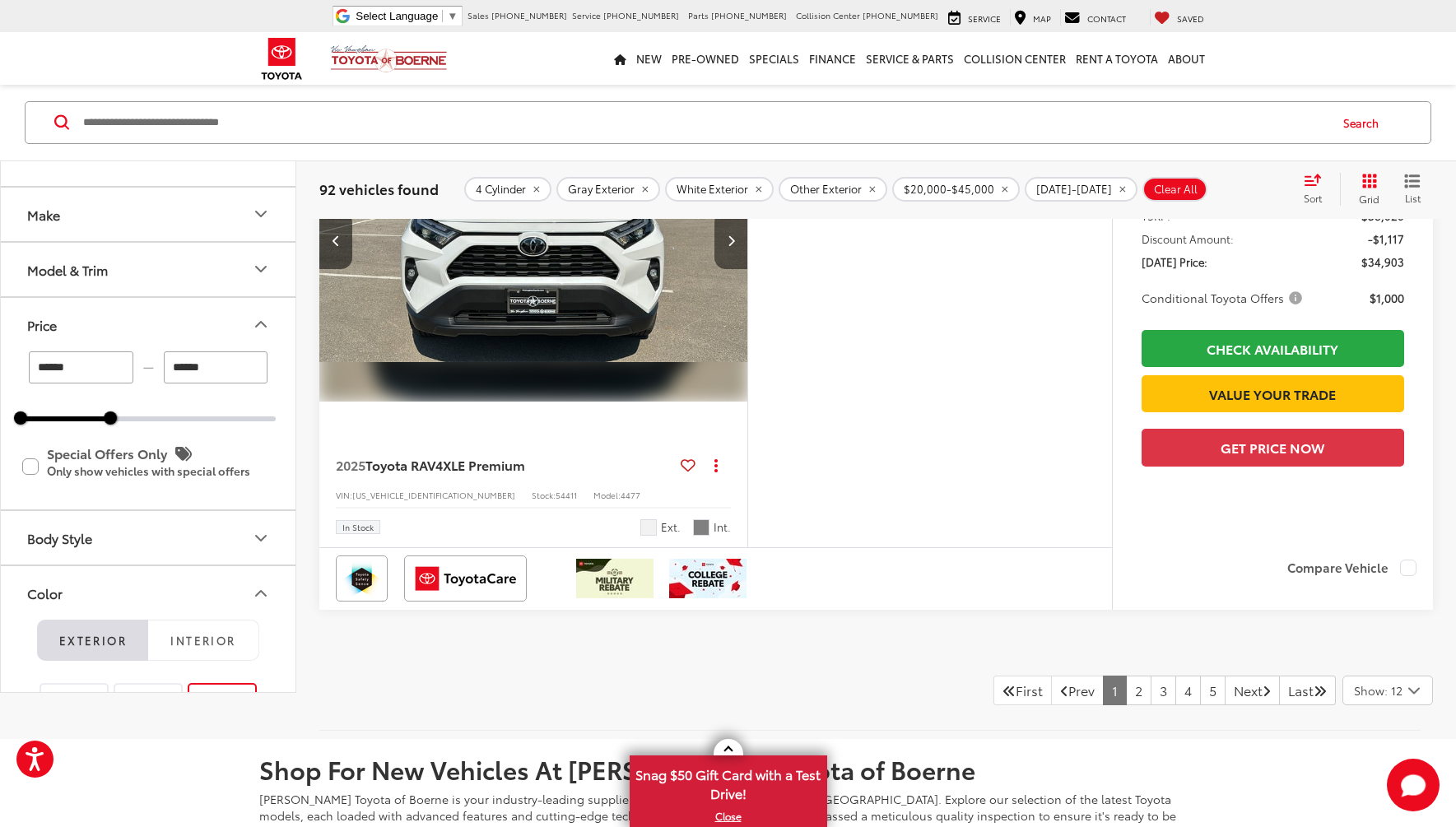
click at [736, 269] on button "Next image" at bounding box center [731, 240] width 33 height 58
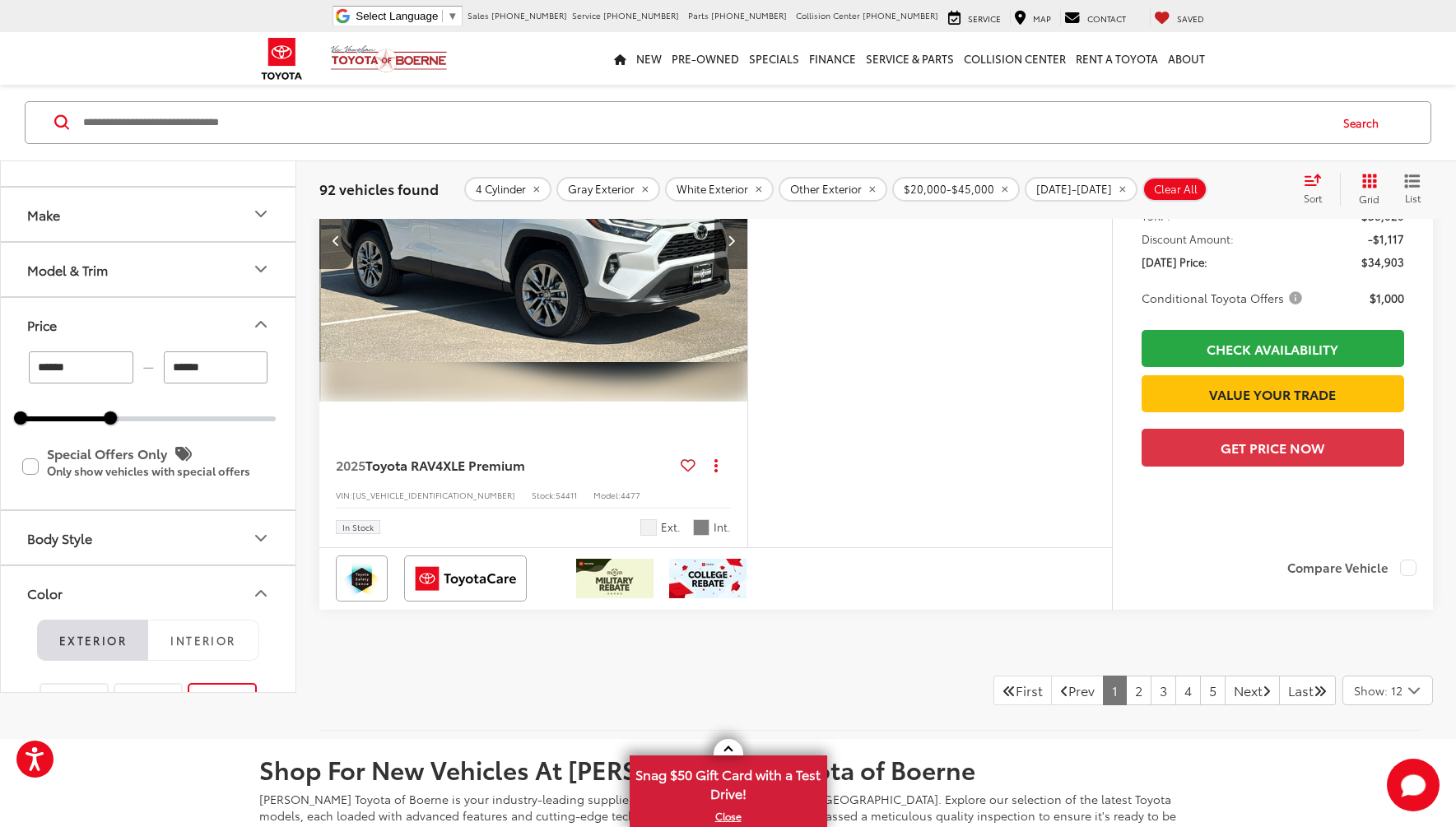
scroll to position [0, 861]
click at [736, 269] on button "Next image" at bounding box center [731, 240] width 33 height 58
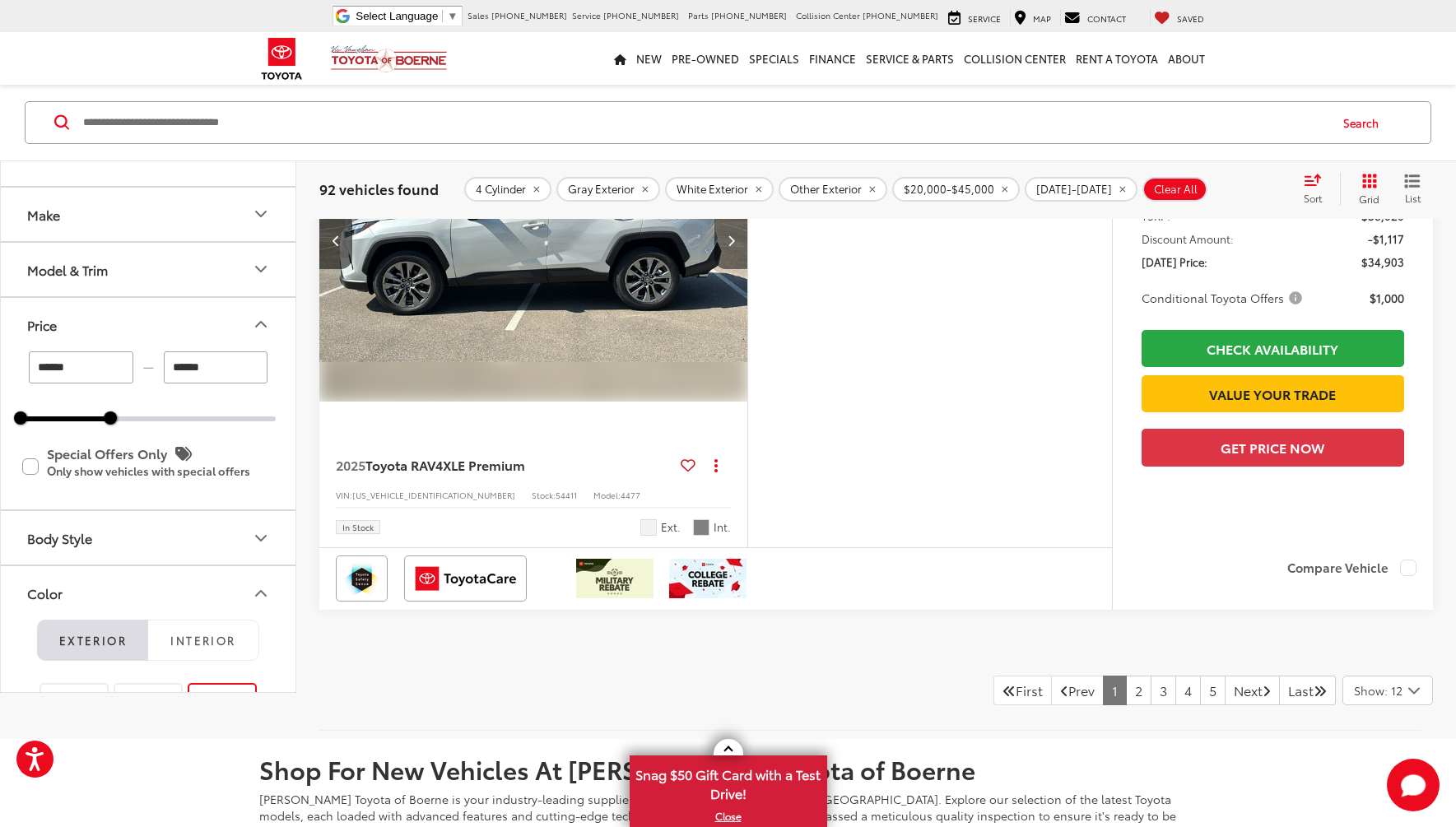
click at [736, 269] on button "Next image" at bounding box center [731, 240] width 33 height 58
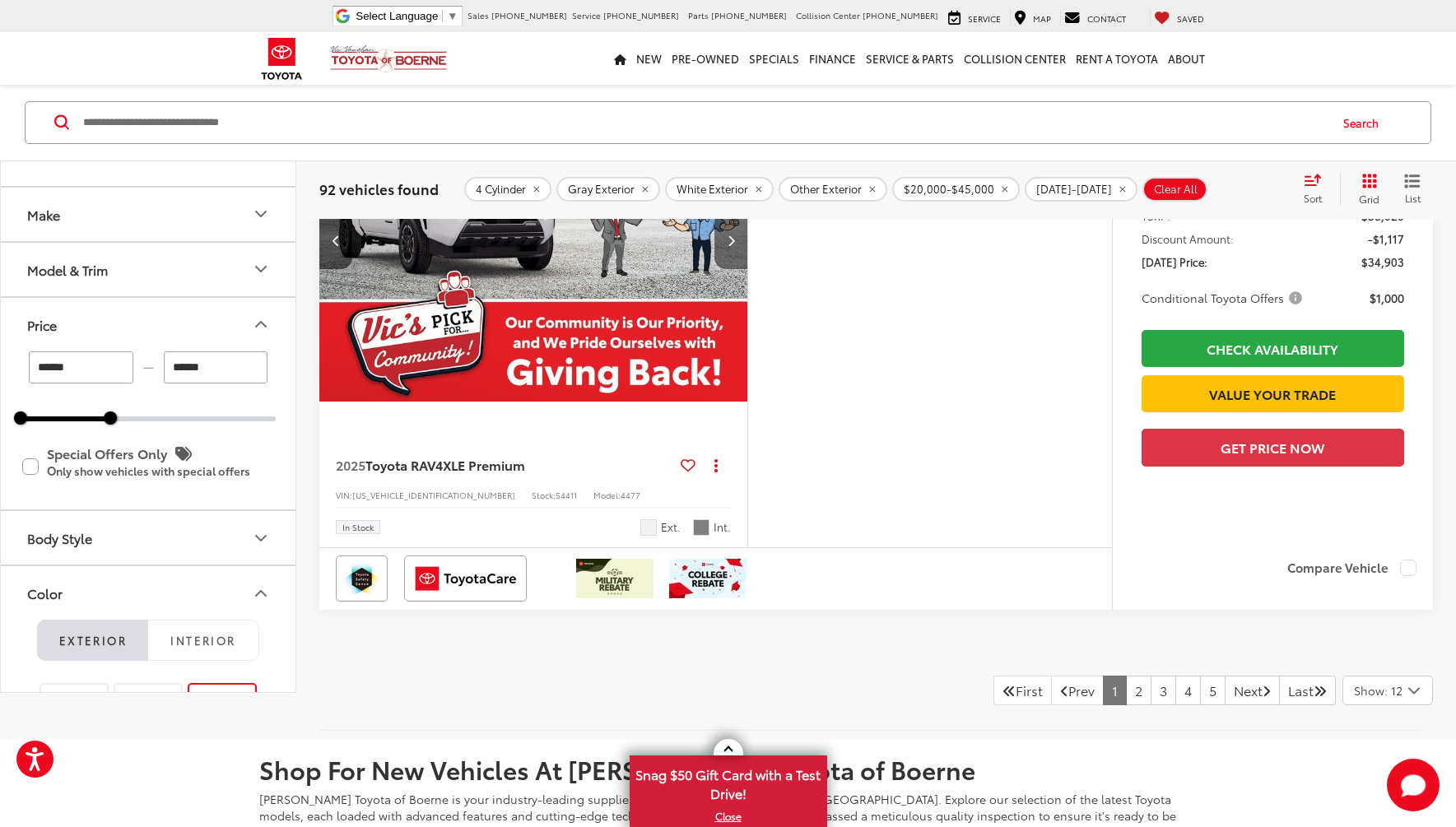
scroll to position [0, 1722]
click at [736, 269] on button "Next image" at bounding box center [731, 240] width 33 height 58
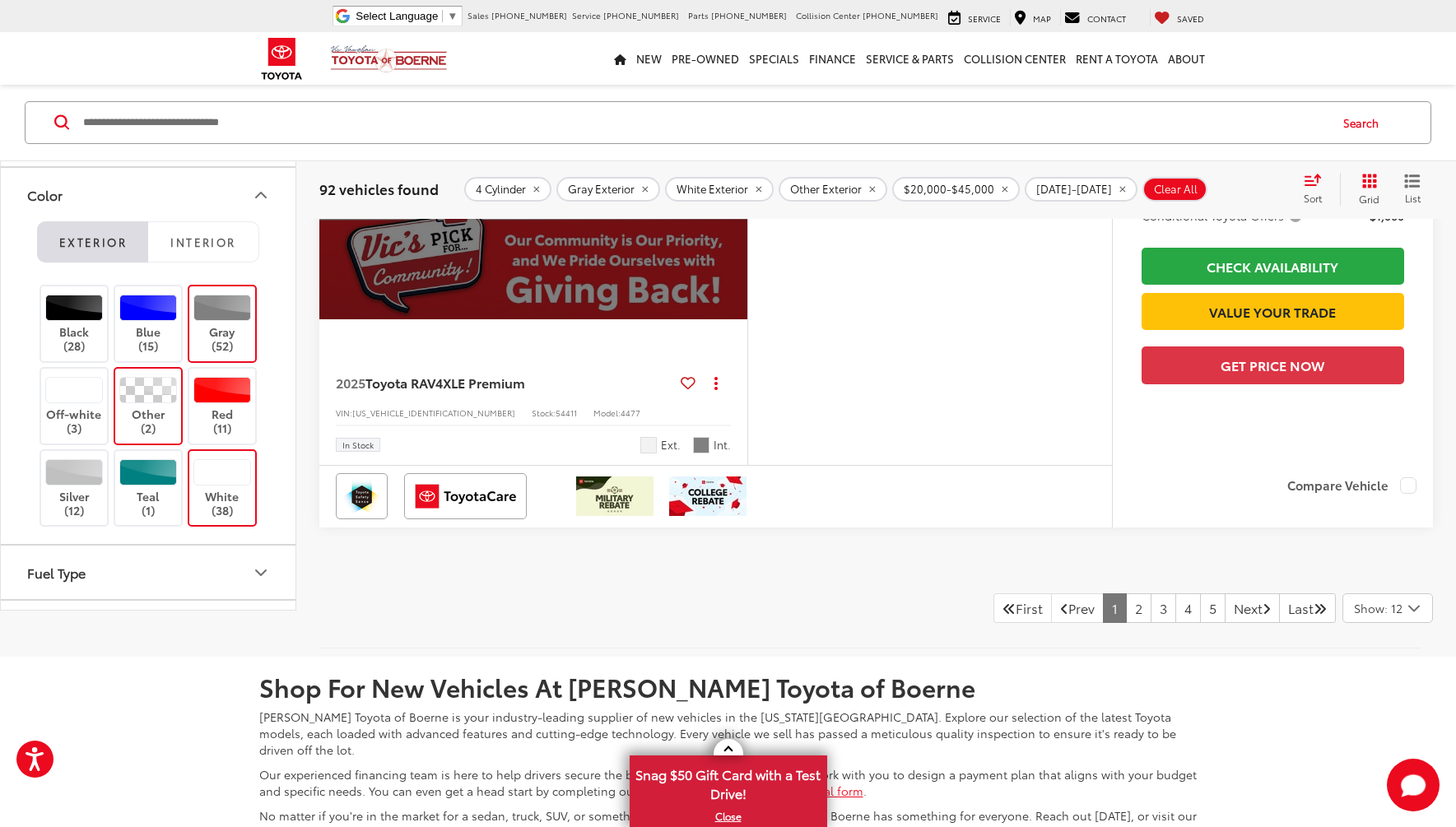
scroll to position [329, 0]
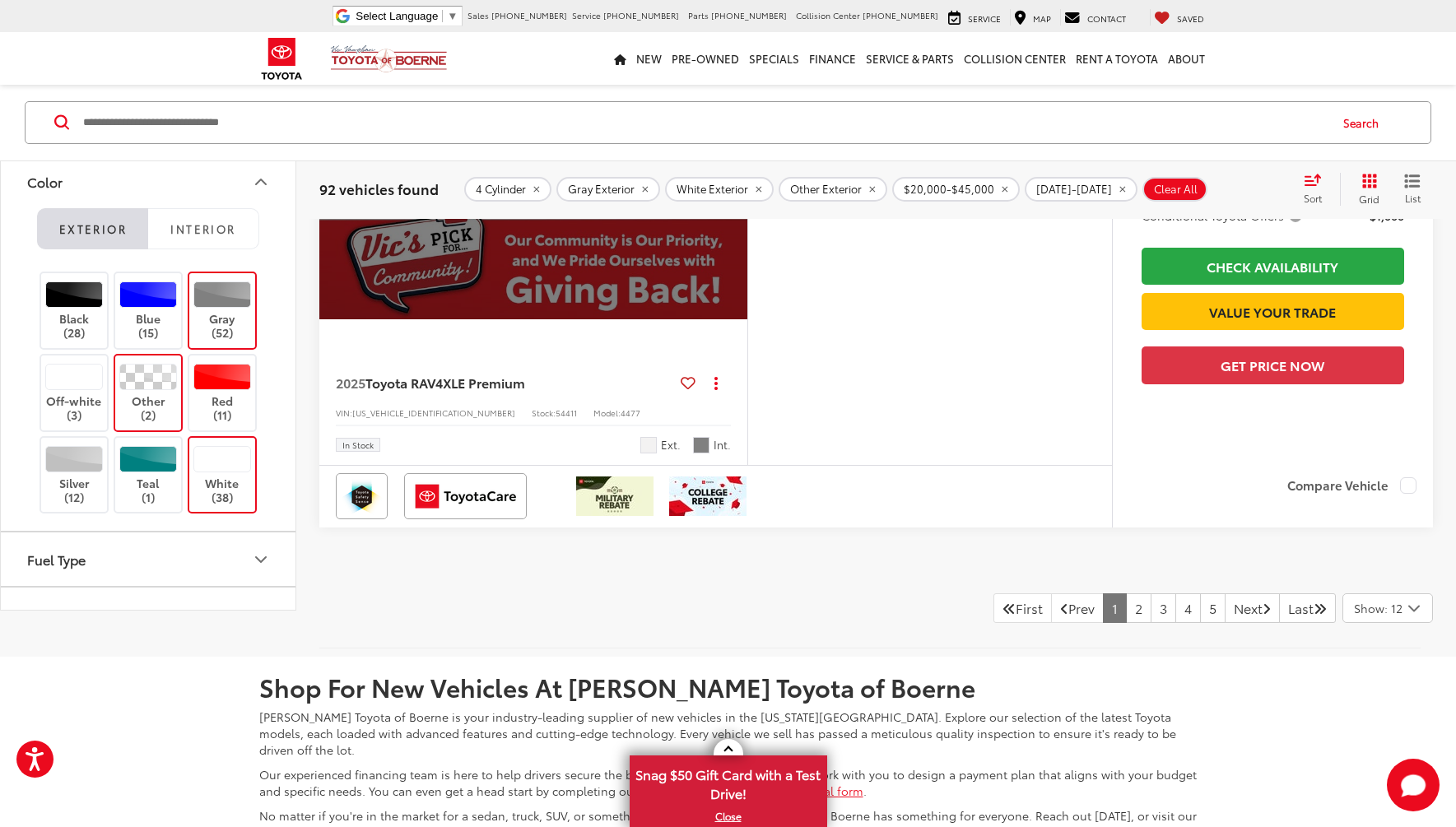
click at [237, 514] on div "White (38)" at bounding box center [221, 475] width 70 height 78
click at [245, 505] on label "White (38)" at bounding box center [222, 475] width 67 height 59
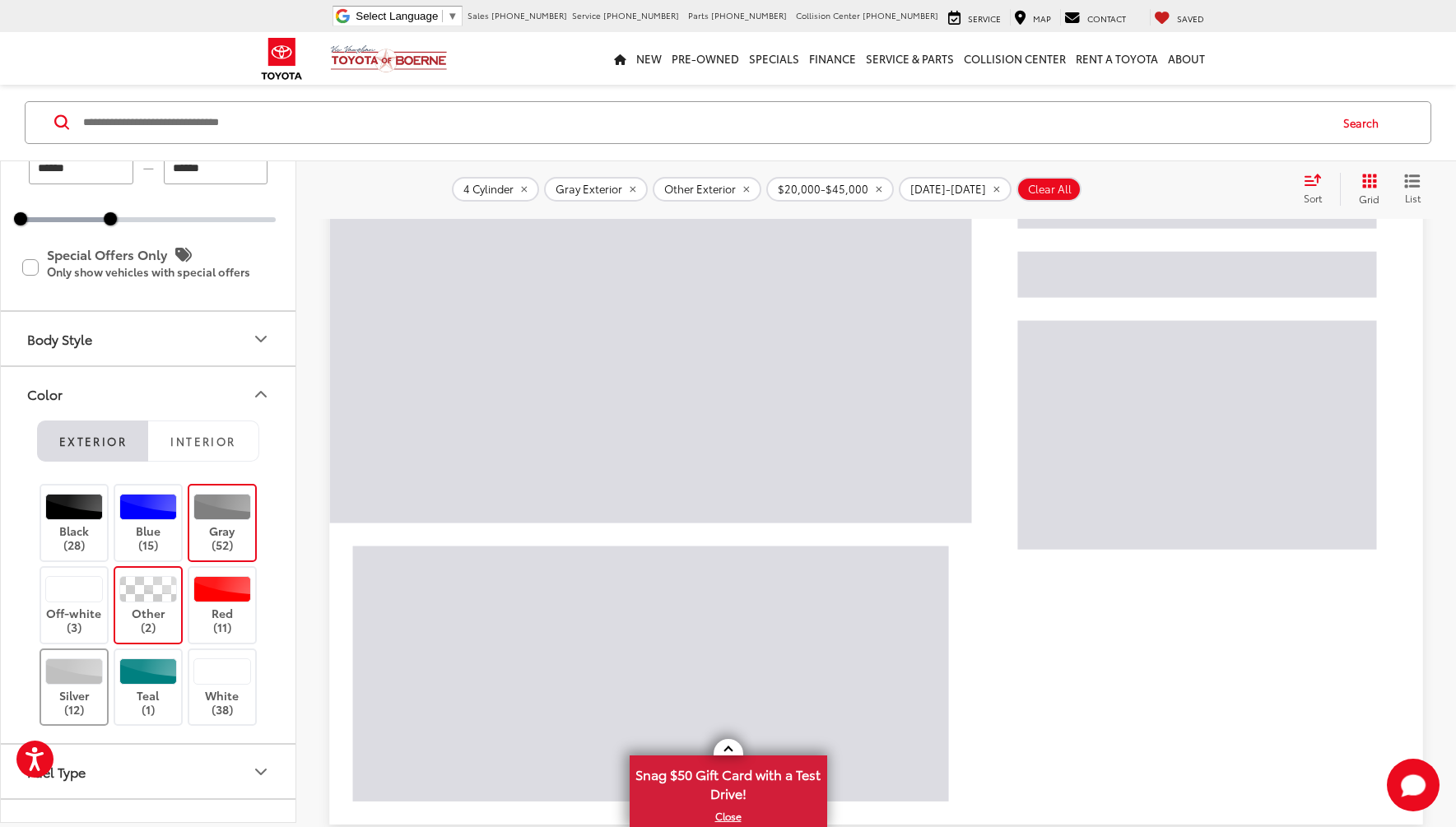
click at [70, 677] on div at bounding box center [74, 671] width 59 height 26
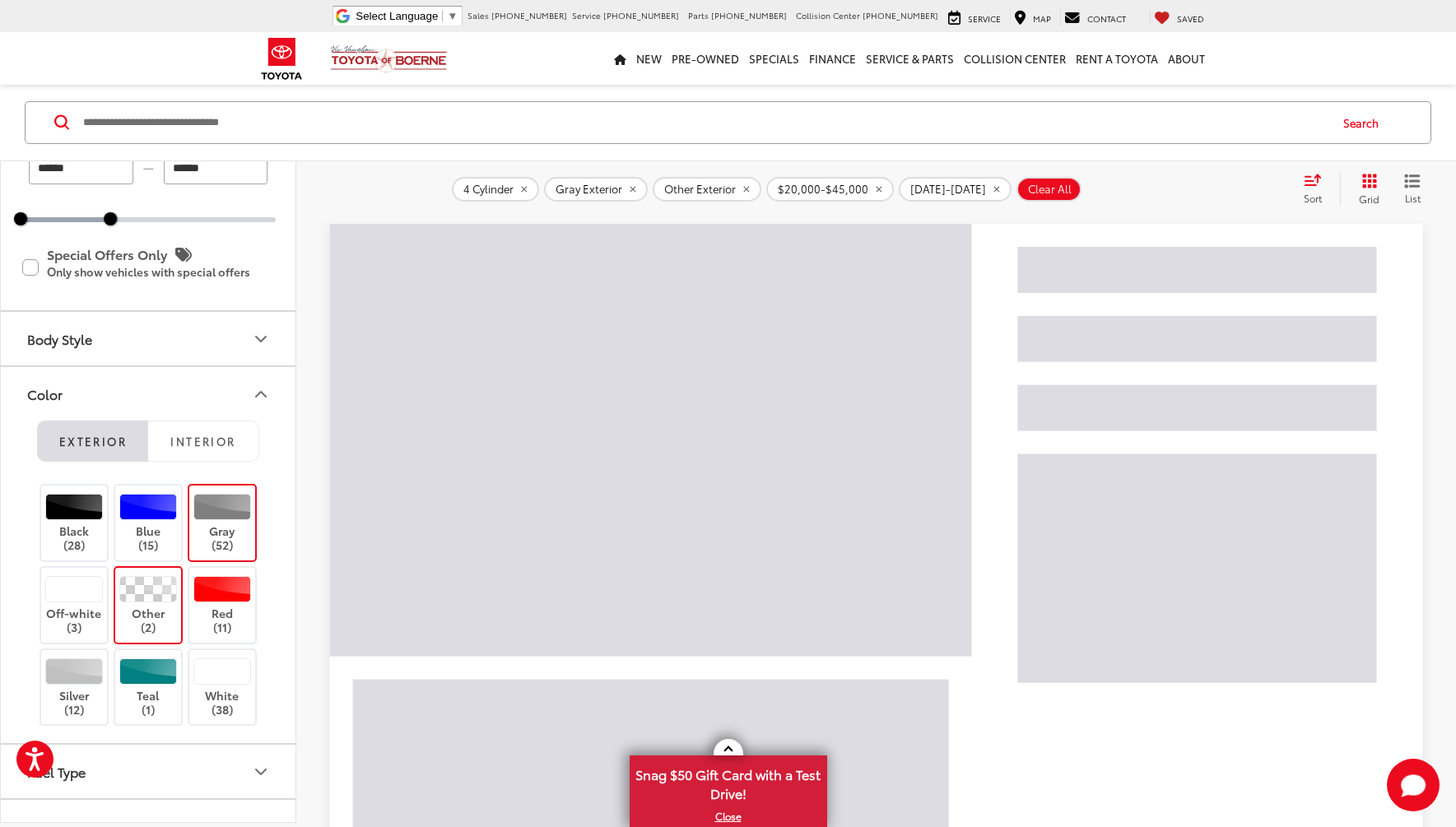
scroll to position [168, 0]
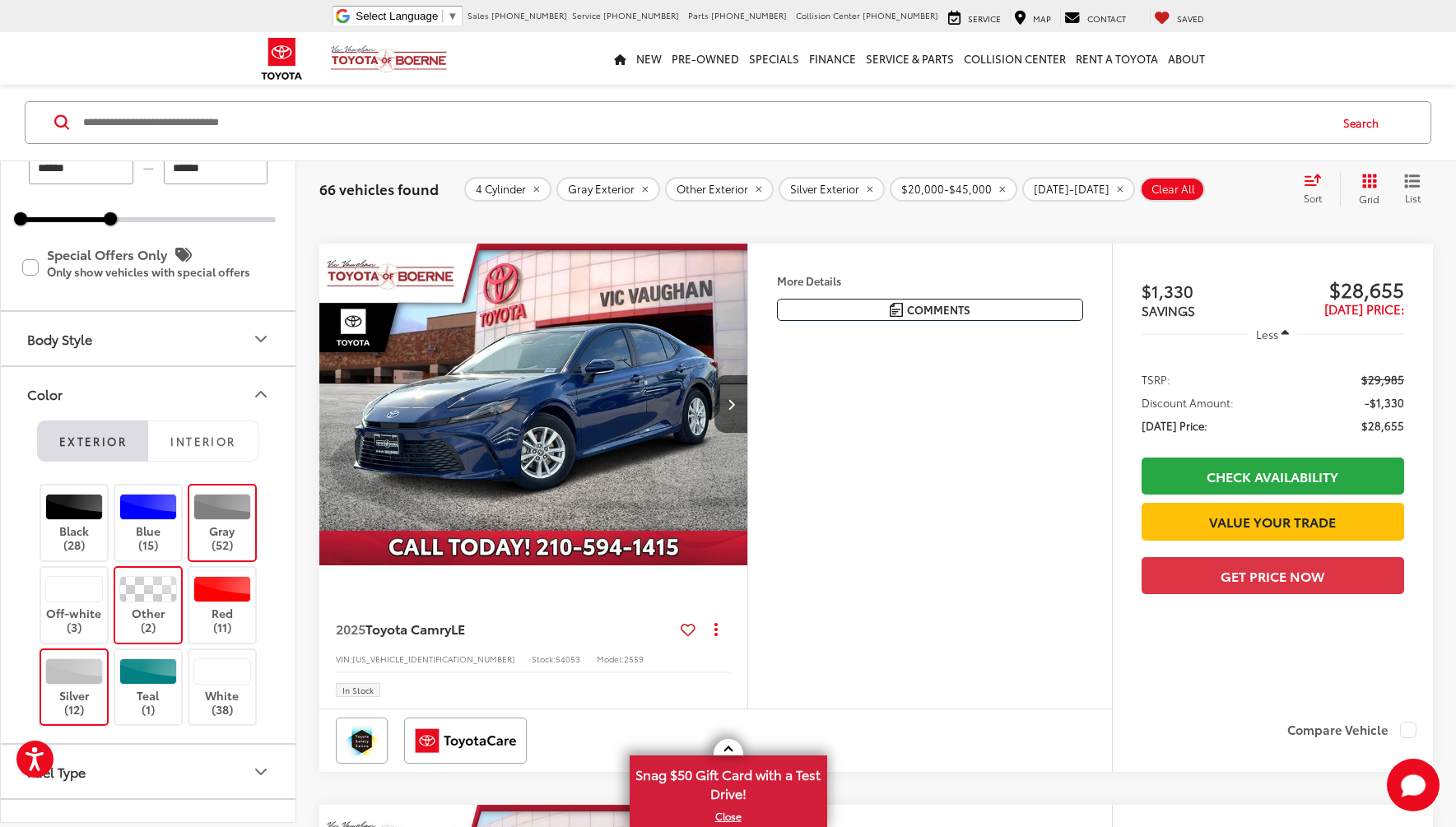
scroll to position [1320, 0]
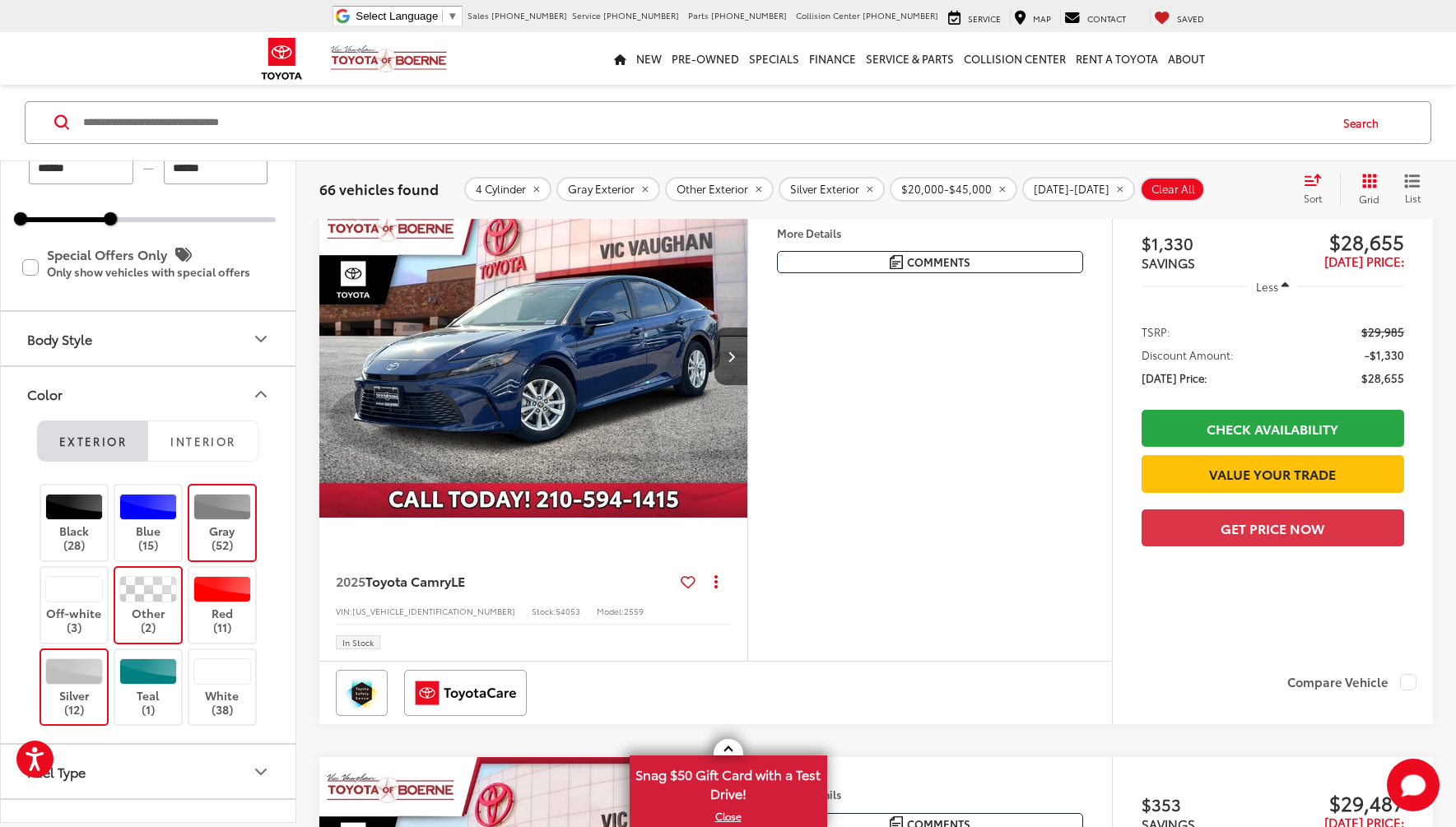
drag, startPoint x: 172, startPoint y: 569, endPoint x: 395, endPoint y: 534, distance: 225.7
click at [172, 576] on label "Other (2)" at bounding box center [149, 606] width 67 height 59
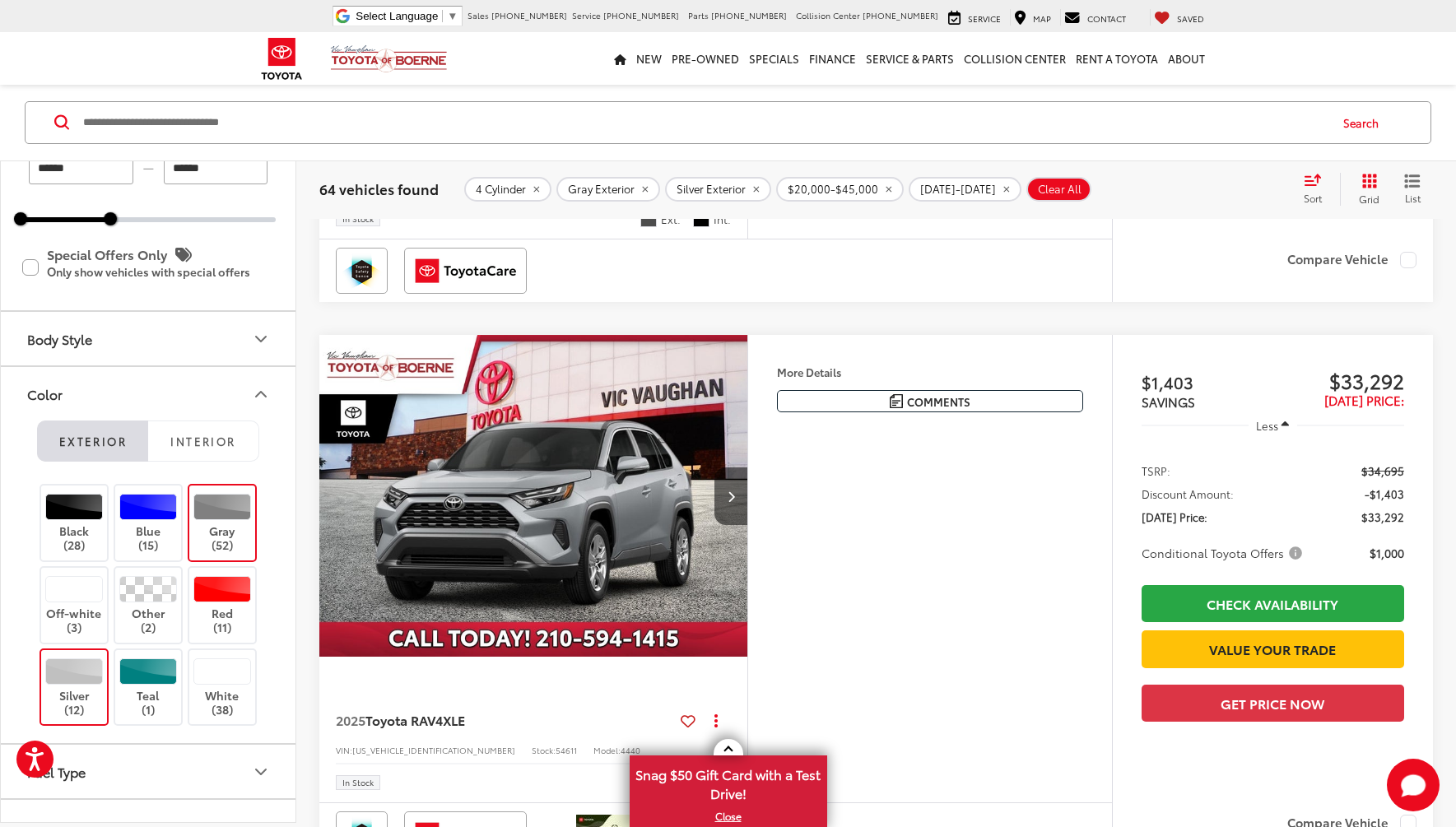
scroll to position [2390, 0]
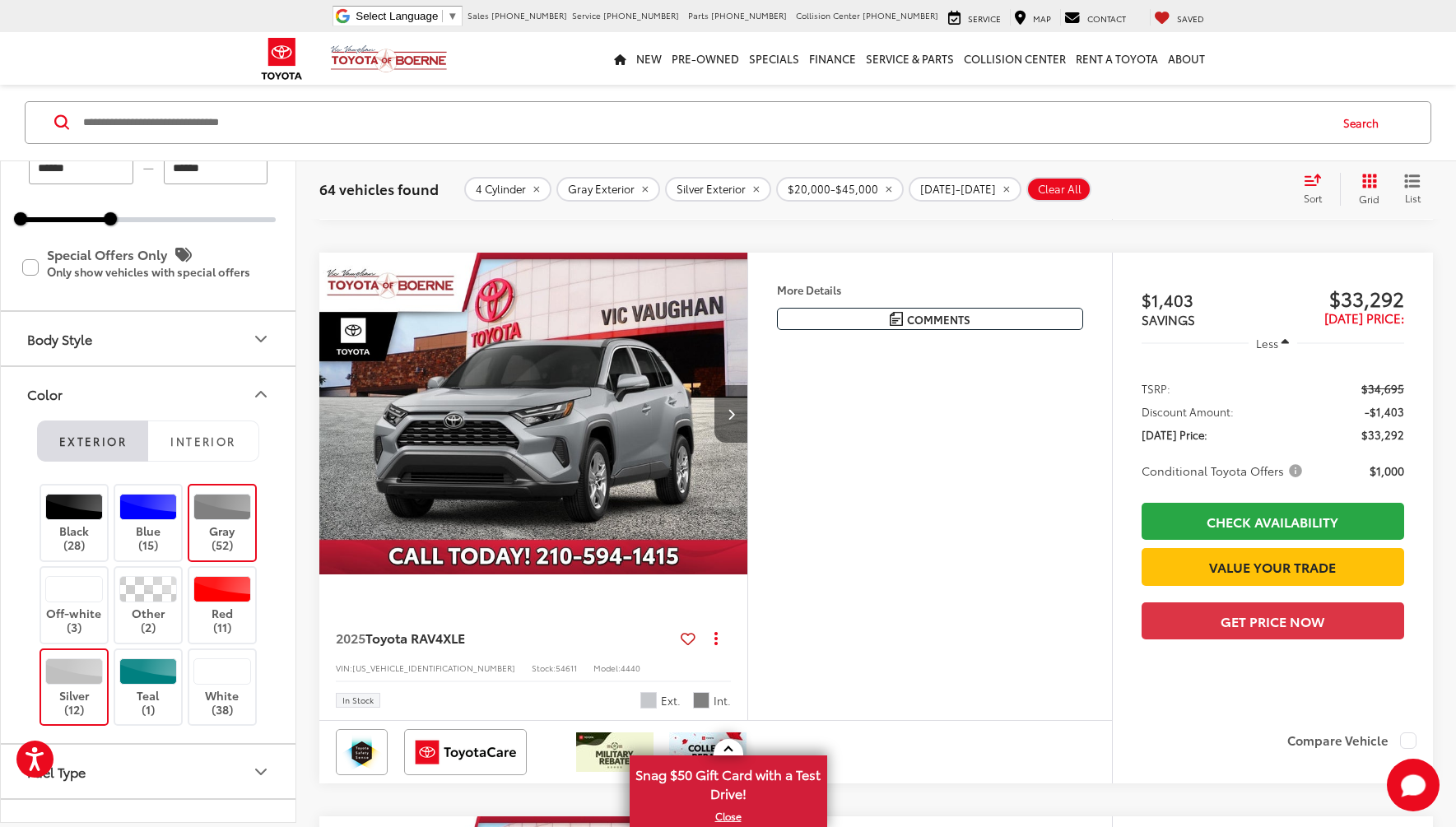
click at [735, 420] on button "Next image" at bounding box center [731, 414] width 33 height 58
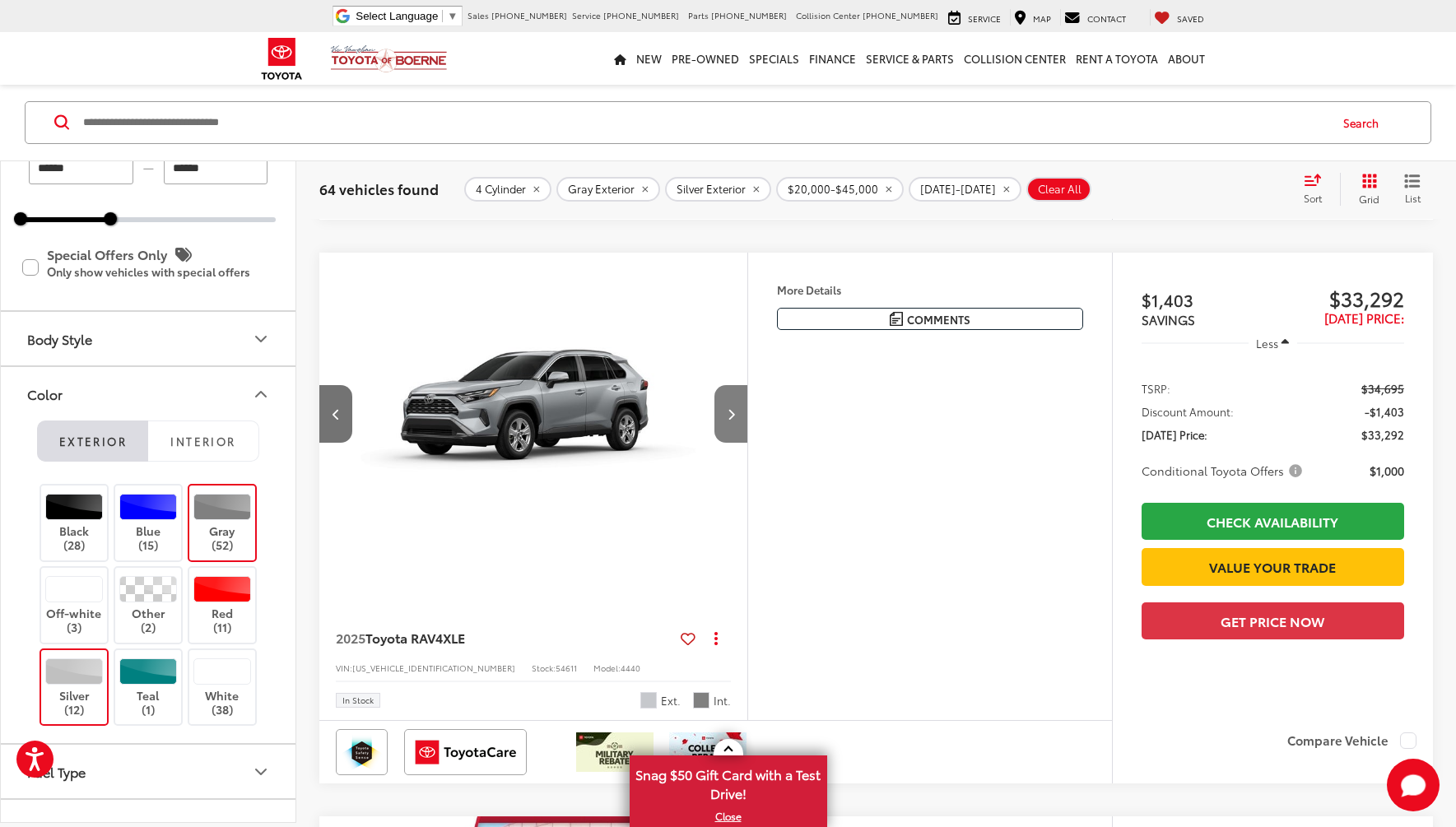
click at [735, 420] on button "Next image" at bounding box center [731, 414] width 33 height 58
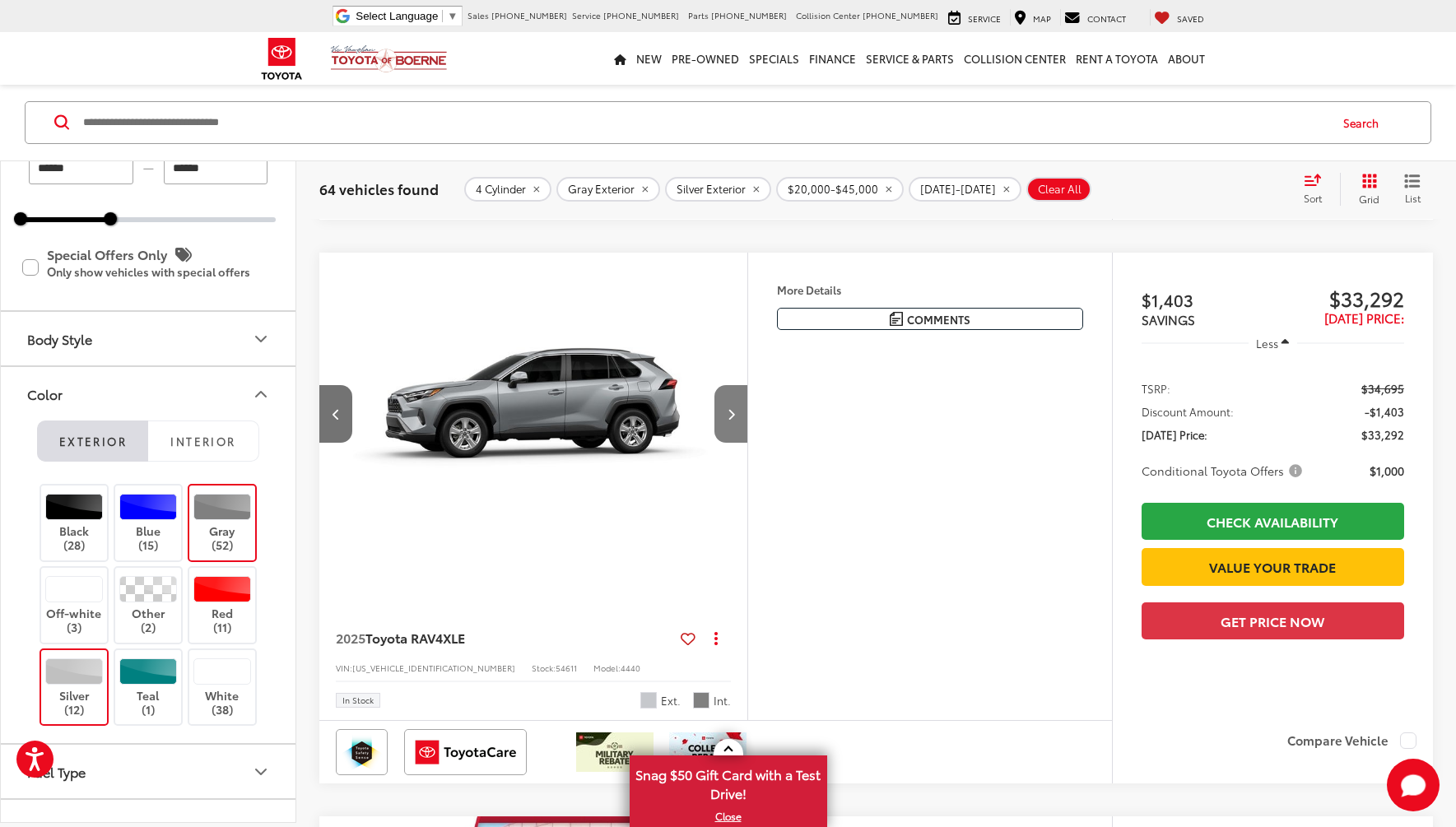
click at [735, 420] on button "Next image" at bounding box center [731, 414] width 33 height 58
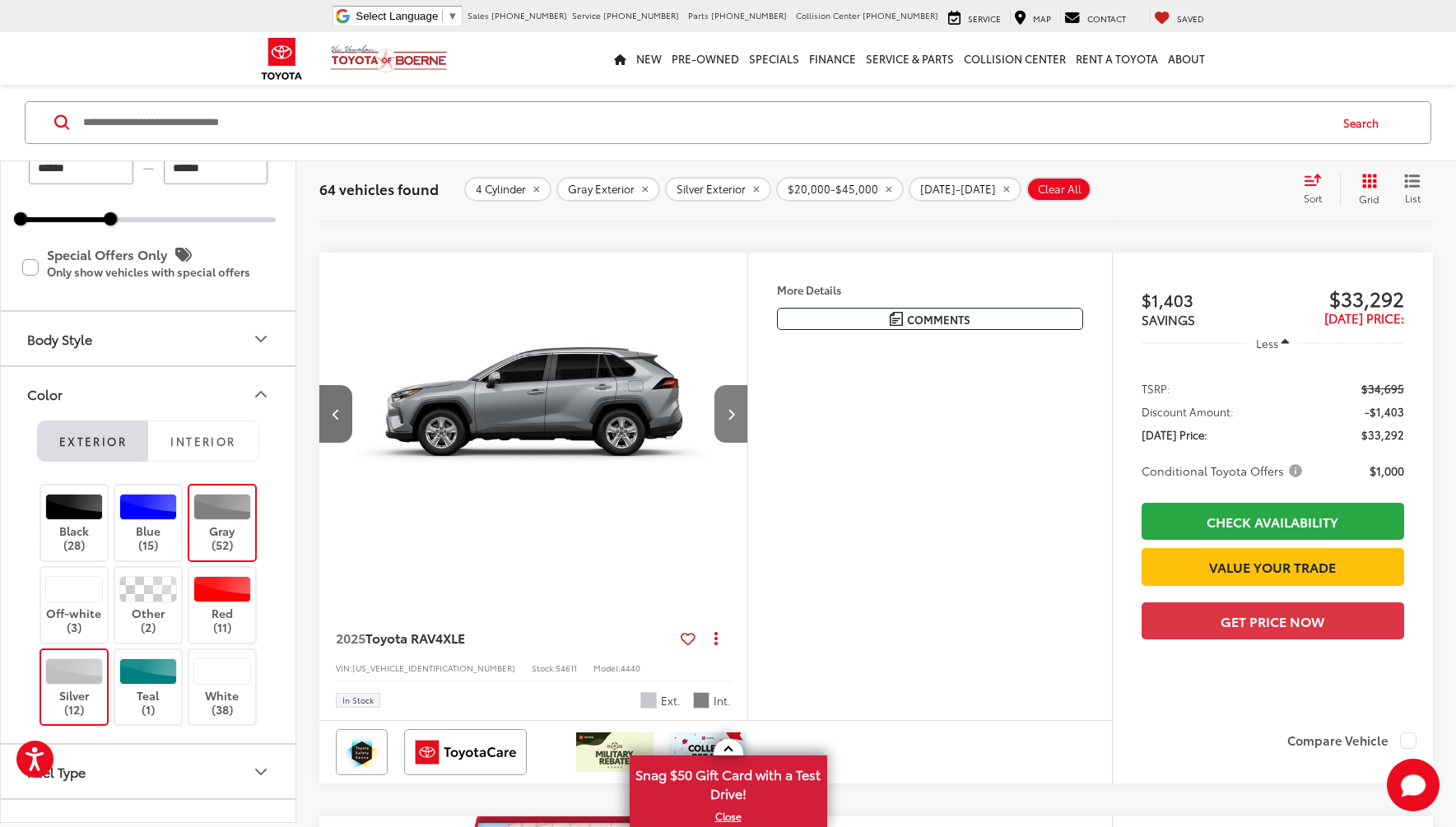
click at [735, 421] on button "Next image" at bounding box center [731, 414] width 33 height 58
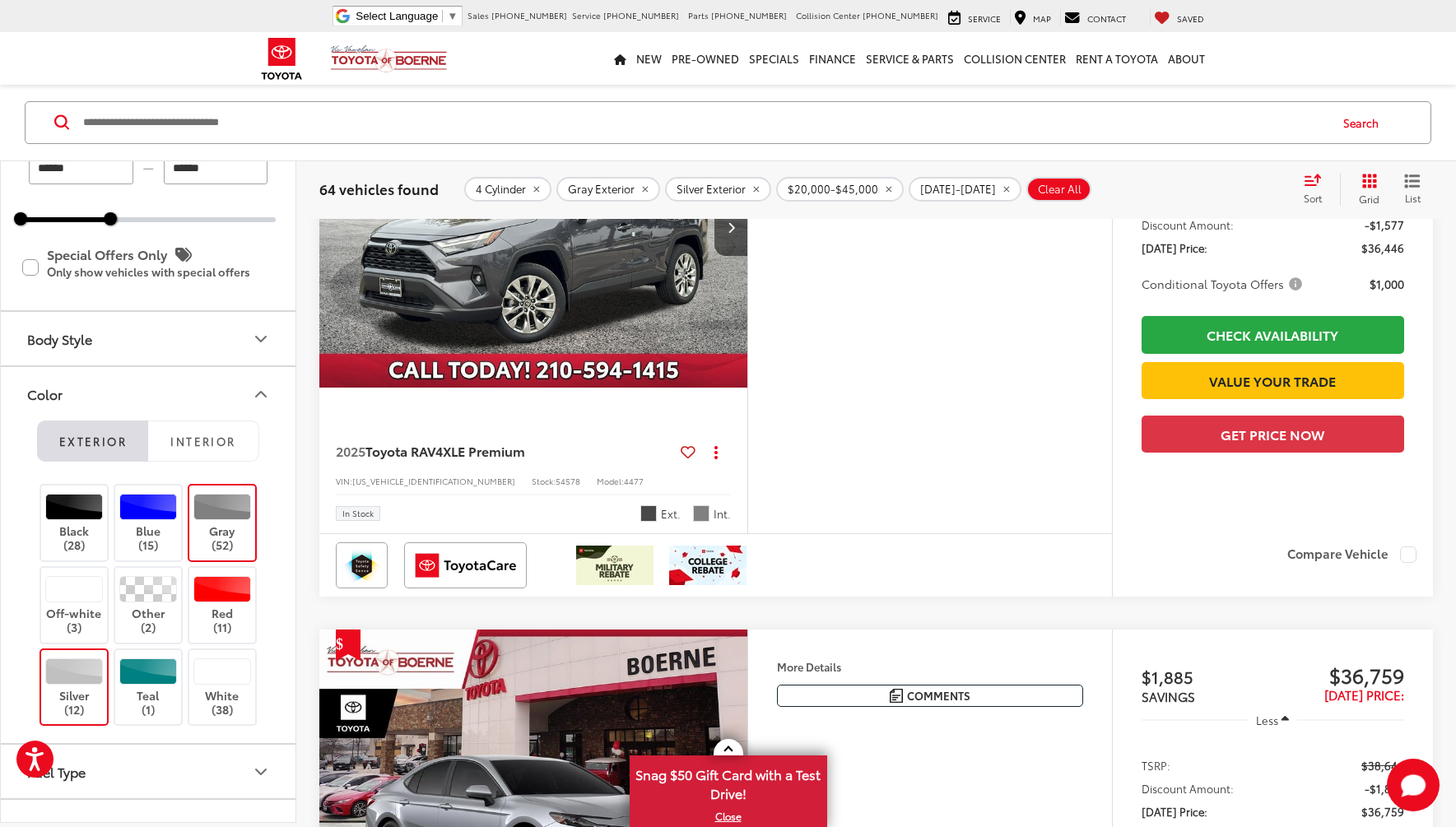
scroll to position [4859, 0]
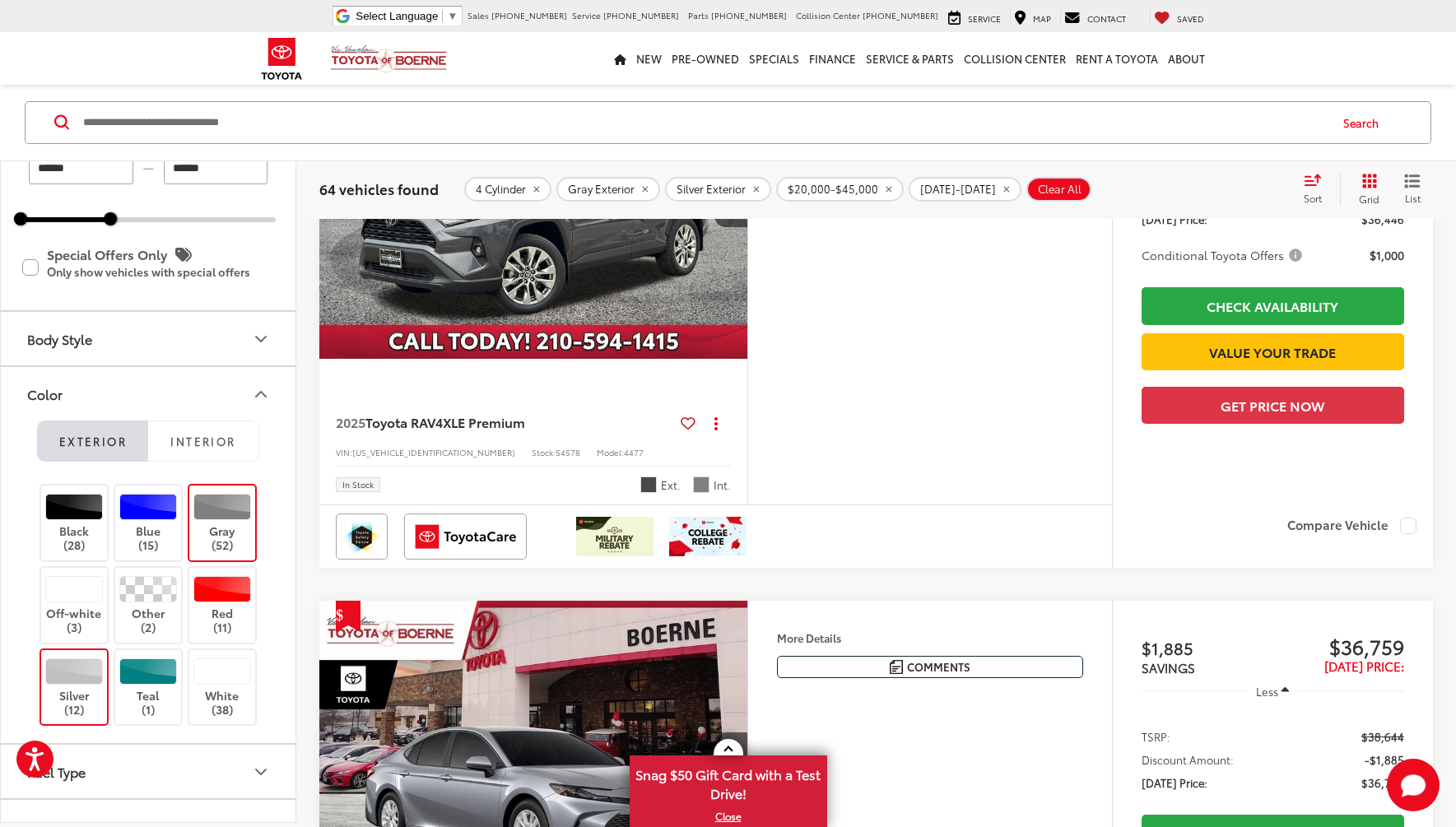
click at [511, 360] on img "2025 Toyota RAV4 XLE Premium 0" at bounding box center [533, 198] width 430 height 322
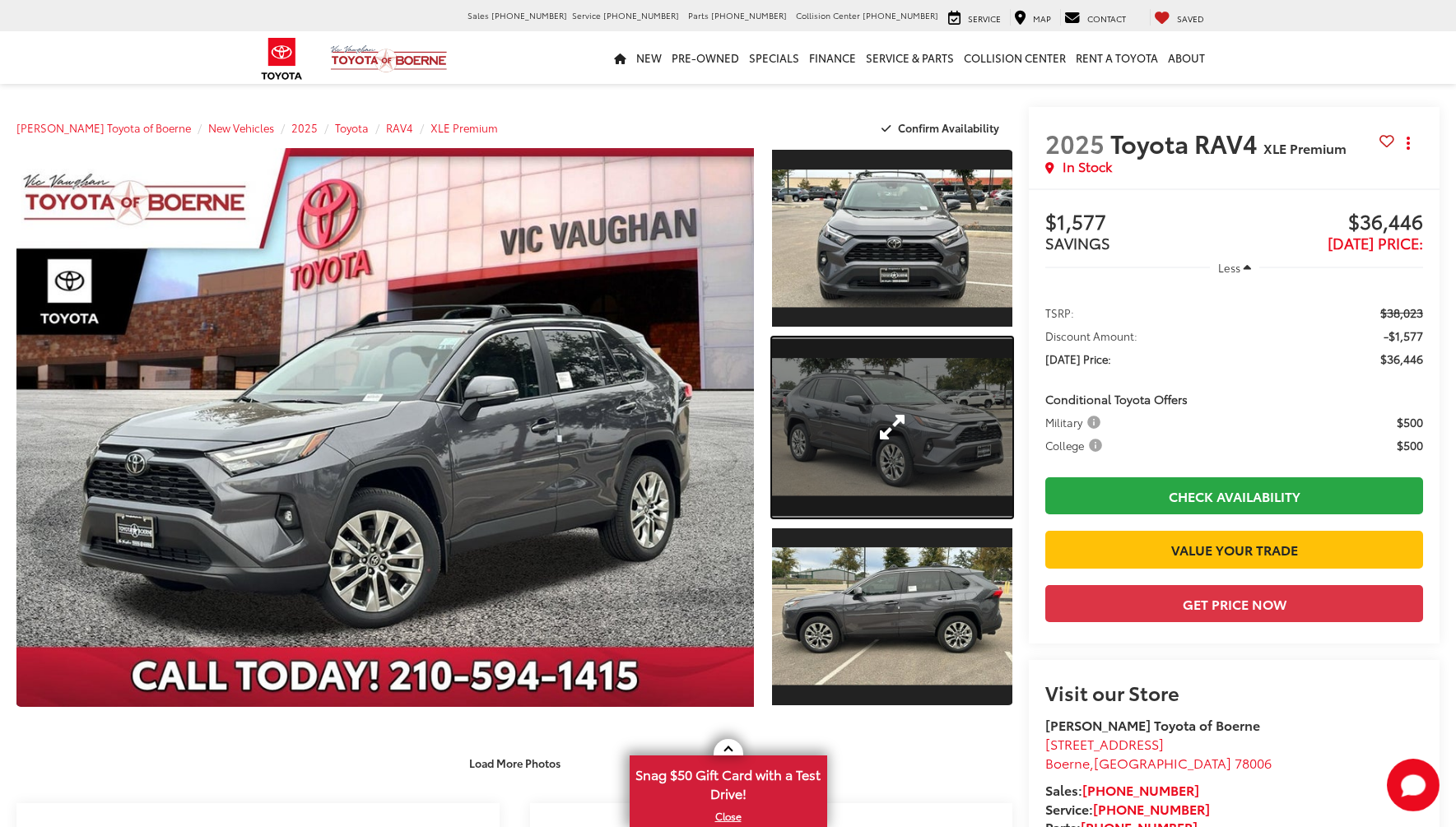
click at [903, 473] on link "Expand Photo 2" at bounding box center [892, 427] width 240 height 180
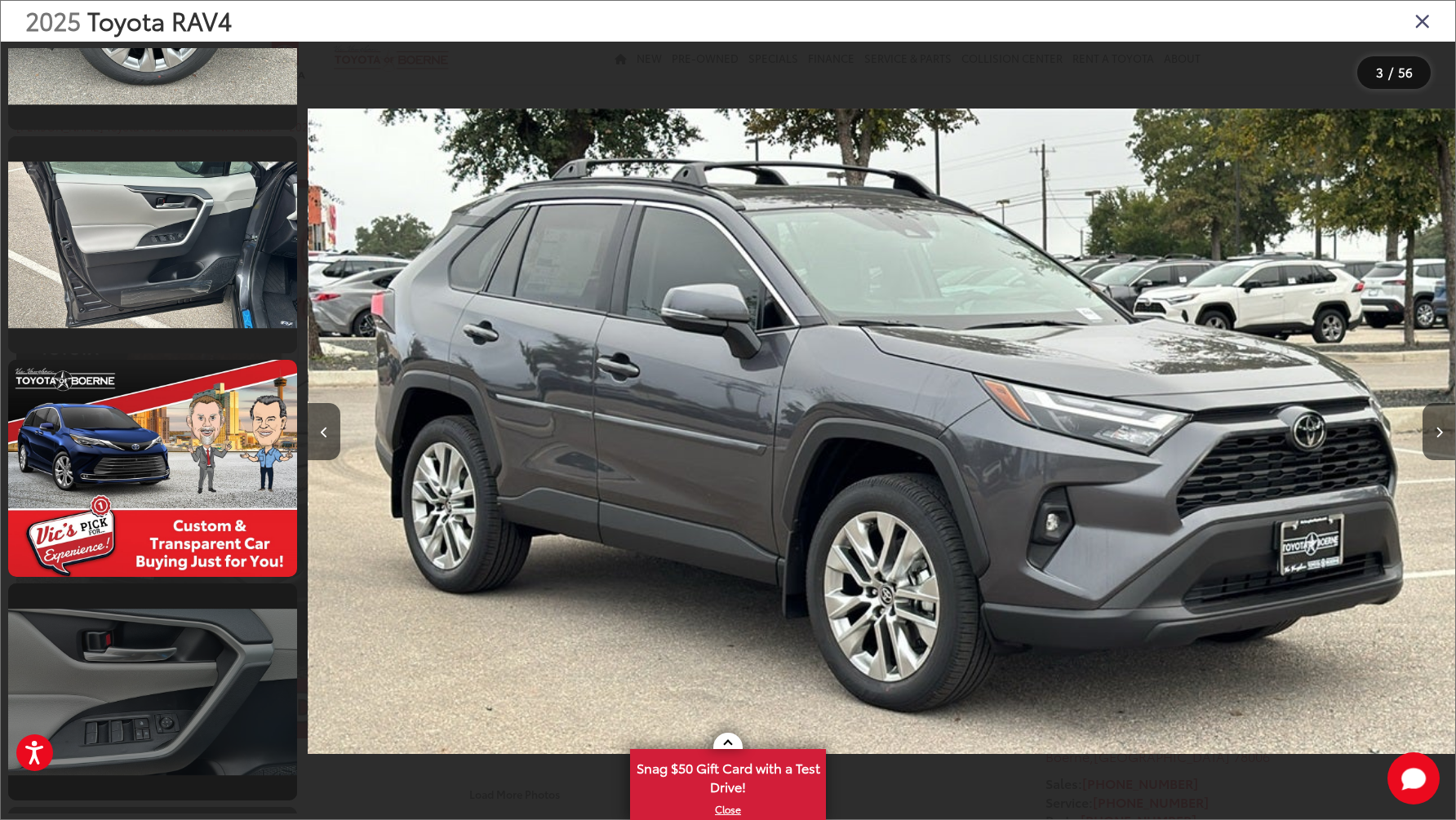
scroll to position [2754, 0]
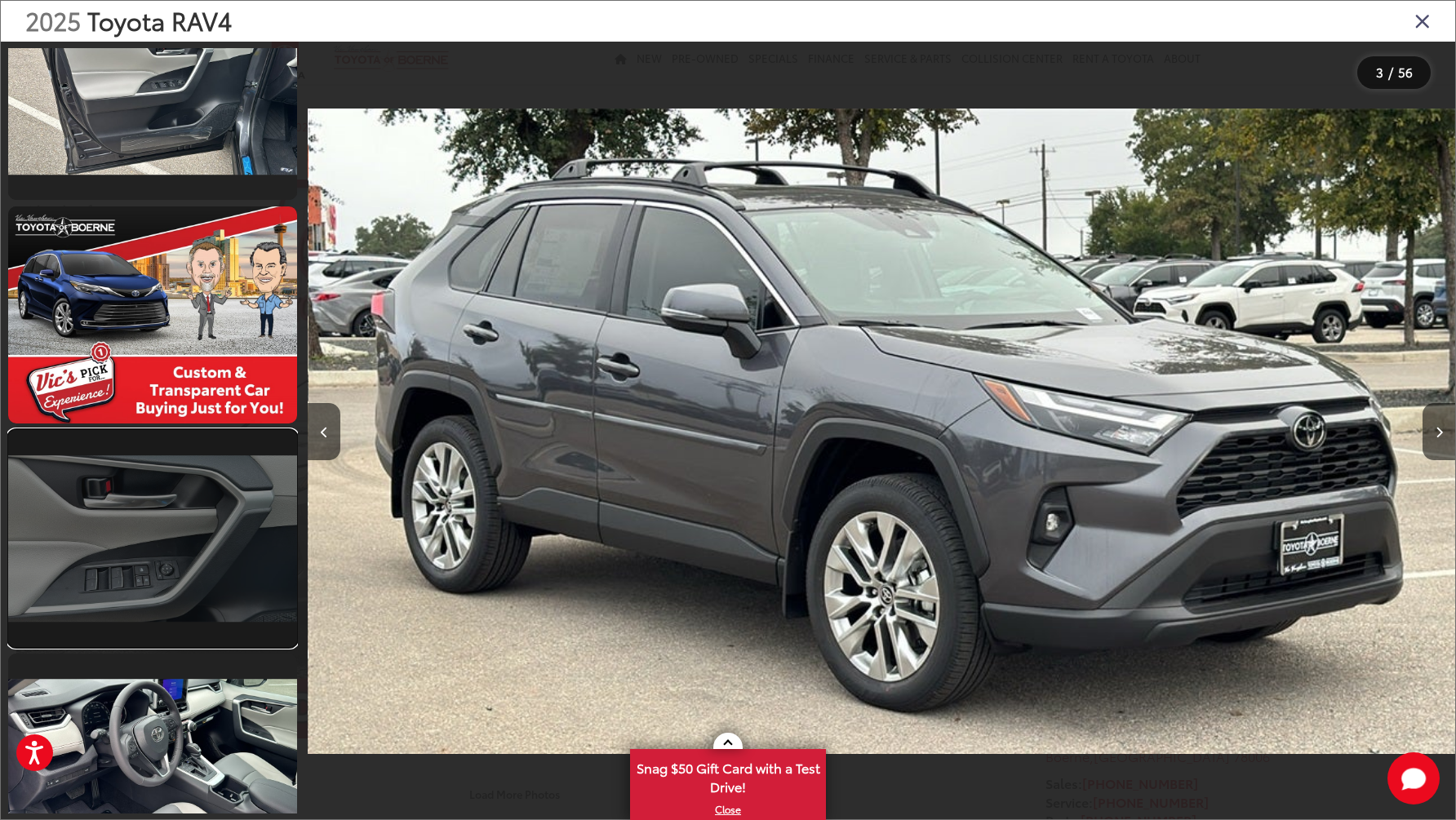
click at [99, 616] on link at bounding box center [152, 538] width 289 height 217
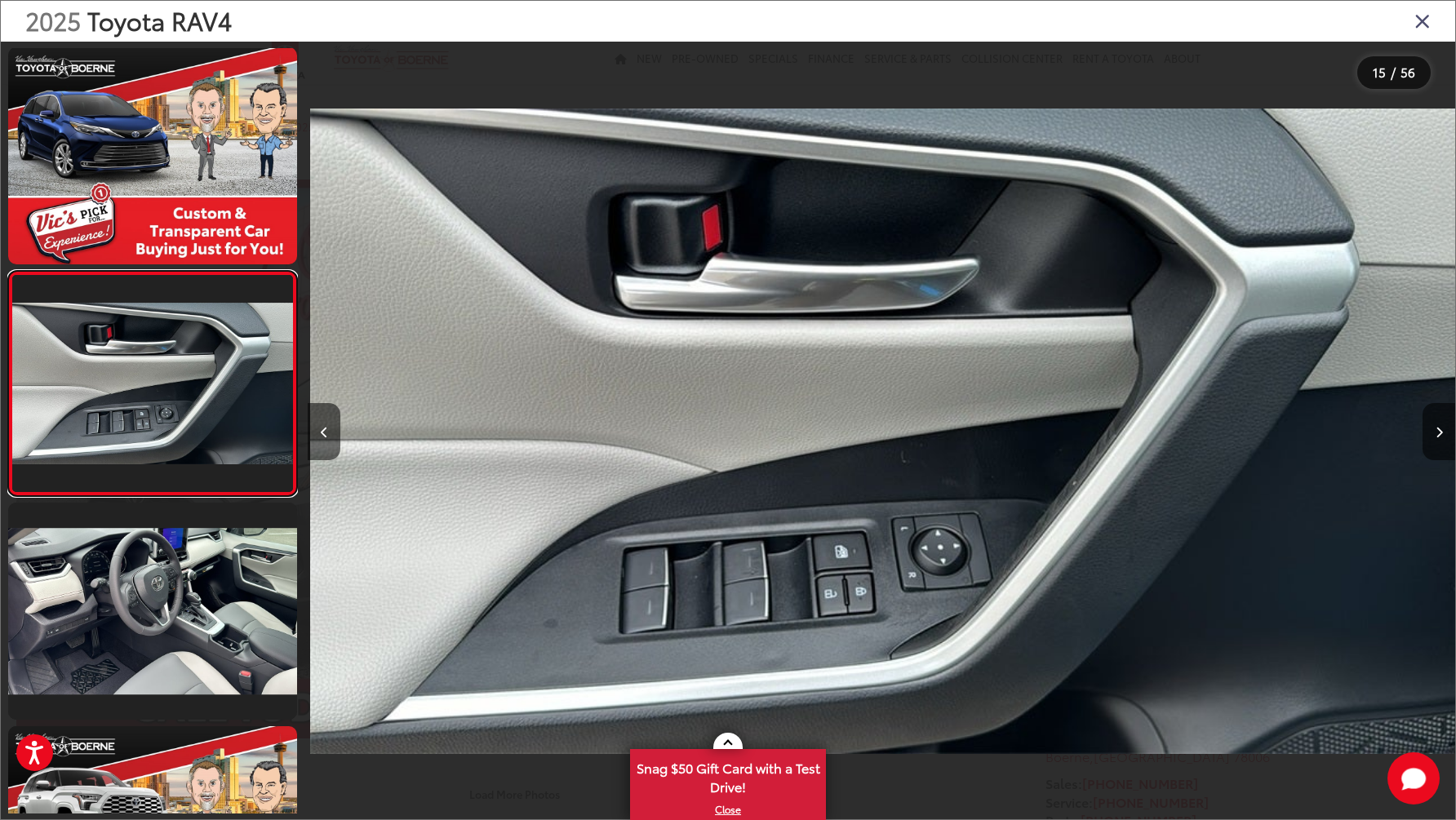
scroll to position [0, 16065]
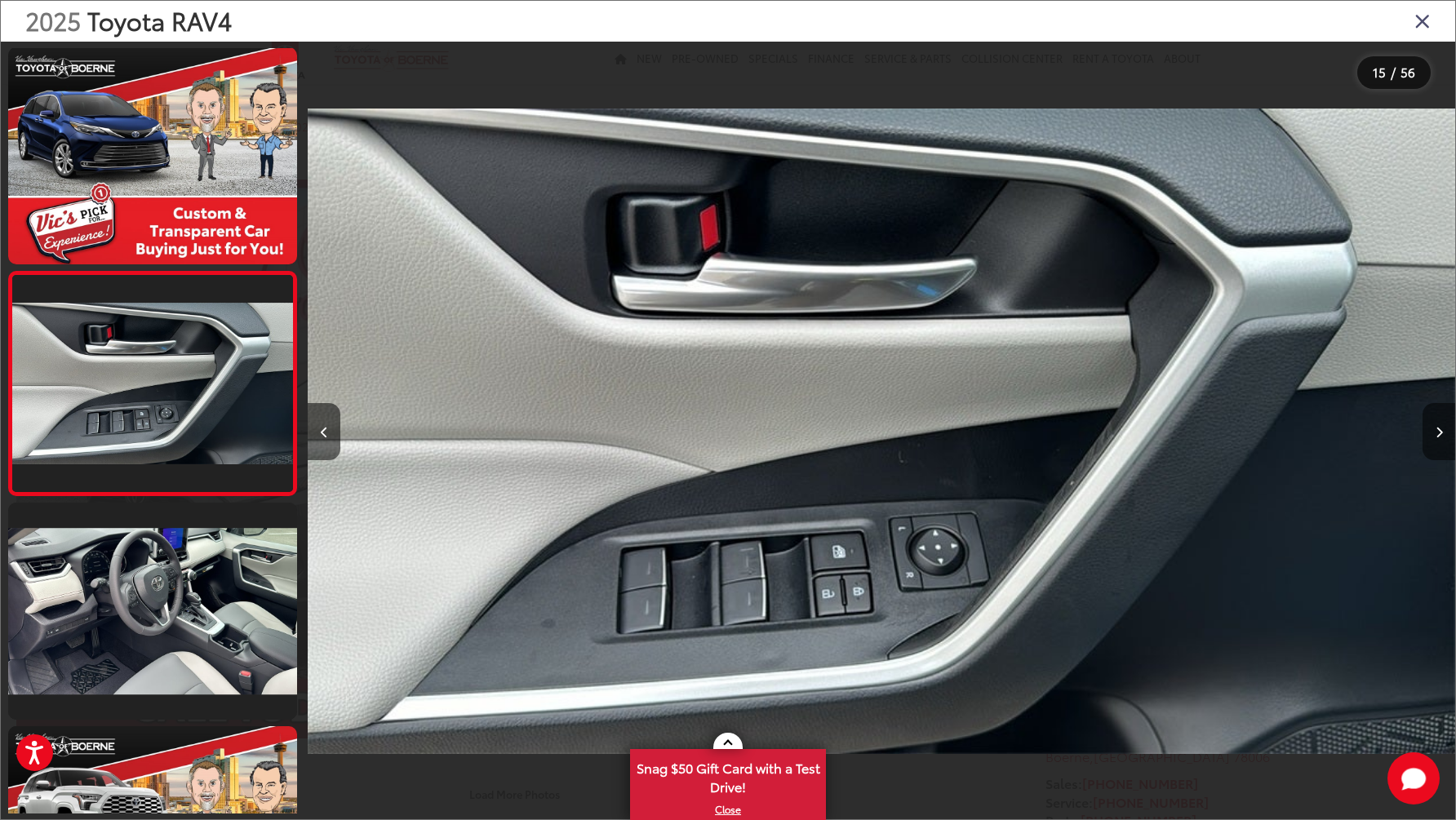
click at [1443, 444] on button "Next image" at bounding box center [1439, 431] width 33 height 57
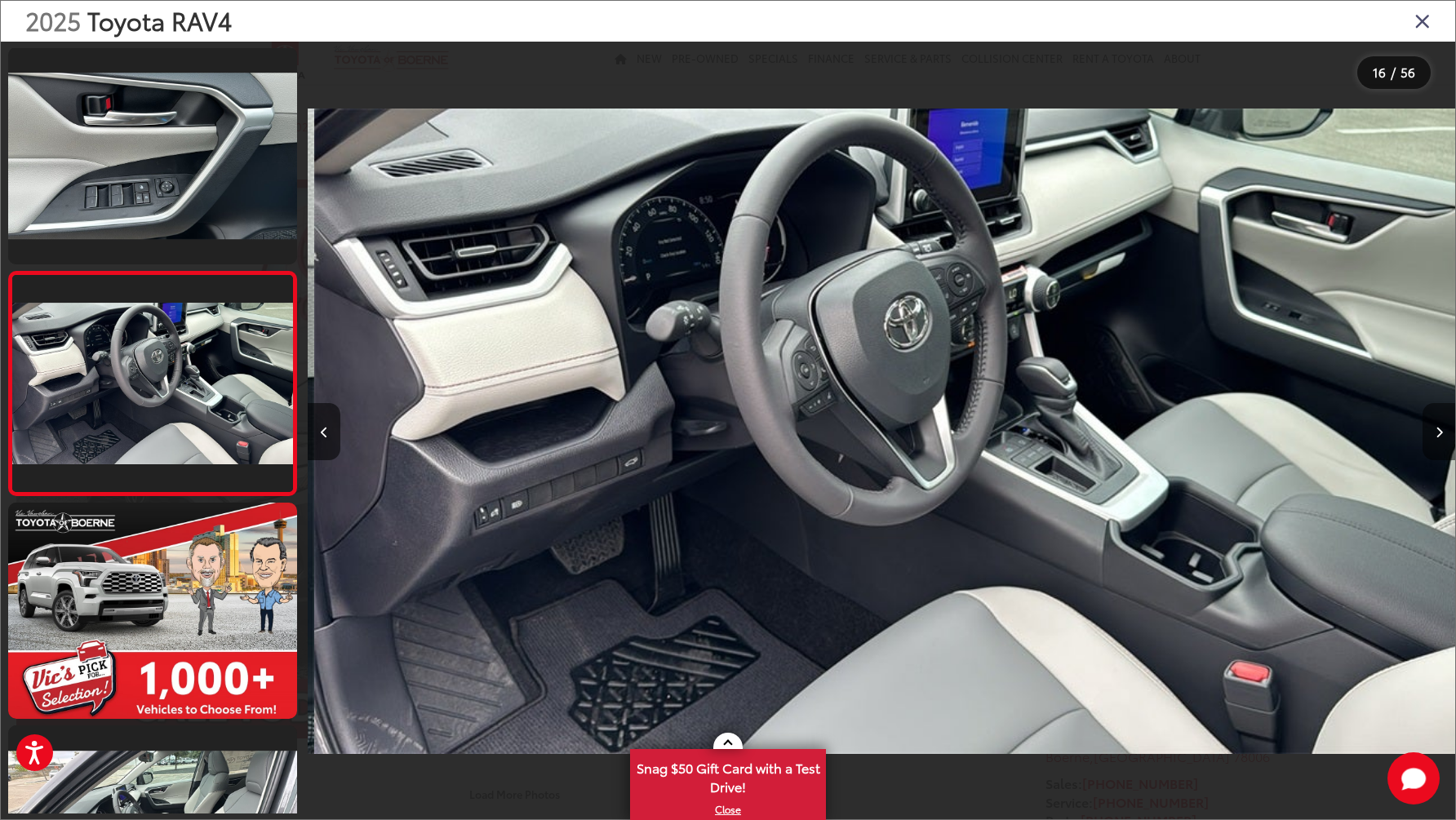
scroll to position [0, 17212]
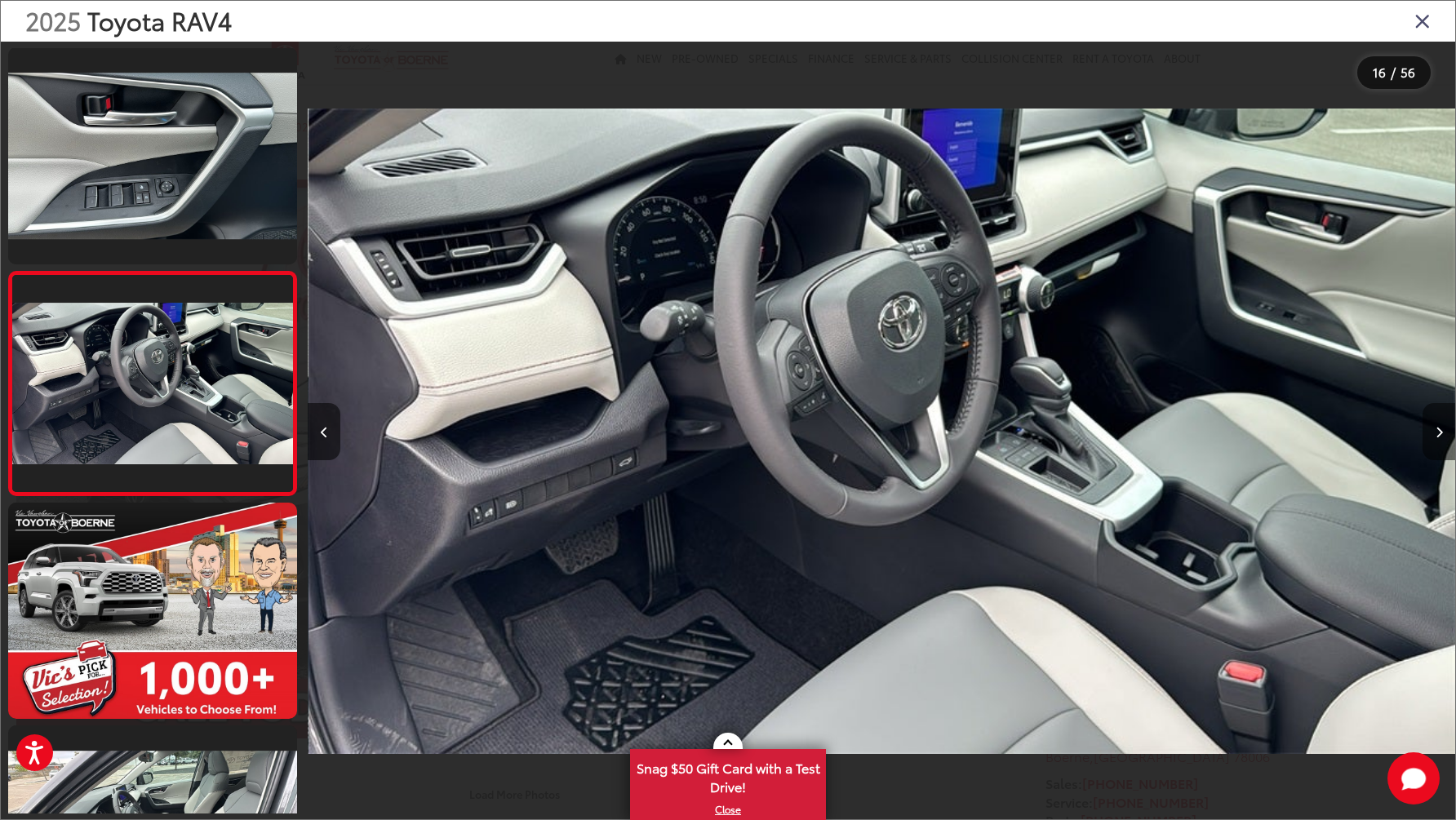
click at [1443, 430] on button "Next image" at bounding box center [1439, 431] width 33 height 57
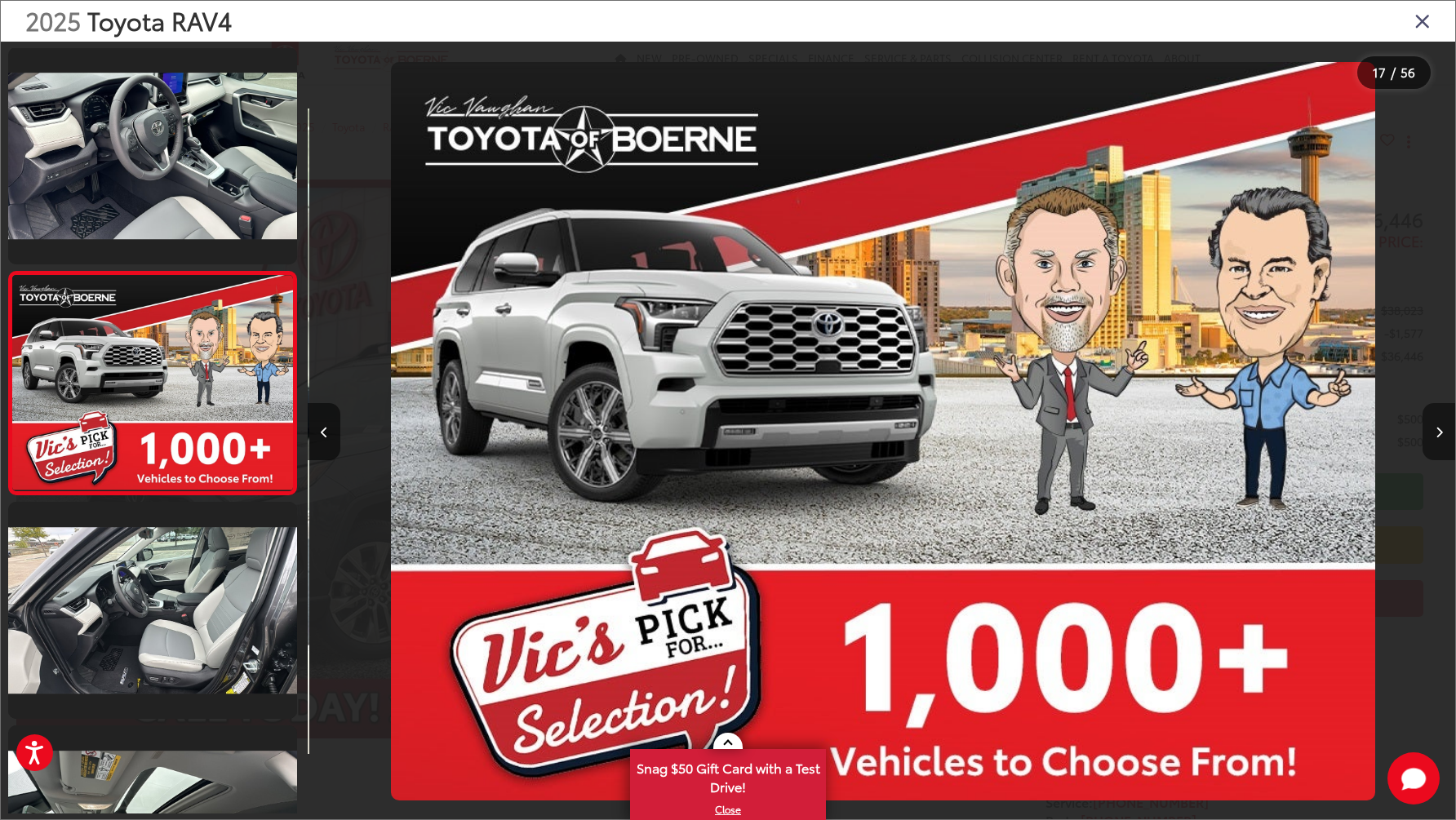
scroll to position [0, 18359]
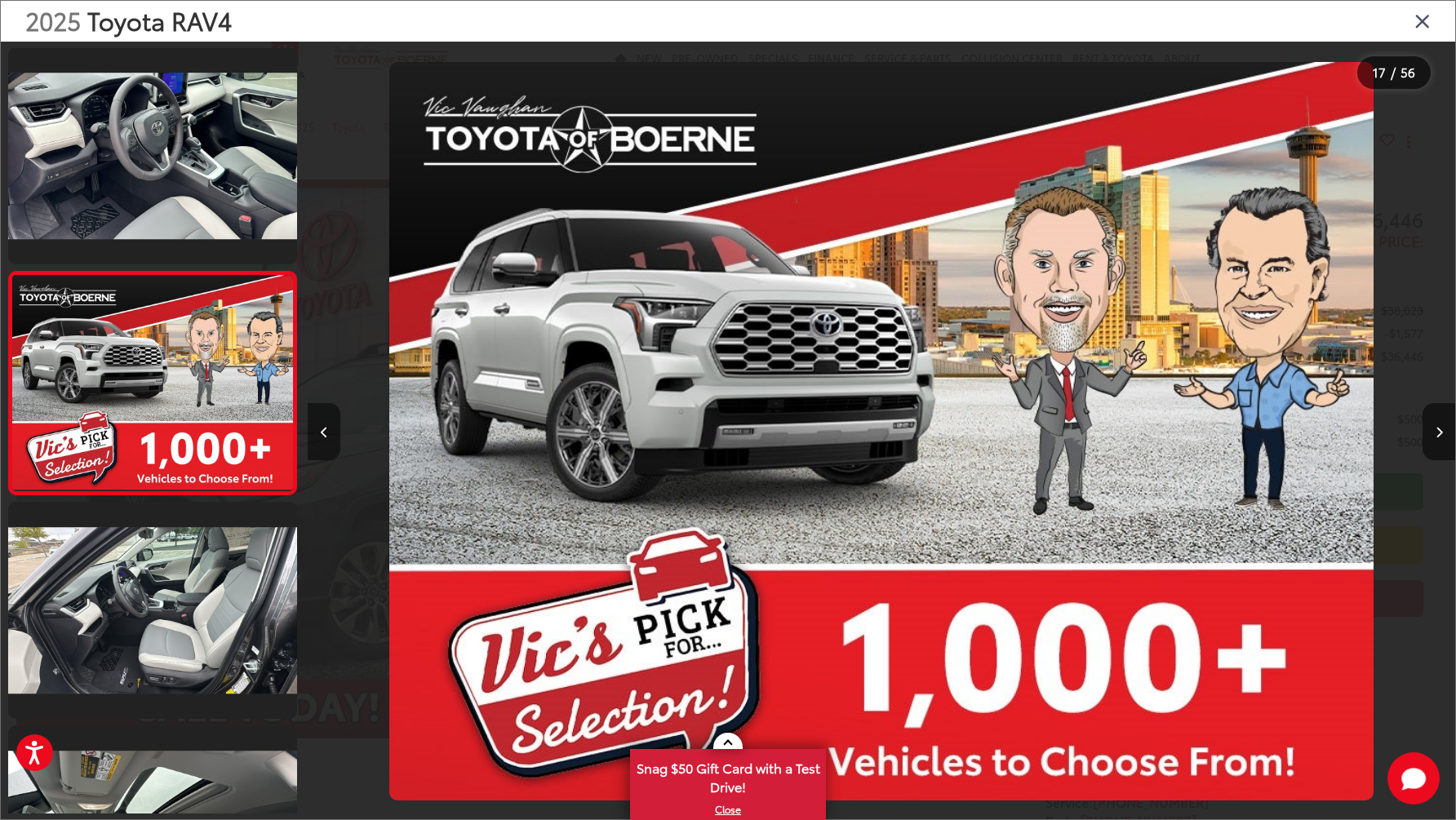
click at [315, 441] on button "Previous image" at bounding box center [325, 431] width 33 height 57
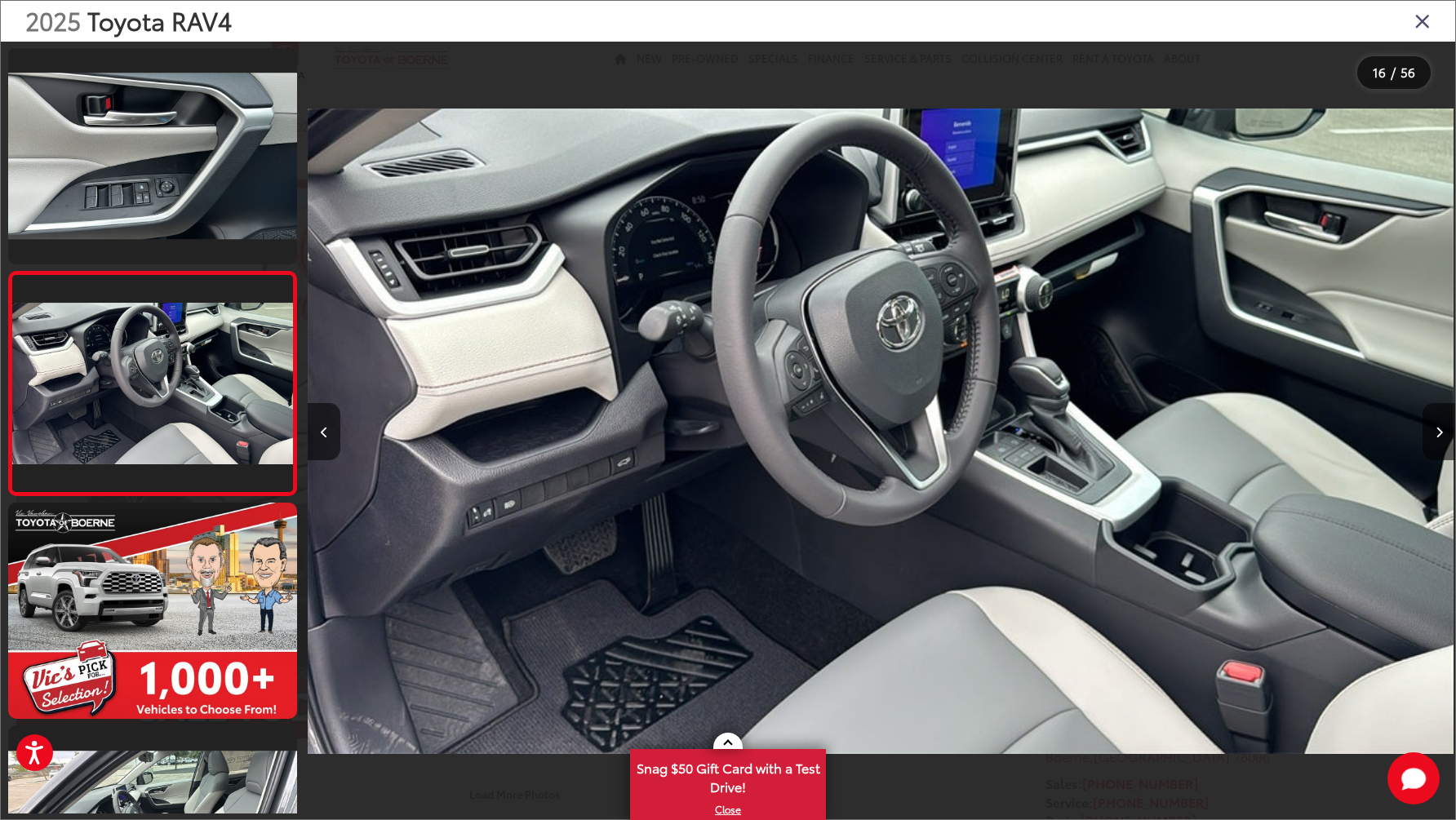
scroll to position [0, 17212]
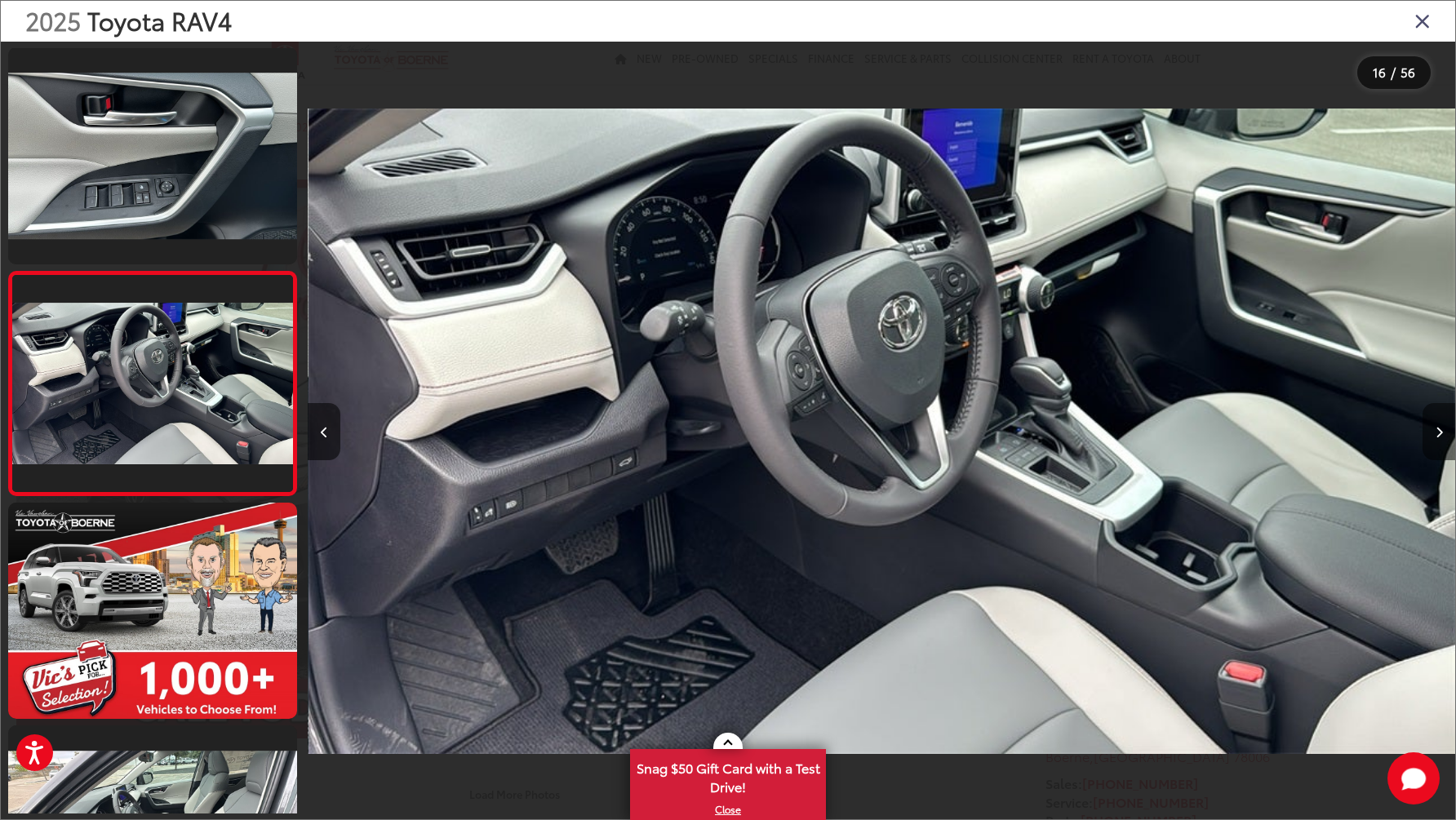
click at [1435, 440] on button "Next image" at bounding box center [1439, 431] width 33 height 57
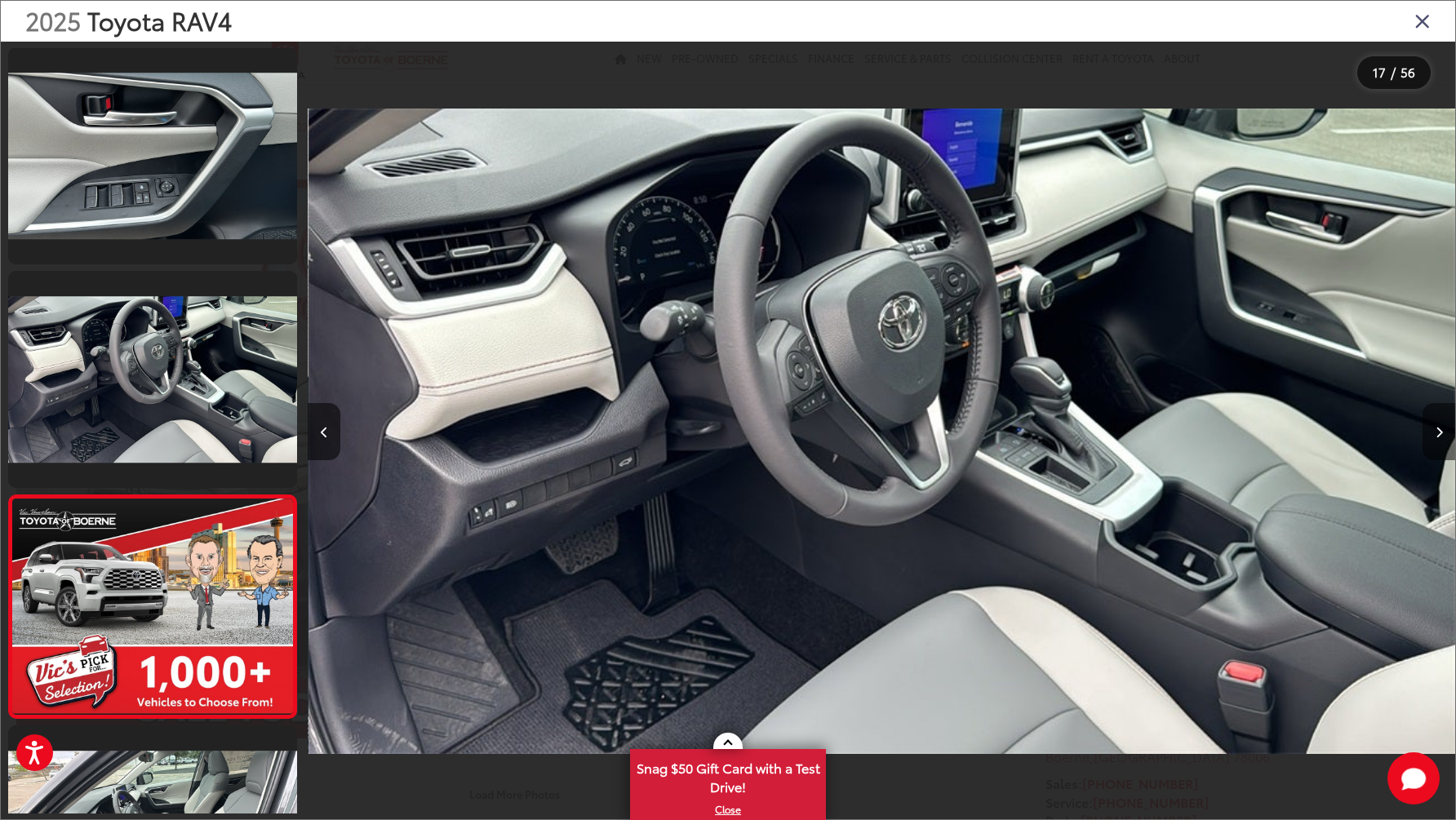
scroll to position [0, 0]
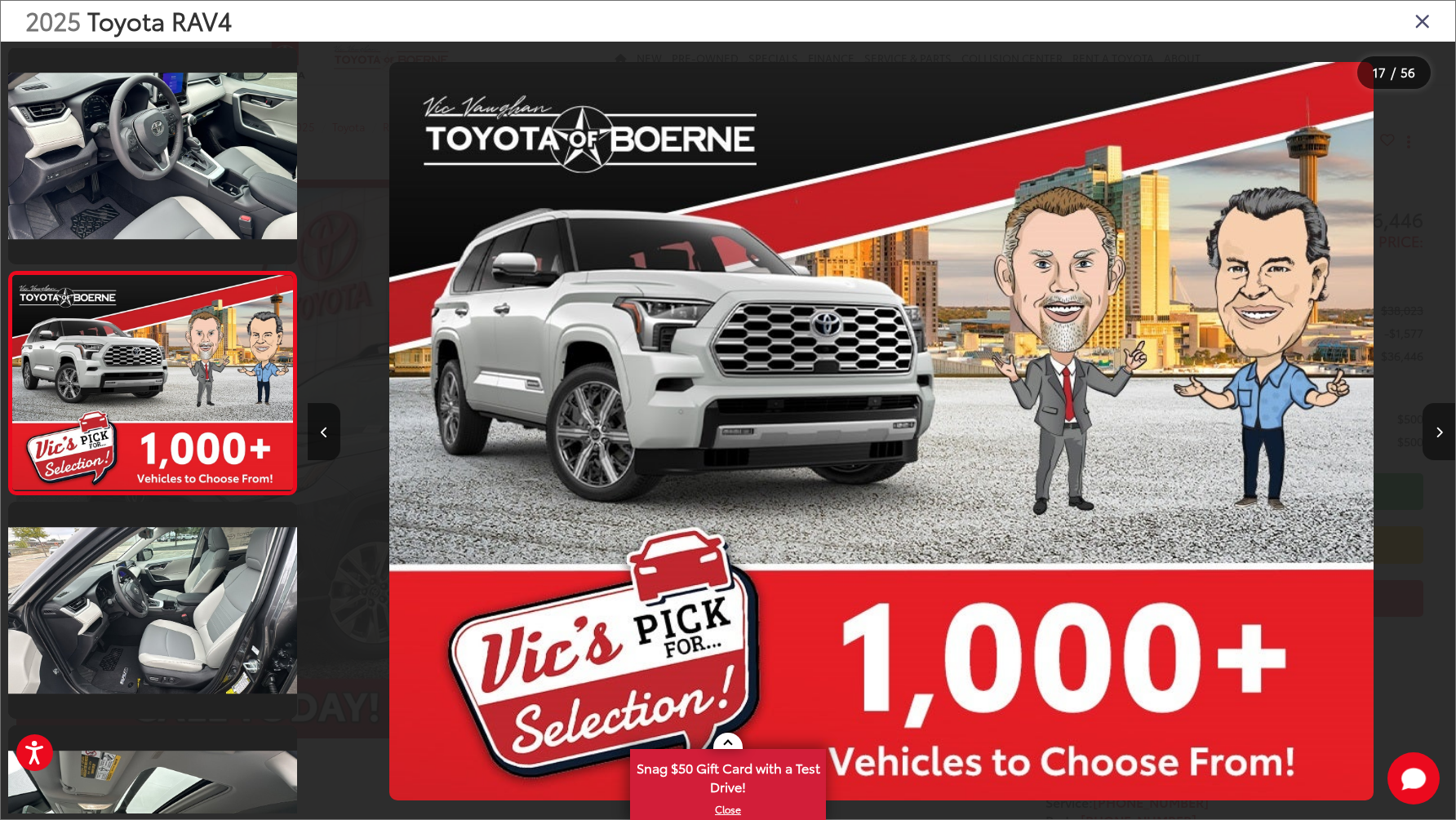
click at [1435, 440] on button "Next image" at bounding box center [1439, 431] width 33 height 57
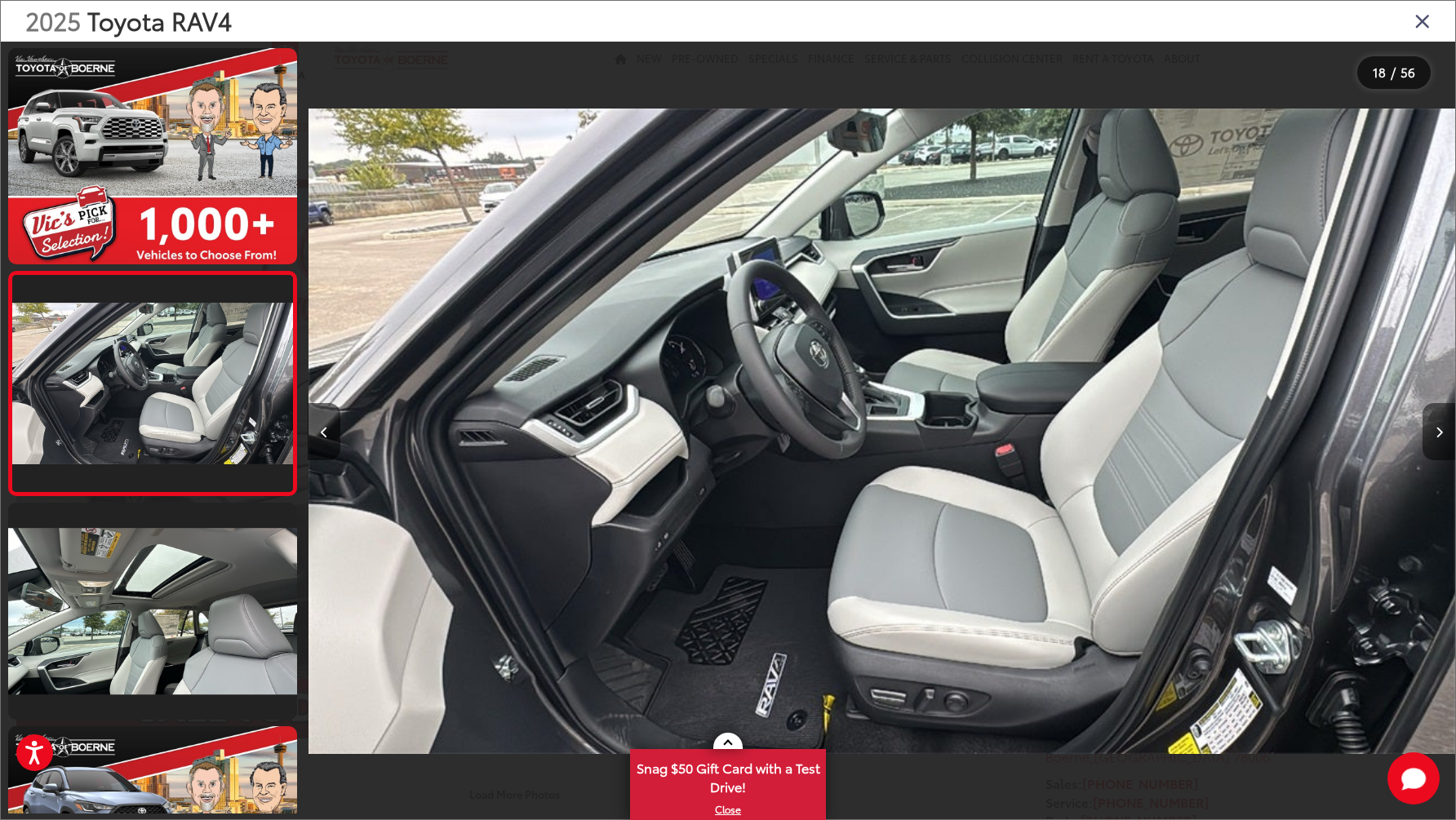
click at [1435, 440] on button "Next image" at bounding box center [1439, 431] width 33 height 57
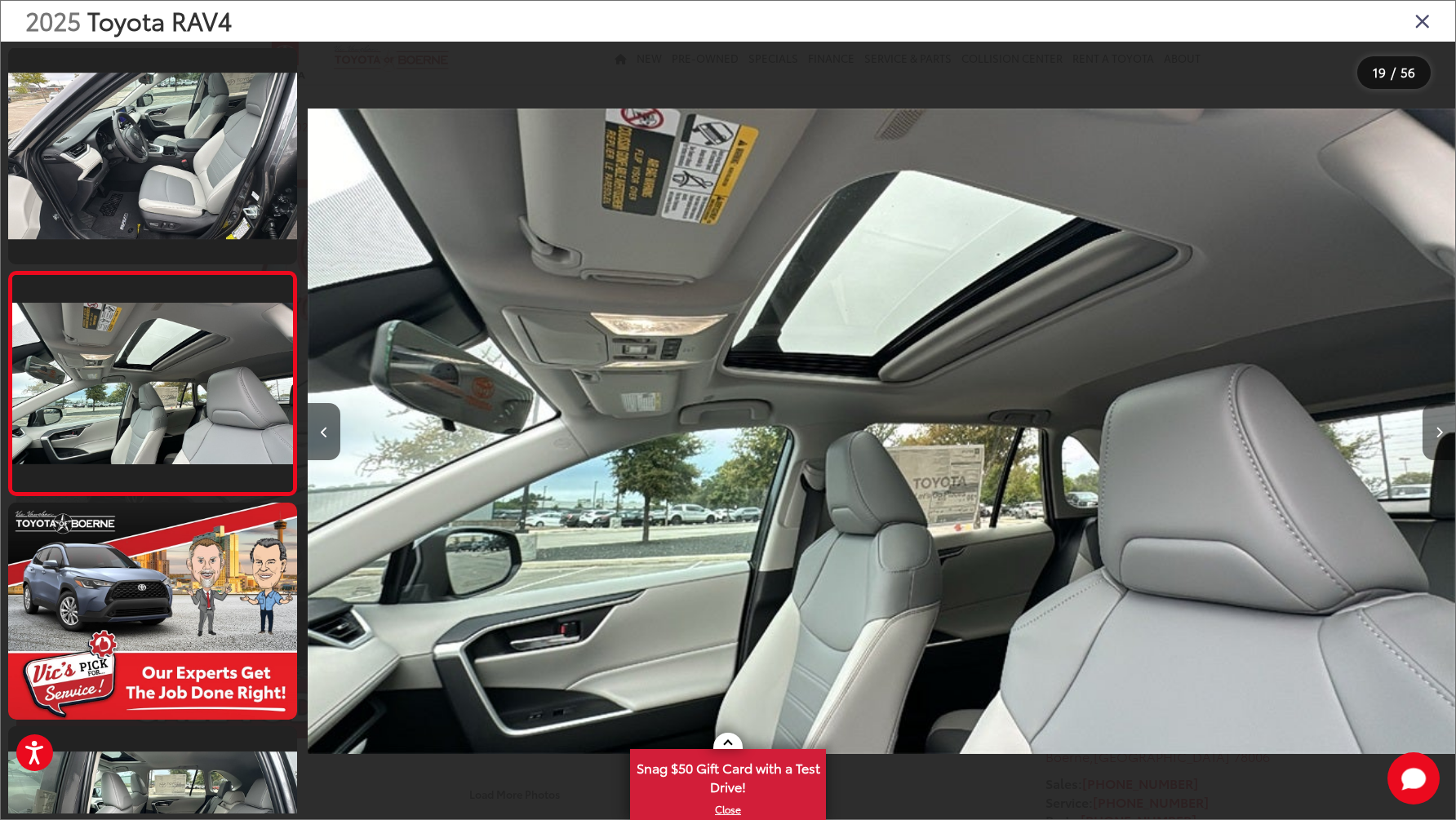
click at [1435, 440] on button "Next image" at bounding box center [1439, 431] width 33 height 57
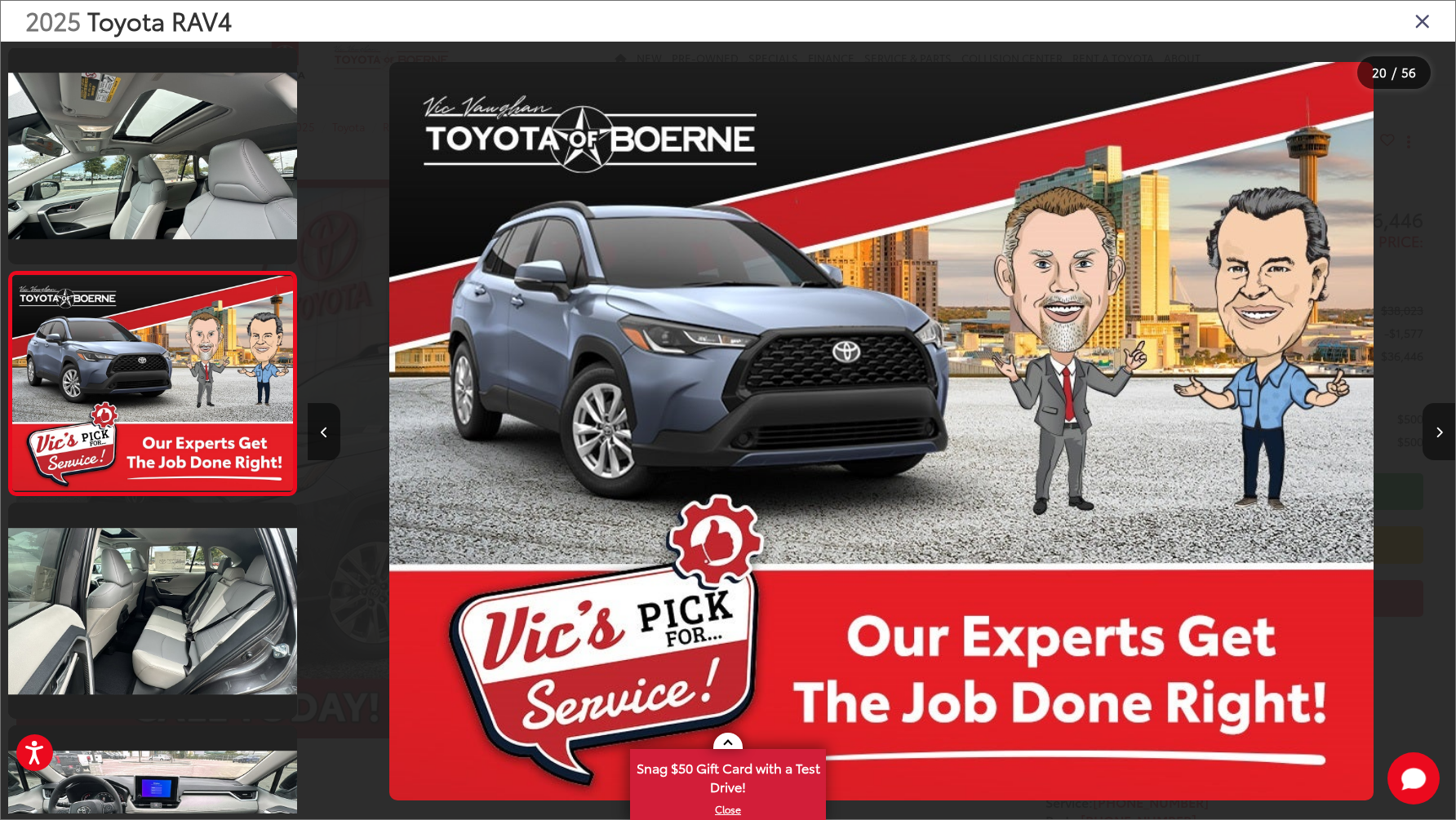
click at [1435, 440] on button "Next image" at bounding box center [1439, 431] width 33 height 57
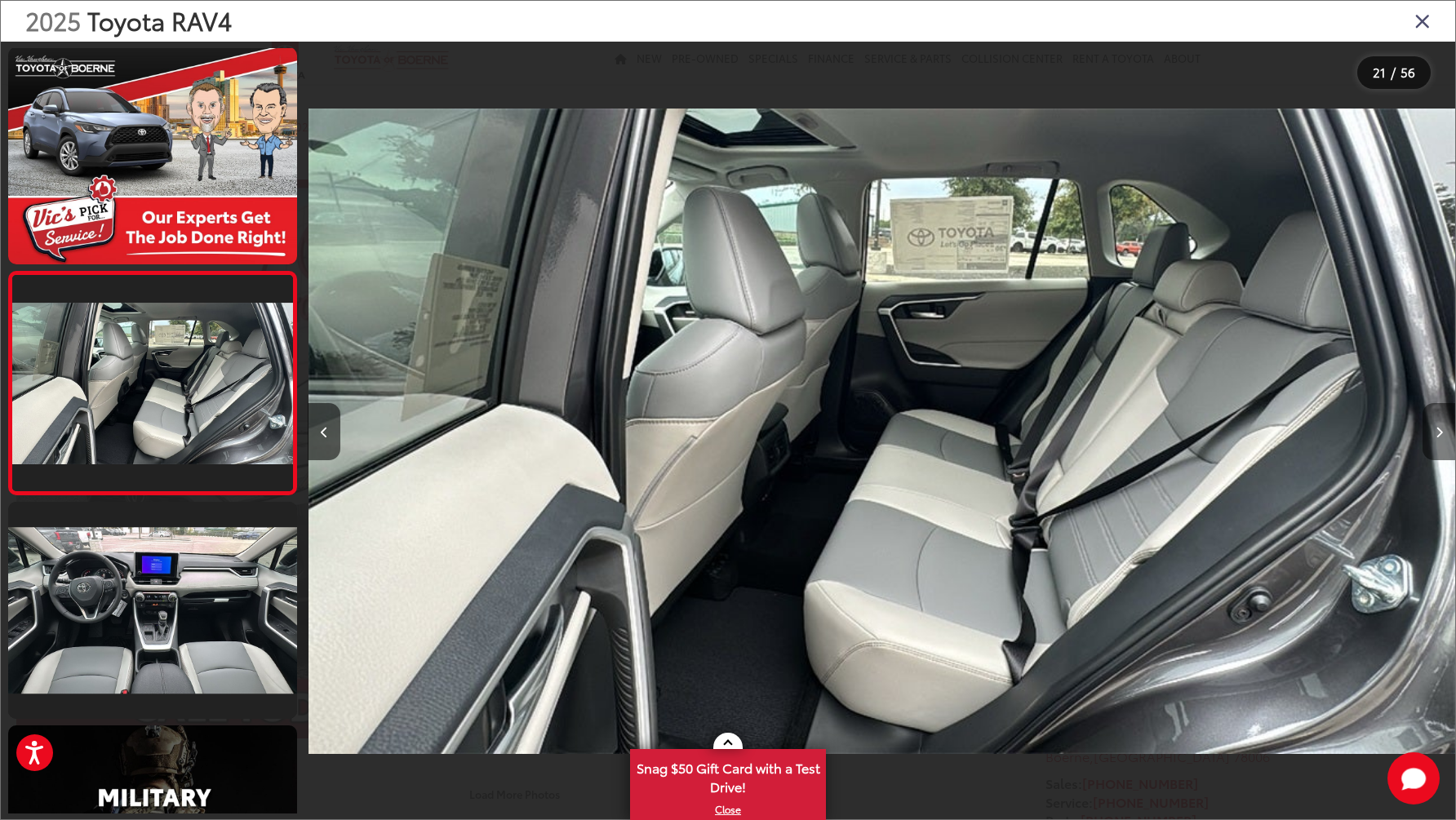
click at [1435, 440] on button "Next image" at bounding box center [1439, 431] width 33 height 57
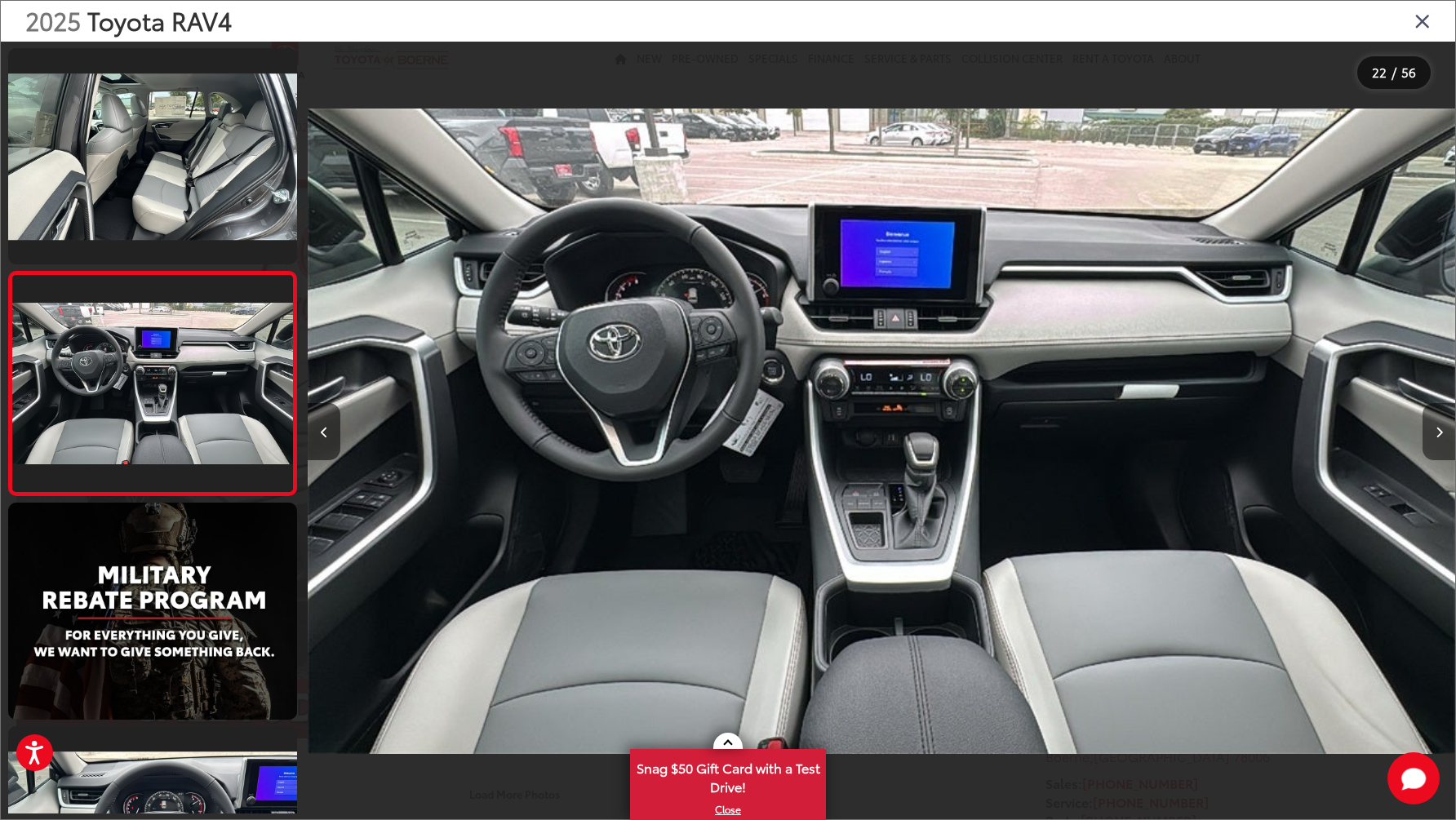
click at [1435, 440] on button "Next image" at bounding box center [1439, 431] width 33 height 57
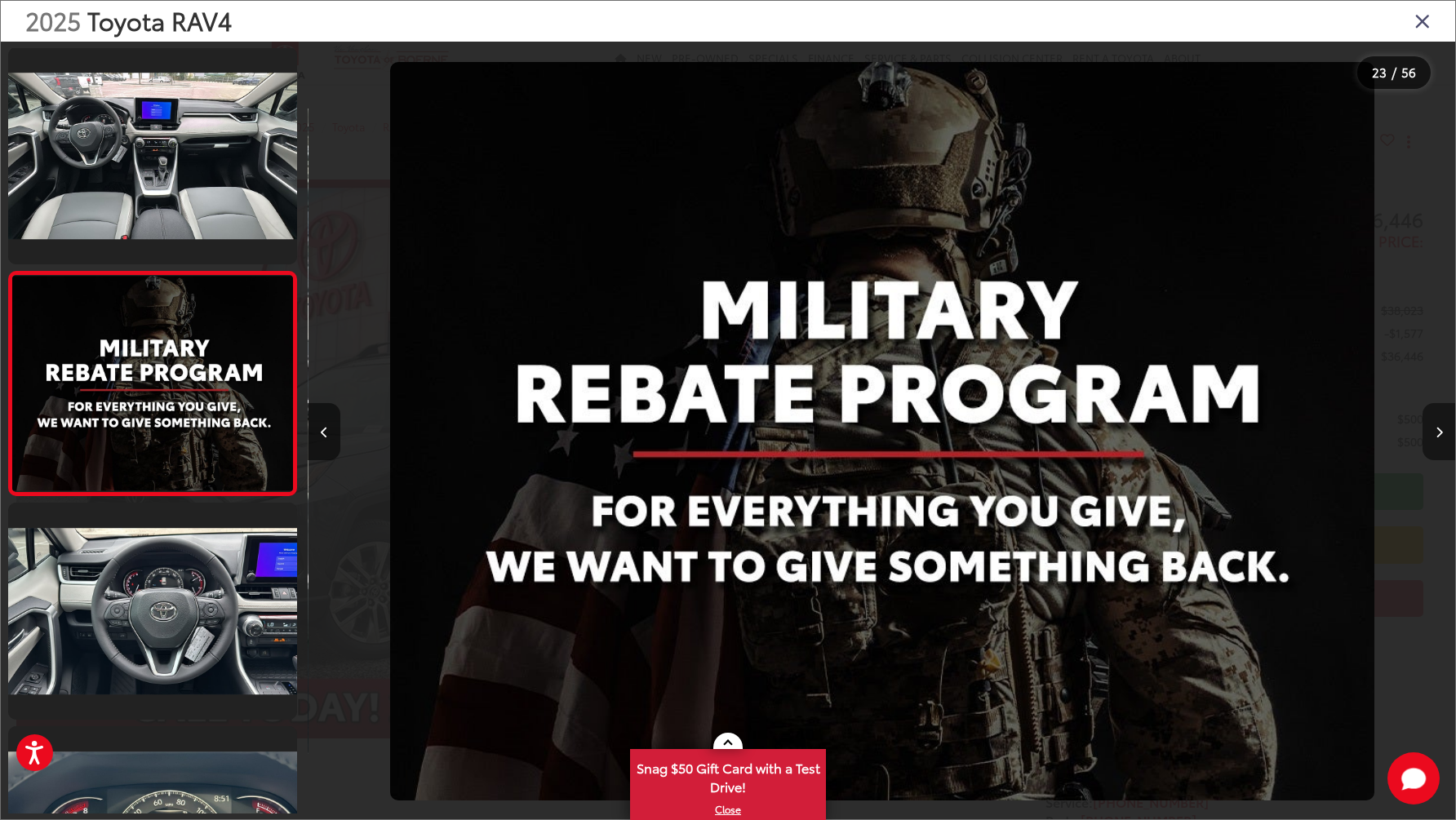
click at [1435, 440] on button "Next image" at bounding box center [1439, 431] width 33 height 57
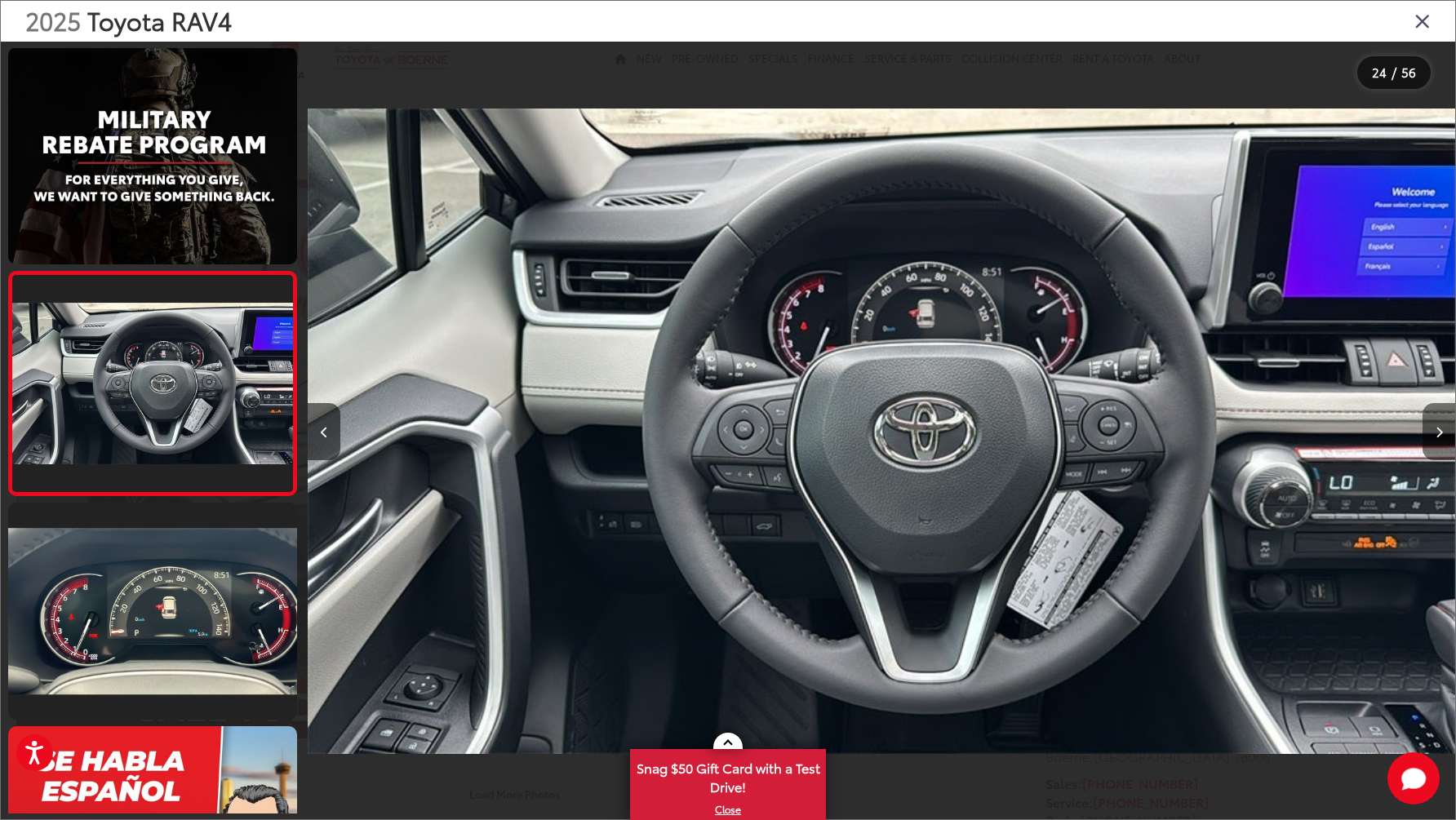
click at [1435, 440] on button "Next image" at bounding box center [1439, 431] width 33 height 57
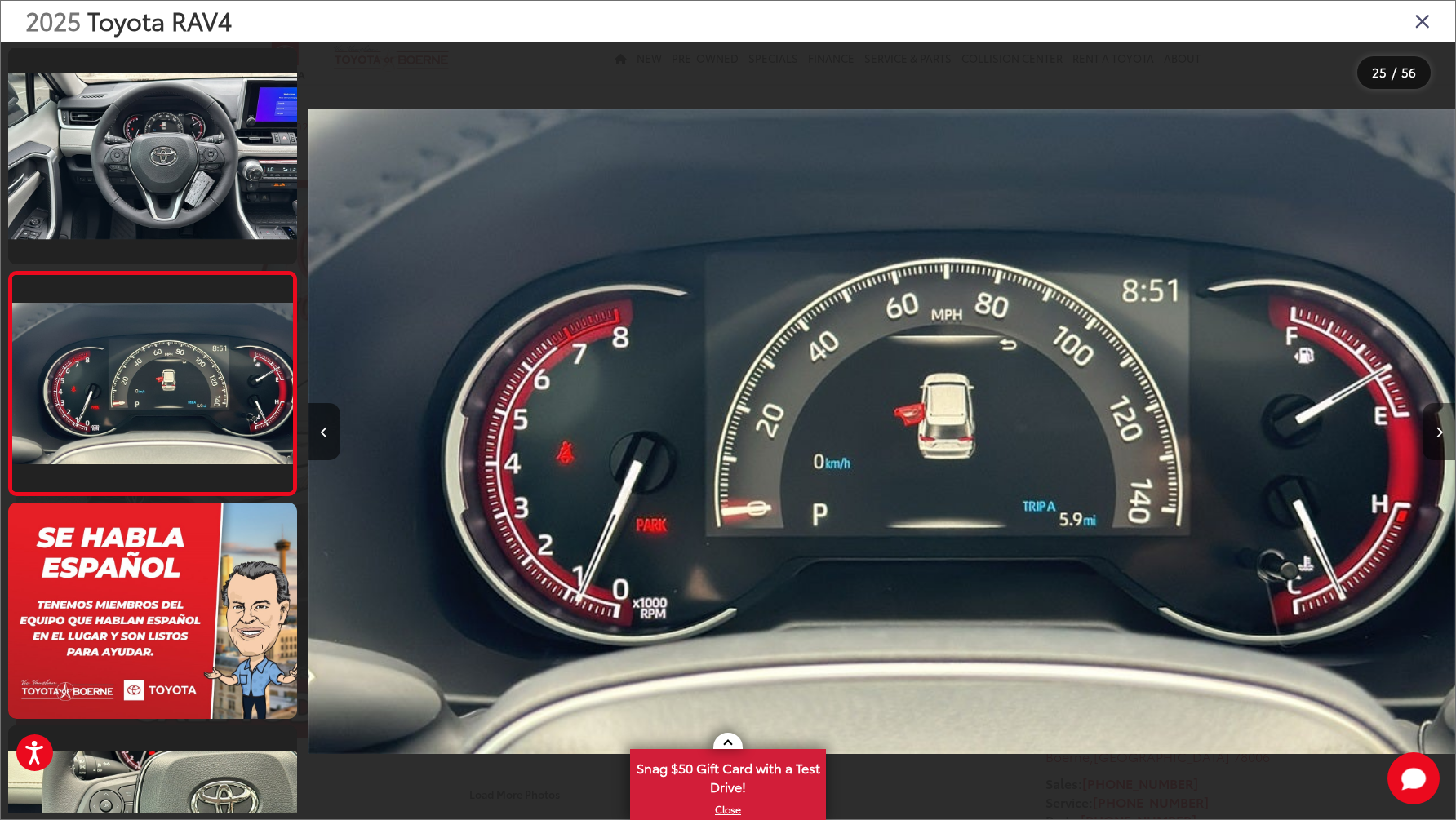
click at [1435, 440] on button "Next image" at bounding box center [1439, 431] width 33 height 57
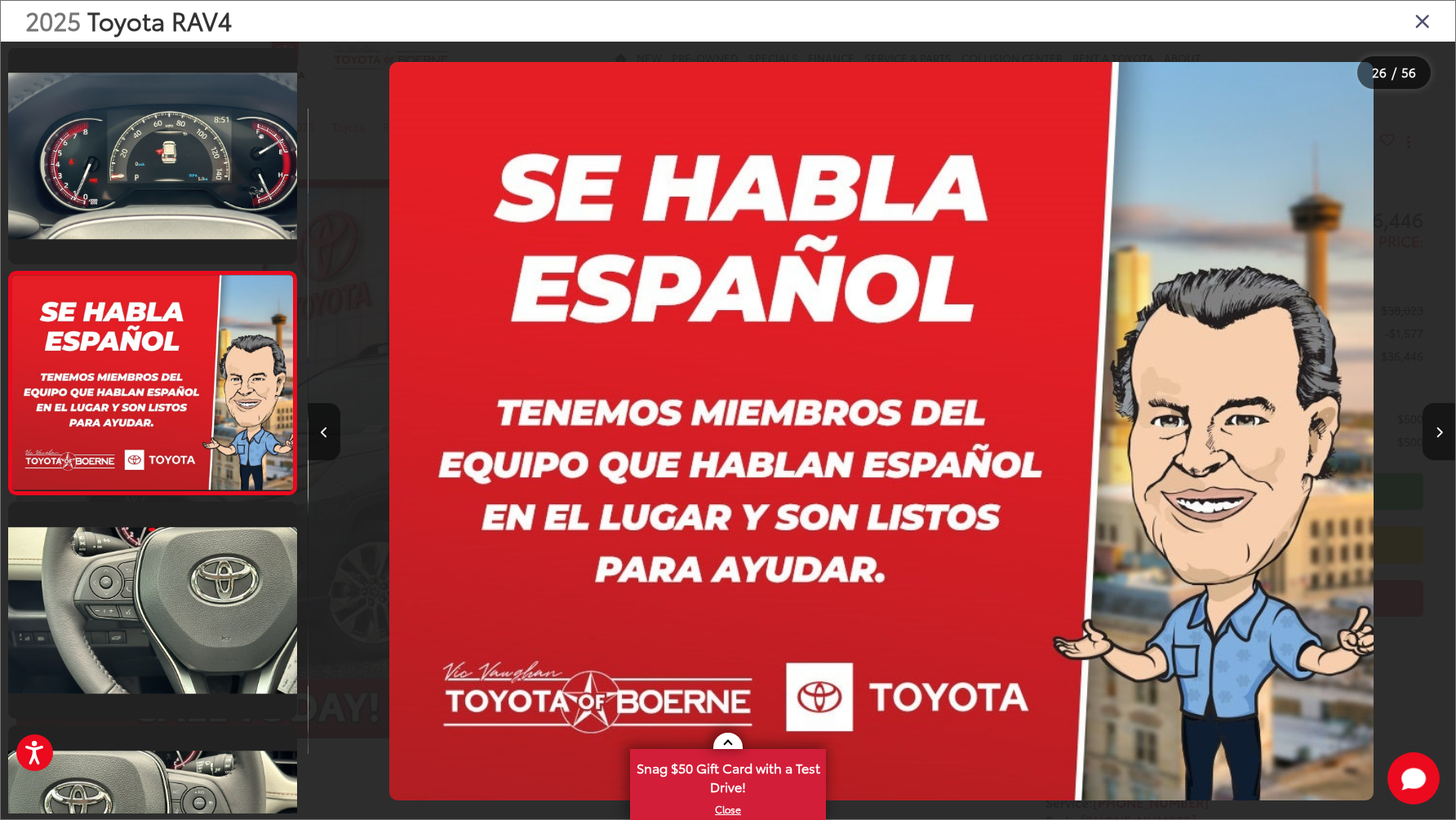
click at [1435, 440] on button "Next image" at bounding box center [1439, 431] width 33 height 57
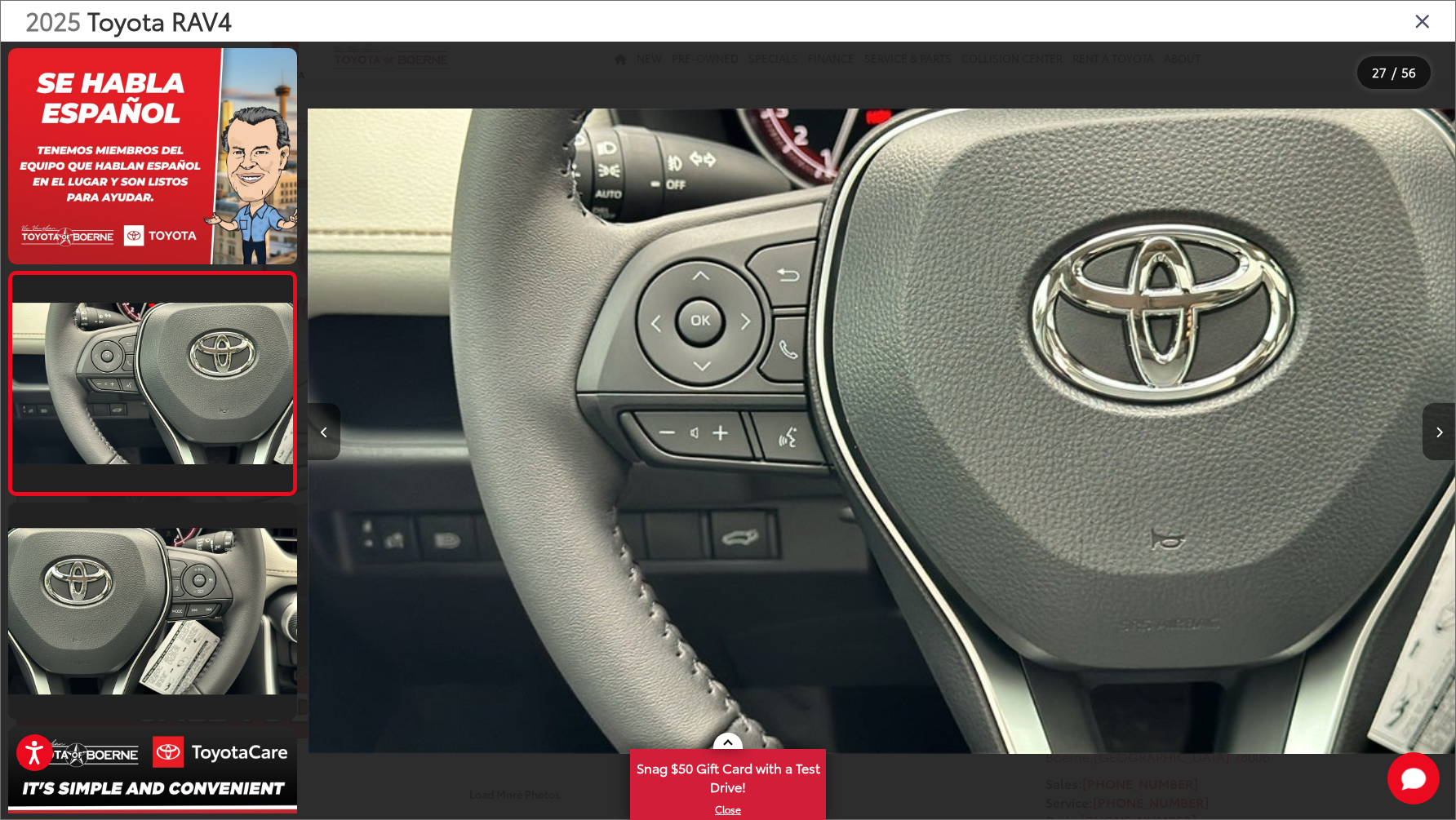
click at [1435, 440] on button "Next image" at bounding box center [1439, 431] width 33 height 57
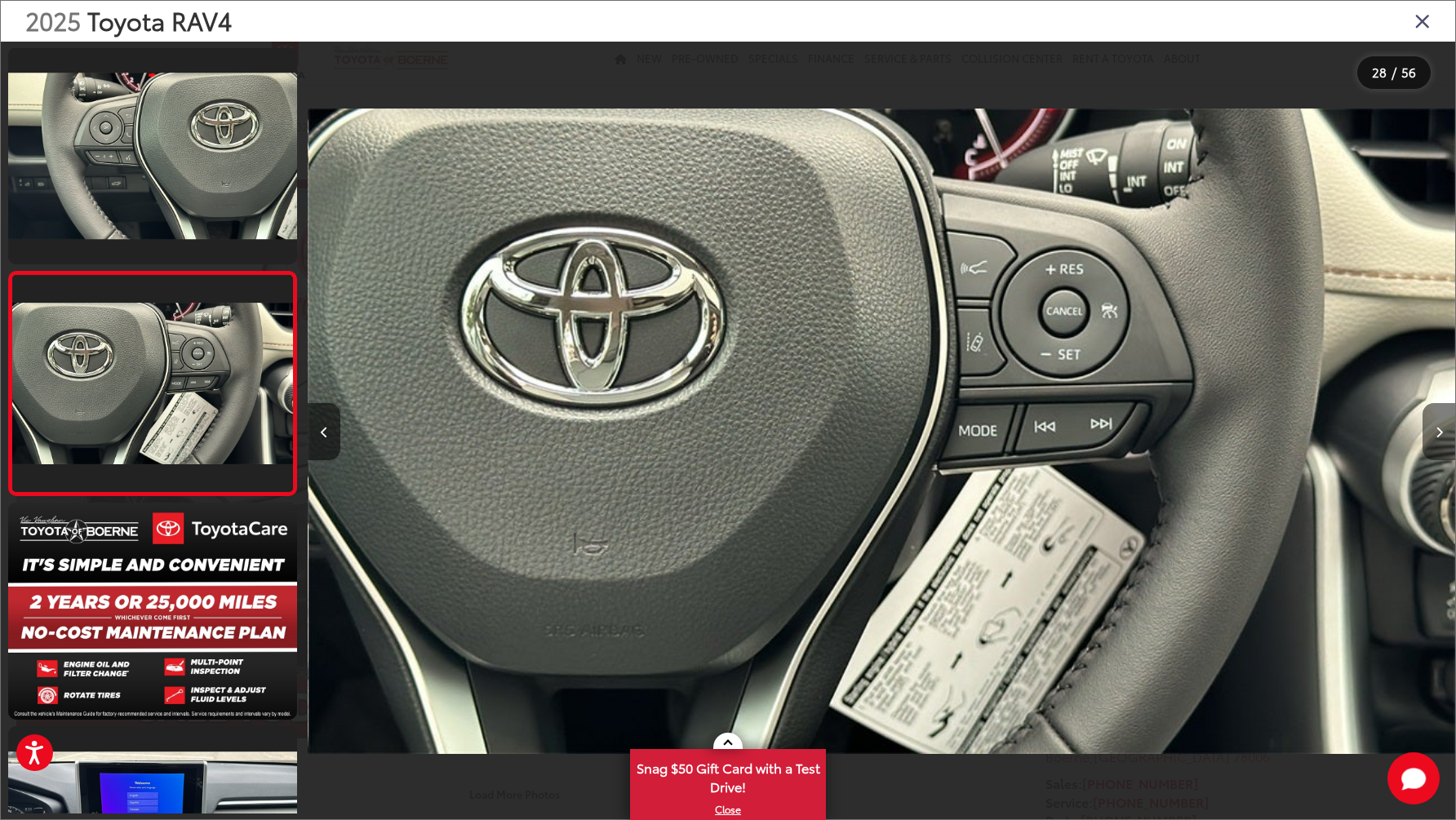
click at [1435, 440] on button "Next image" at bounding box center [1439, 431] width 33 height 57
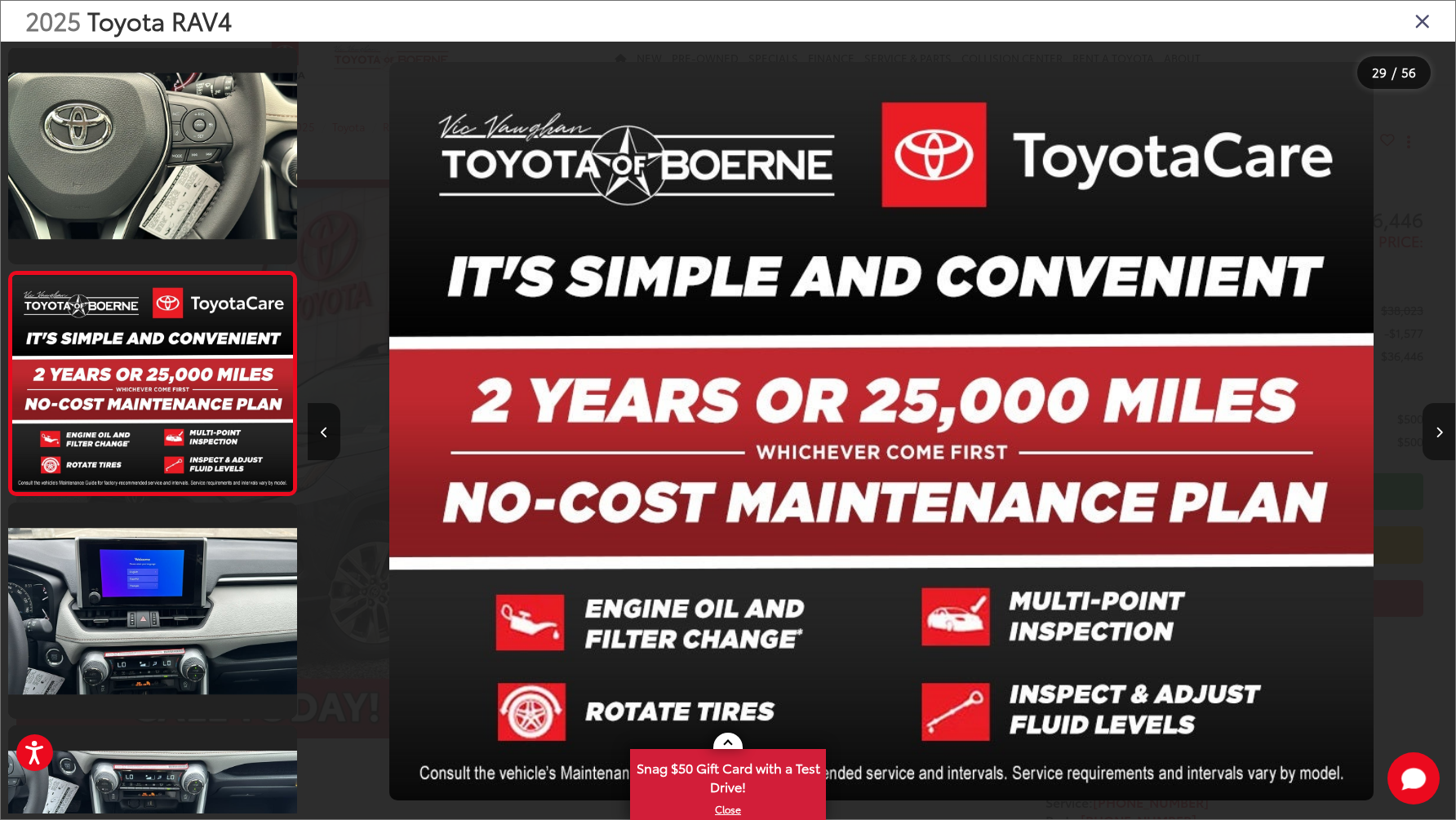
click at [1435, 440] on button "Next image" at bounding box center [1439, 431] width 33 height 57
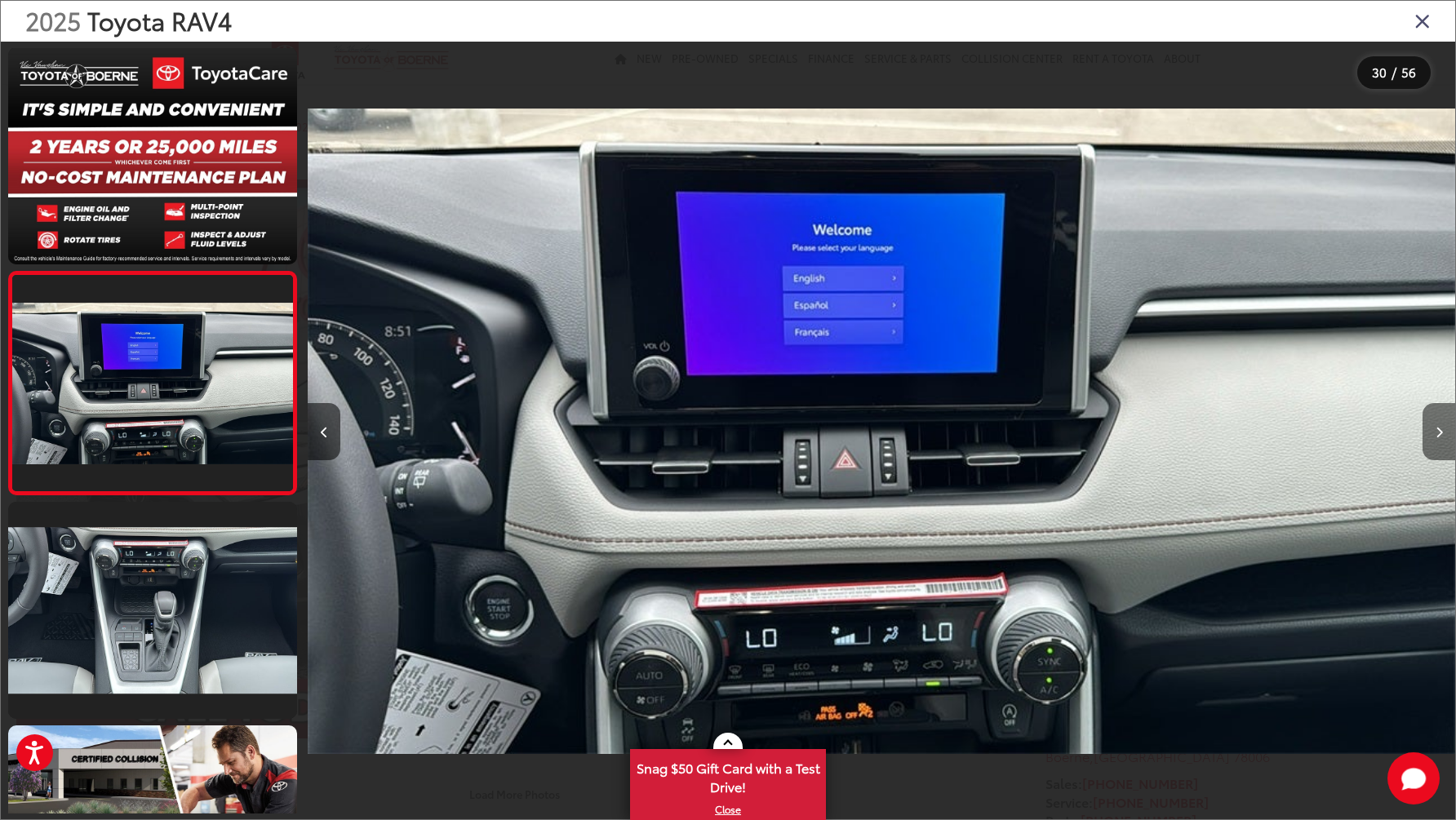
click at [1435, 440] on button "Next image" at bounding box center [1439, 431] width 33 height 57
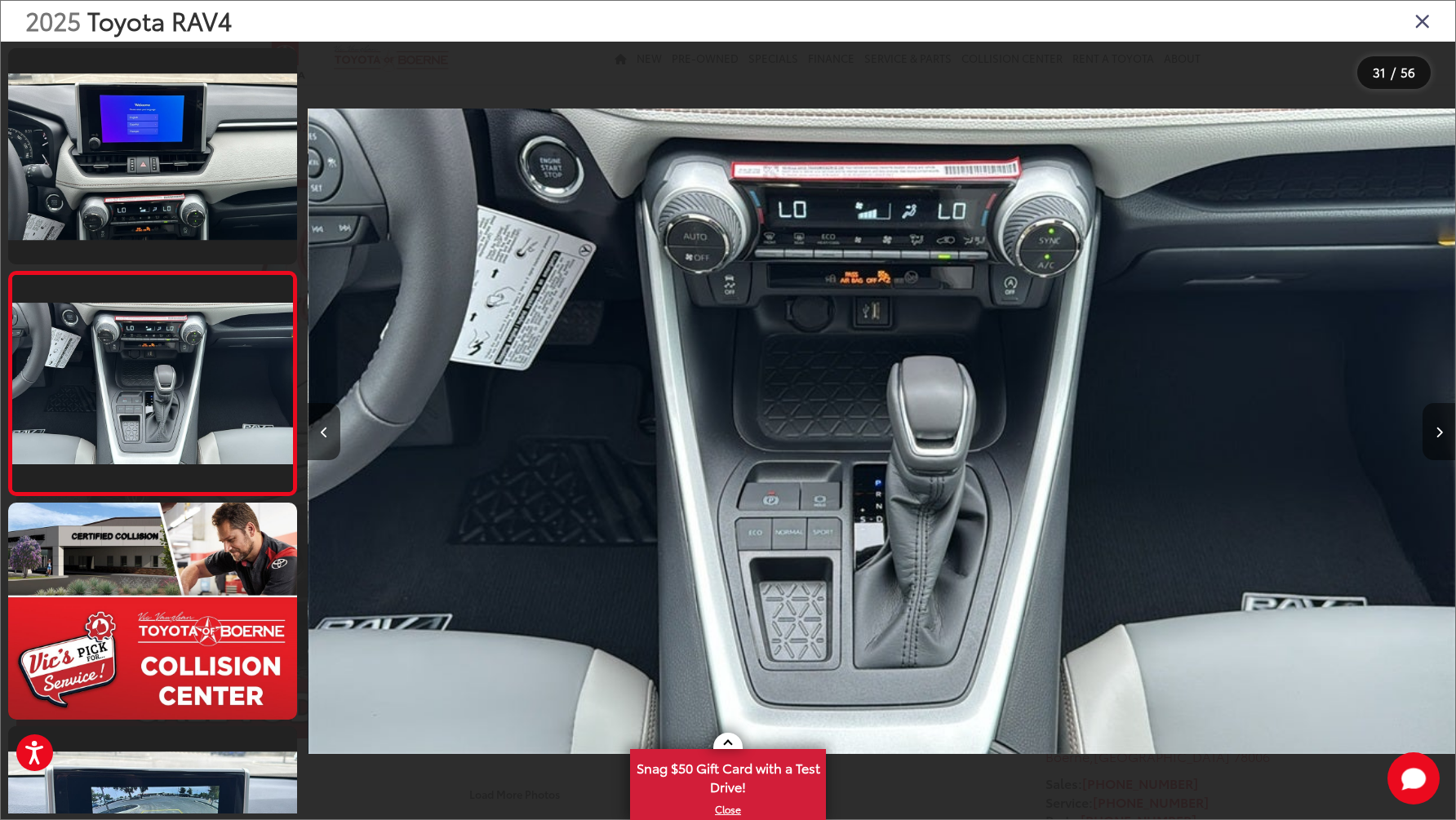
click at [1435, 440] on button "Next image" at bounding box center [1439, 431] width 33 height 57
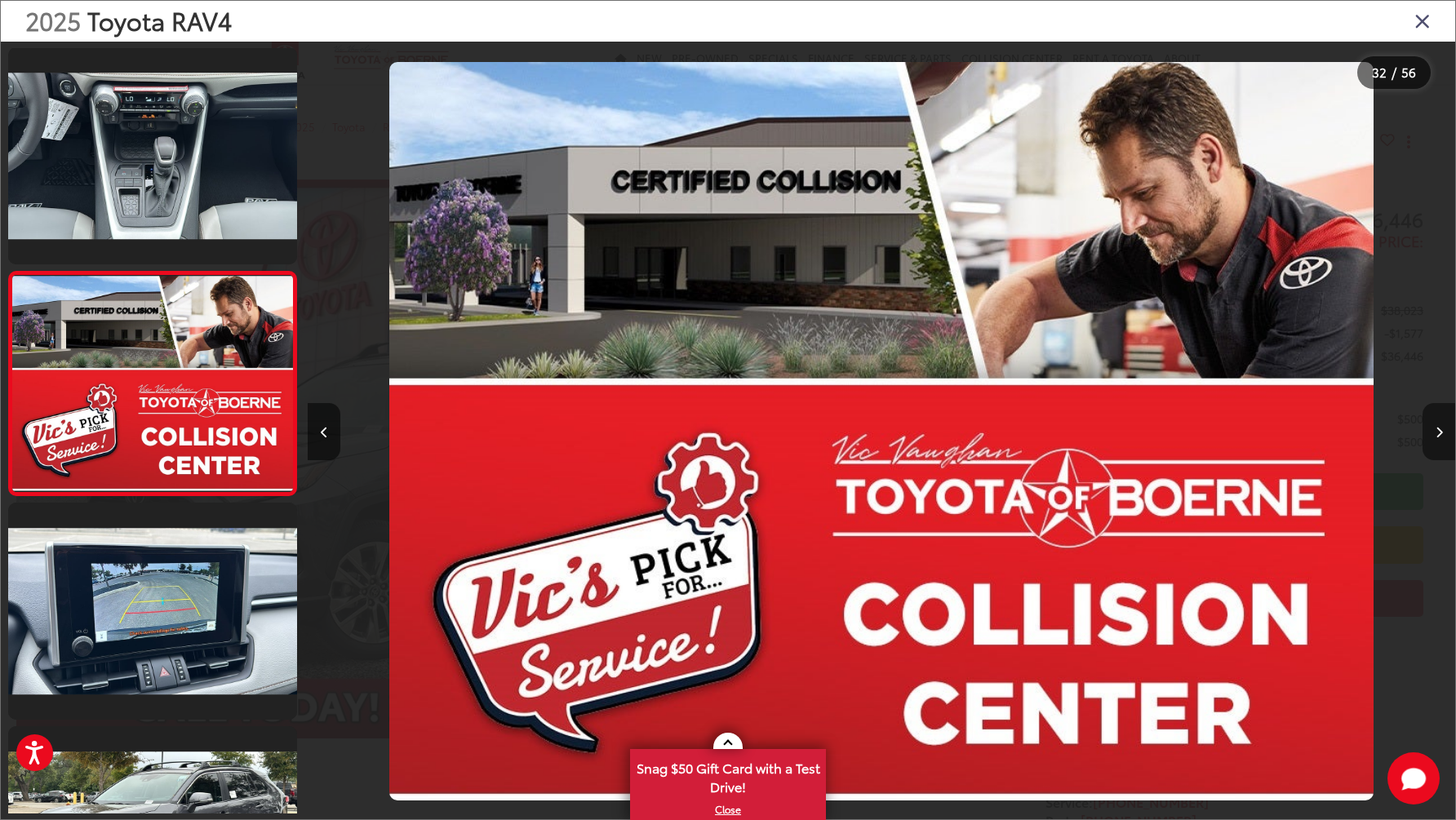
click at [1435, 439] on button "Next image" at bounding box center [1439, 431] width 33 height 57
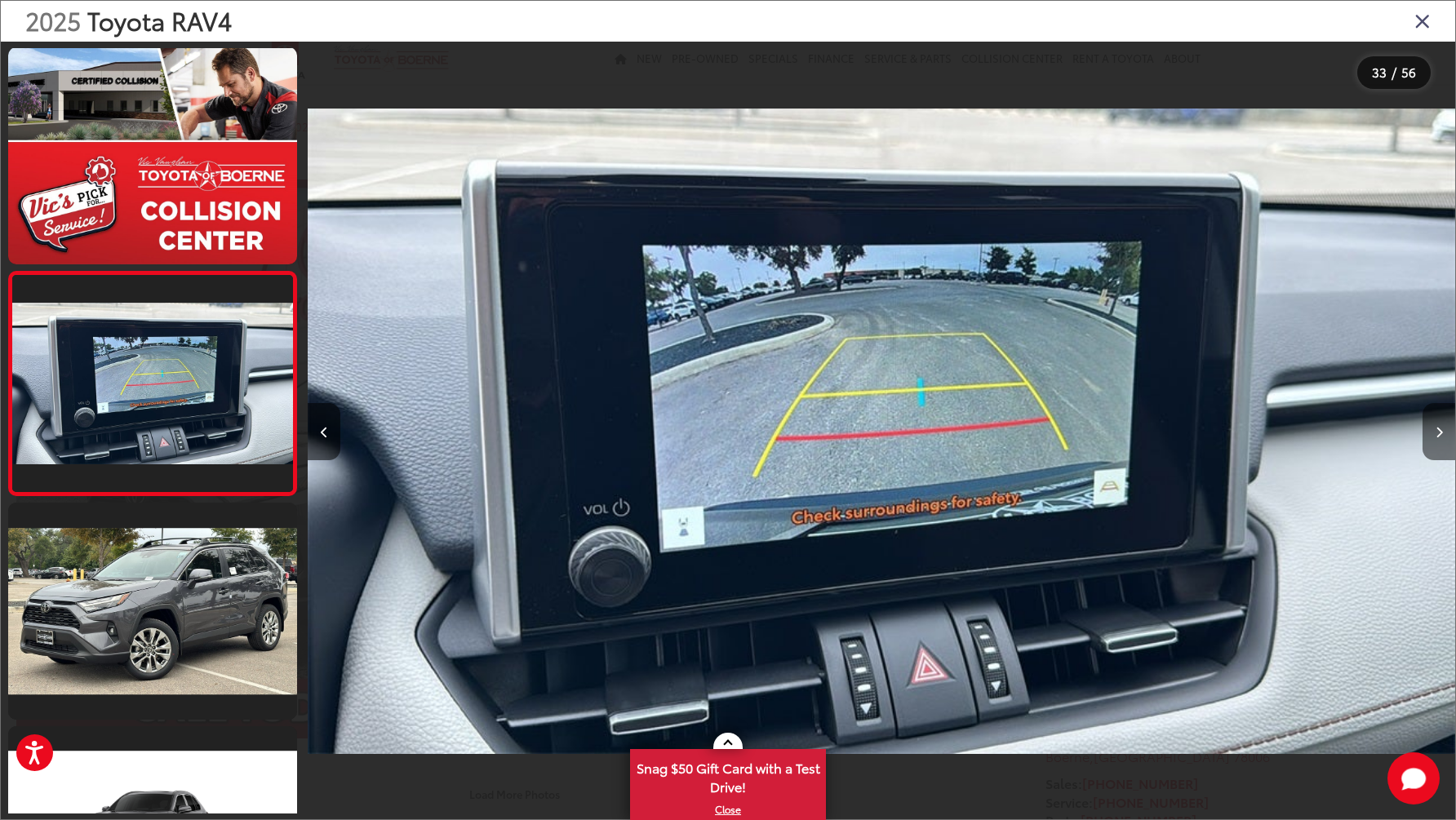
click at [1435, 439] on button "Next image" at bounding box center [1439, 431] width 33 height 57
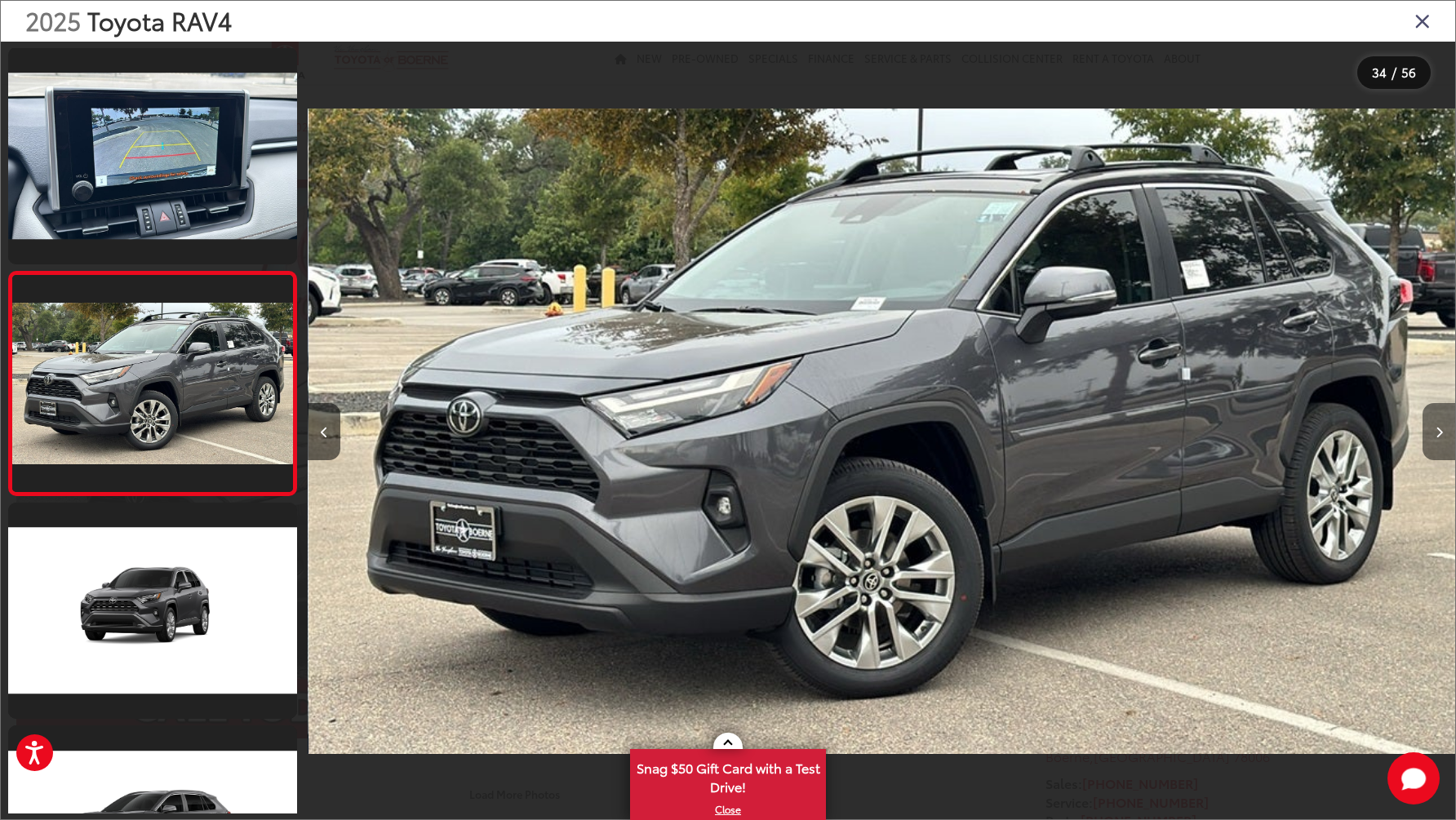
click at [1435, 439] on button "Next image" at bounding box center [1439, 431] width 33 height 57
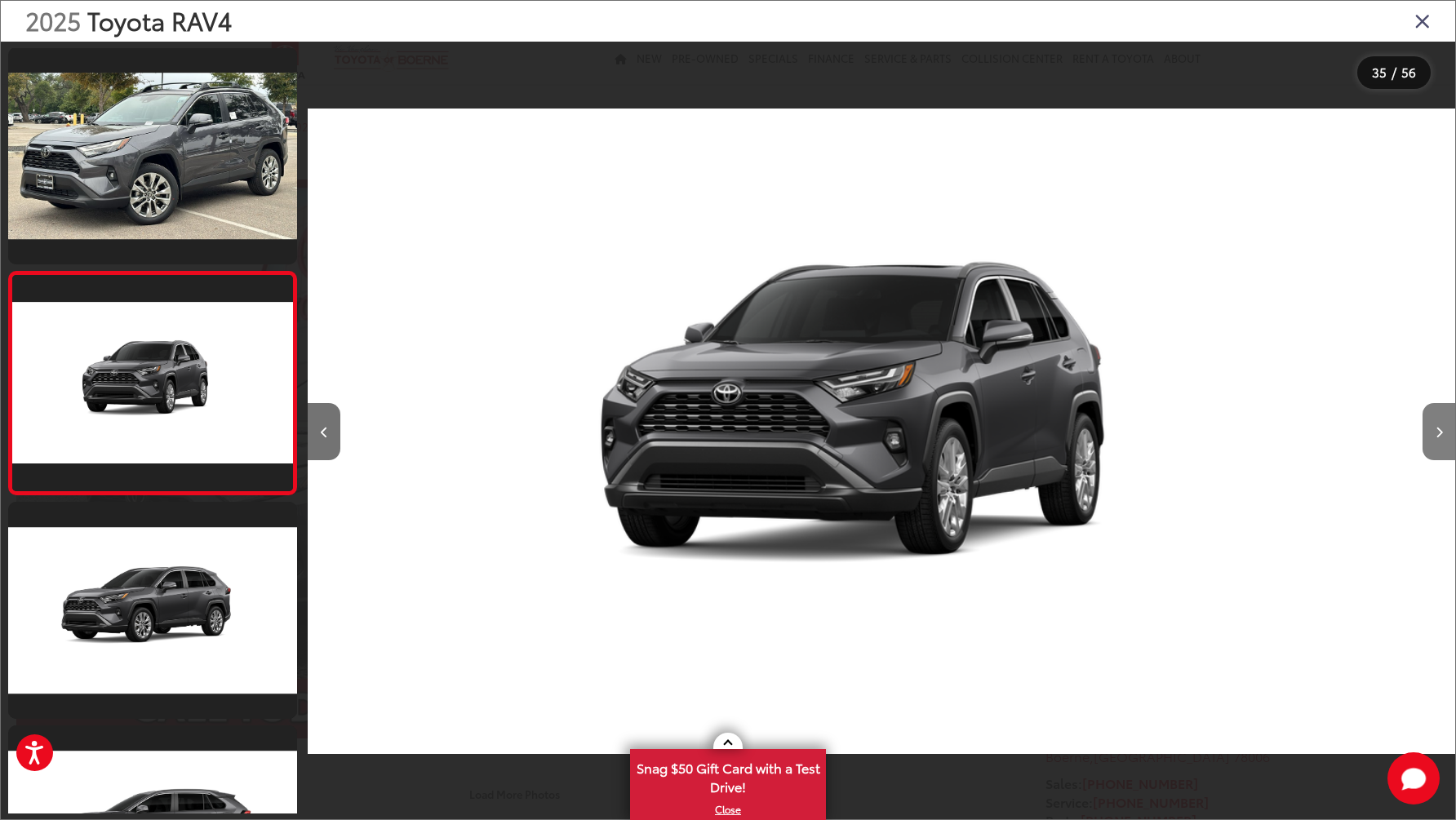
click at [1435, 439] on button "Next image" at bounding box center [1439, 431] width 33 height 57
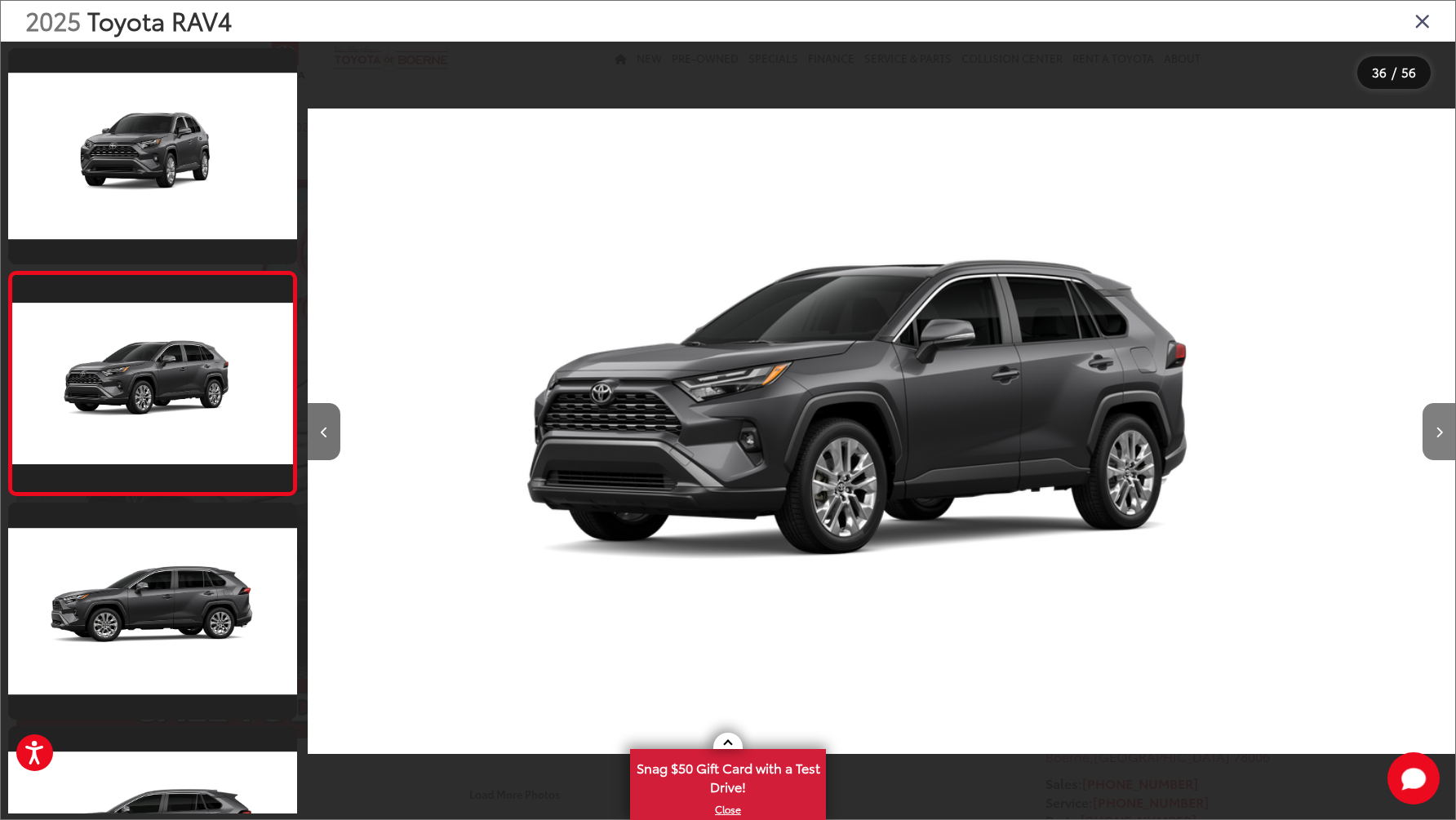
click at [1435, 439] on button "Next image" at bounding box center [1439, 431] width 33 height 57
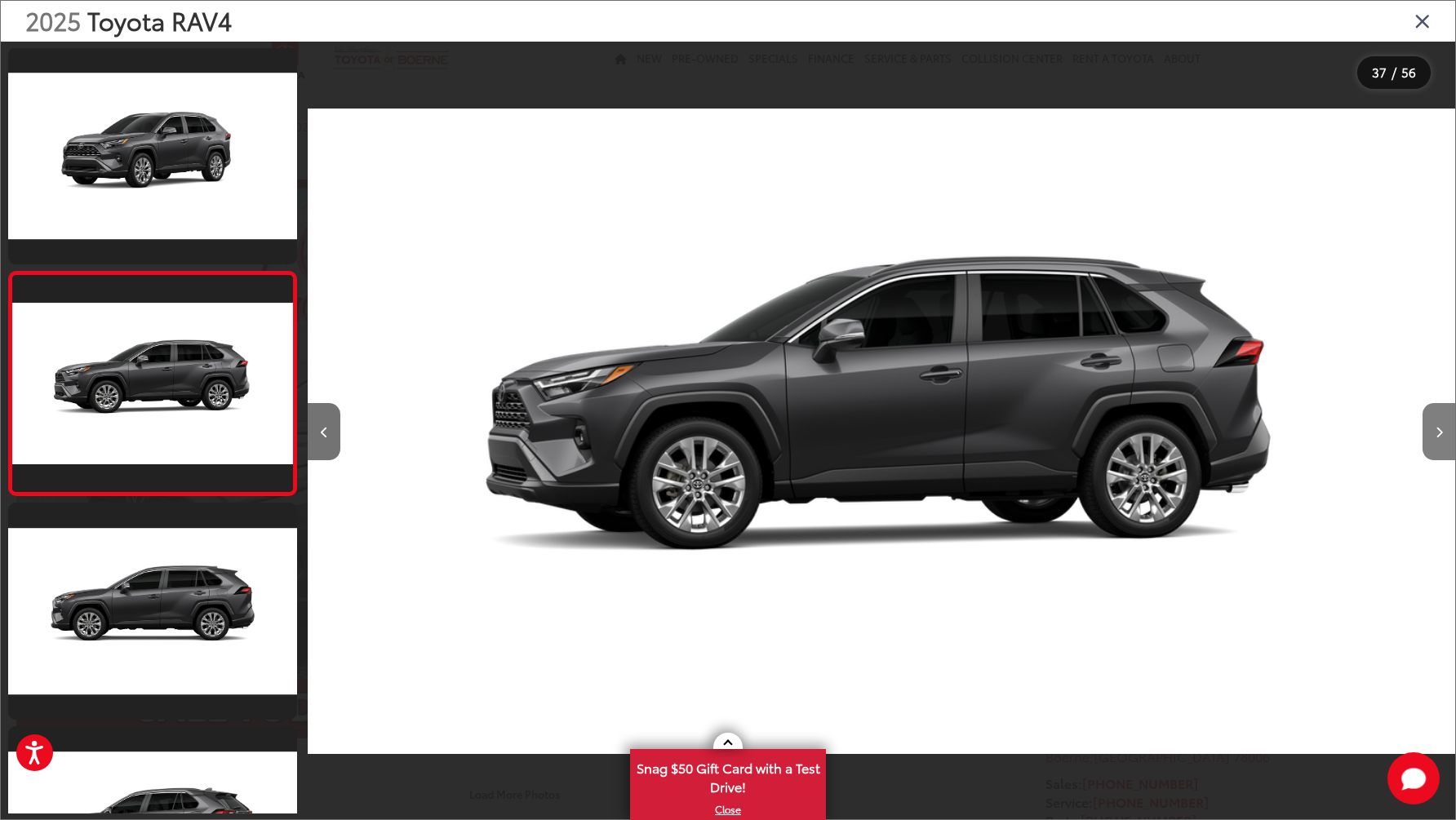
click at [1435, 439] on button "Next image" at bounding box center [1439, 431] width 33 height 57
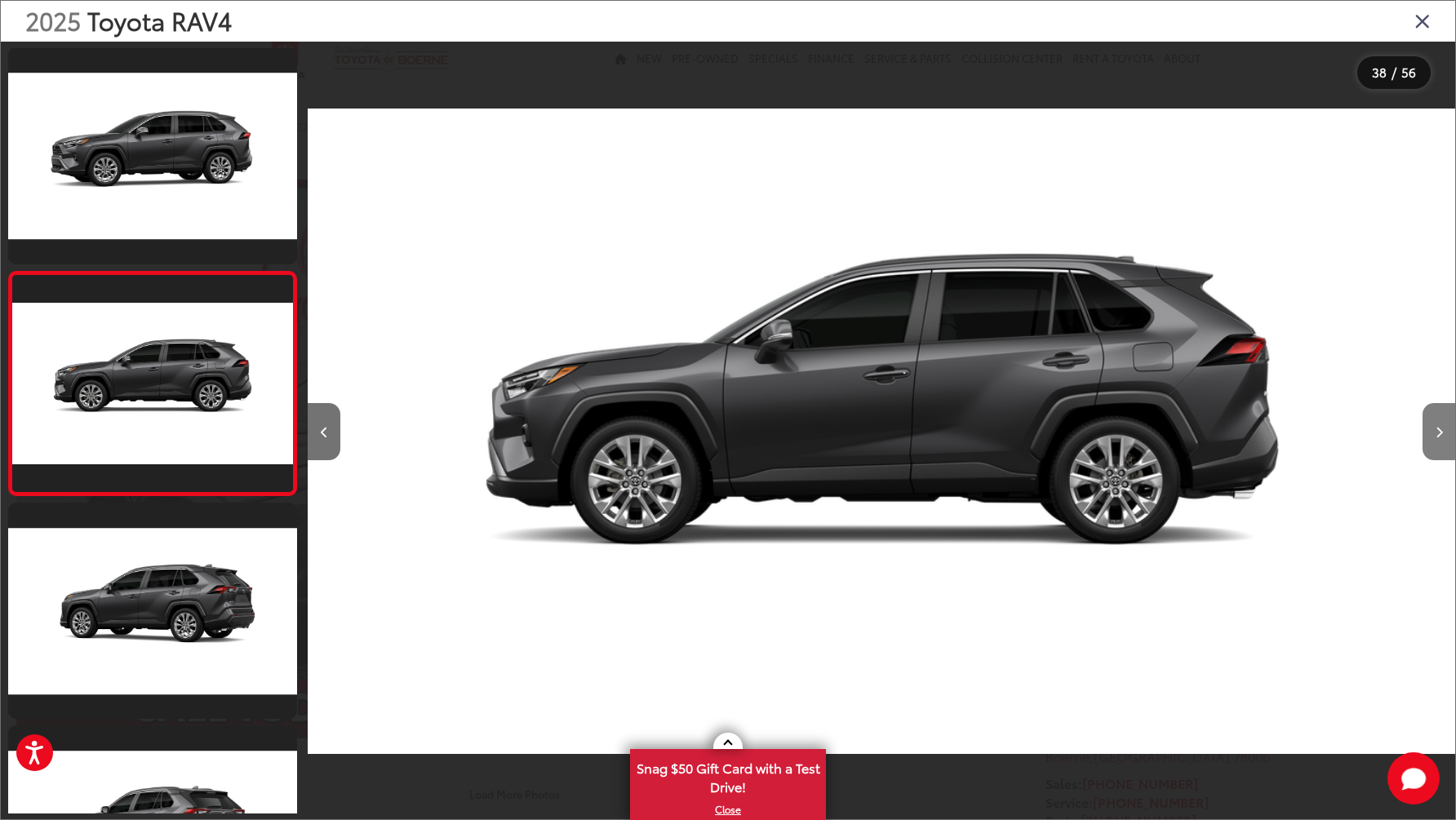
click at [1435, 439] on button "Next image" at bounding box center [1439, 431] width 33 height 57
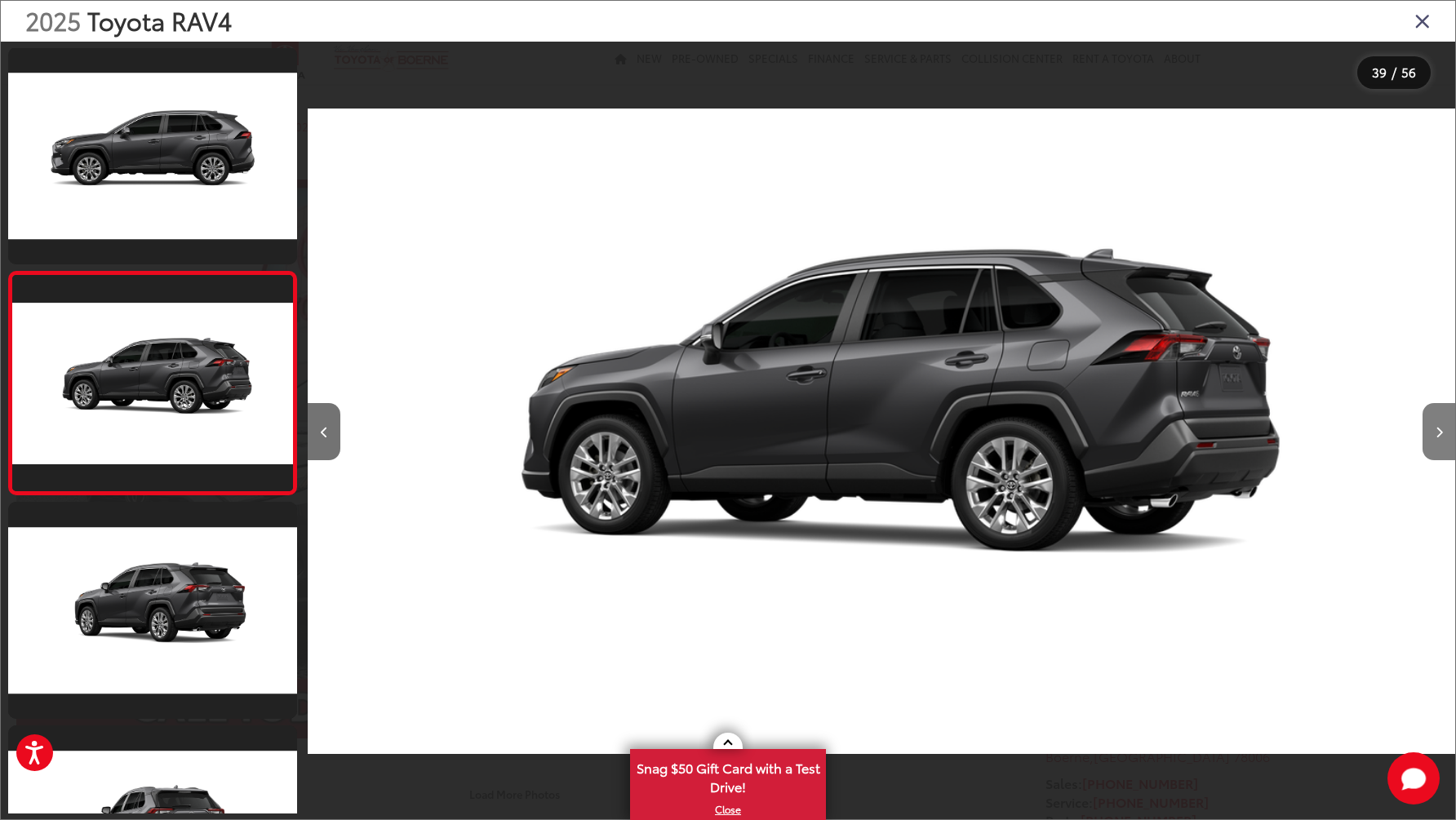
click at [1435, 439] on button "Next image" at bounding box center [1439, 431] width 33 height 57
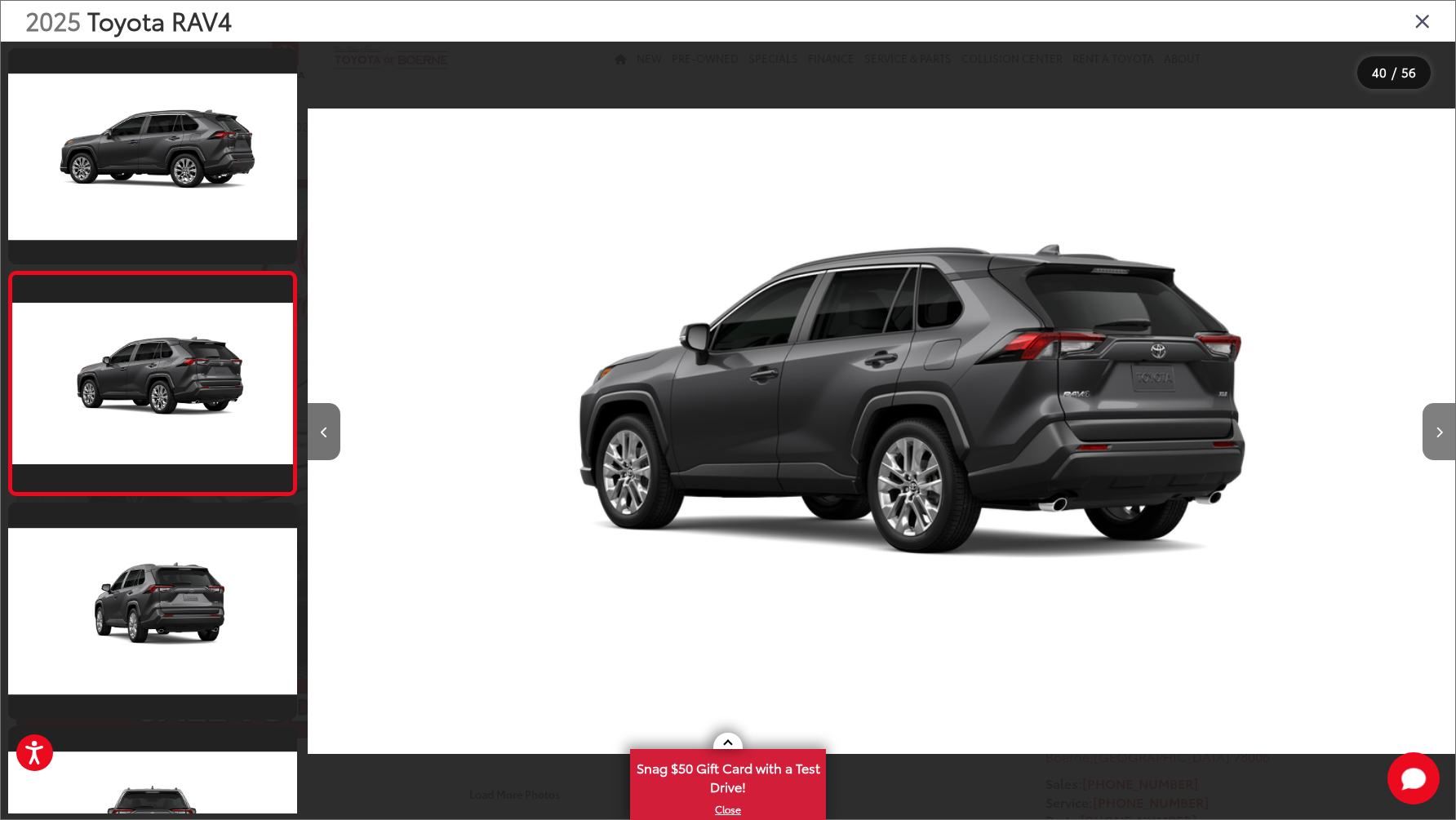
click at [1435, 439] on button "Next image" at bounding box center [1439, 431] width 33 height 57
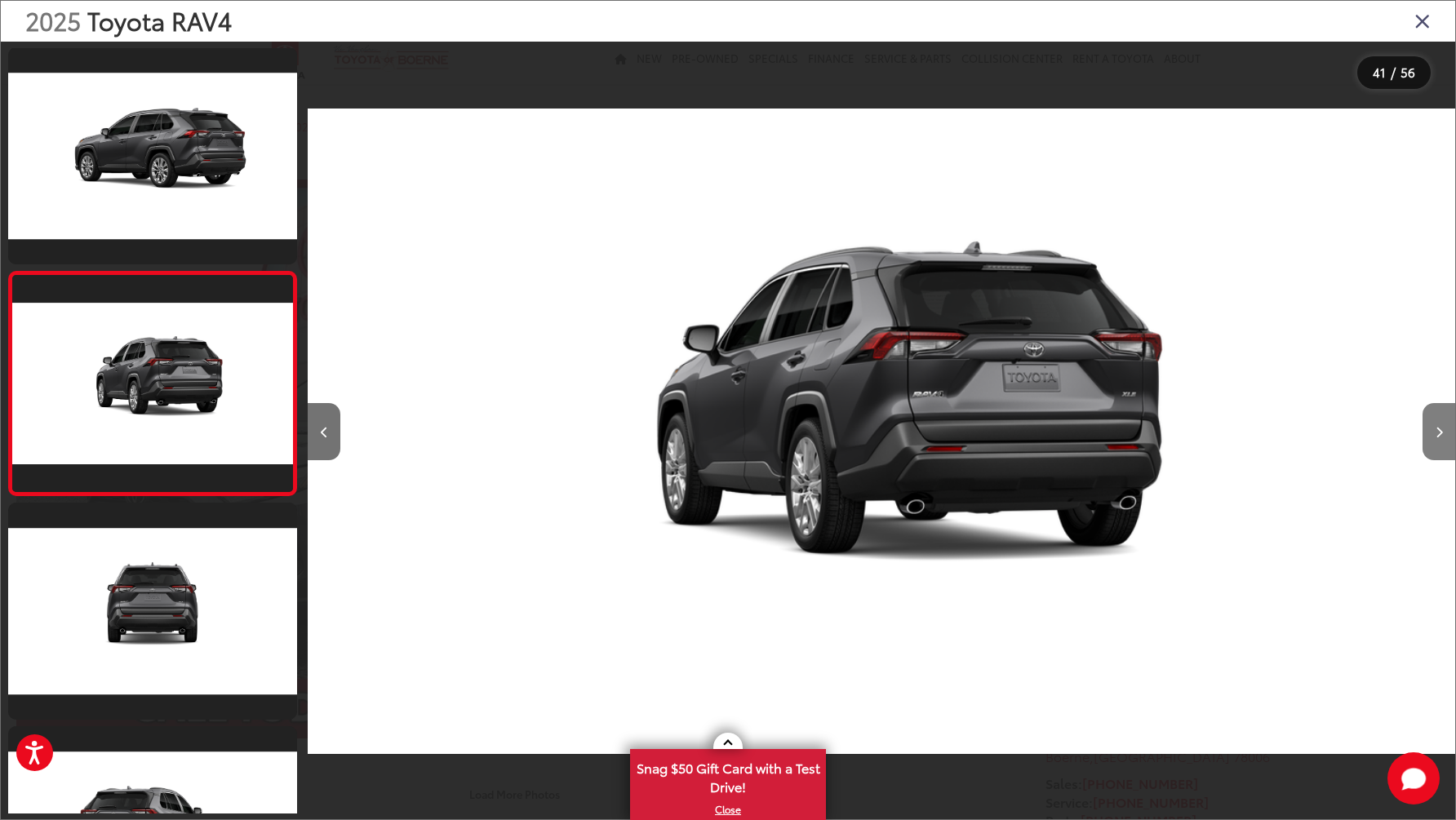
click at [1435, 439] on button "Next image" at bounding box center [1439, 431] width 33 height 57
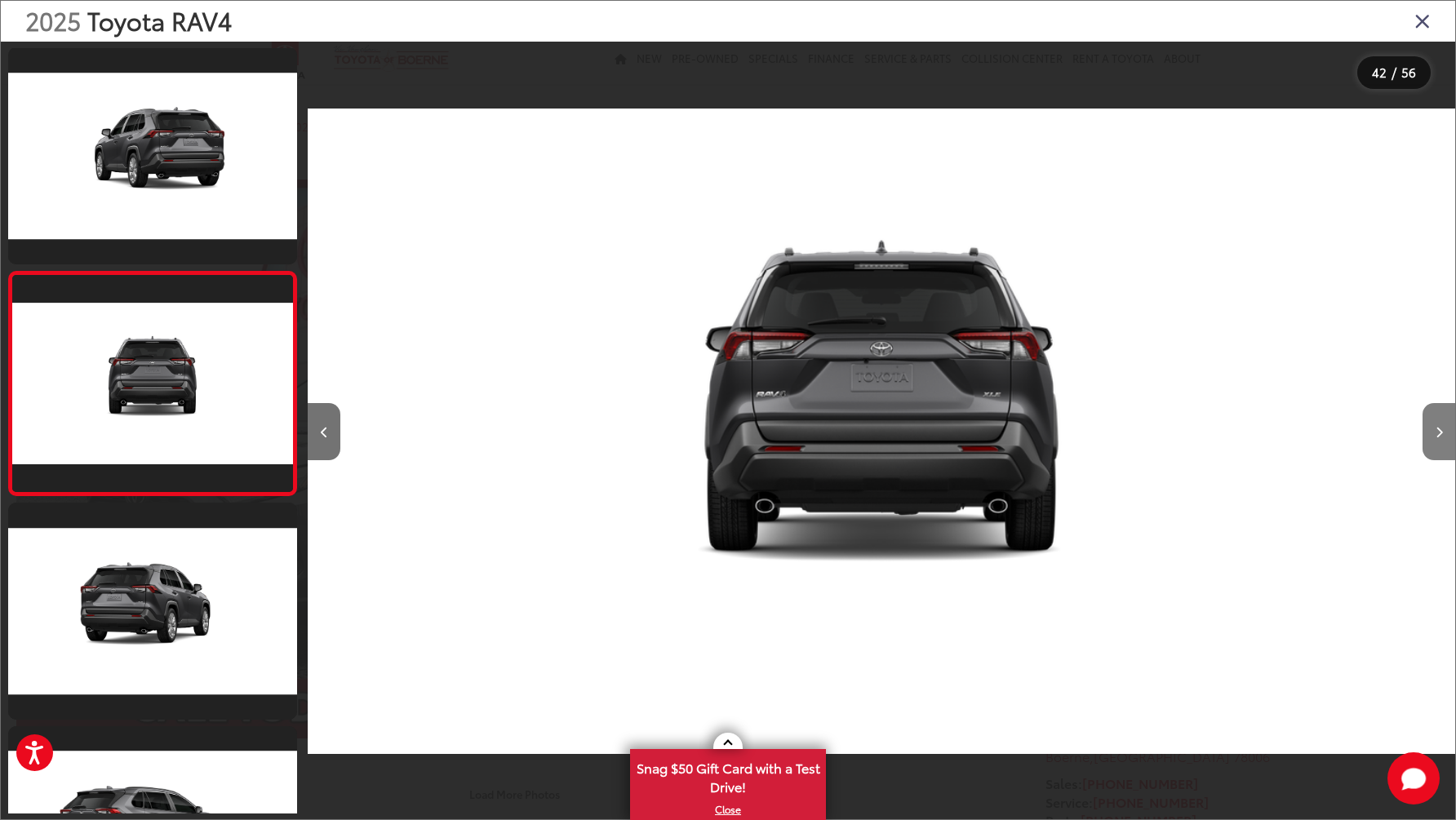
click at [1435, 439] on button "Next image" at bounding box center [1439, 431] width 33 height 57
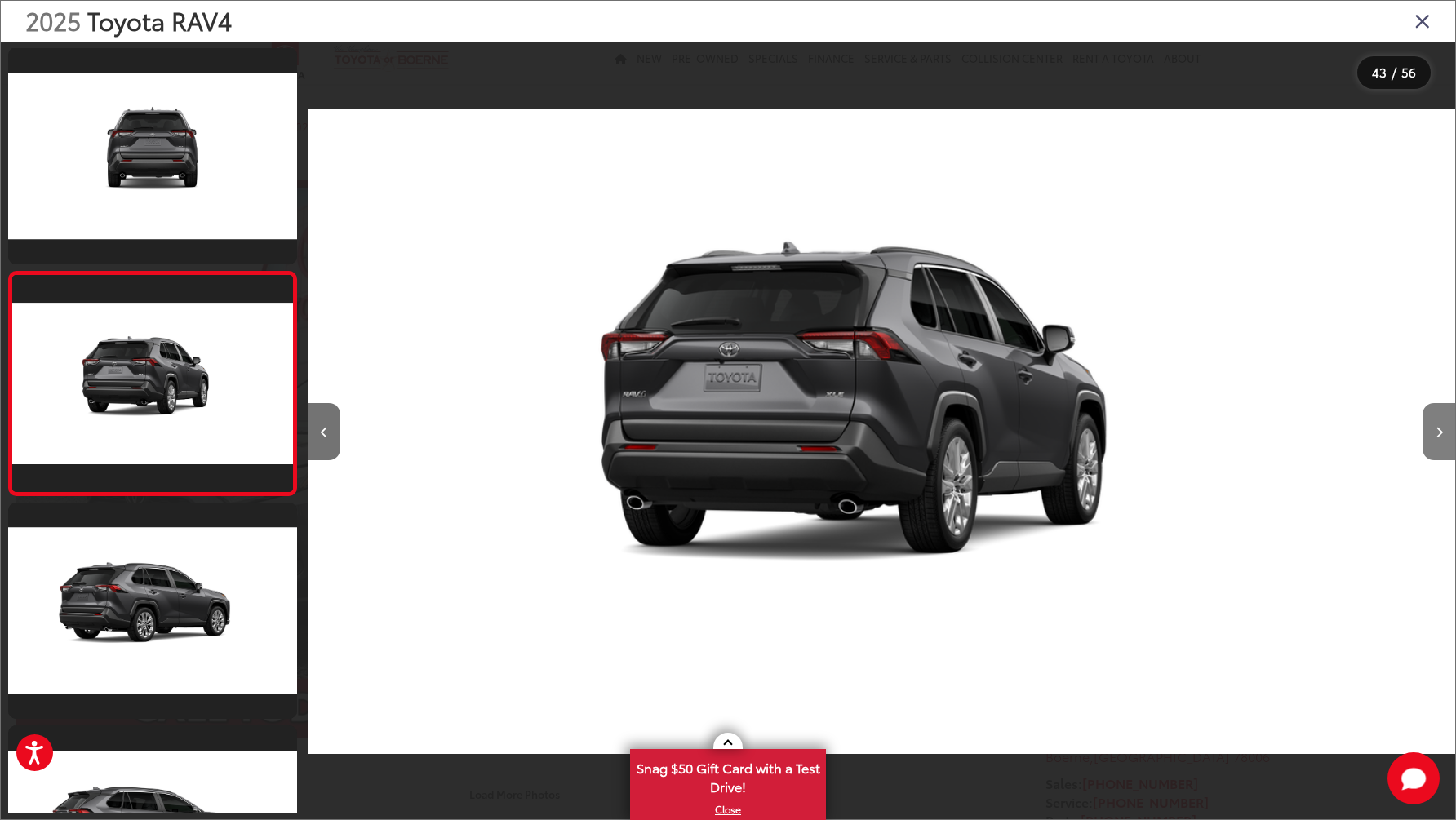
click at [1435, 439] on button "Next image" at bounding box center [1439, 431] width 33 height 57
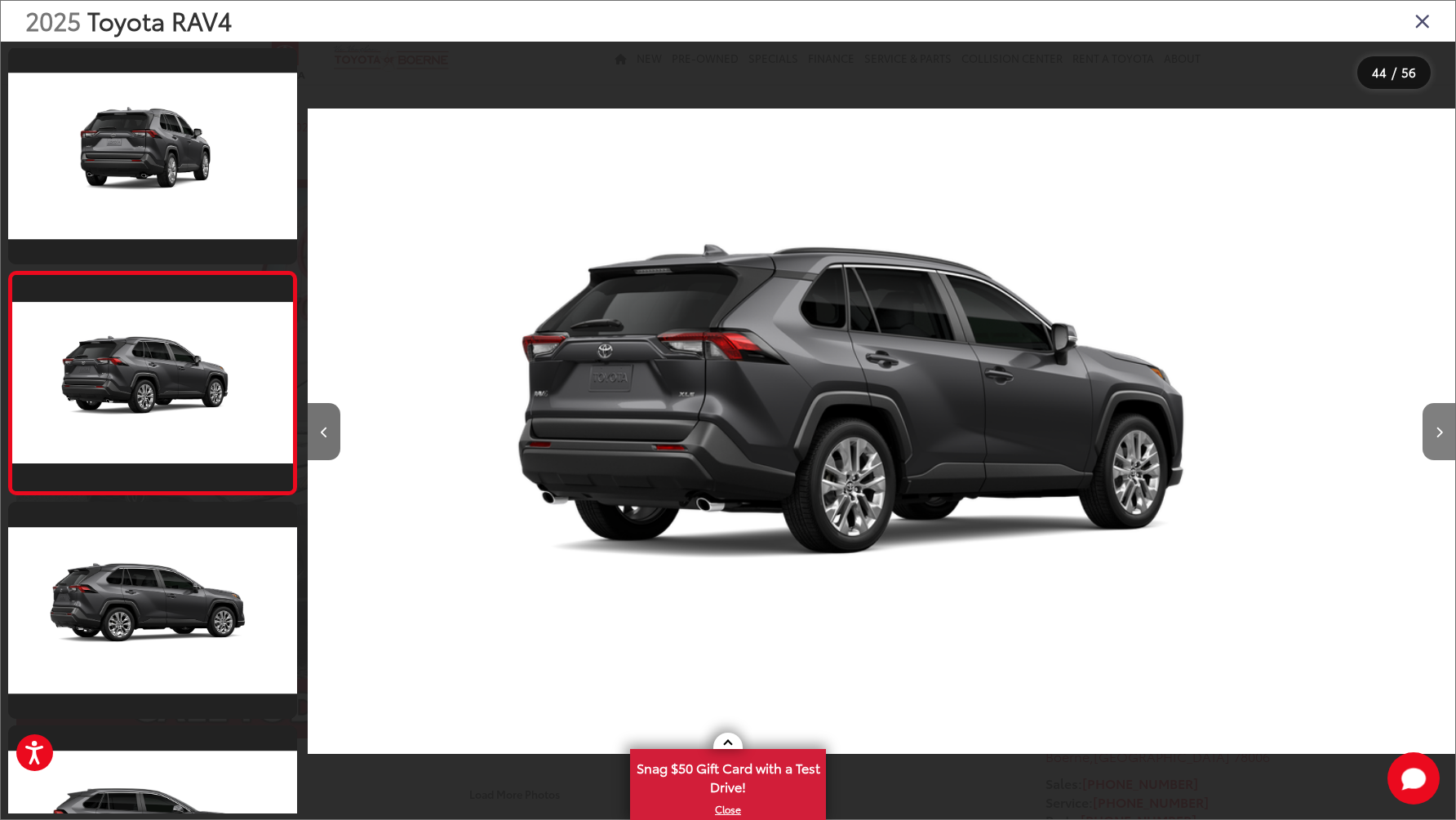
click at [1435, 439] on button "Next image" at bounding box center [1439, 431] width 33 height 57
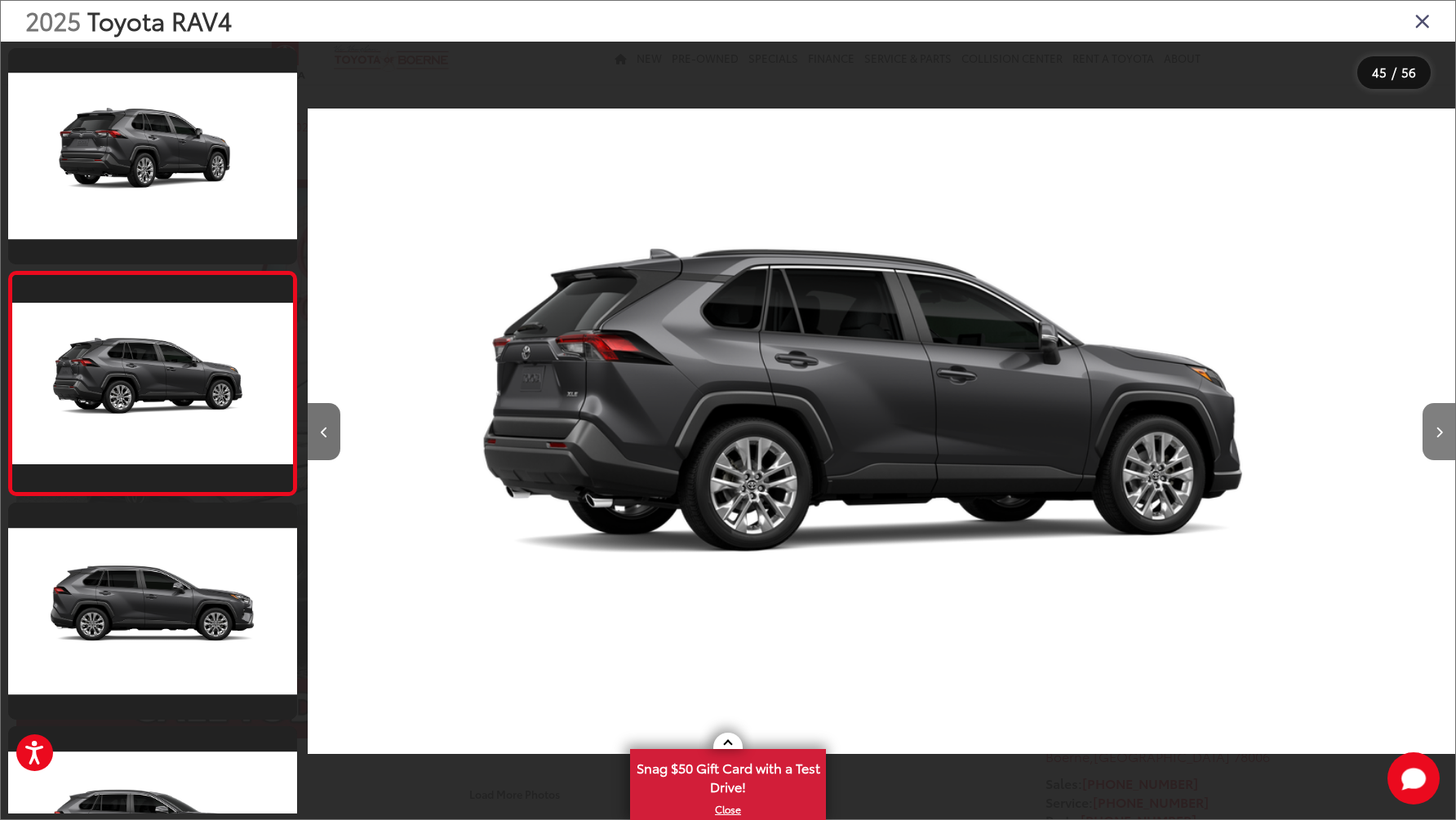
click at [1435, 439] on button "Next image" at bounding box center [1439, 431] width 33 height 57
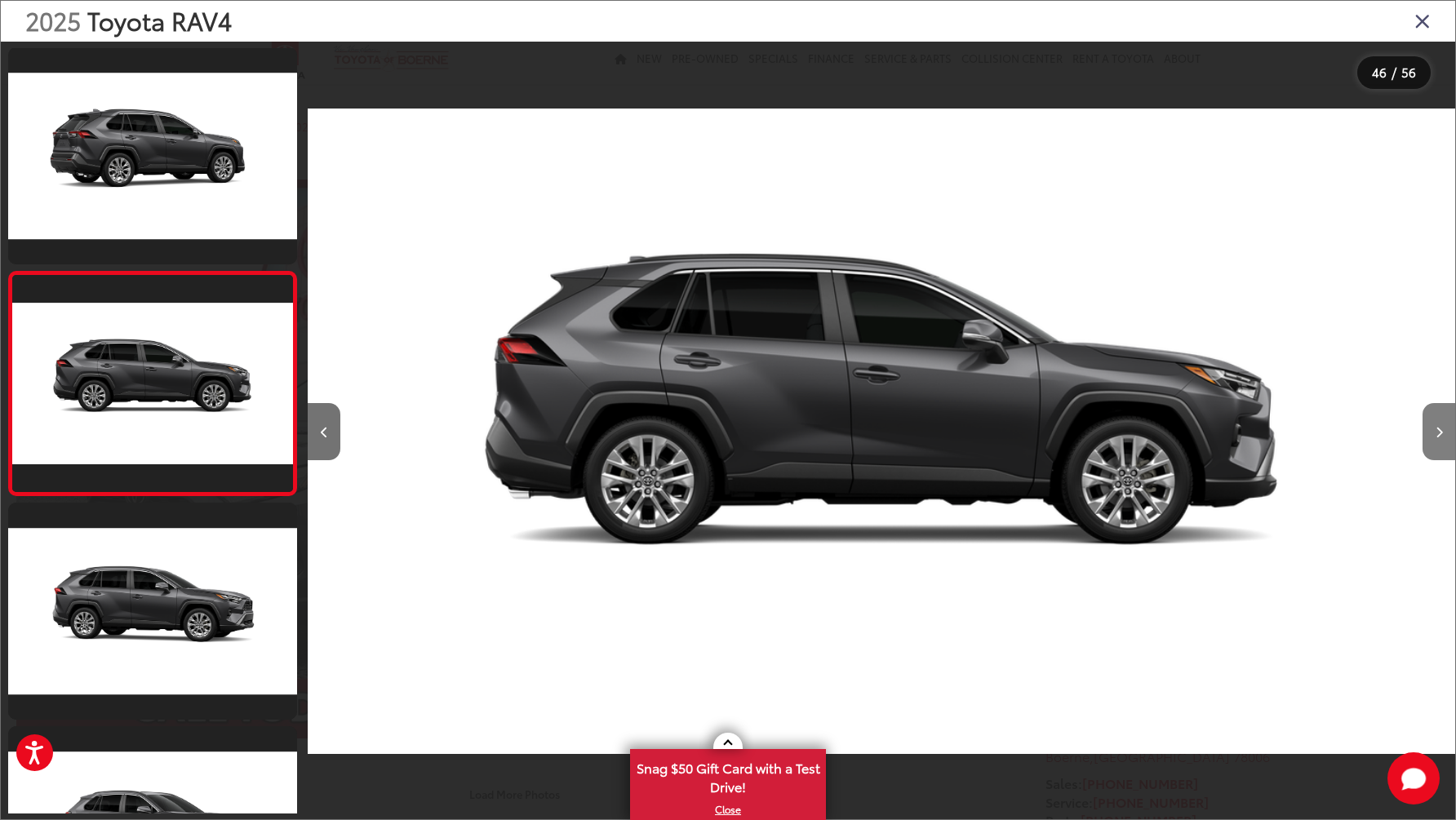
click at [1435, 439] on button "Next image" at bounding box center [1439, 431] width 33 height 57
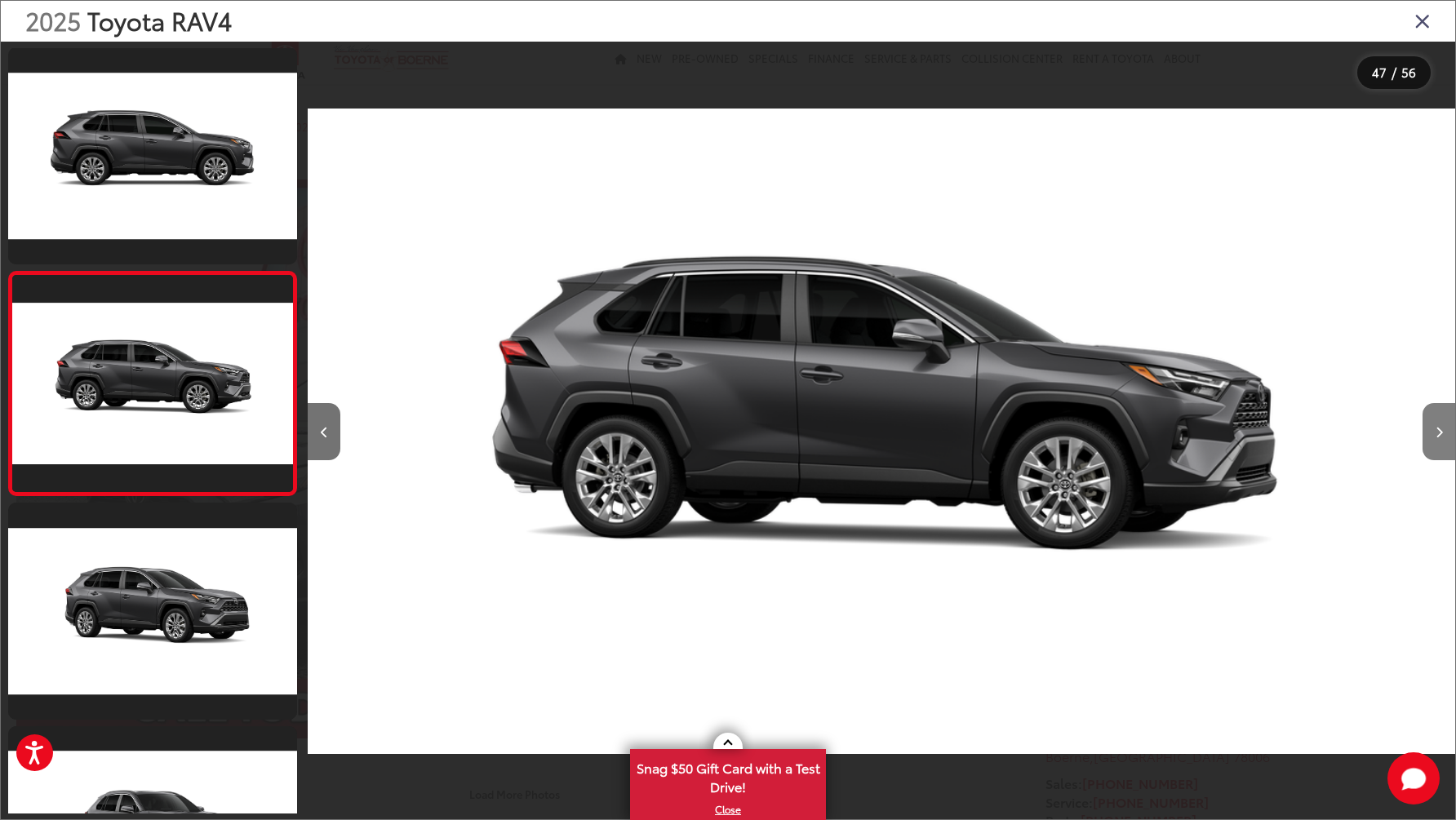
click at [1435, 439] on button "Next image" at bounding box center [1439, 431] width 33 height 57
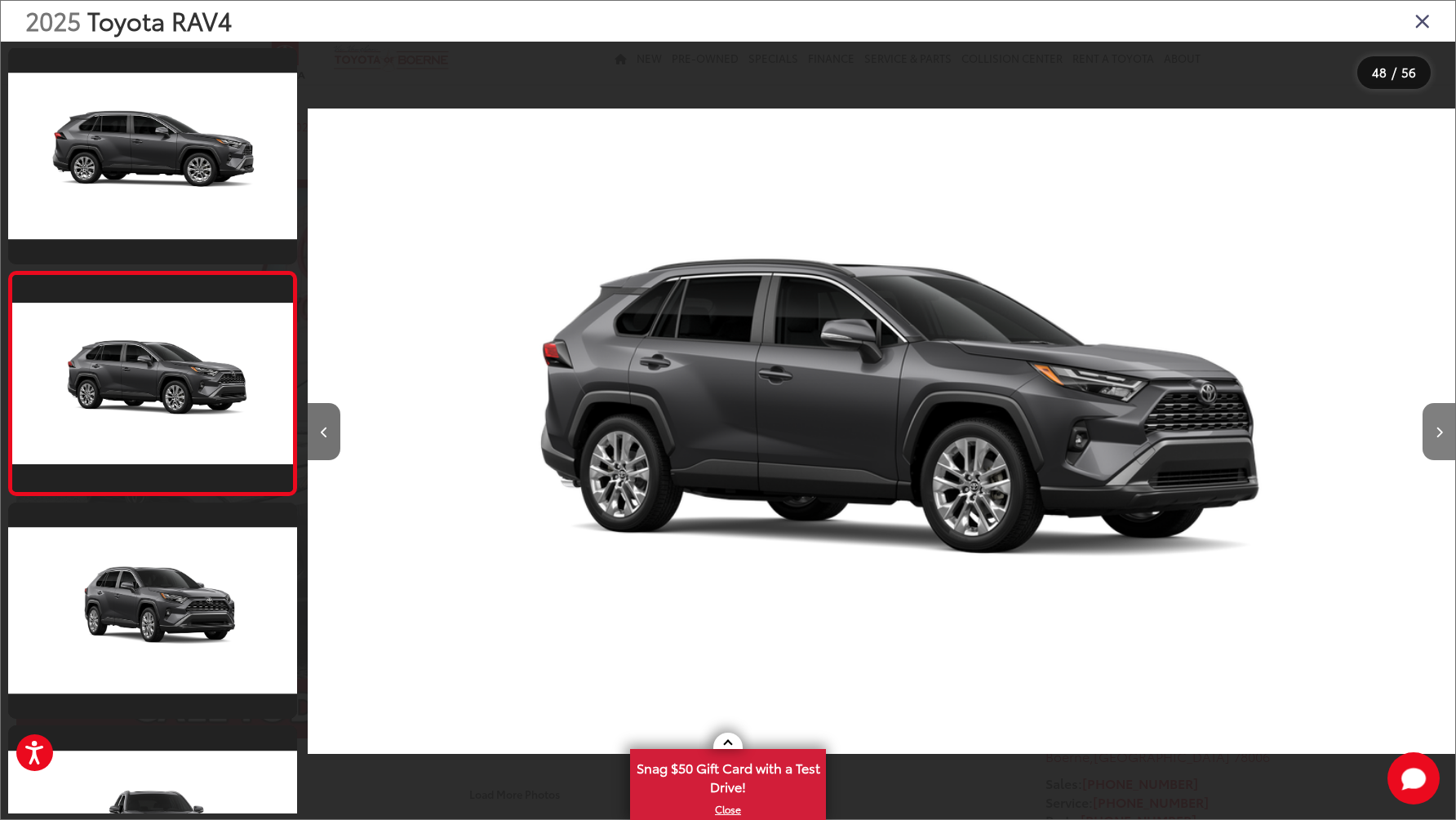
click at [1435, 439] on button "Next image" at bounding box center [1439, 431] width 33 height 57
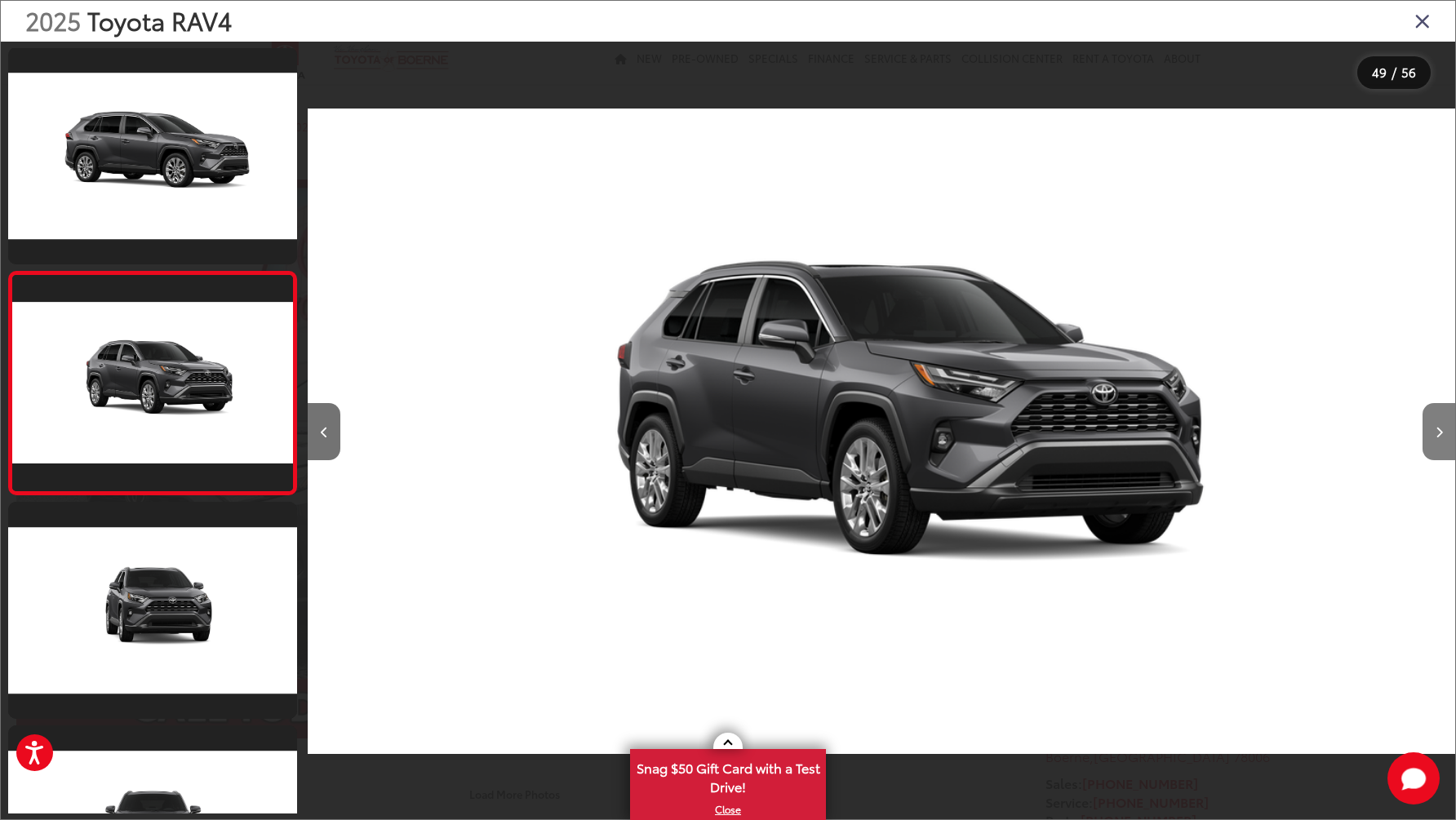
click at [1435, 439] on button "Next image" at bounding box center [1439, 431] width 33 height 57
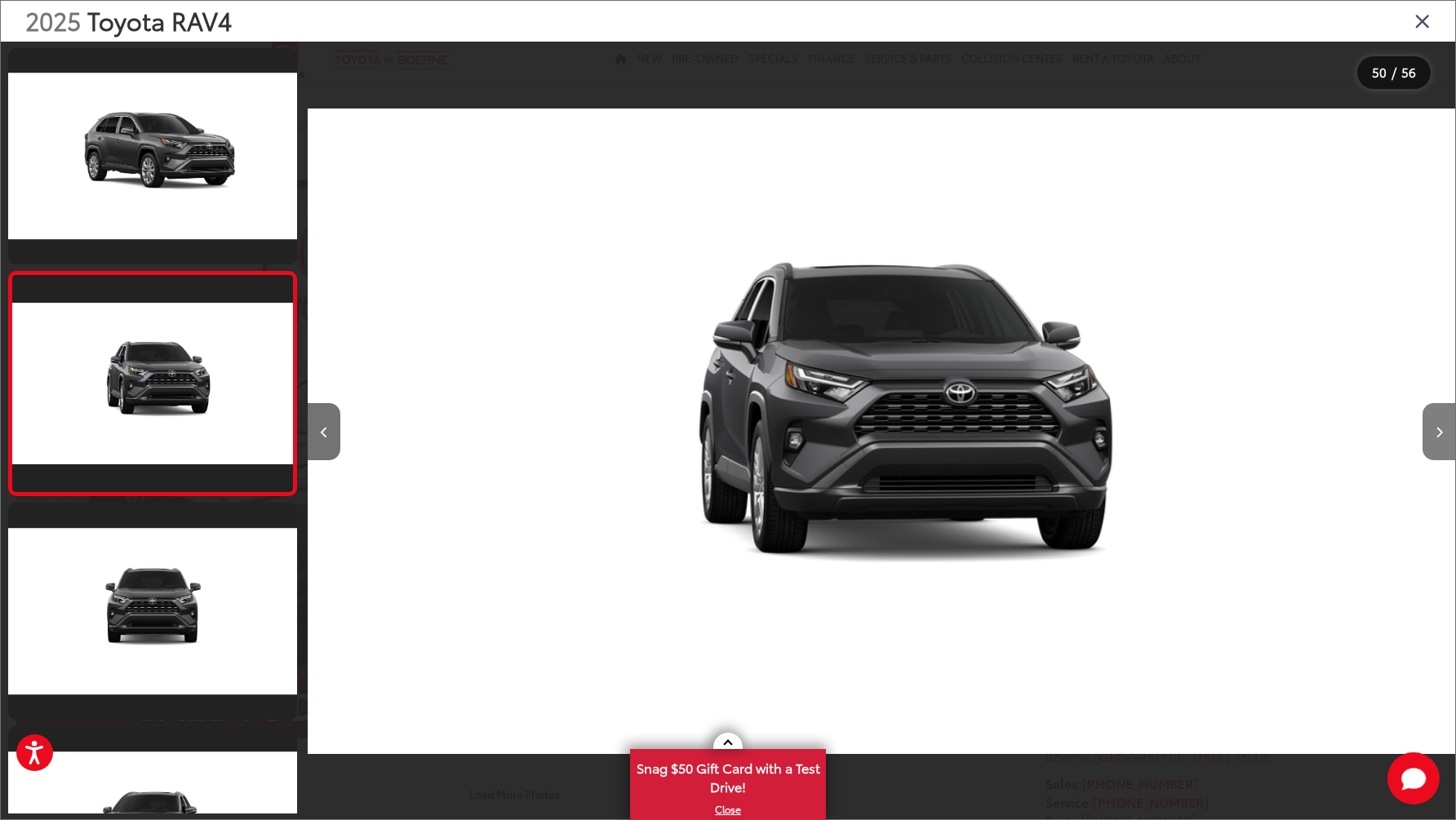
click at [1435, 439] on button "Next image" at bounding box center [1439, 431] width 33 height 57
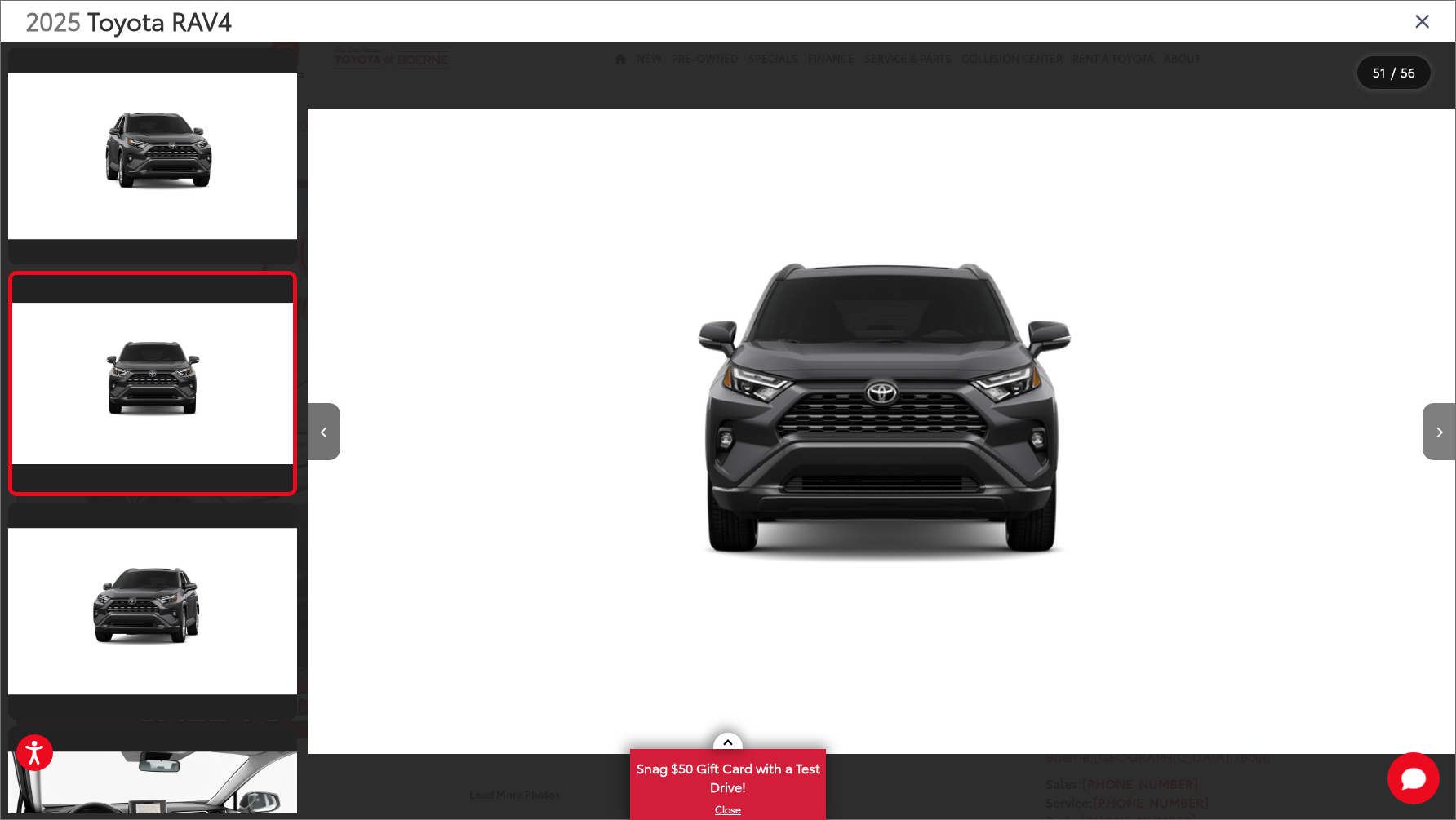
click at [1435, 439] on button "Next image" at bounding box center [1439, 431] width 33 height 57
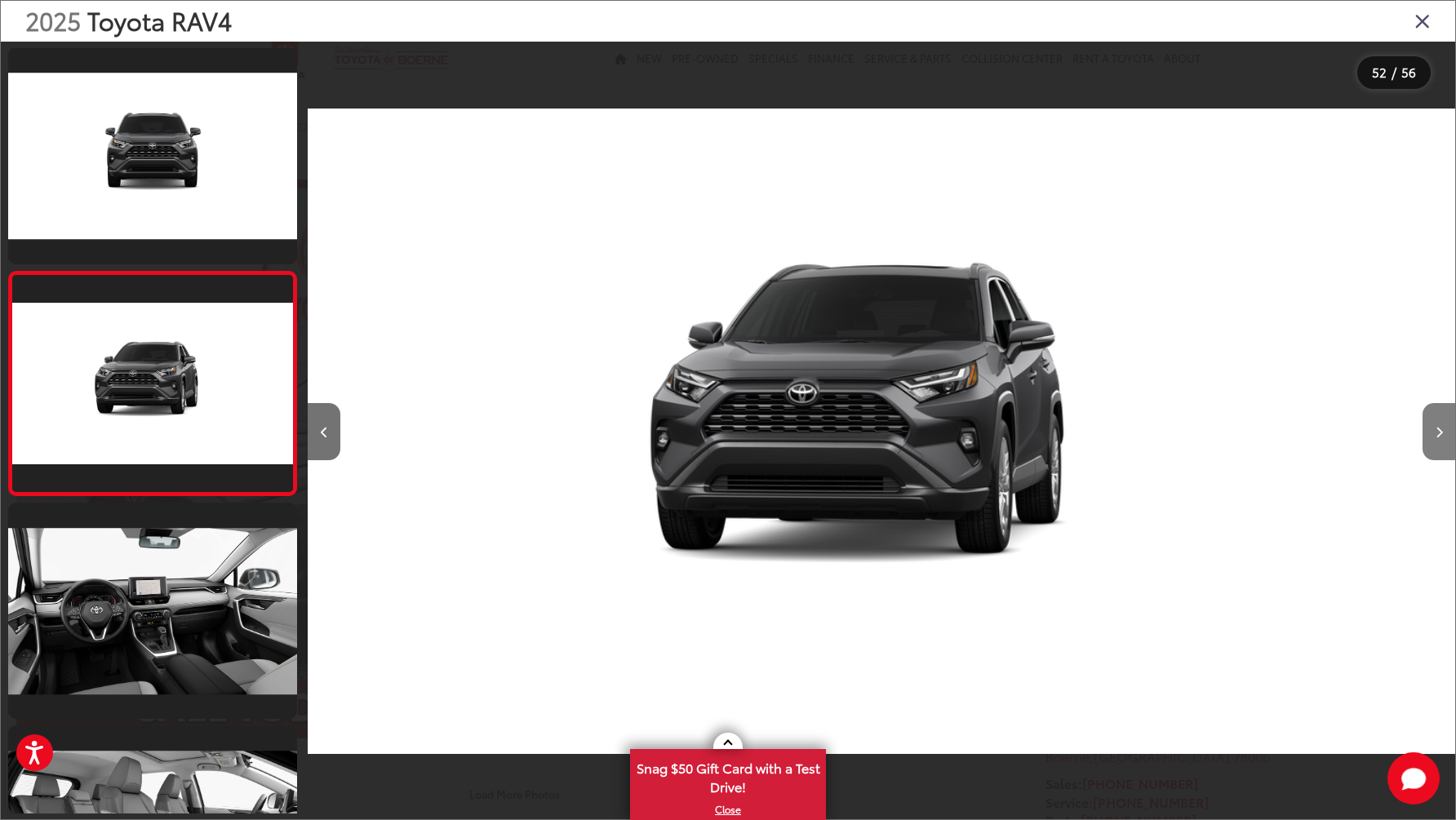
click at [1435, 439] on button "Next image" at bounding box center [1439, 431] width 33 height 57
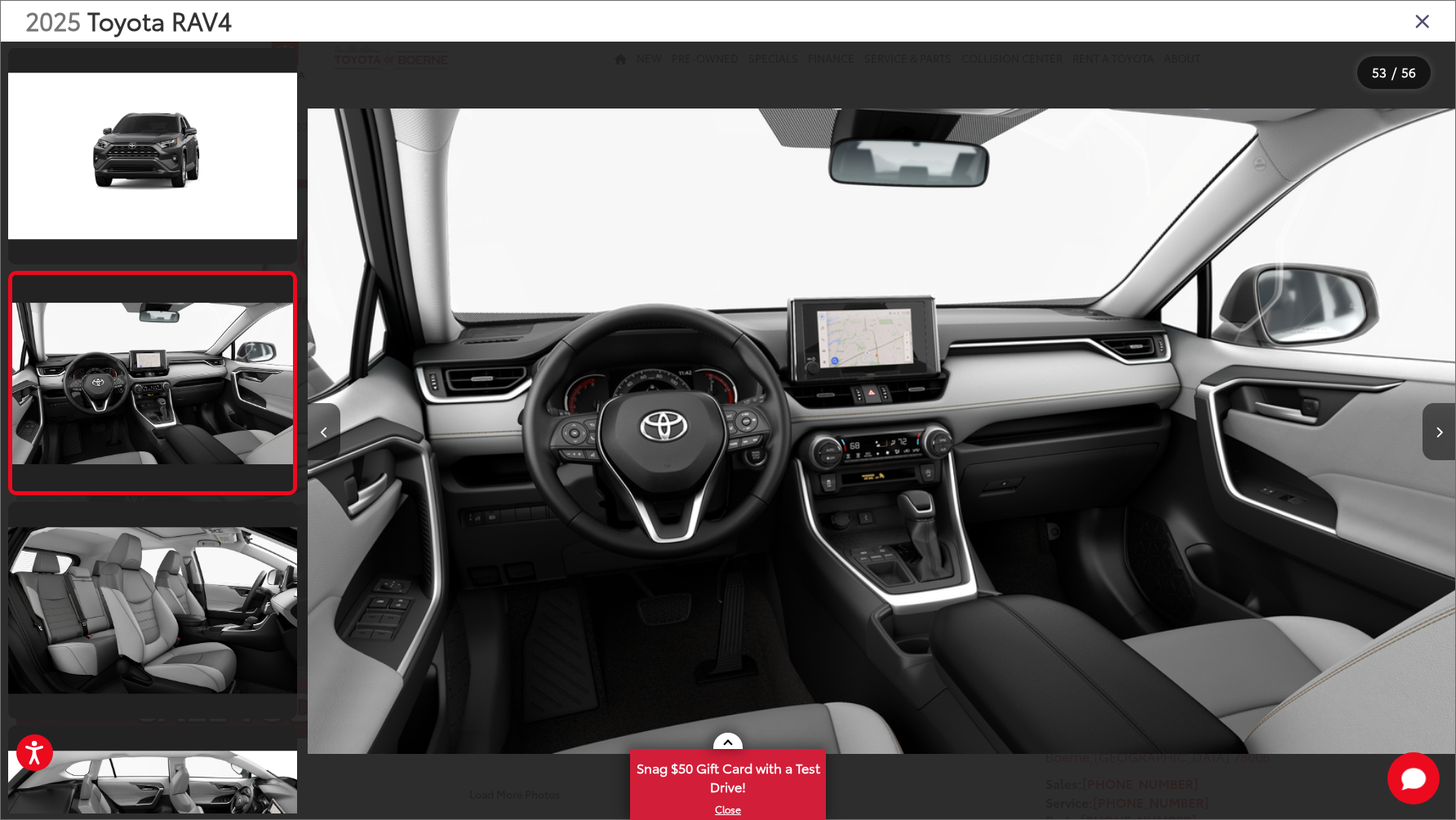
click at [1435, 439] on button "Next image" at bounding box center [1439, 431] width 33 height 57
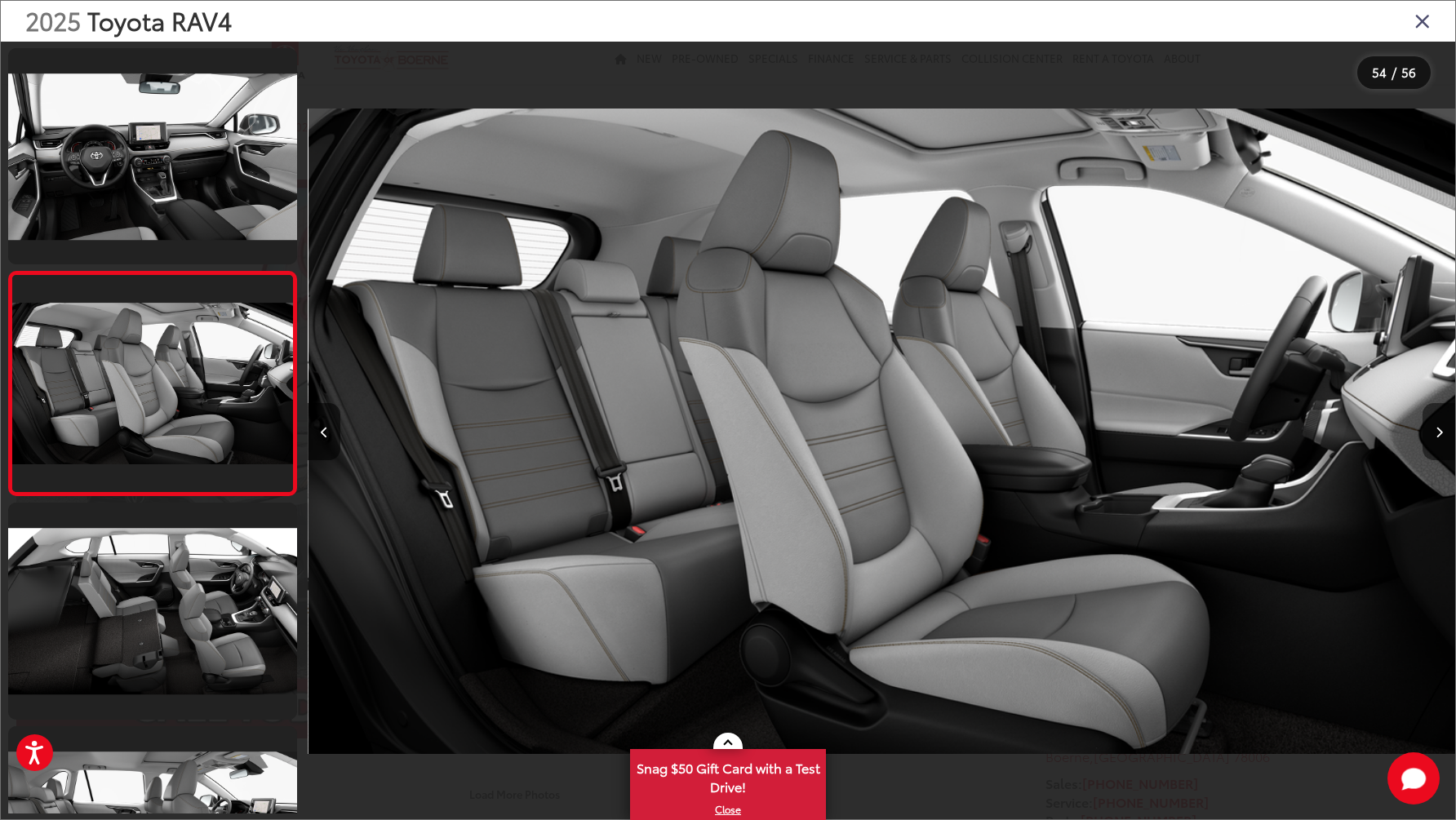
click at [1435, 439] on button "Next image" at bounding box center [1439, 431] width 33 height 57
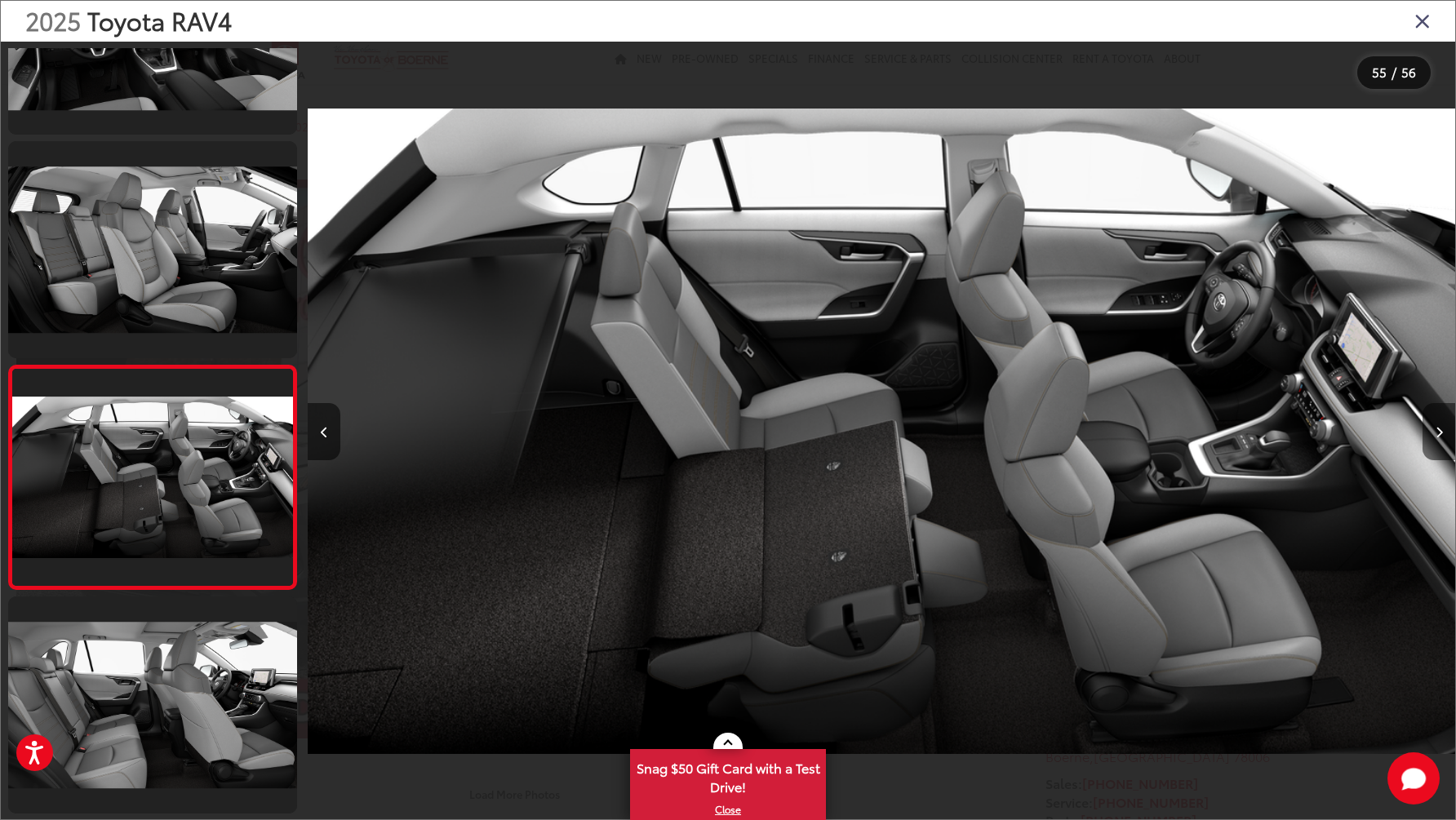
click at [1435, 439] on button "Next image" at bounding box center [1439, 431] width 33 height 57
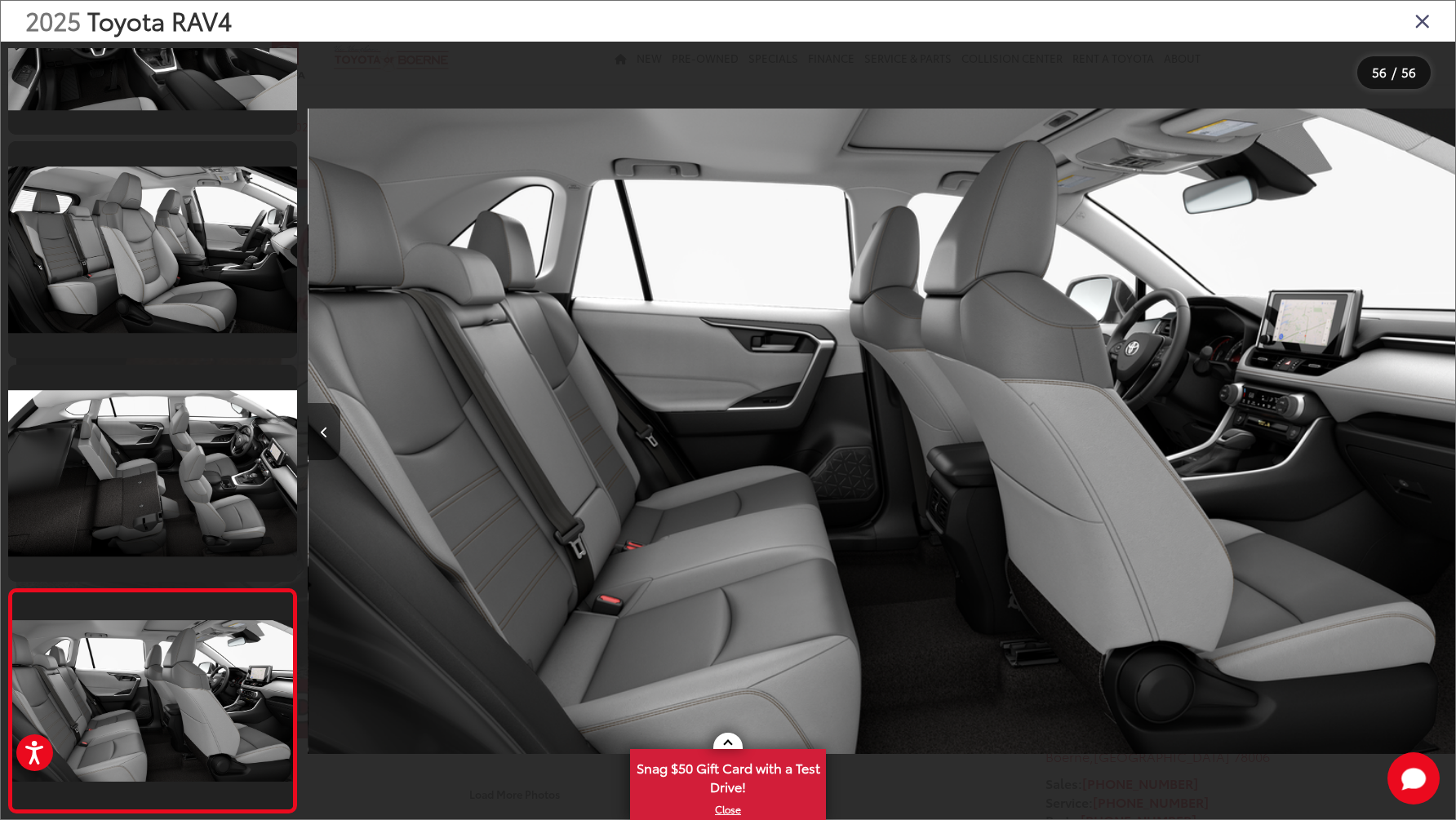
click at [1423, 26] on icon "Close gallery" at bounding box center [1423, 20] width 17 height 21
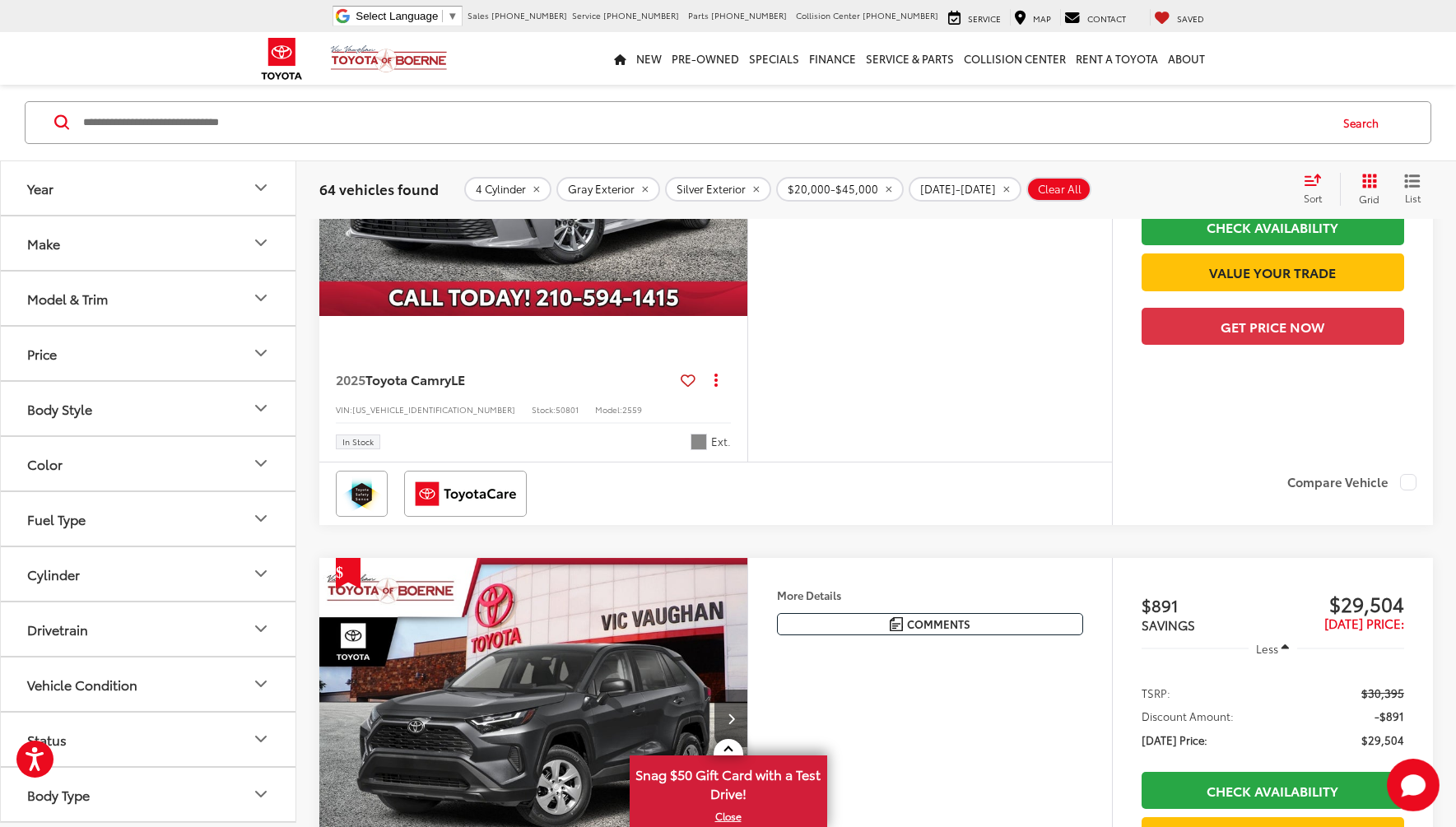
scroll to position [1979, 0]
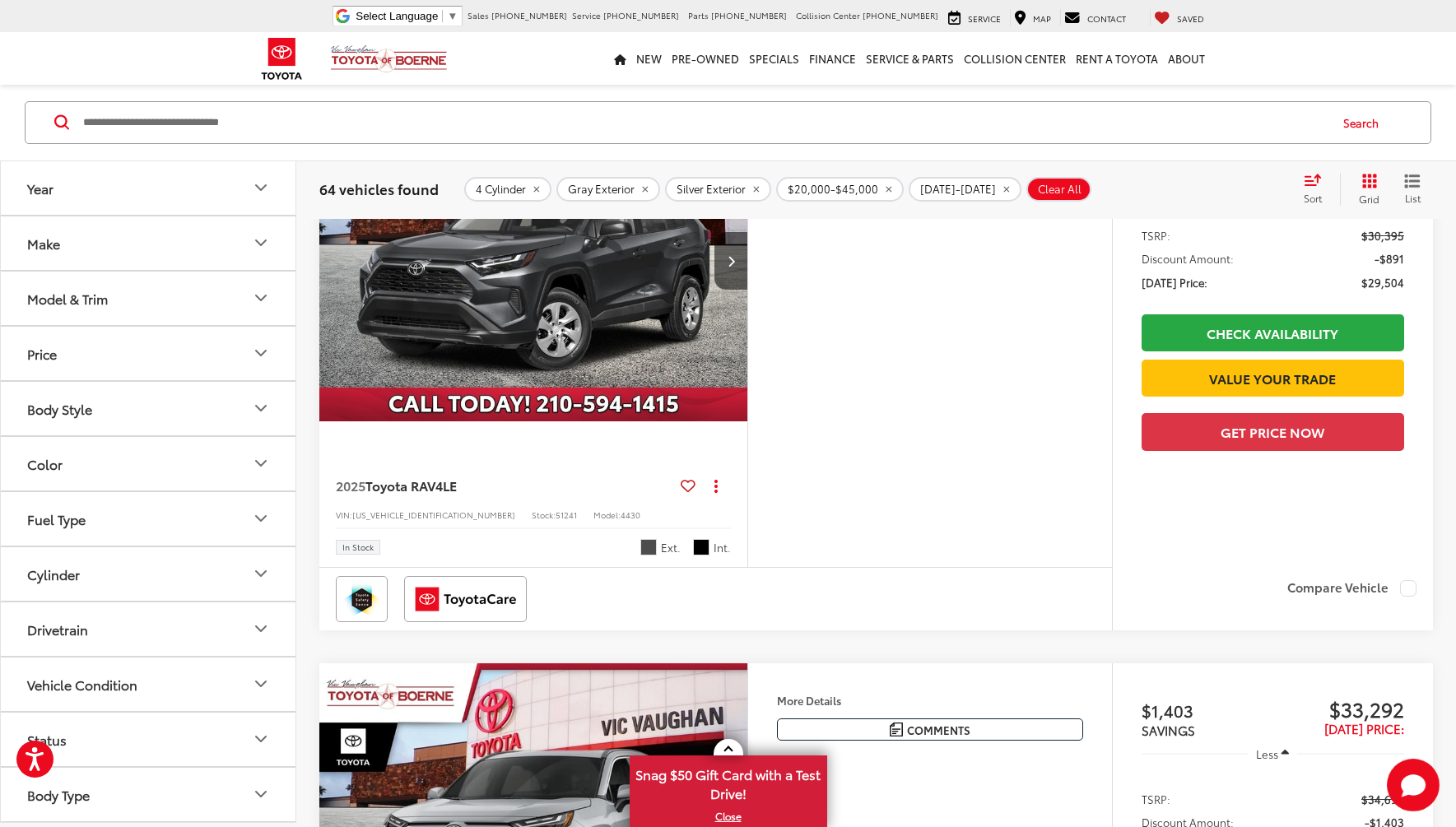
click at [232, 419] on button "Body Style" at bounding box center [149, 409] width 296 height 54
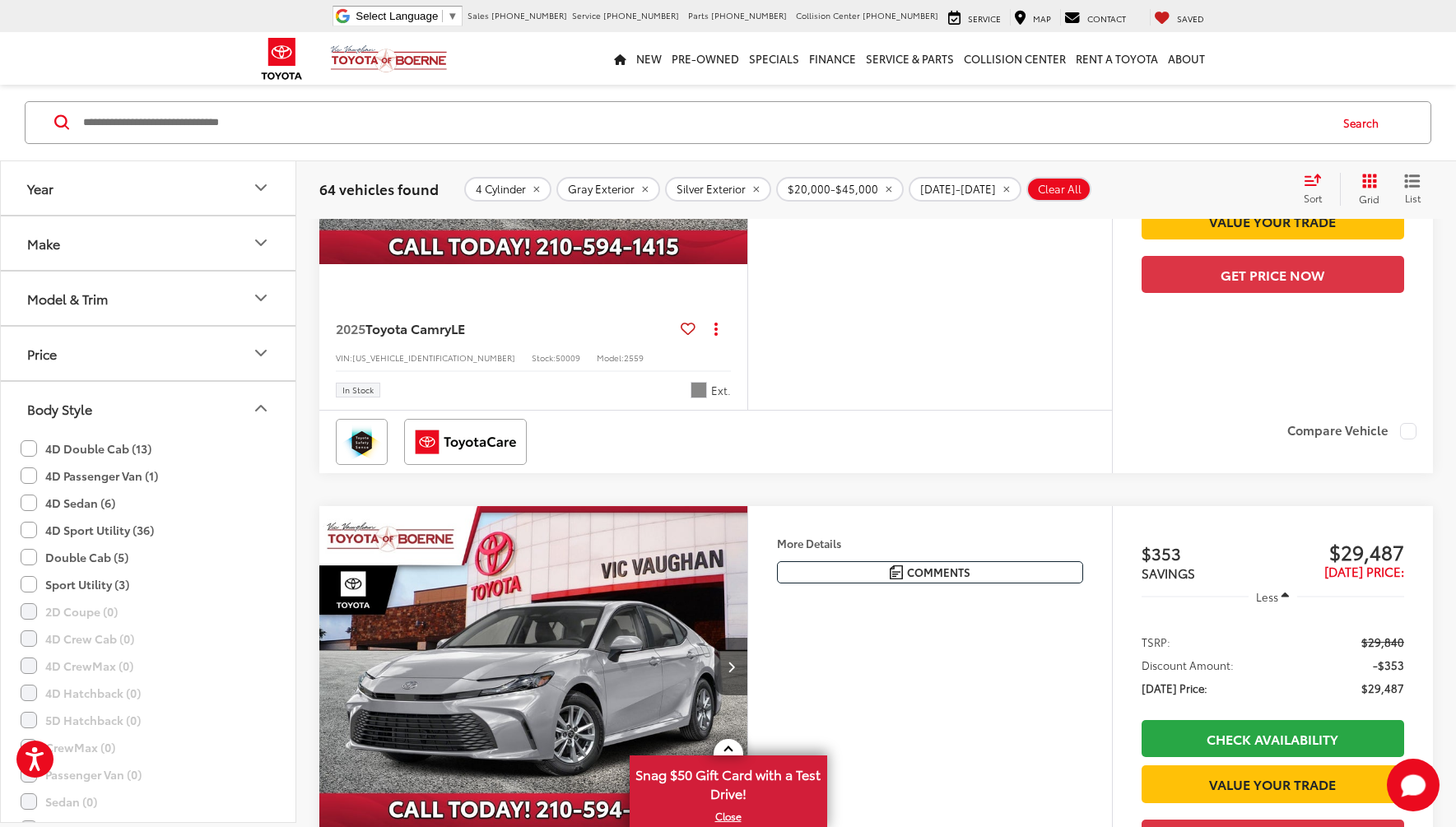
scroll to position [992, 0]
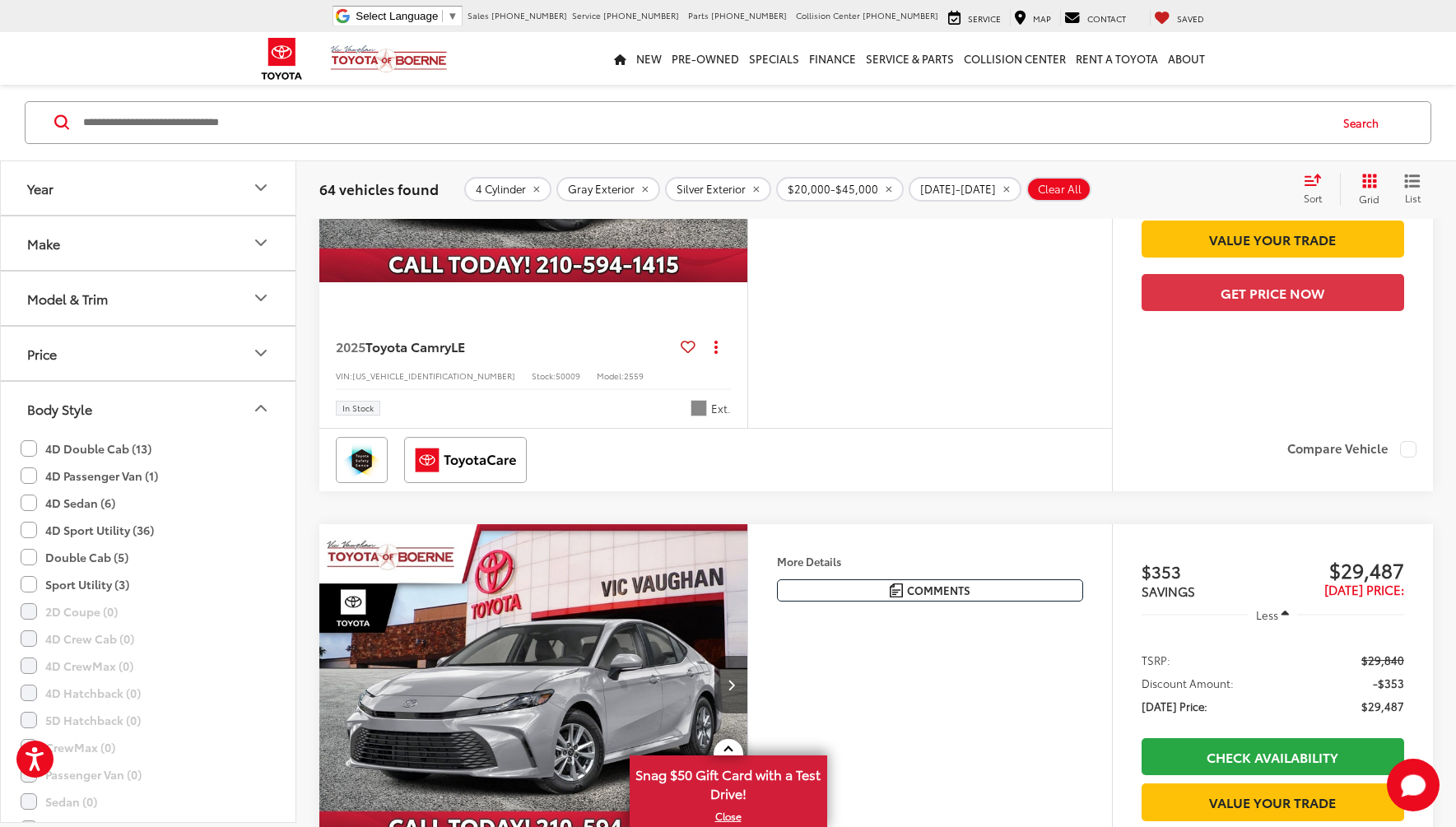
click at [29, 534] on label "4D Sport Utility (36)" at bounding box center [87, 530] width 133 height 27
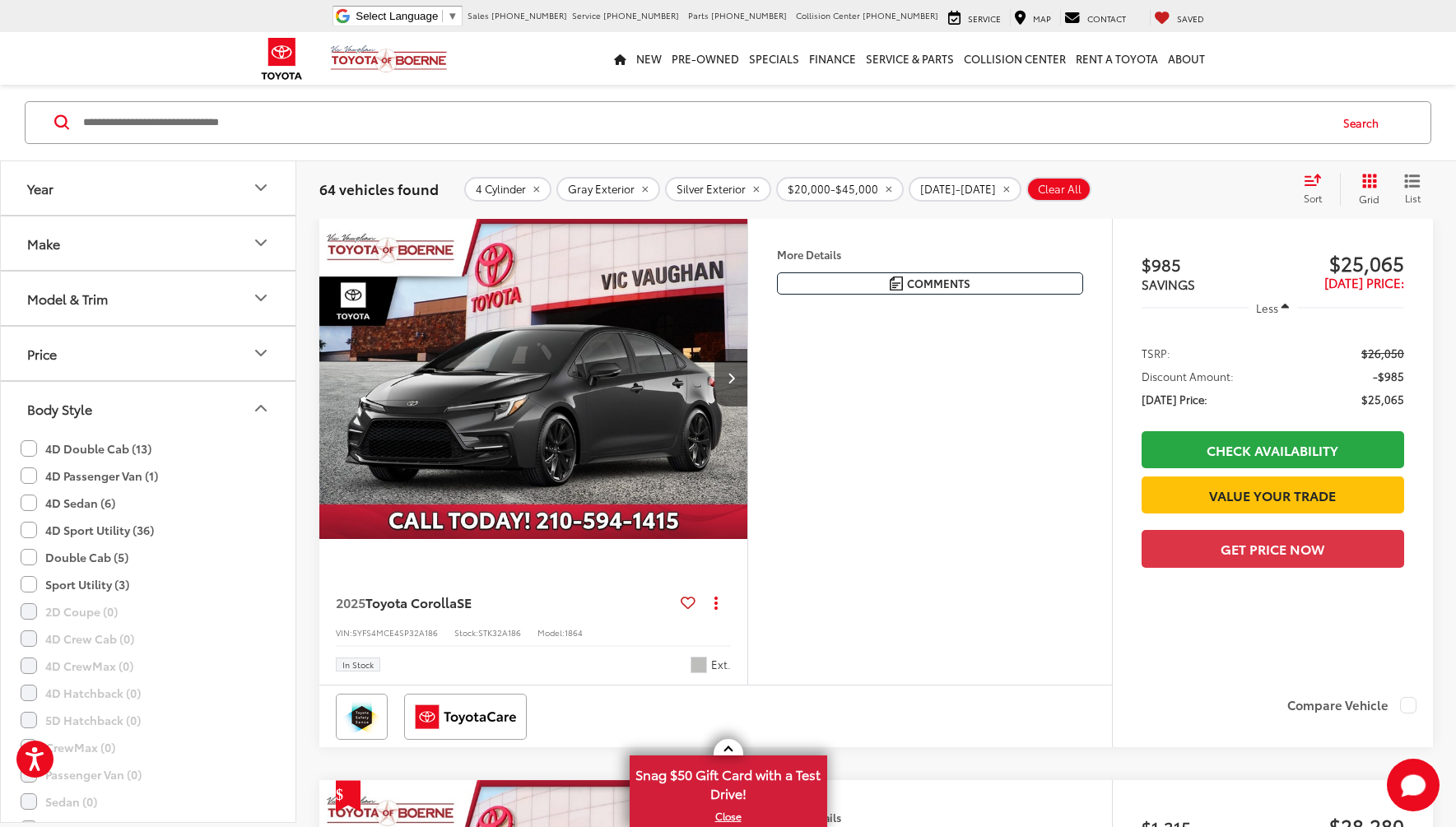
scroll to position [168, 0]
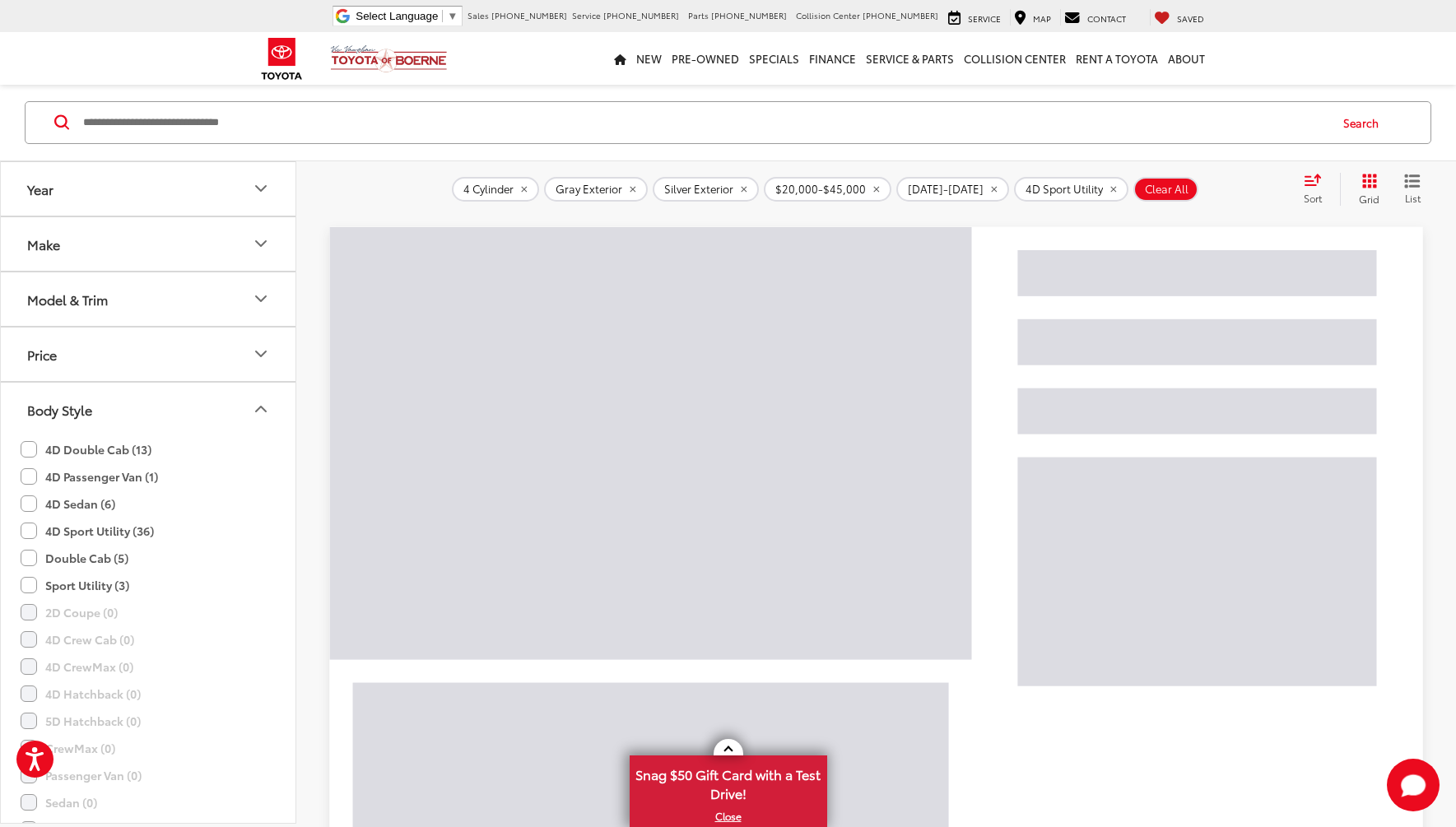
click at [26, 586] on label "Sport Utility (3)" at bounding box center [74, 586] width 109 height 27
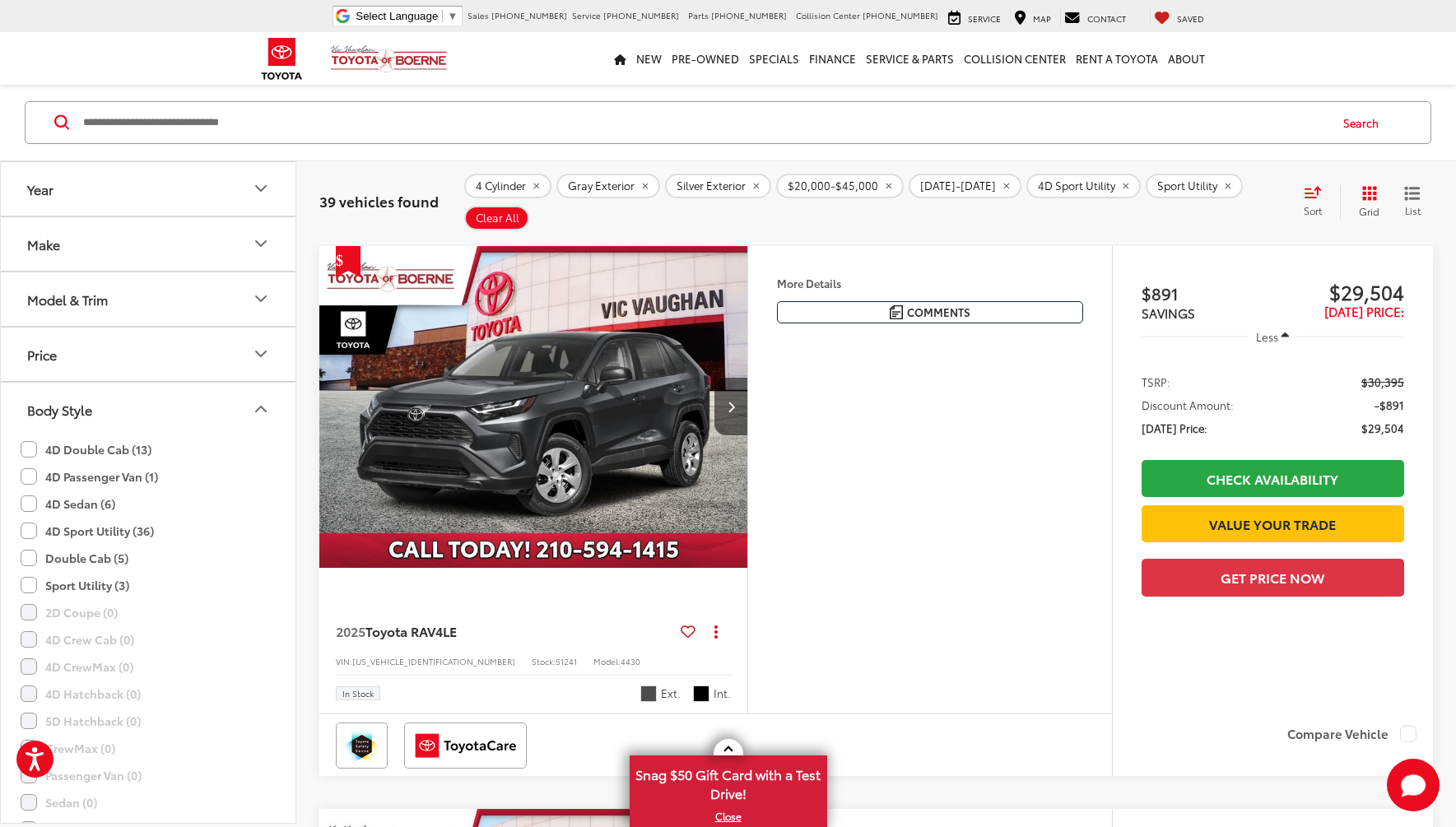
click at [33, 447] on label "4D Double Cab (13)" at bounding box center [86, 450] width 131 height 27
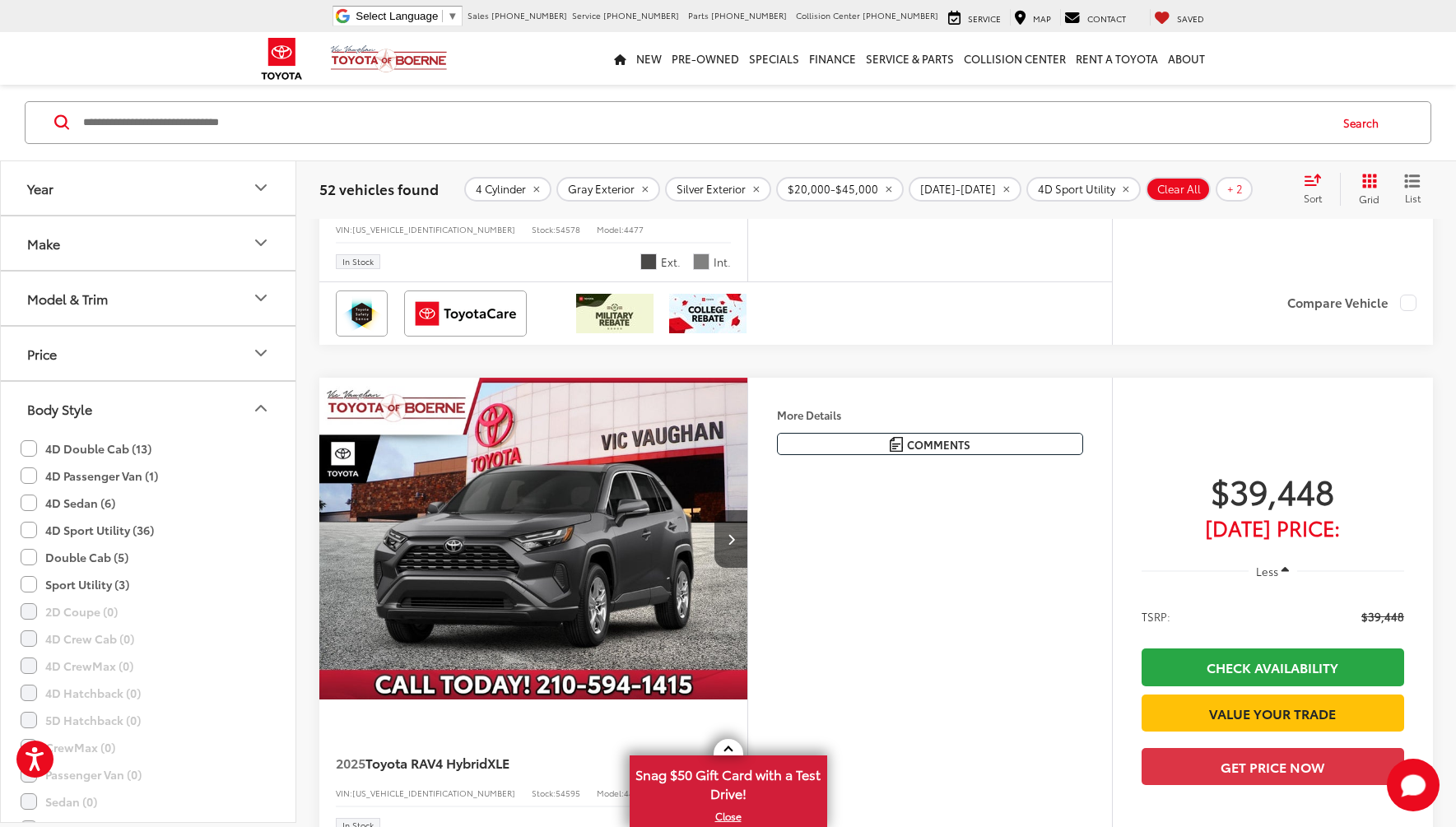
scroll to position [3789, 0]
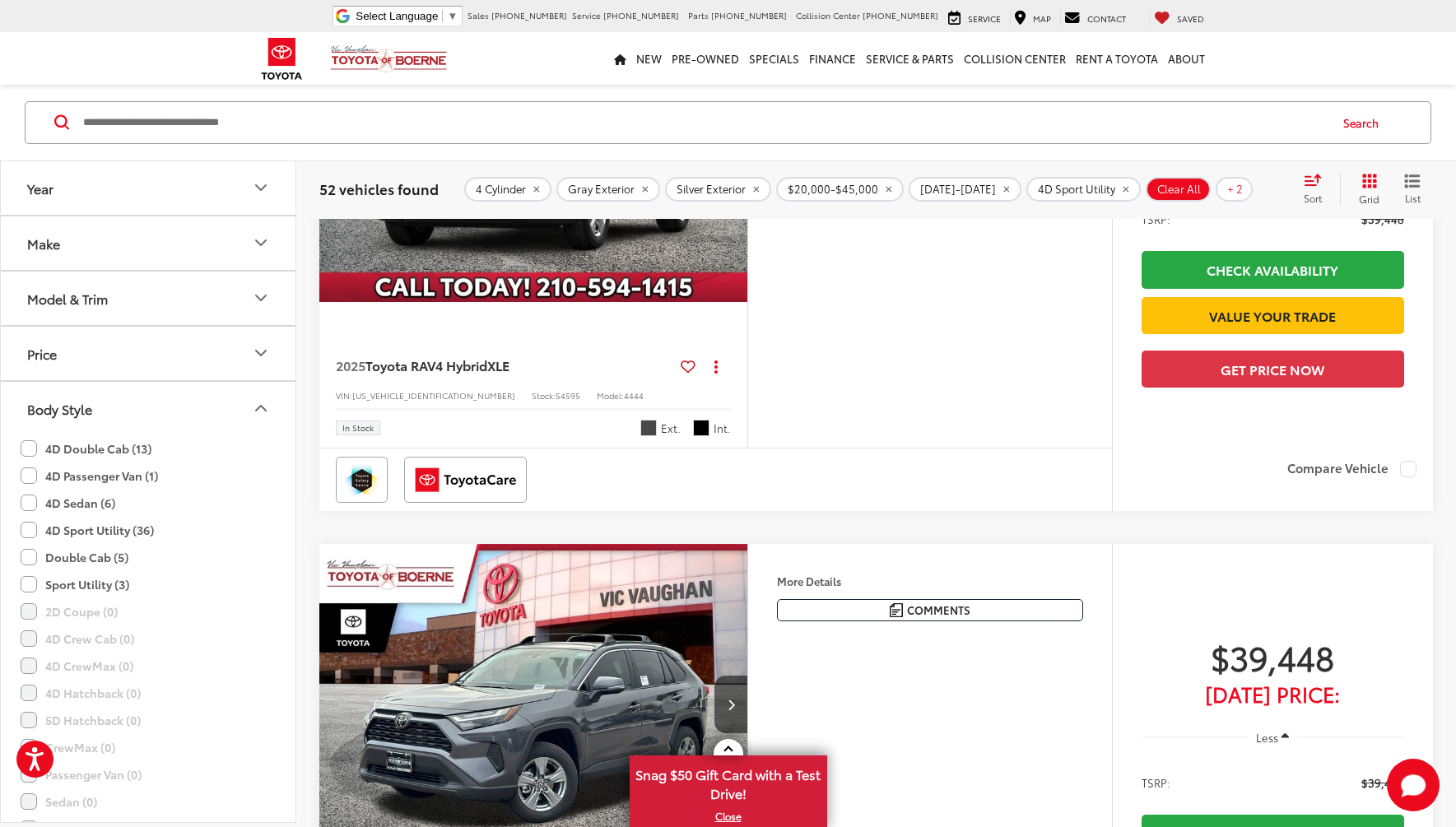
click at [676, 303] on img "2025 Toyota RAV4 Hybrid Hybrid XLE 0" at bounding box center [533, 141] width 430 height 322
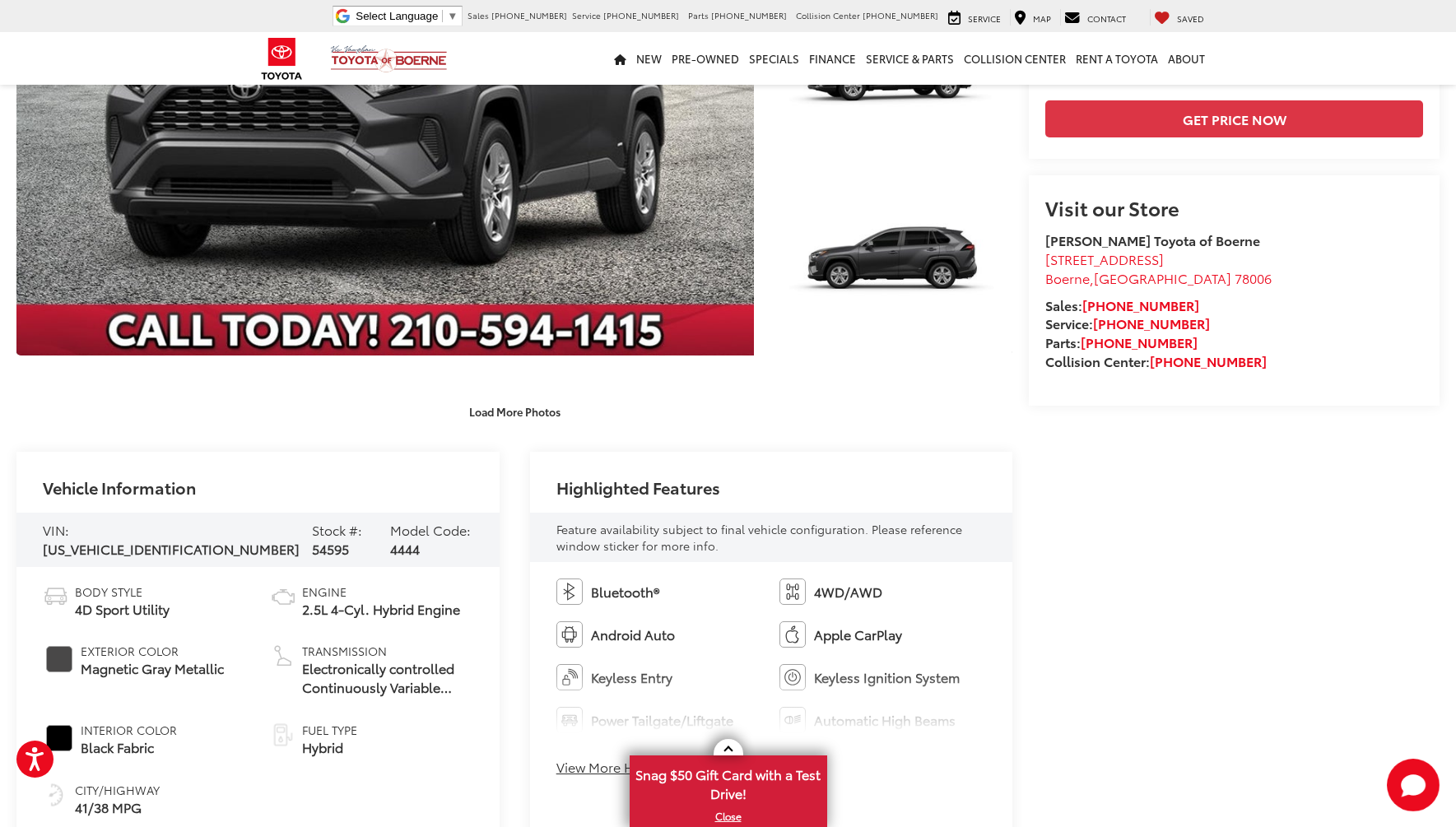
scroll to position [329, 0]
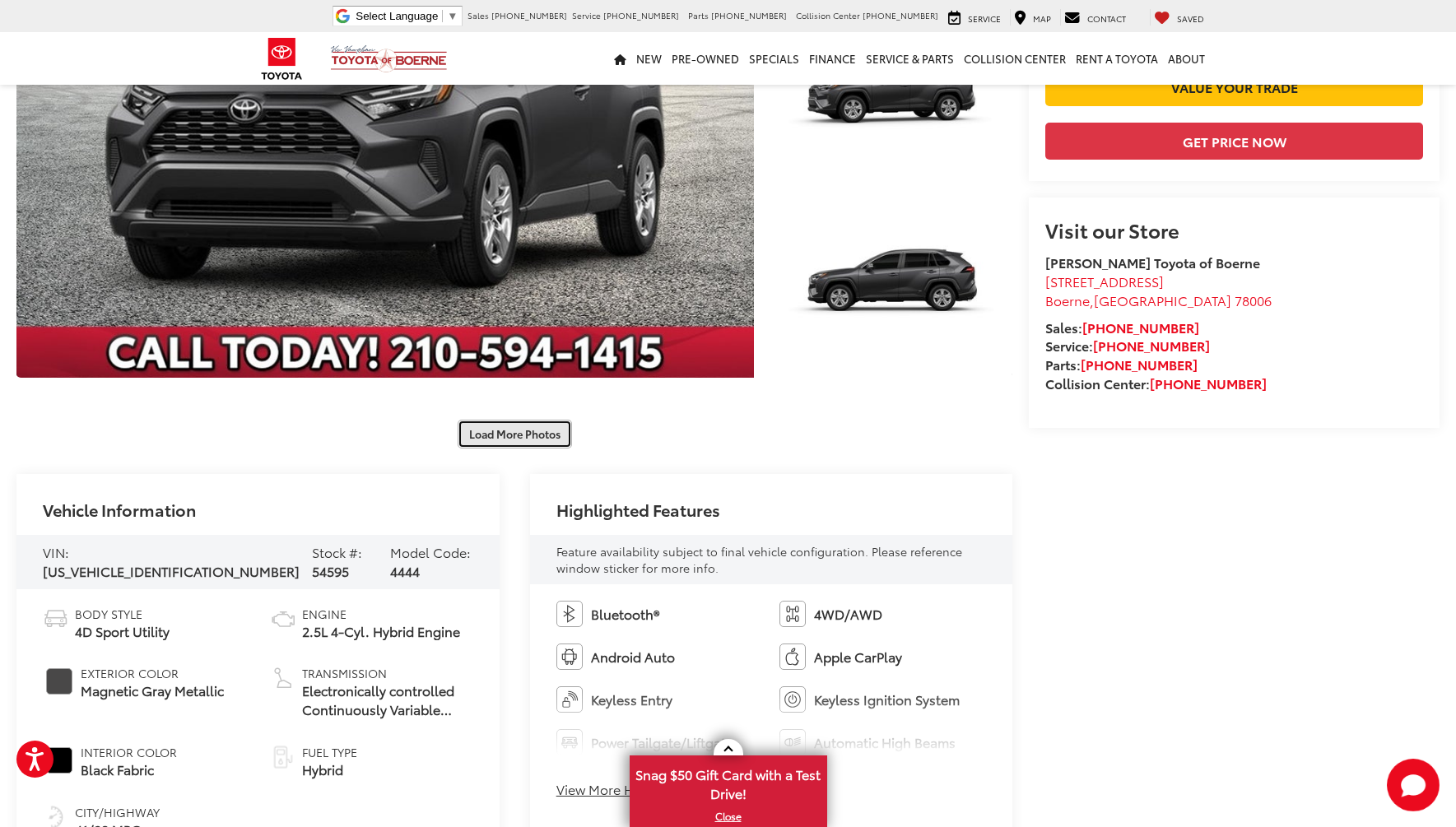
click at [526, 434] on button "Load More Photos" at bounding box center [514, 433] width 115 height 28
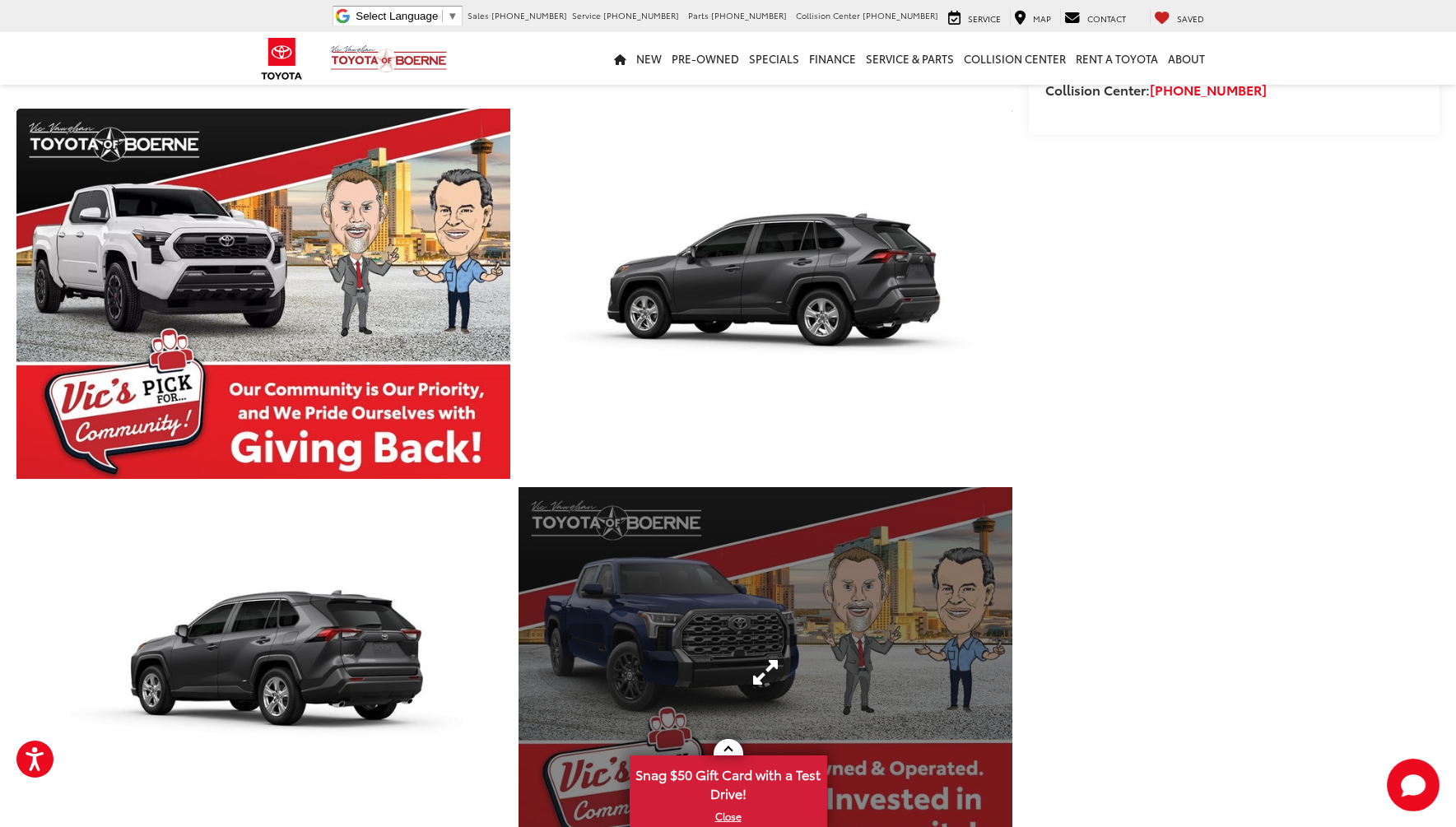
scroll to position [905, 0]
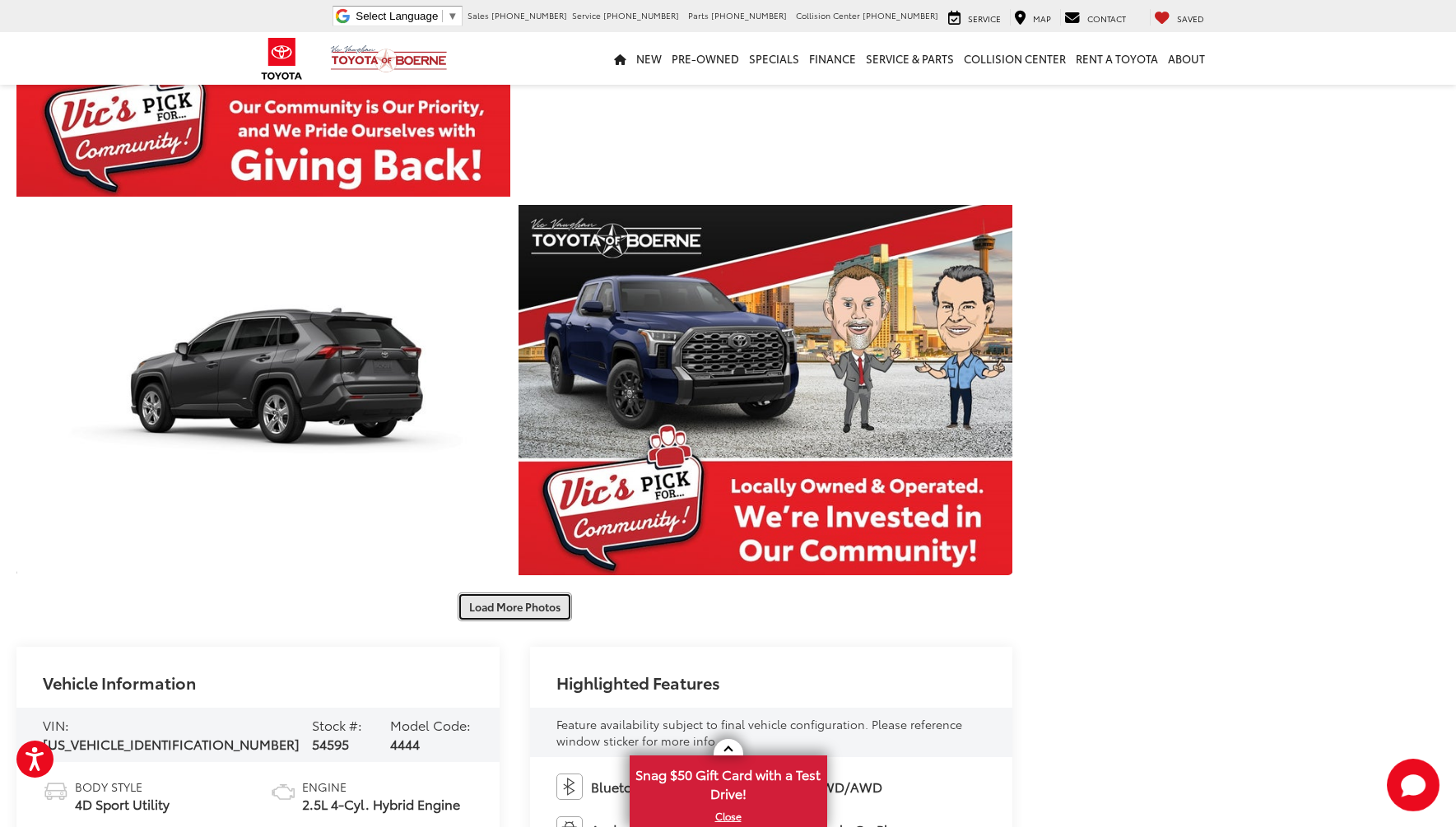
drag, startPoint x: 512, startPoint y: 609, endPoint x: 533, endPoint y: 601, distance: 22.5
click at [512, 609] on button "Load More Photos" at bounding box center [514, 607] width 115 height 28
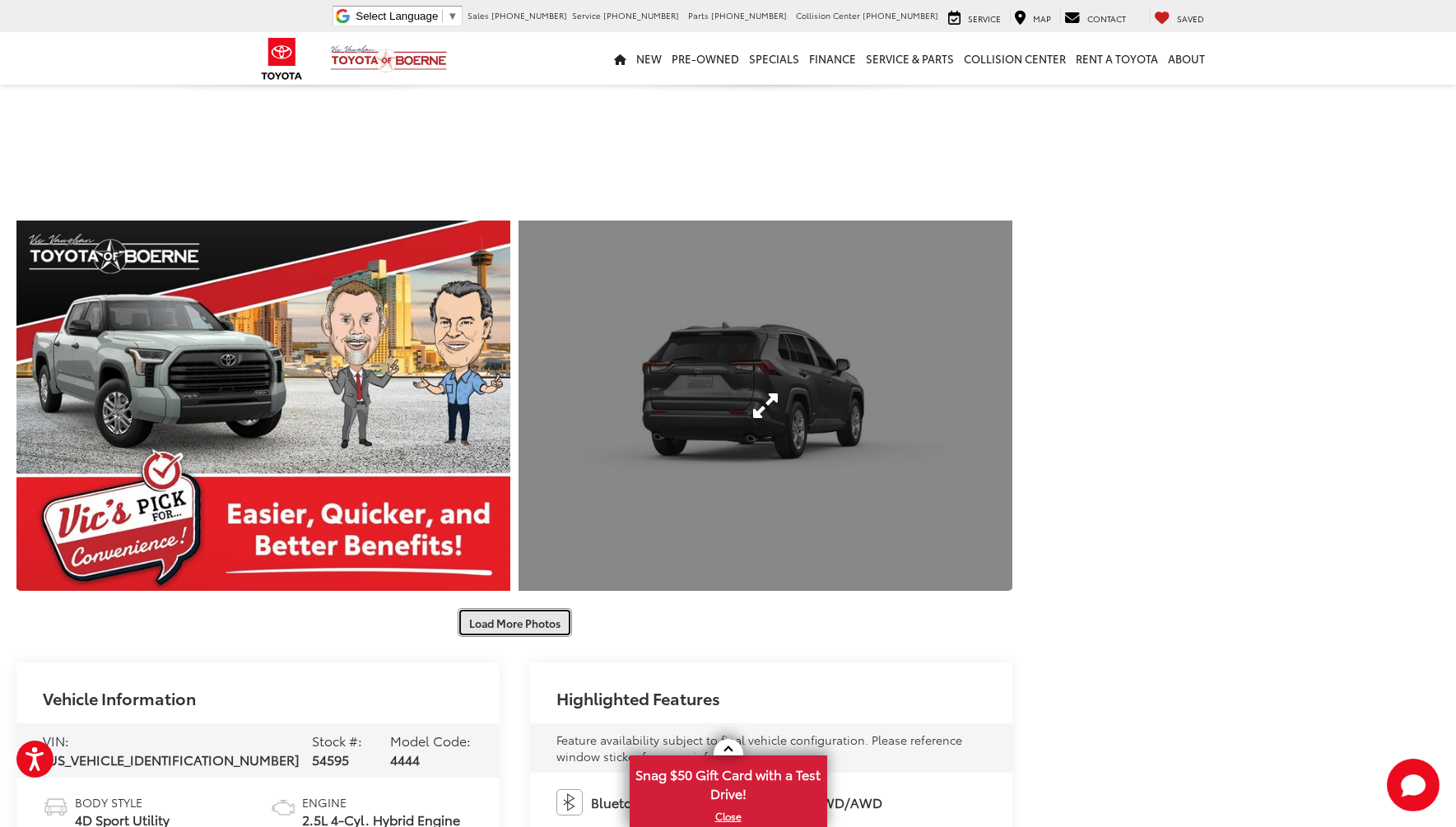
scroll to position [2058, 0]
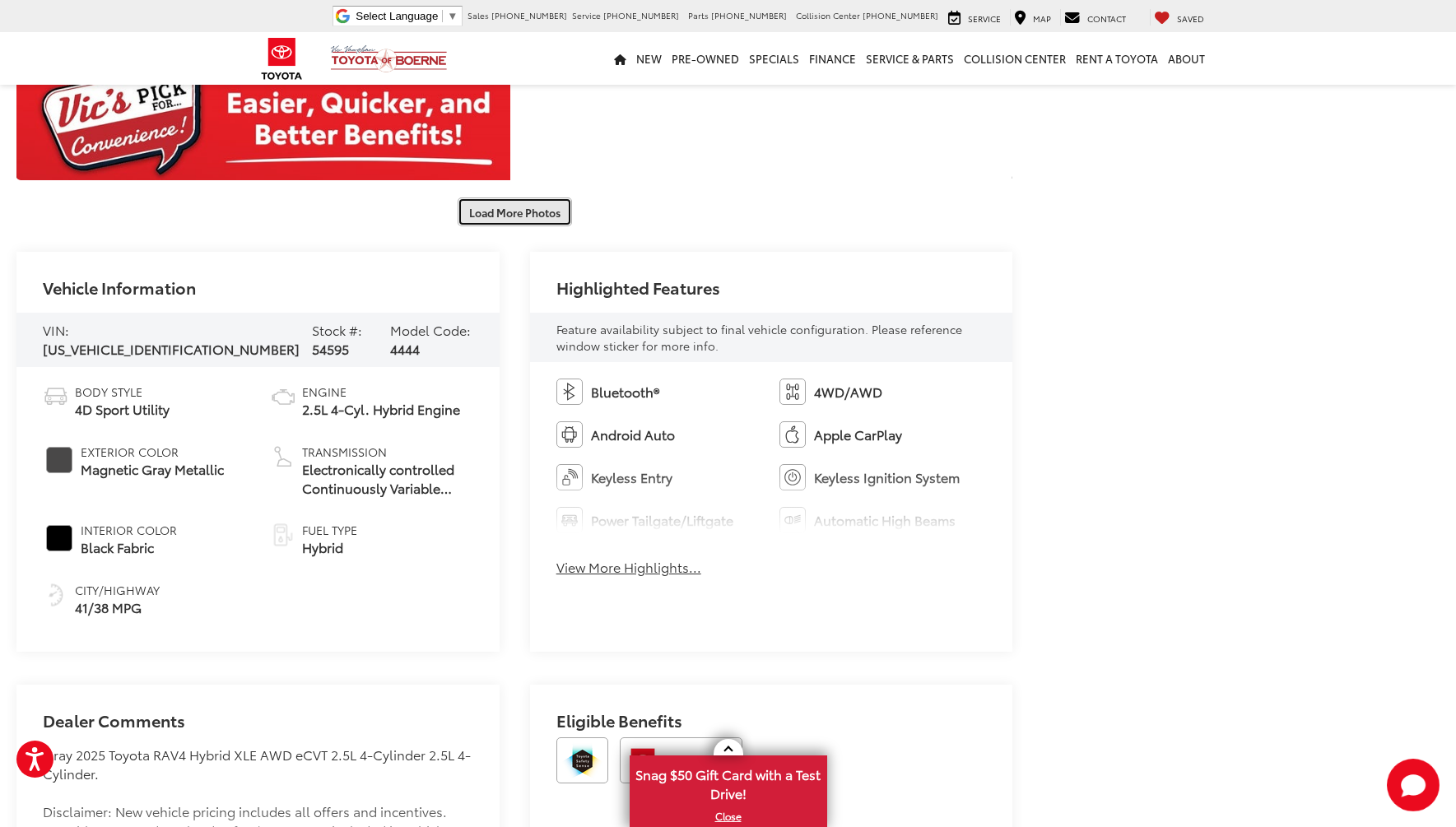
click at [552, 223] on button "Load More Photos" at bounding box center [514, 212] width 115 height 28
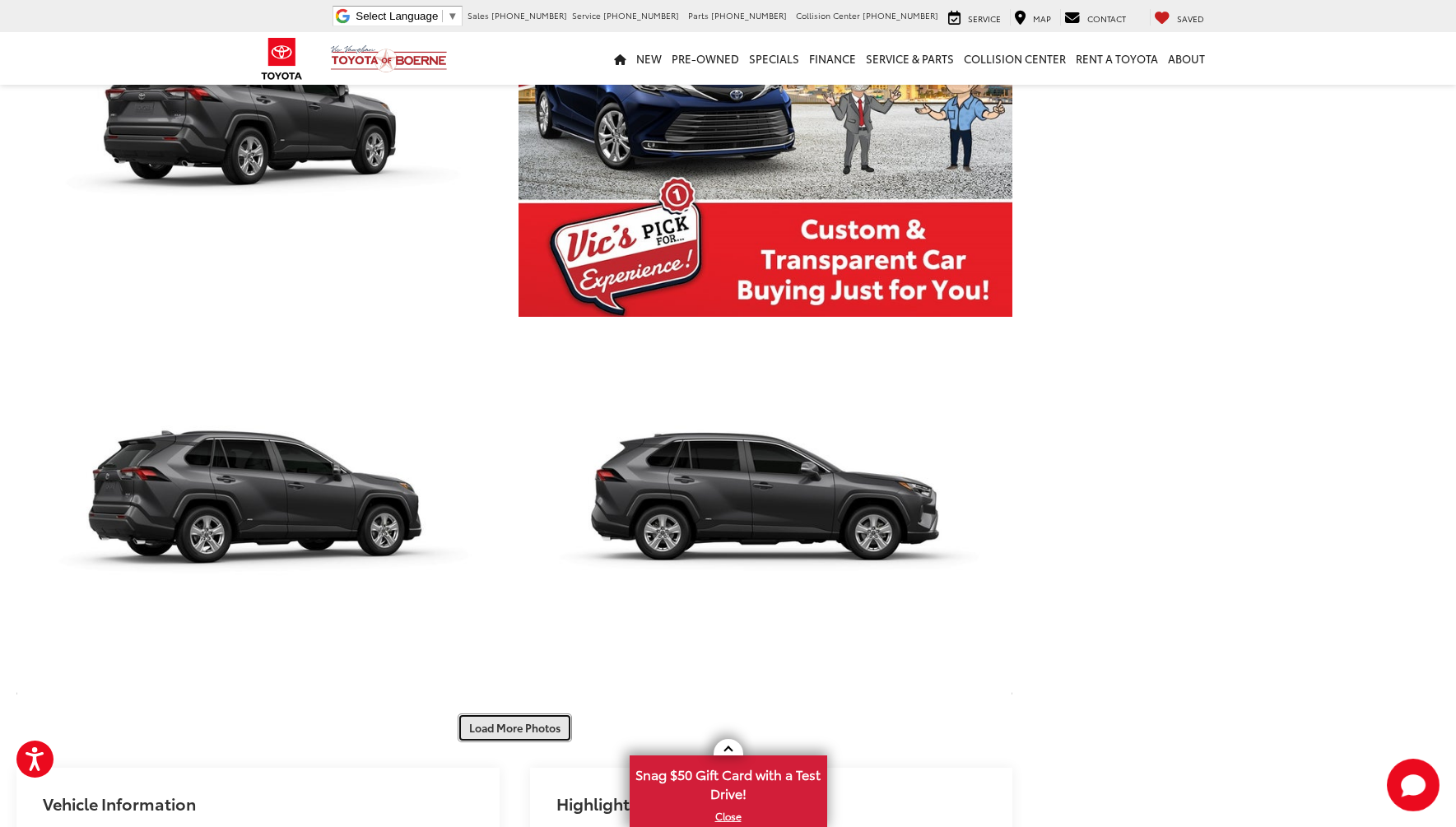
scroll to position [2716, 0]
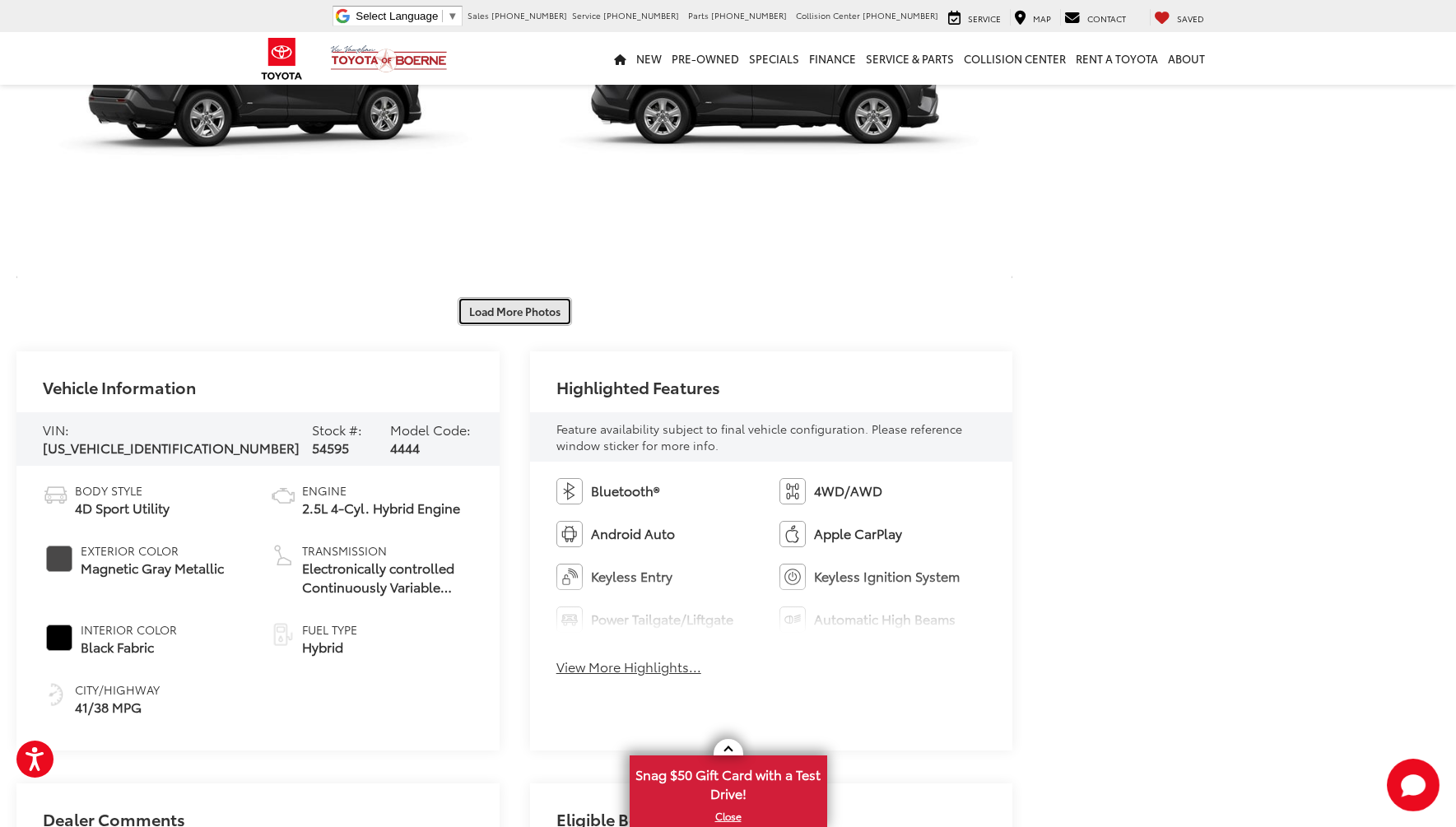
click at [505, 302] on button "Load More Photos" at bounding box center [514, 311] width 115 height 28
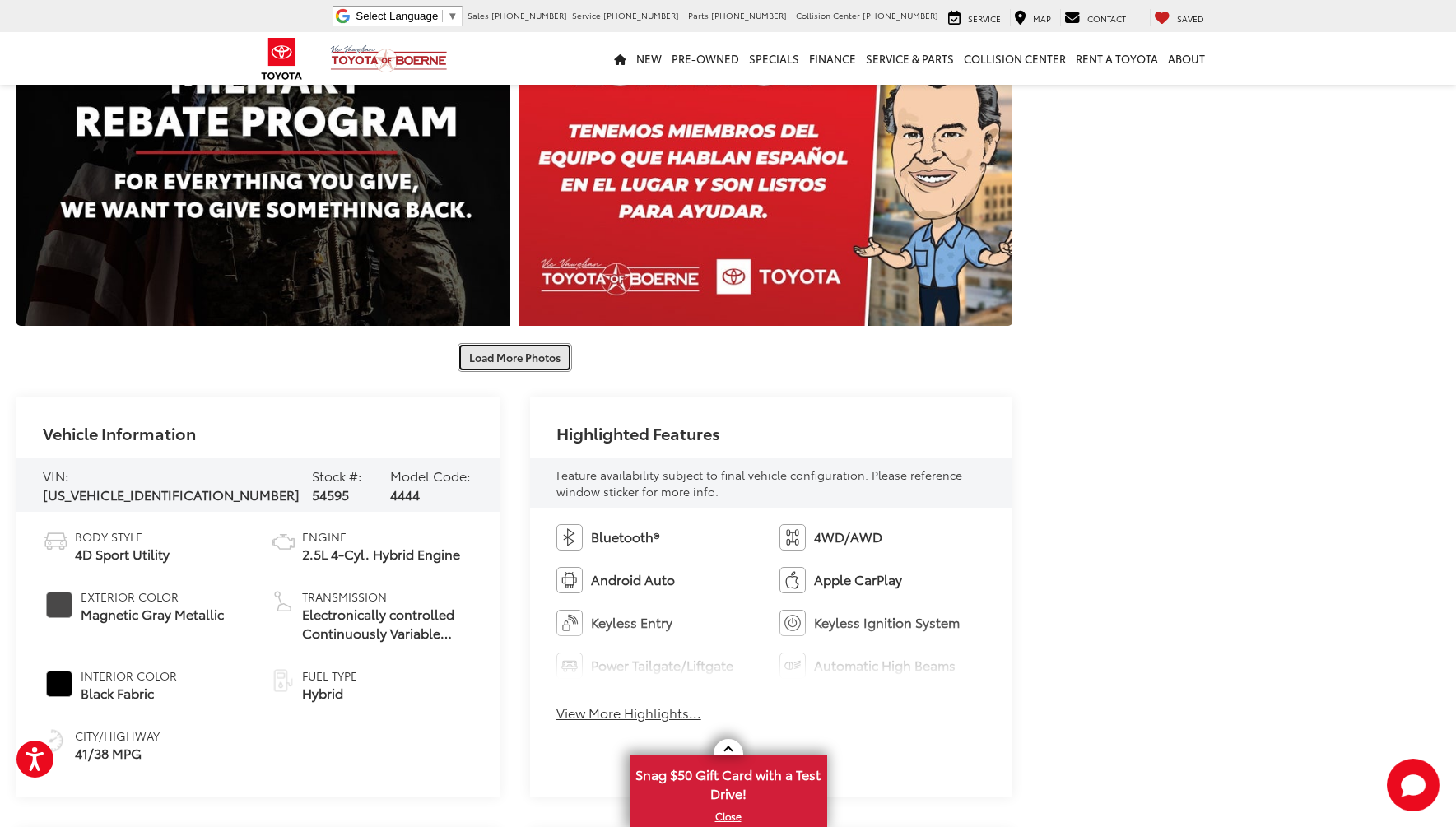
scroll to position [3457, 0]
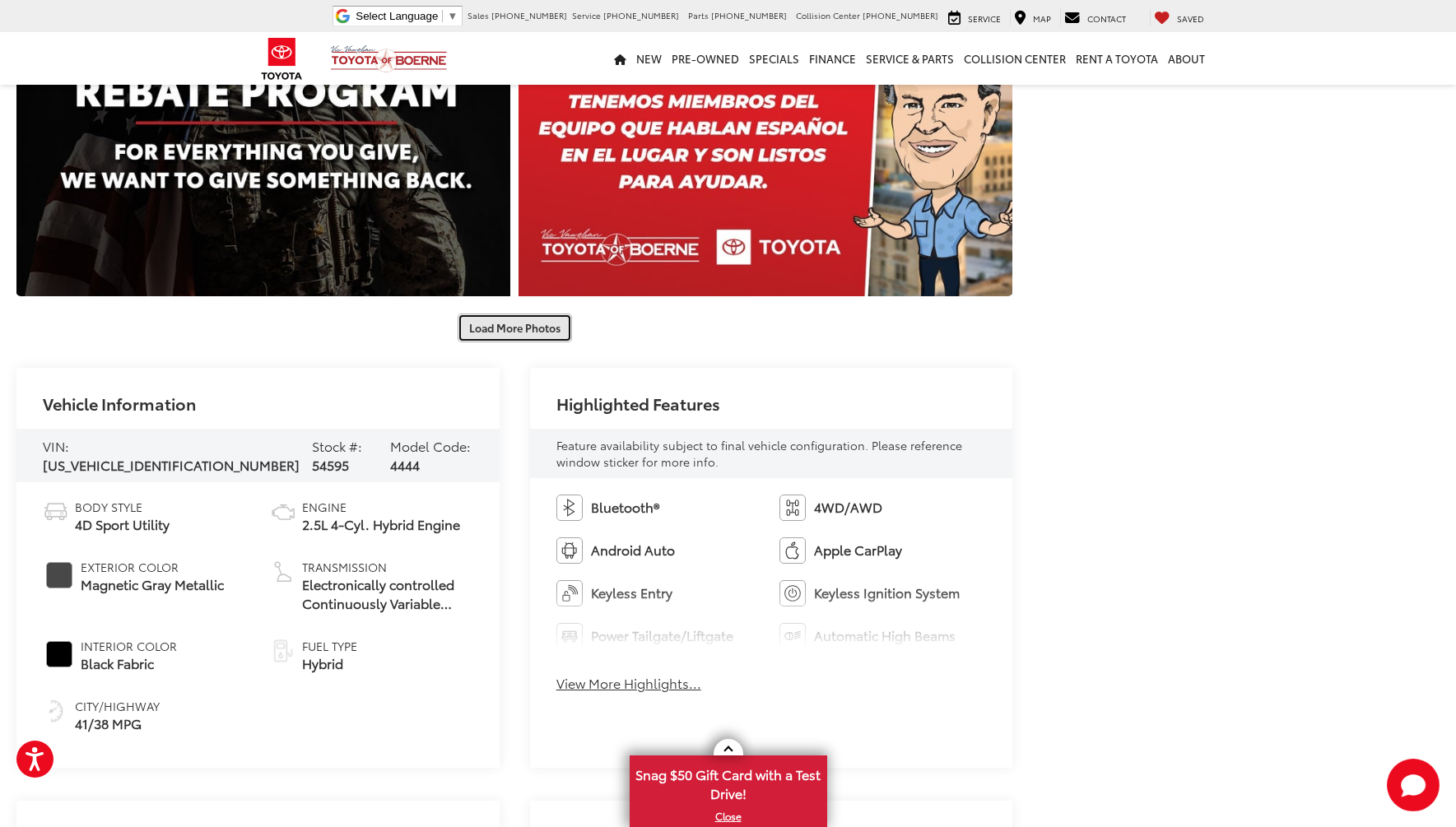
click at [510, 337] on button "Load More Photos" at bounding box center [514, 327] width 115 height 28
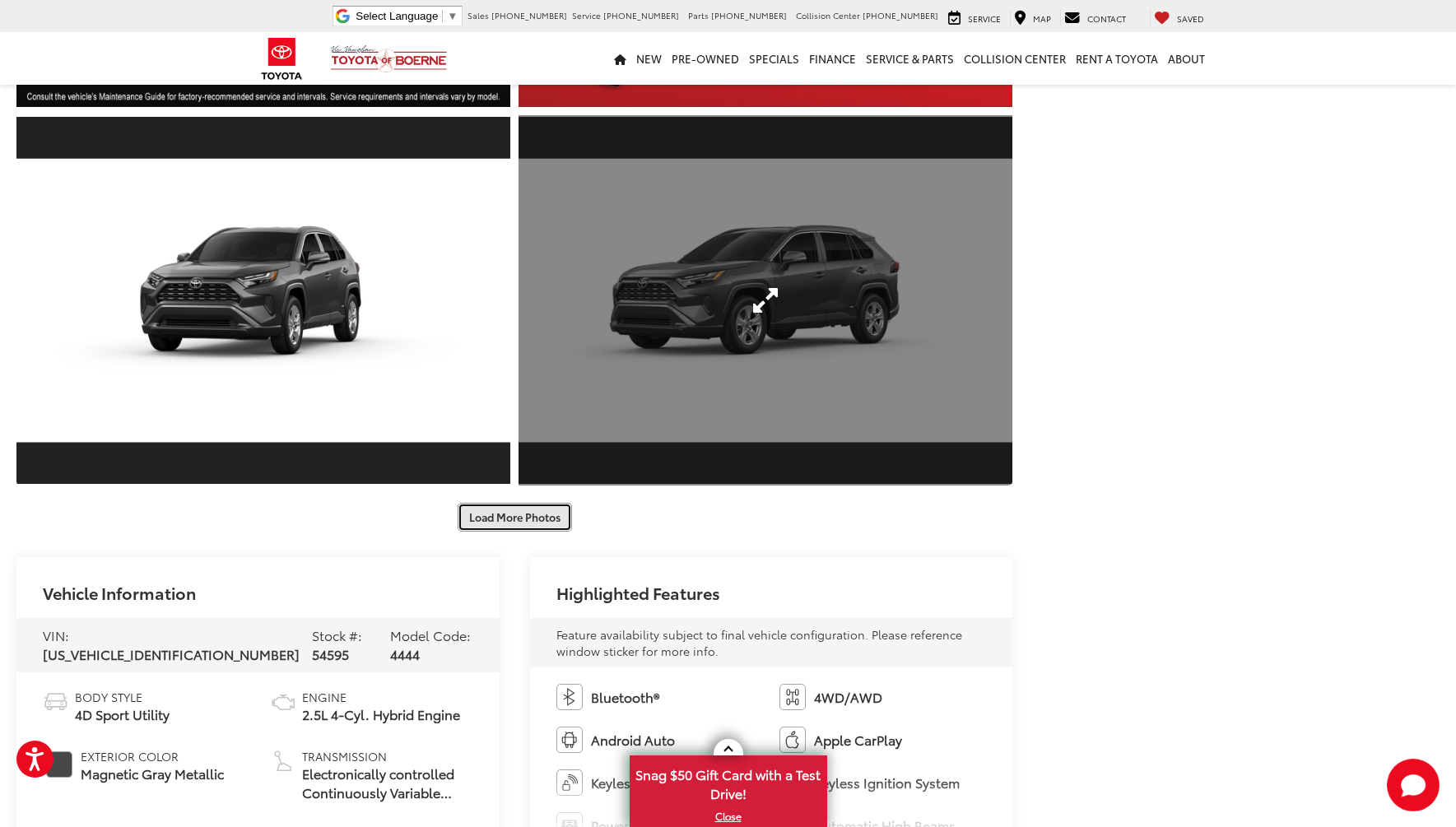
scroll to position [4032, 0]
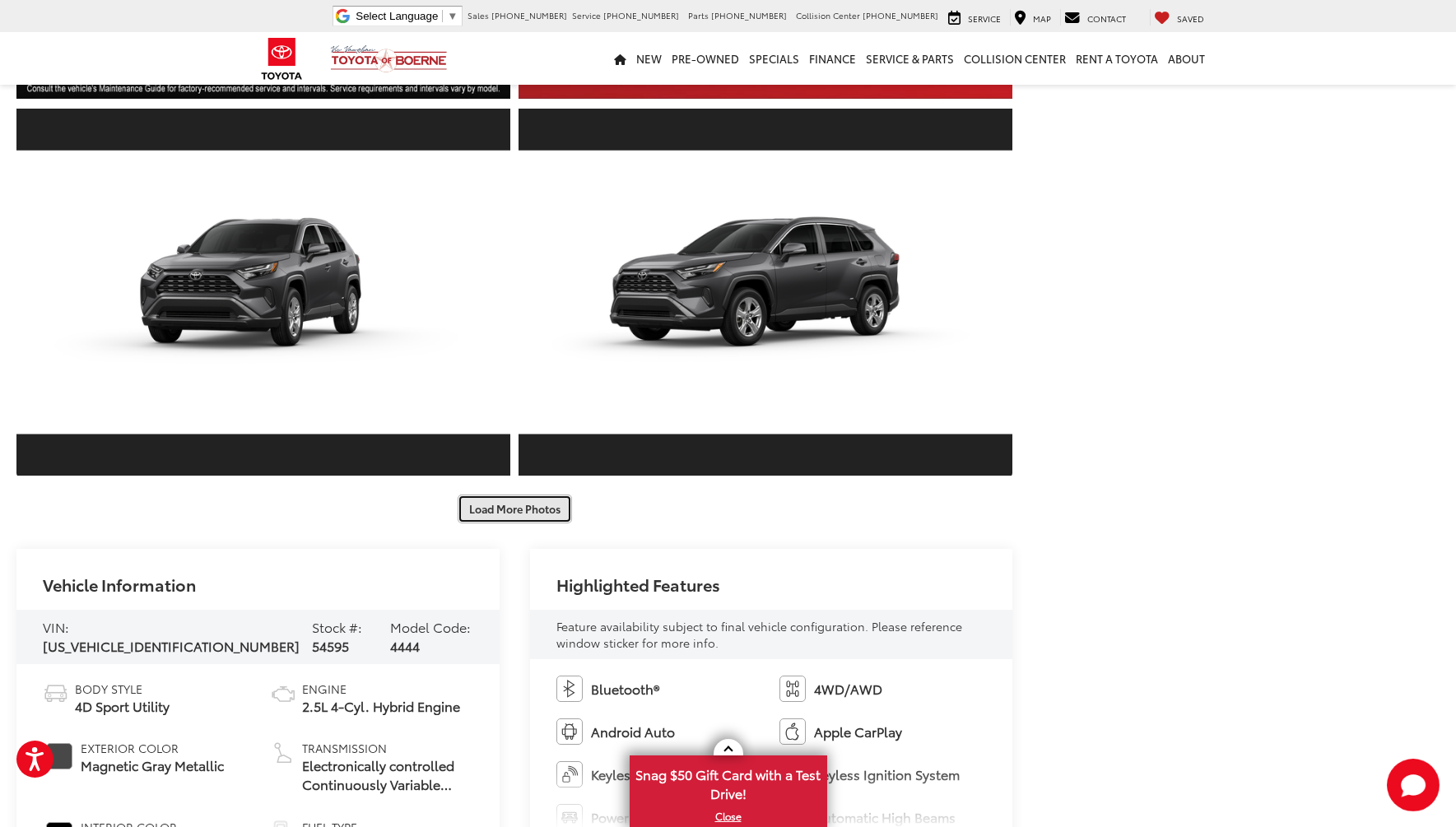
click at [480, 513] on button "Load More Photos" at bounding box center [514, 509] width 115 height 28
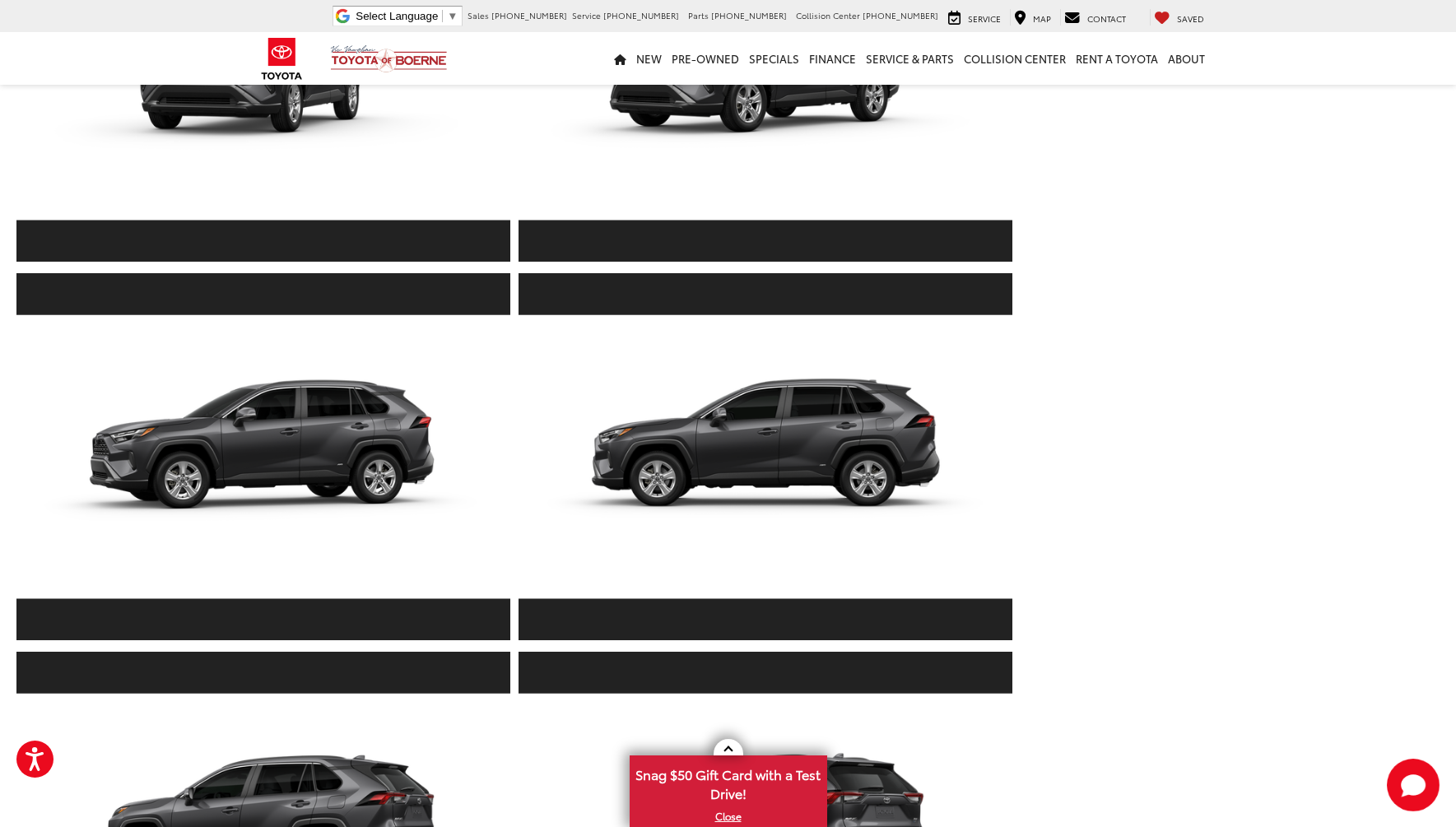
scroll to position [4608, 0]
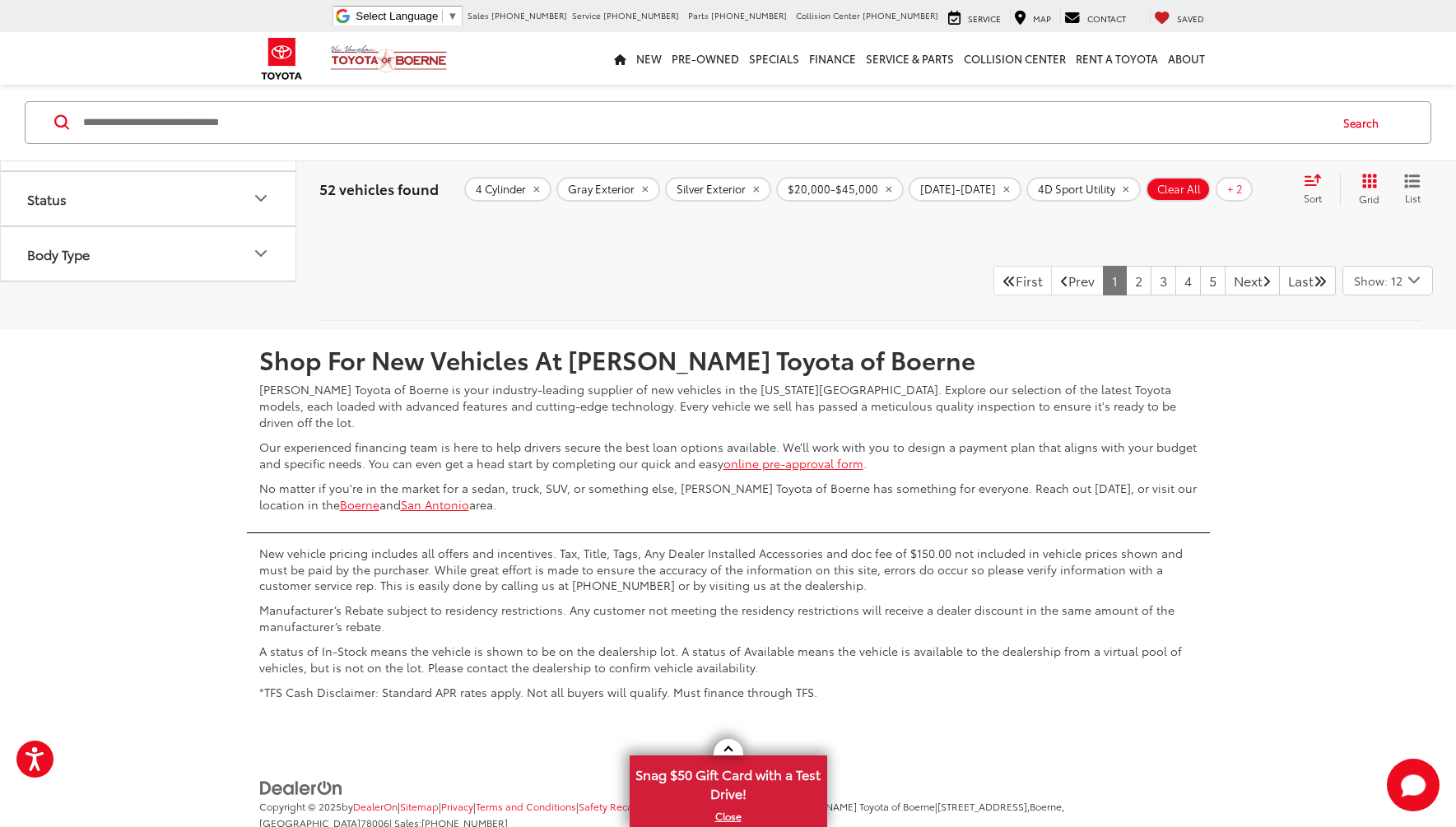
scroll to position [6752, 0]
